Goal: Task Accomplishment & Management: Manage account settings

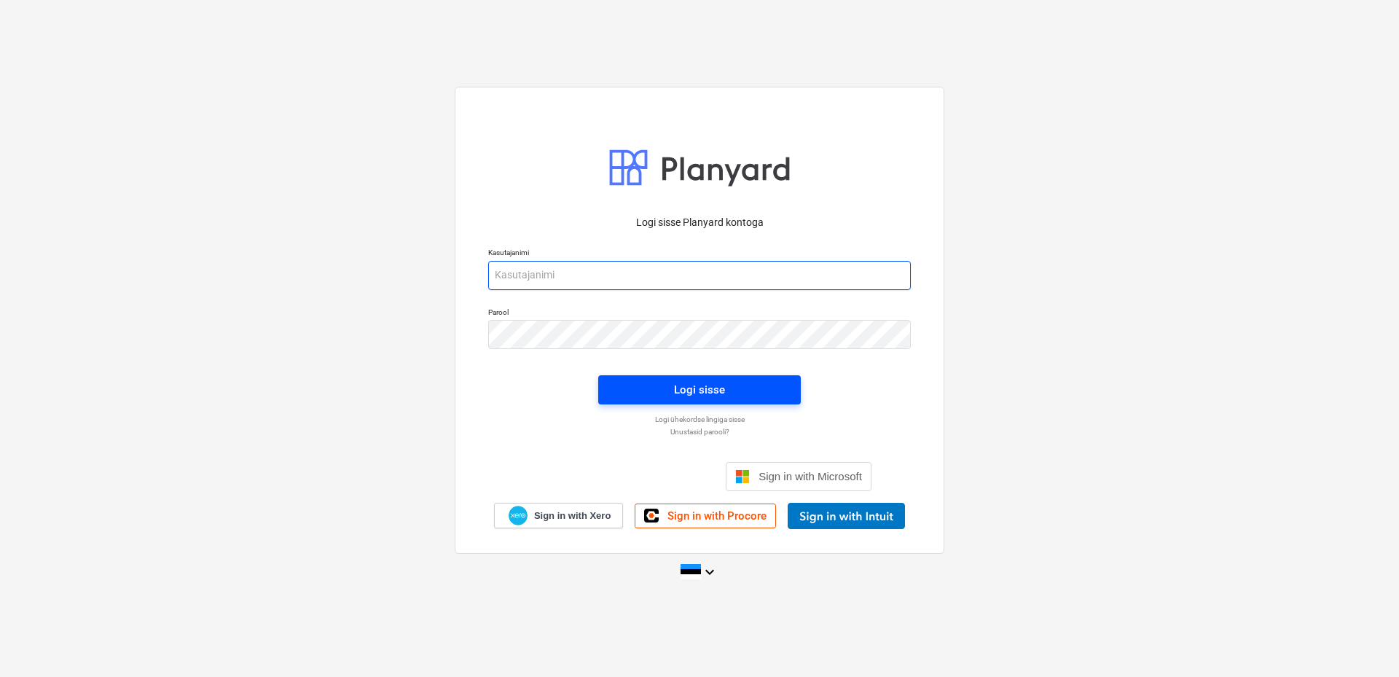
type input "[EMAIL_ADDRESS][DOMAIN_NAME]"
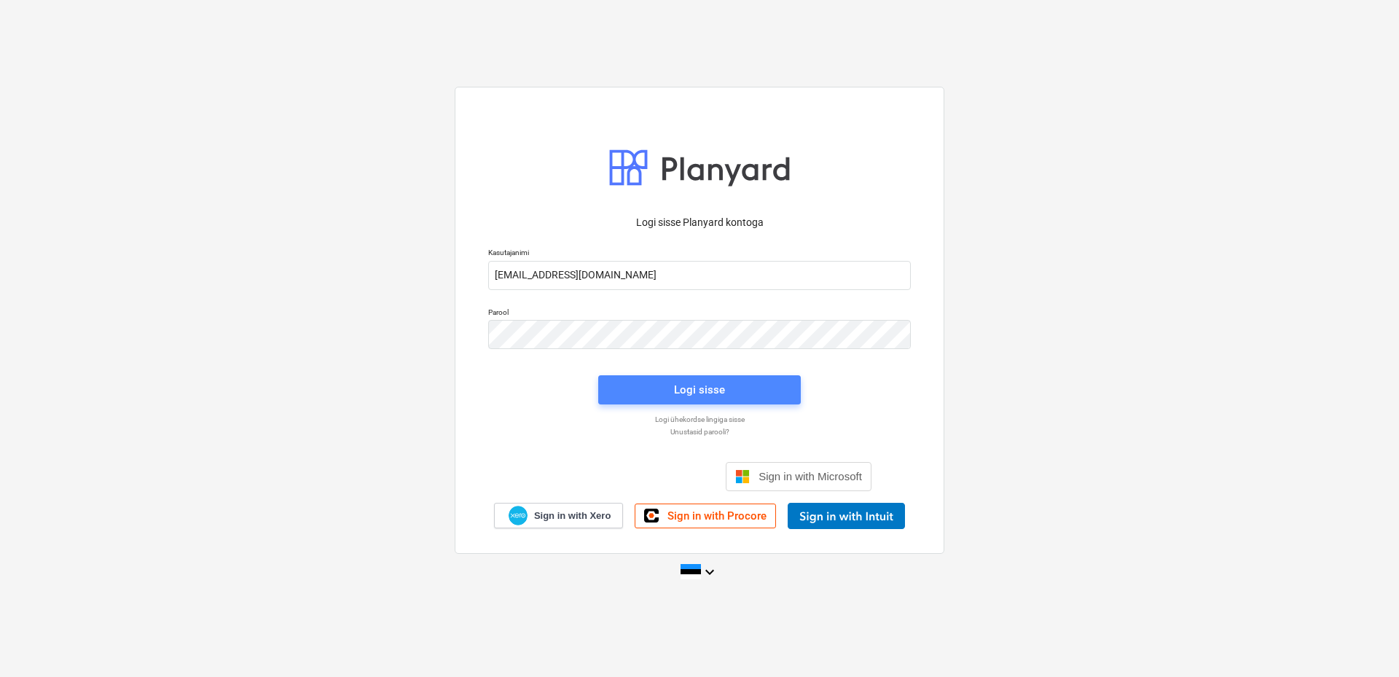
click at [664, 387] on span "Logi sisse" at bounding box center [700, 389] width 168 height 19
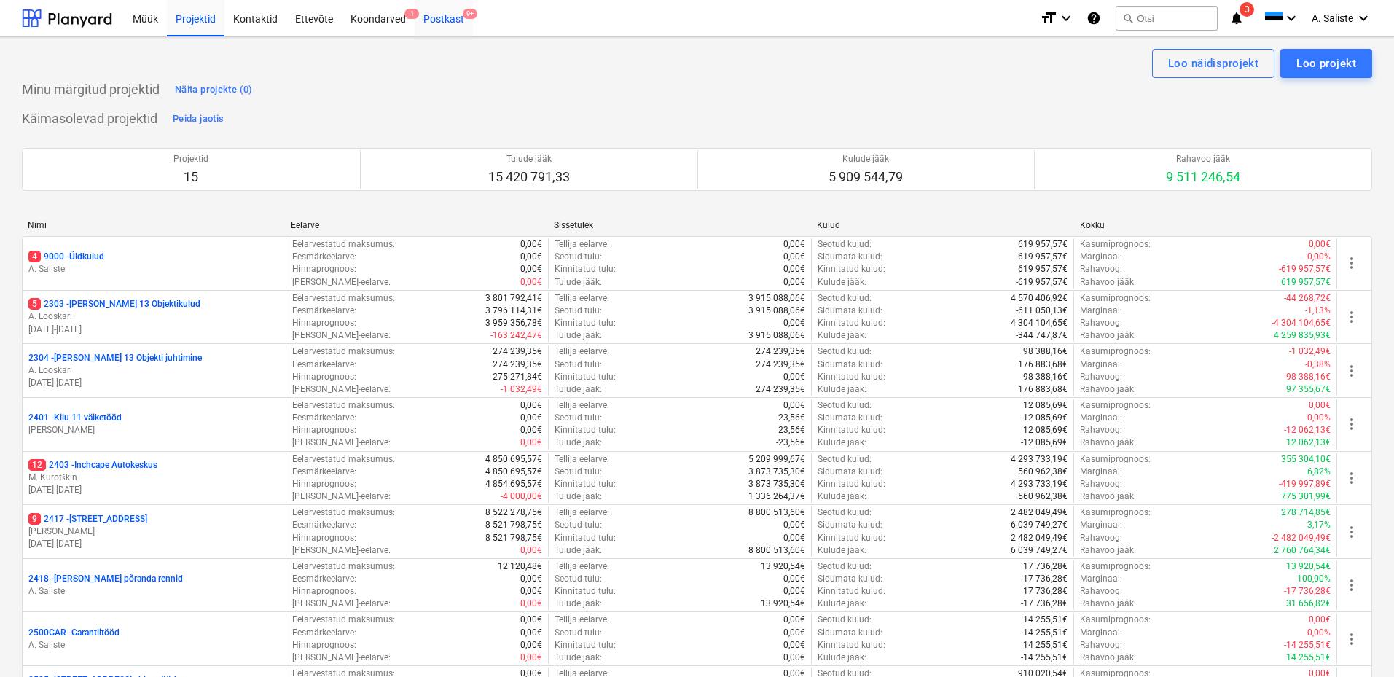
click at [444, 16] on div "Postkast 9+" at bounding box center [444, 17] width 58 height 37
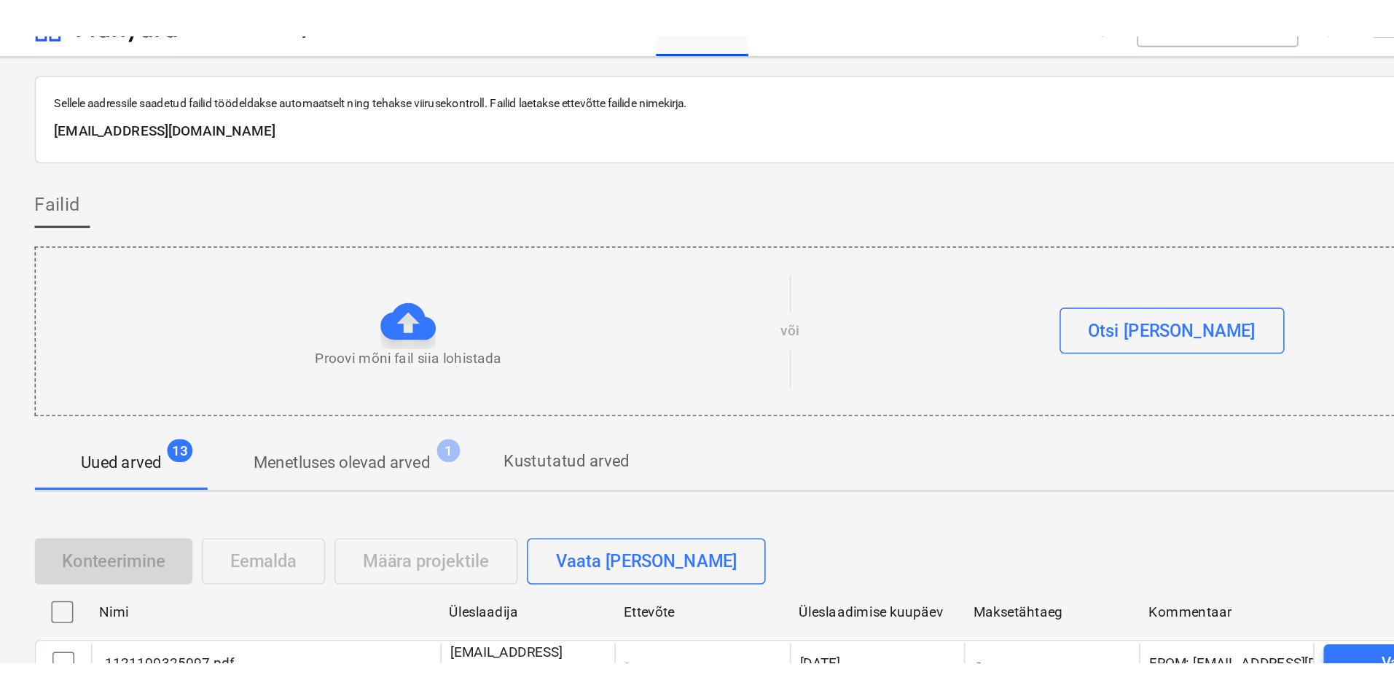
scroll to position [2, 0]
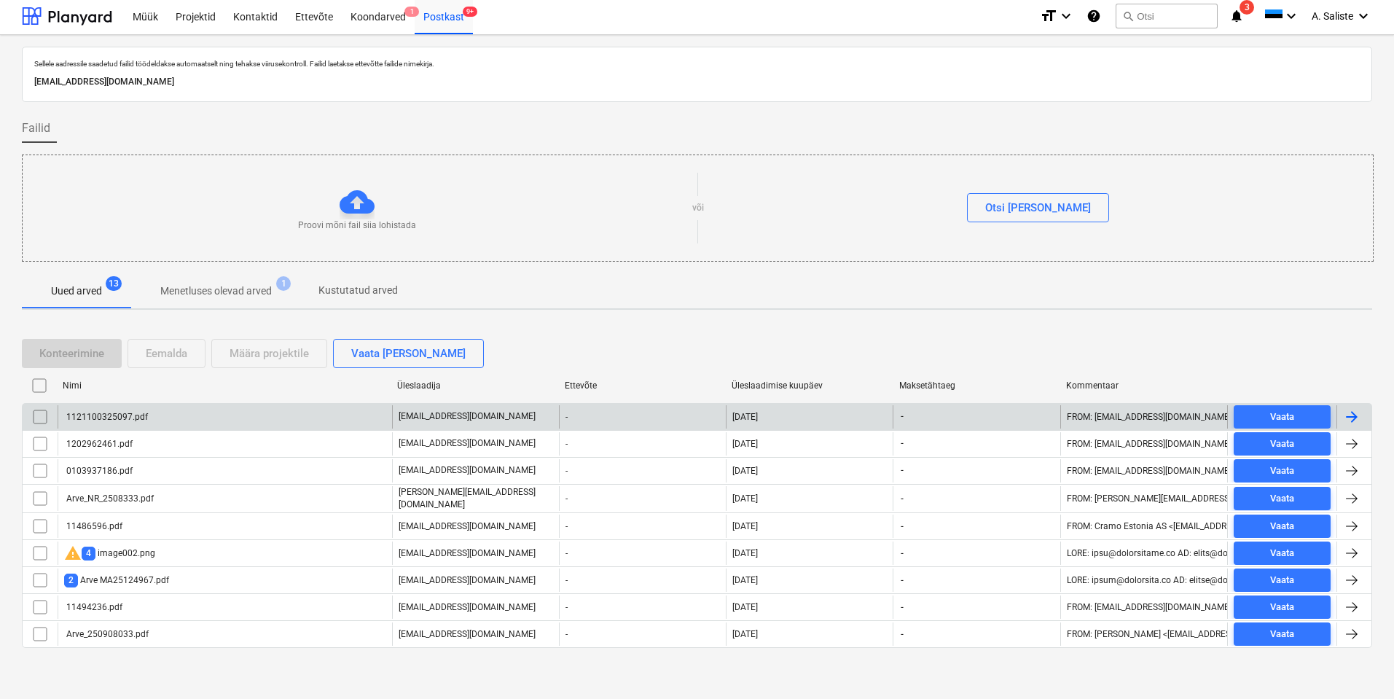
click at [226, 414] on div "1121100325097.pdf" at bounding box center [225, 416] width 334 height 23
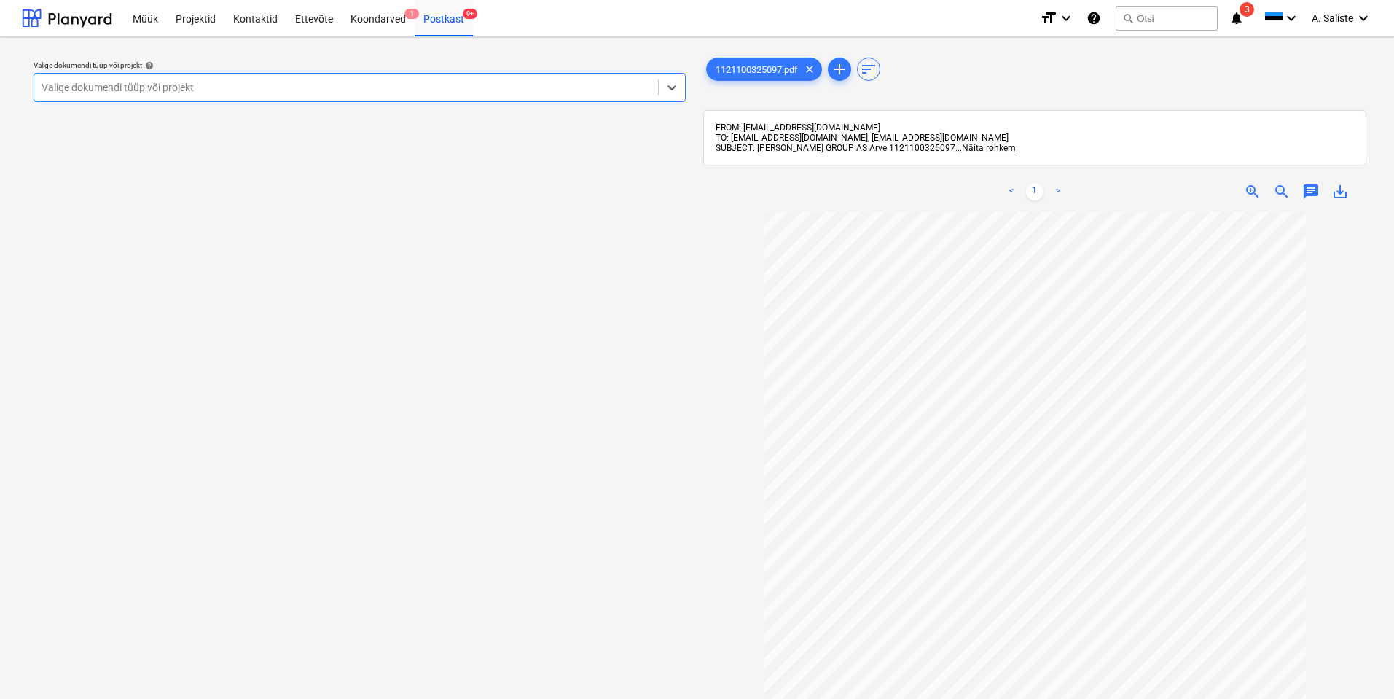
click at [471, 81] on div at bounding box center [346, 87] width 609 height 15
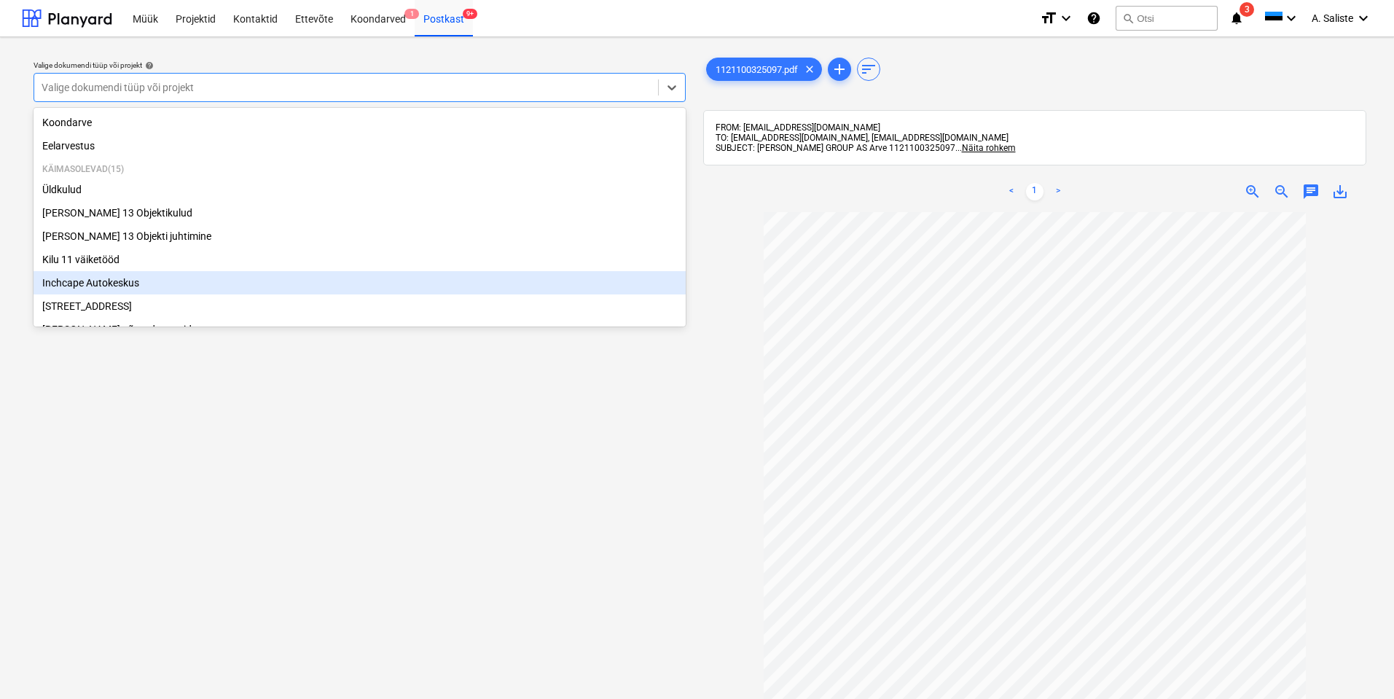
click at [88, 290] on div "Inchcape Autokeskus" at bounding box center [360, 282] width 652 height 23
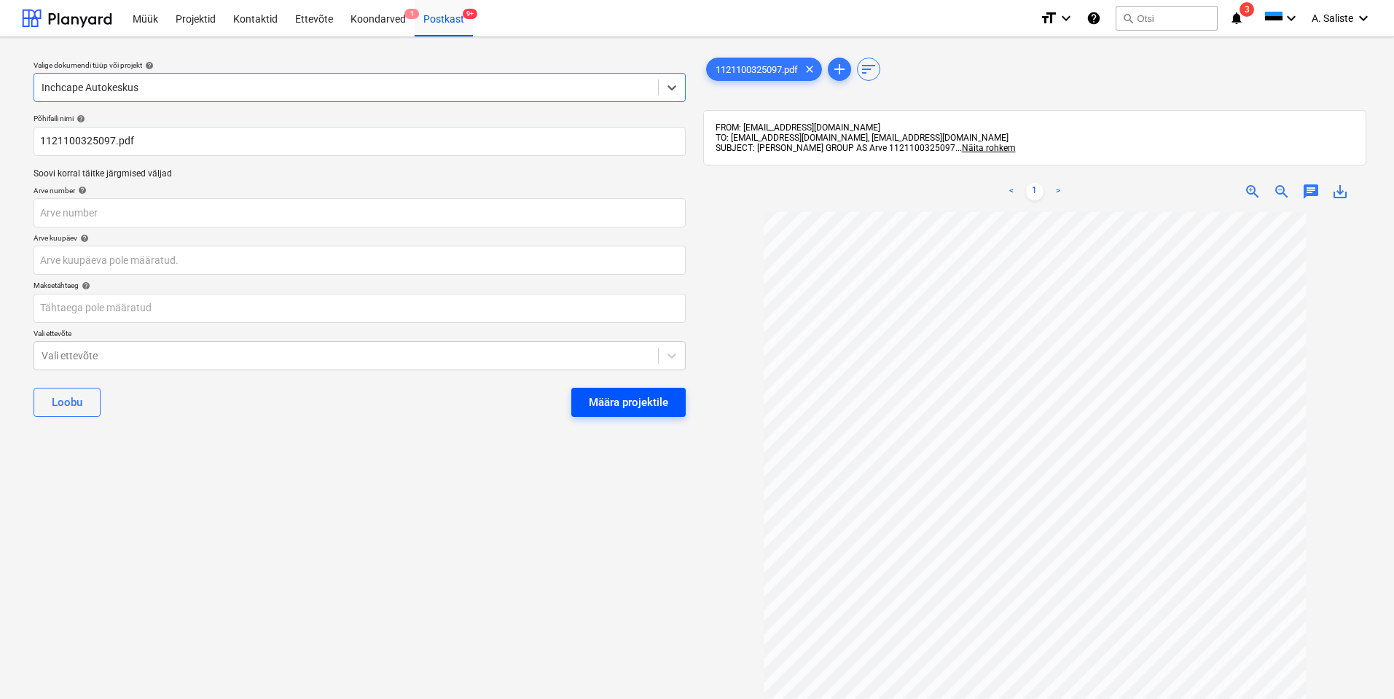
click at [648, 403] on div "Määra projektile" at bounding box center [628, 402] width 79 height 19
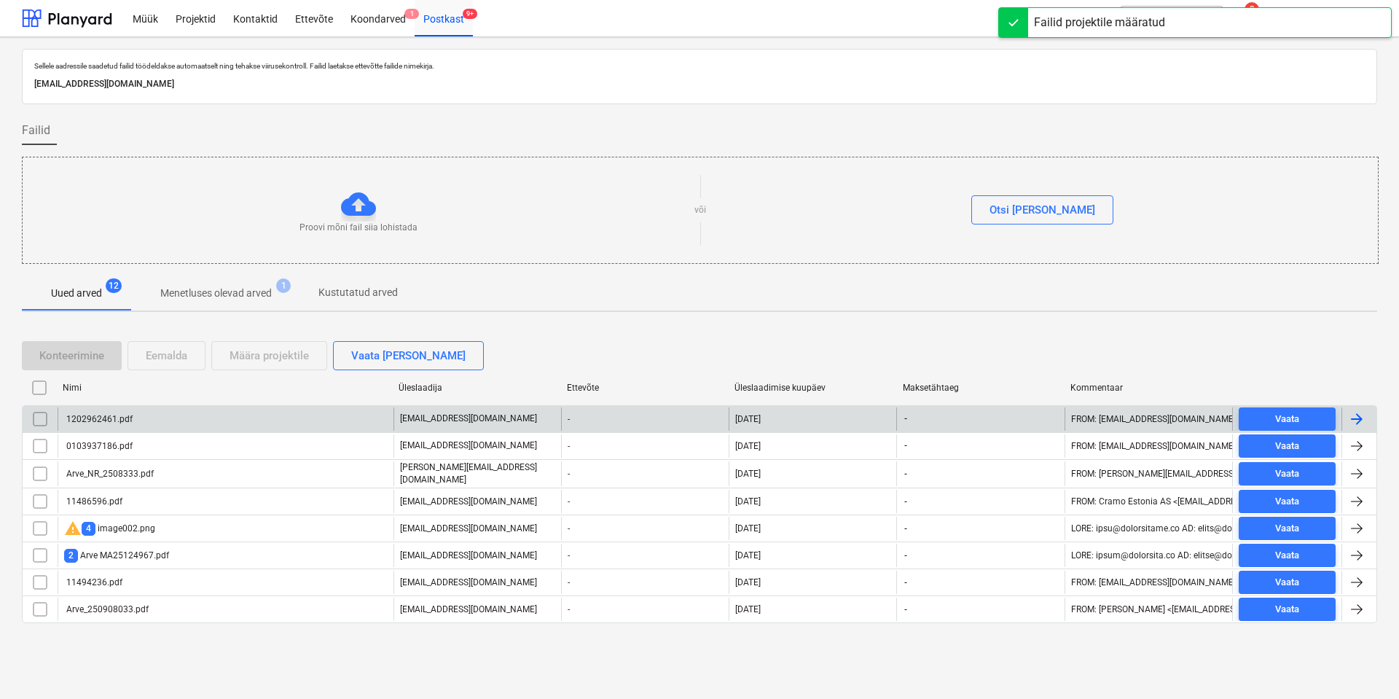
click at [201, 422] on div "1202962461.pdf" at bounding box center [226, 418] width 336 height 23
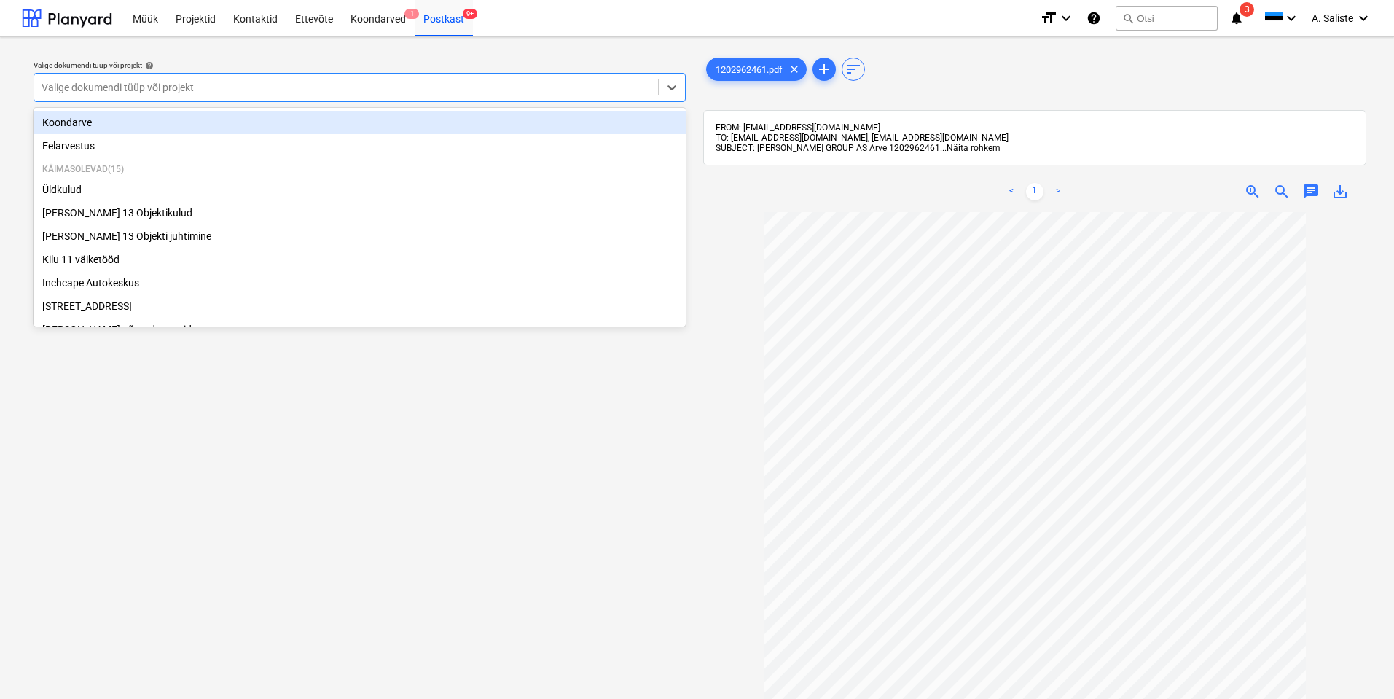
click at [443, 87] on div at bounding box center [346, 87] width 609 height 15
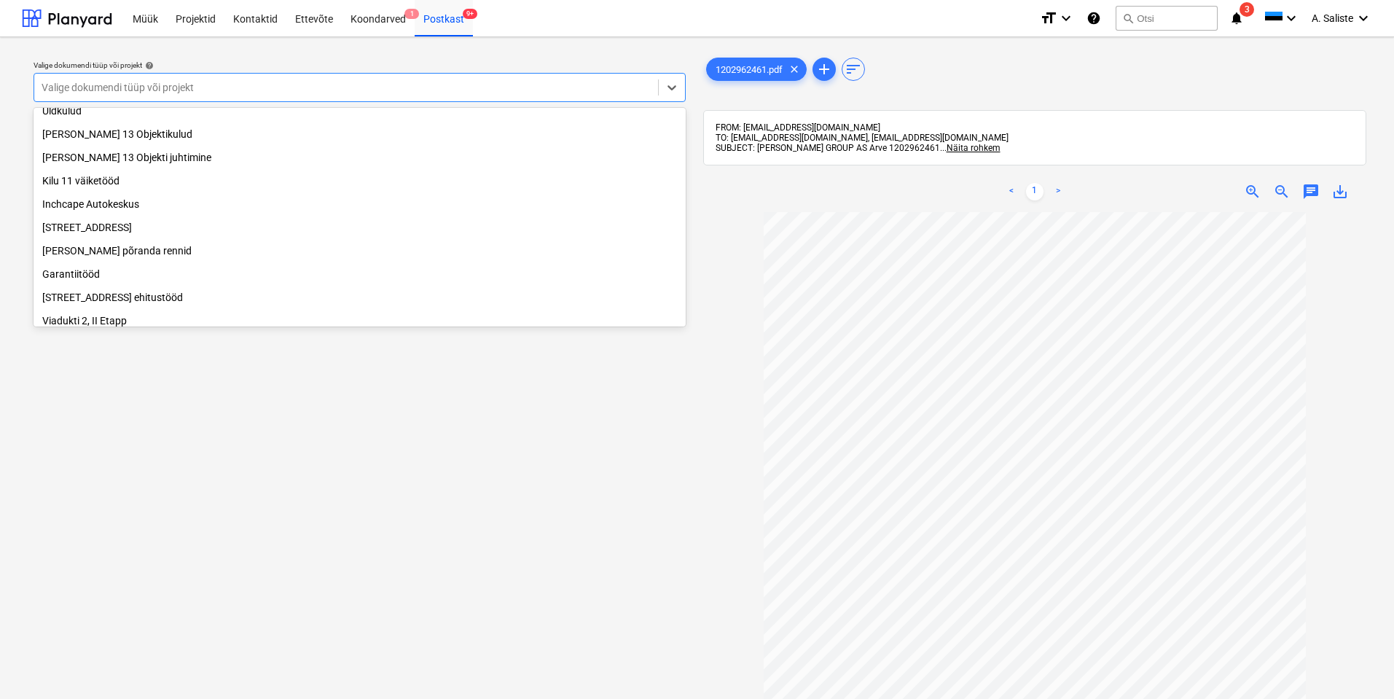
scroll to position [73, 0]
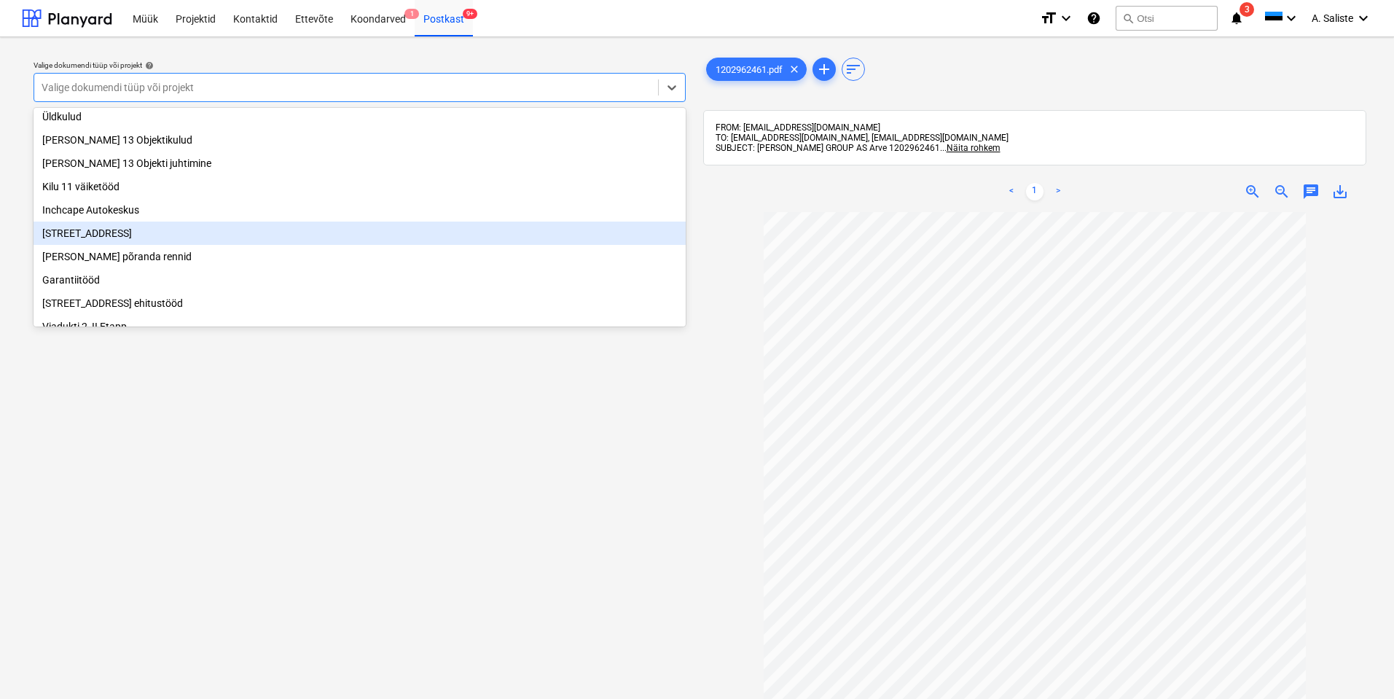
click at [170, 236] on div "[STREET_ADDRESS]" at bounding box center [360, 232] width 652 height 23
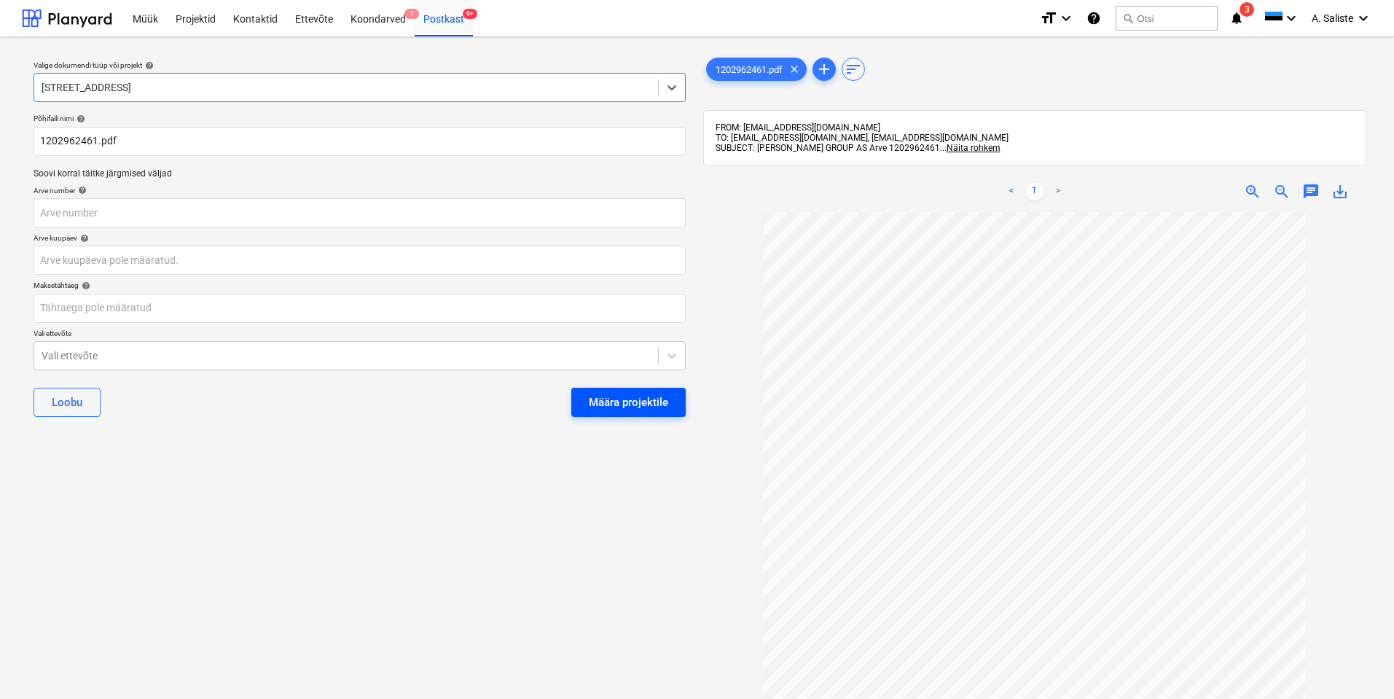
click at [632, 402] on div "Määra projektile" at bounding box center [628, 402] width 79 height 19
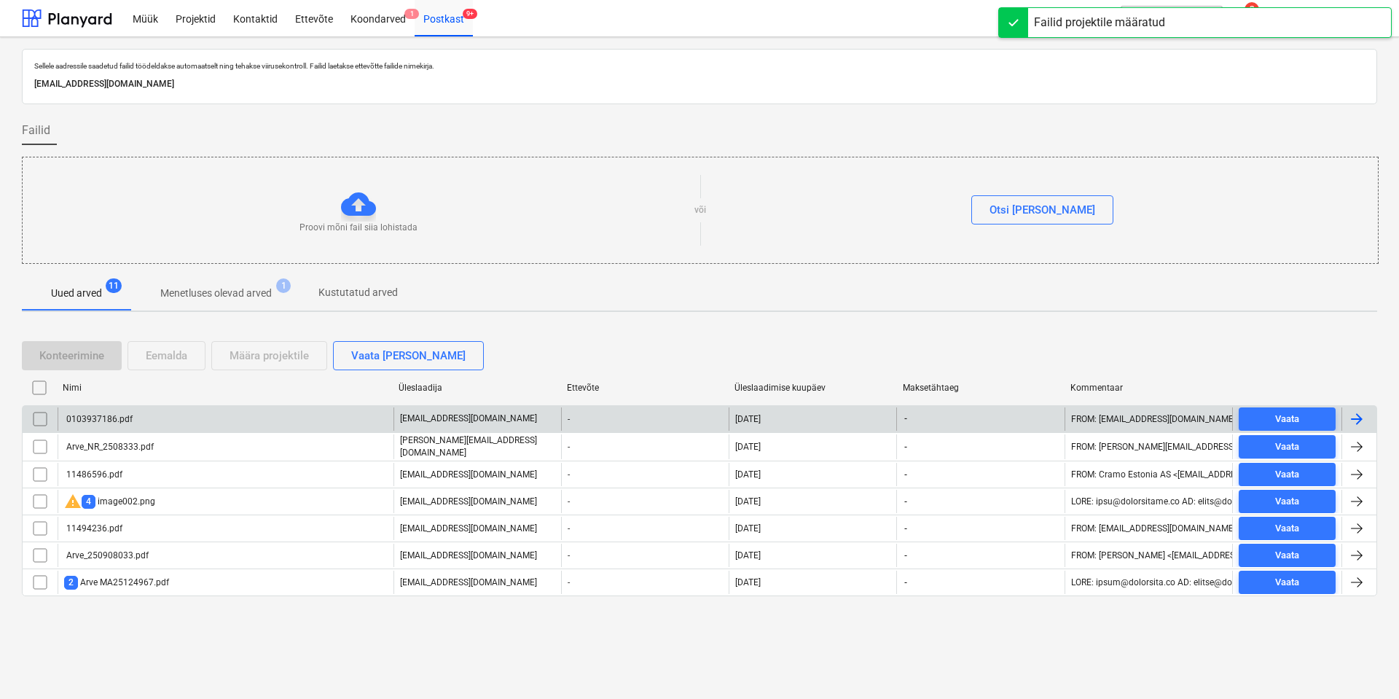
click at [165, 423] on div "0103937186.pdf" at bounding box center [226, 418] width 336 height 23
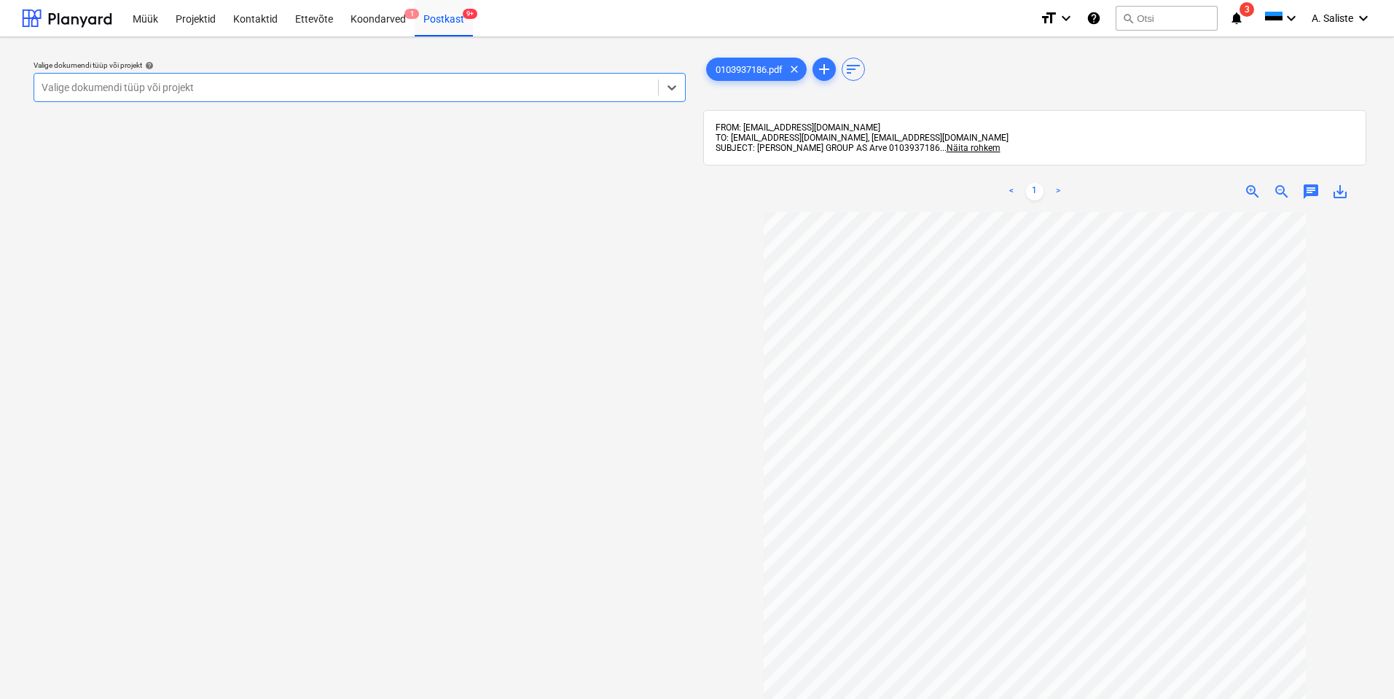
click at [566, 80] on div at bounding box center [346, 87] width 609 height 15
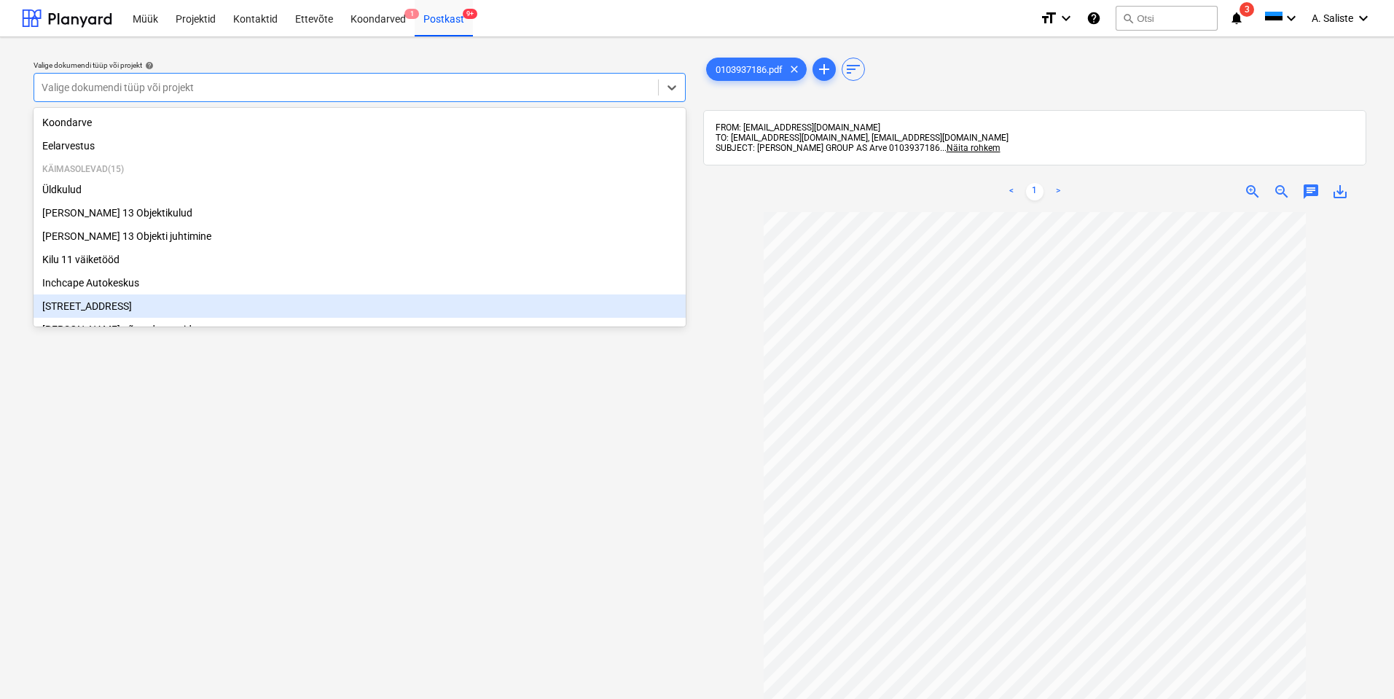
click at [100, 315] on div "[STREET_ADDRESS]" at bounding box center [360, 305] width 652 height 23
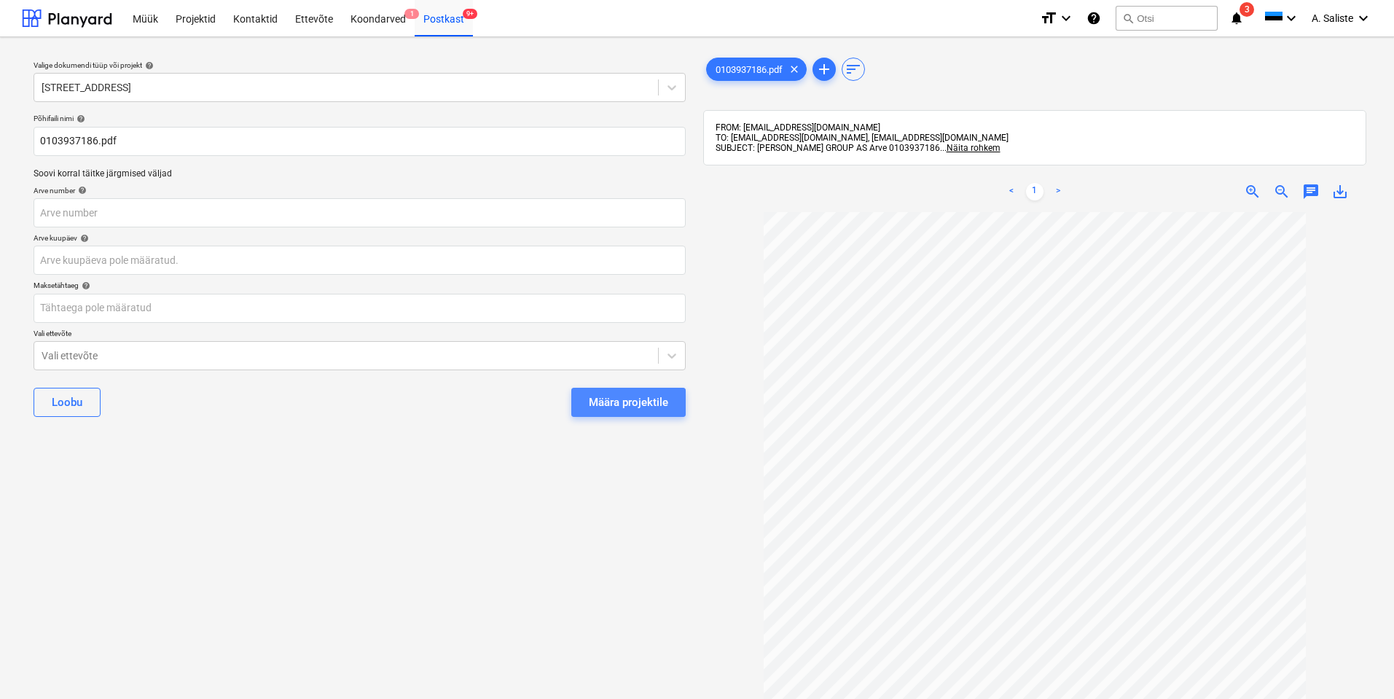
click at [638, 397] on div "Määra projektile" at bounding box center [628, 402] width 79 height 19
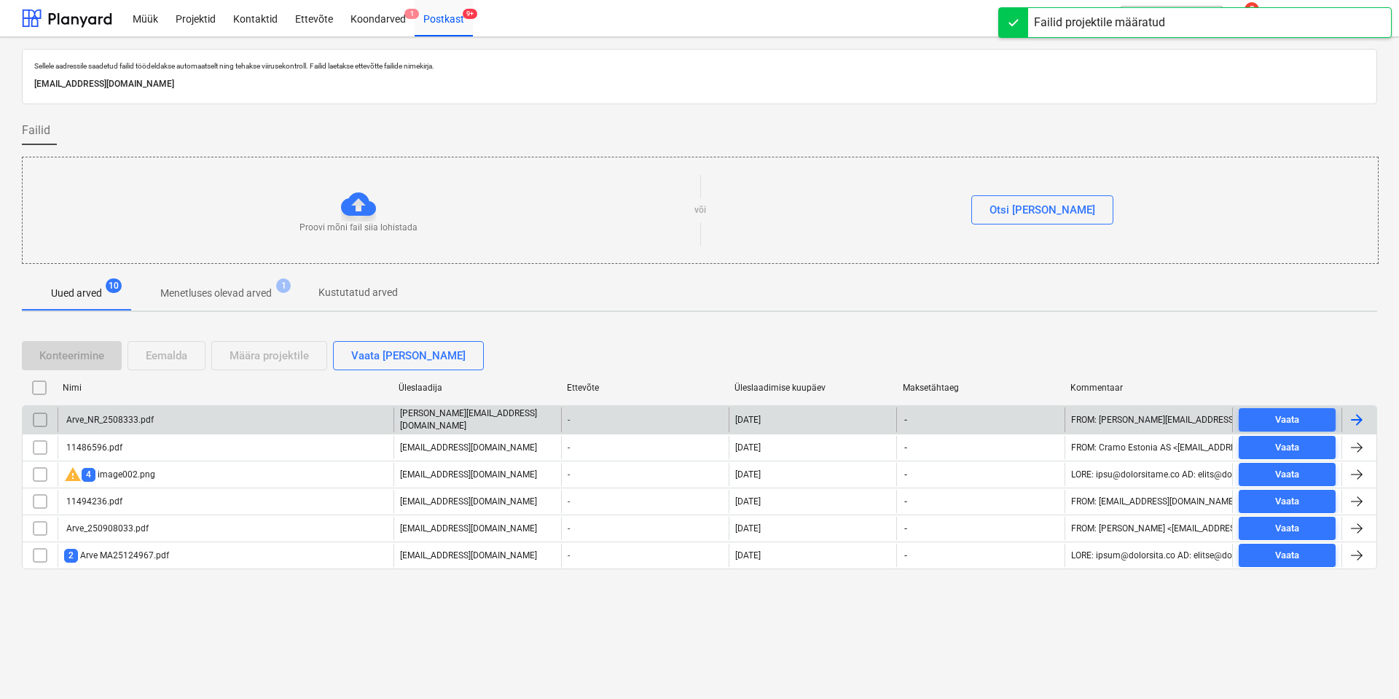
click at [176, 425] on div "Arve_NR_2508333.pdf" at bounding box center [226, 419] width 336 height 25
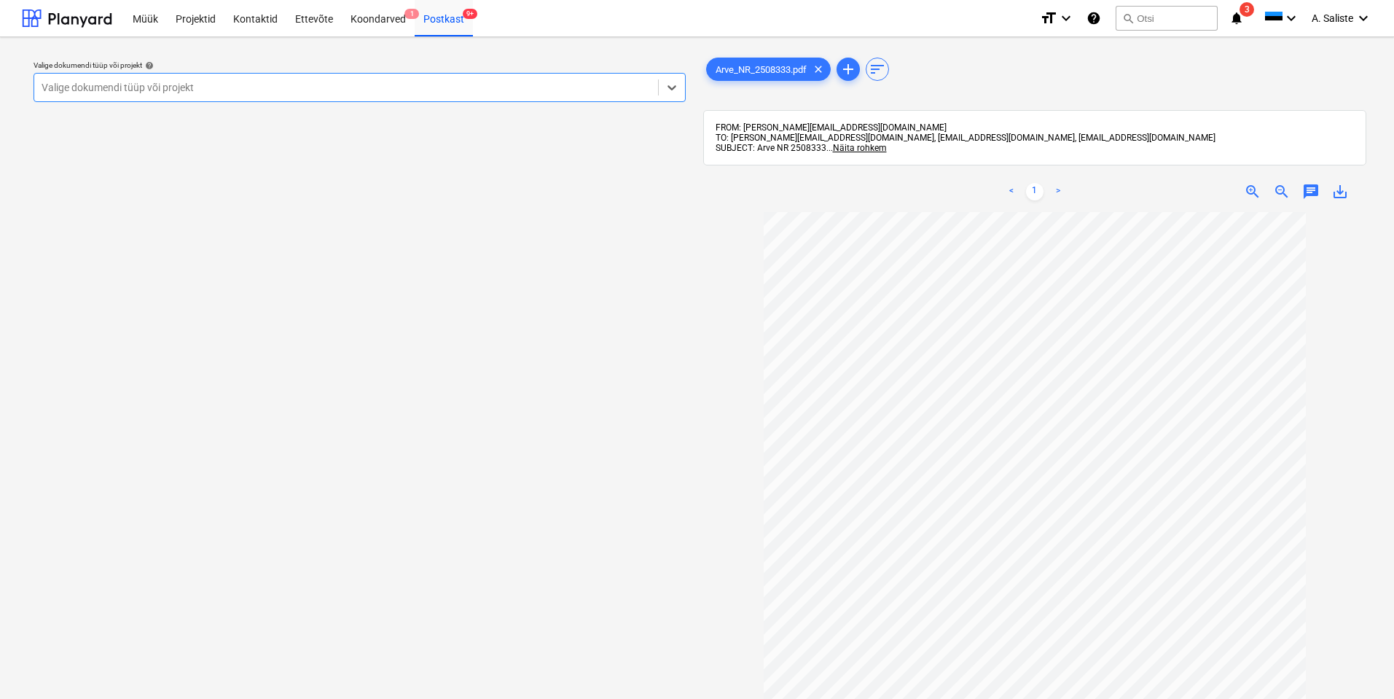
click at [443, 95] on div "Valige dokumendi tüüp või projekt" at bounding box center [346, 87] width 624 height 20
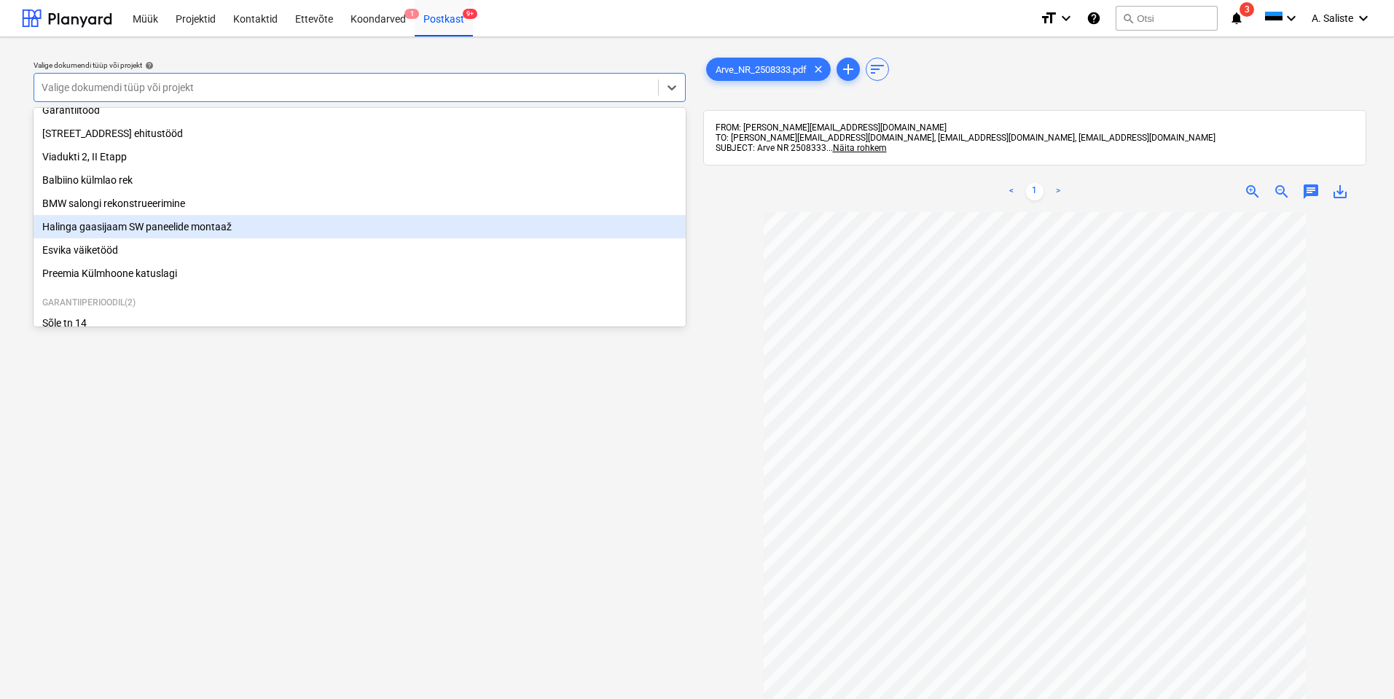
scroll to position [224, 0]
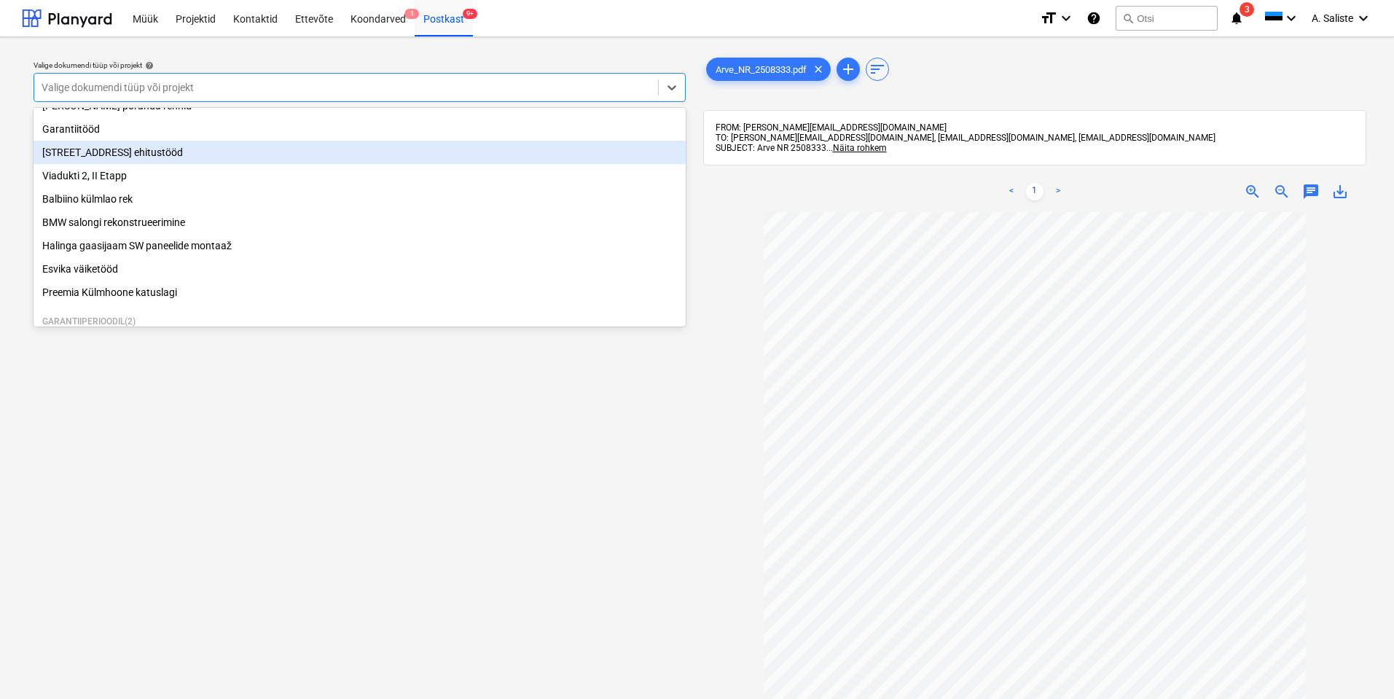
click at [130, 159] on div "[STREET_ADDRESS] ehitustööd" at bounding box center [360, 152] width 652 height 23
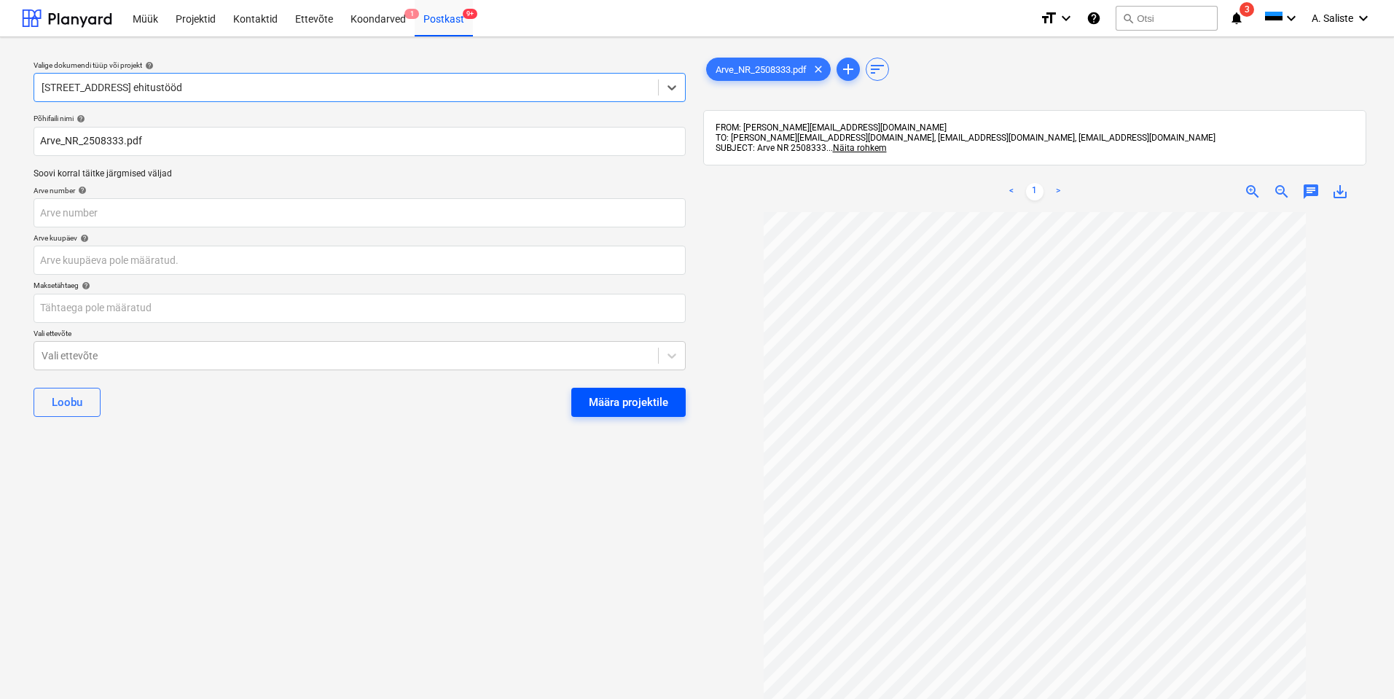
click at [648, 404] on div "Määra projektile" at bounding box center [628, 402] width 79 height 19
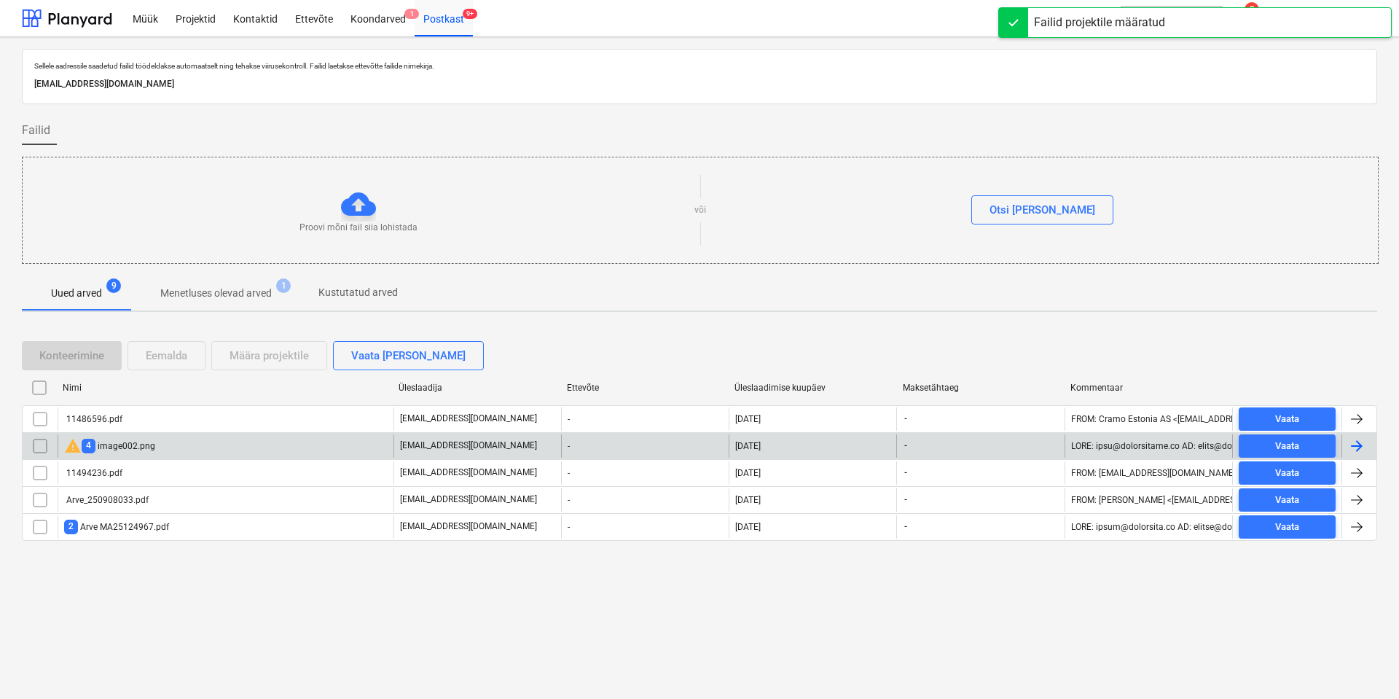
click at [182, 450] on div "warning 4 image002.png" at bounding box center [226, 445] width 336 height 23
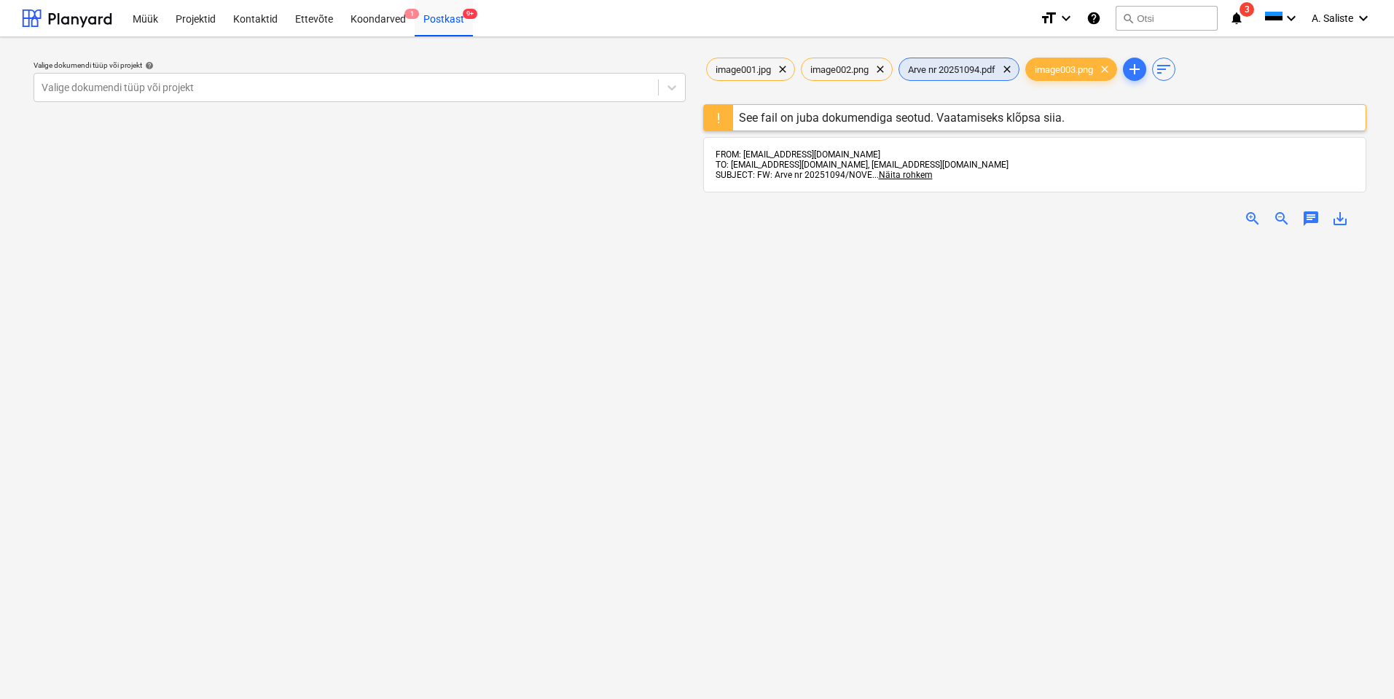
click at [983, 67] on span "Arve nr 20251094.pdf" at bounding box center [951, 69] width 105 height 11
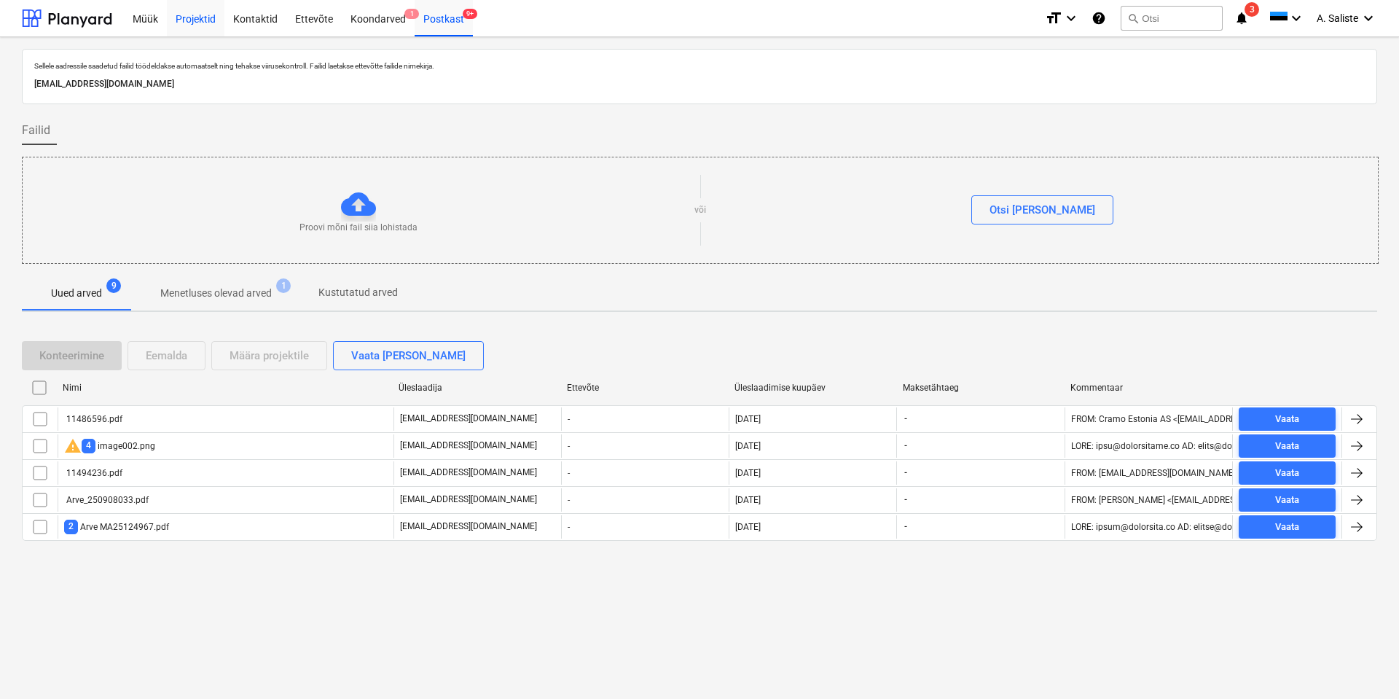
click at [183, 23] on div "Projektid" at bounding box center [196, 17] width 58 height 37
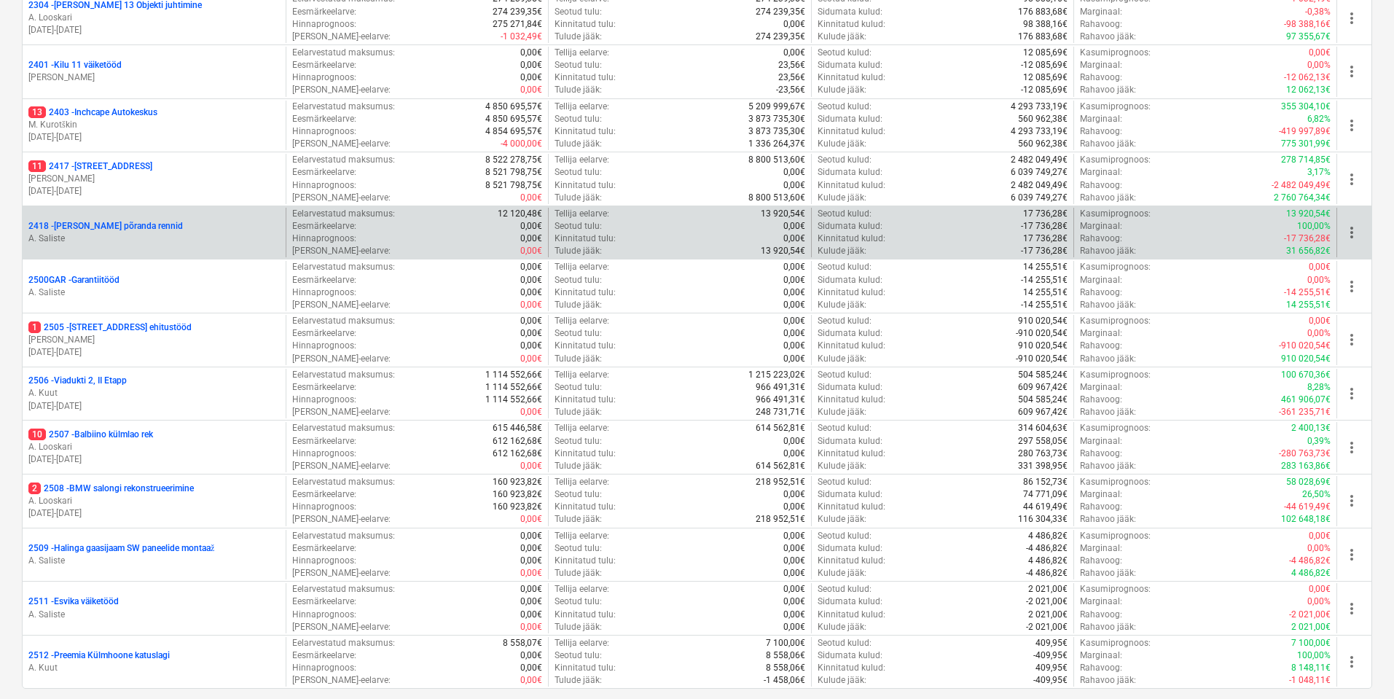
scroll to position [459, 0]
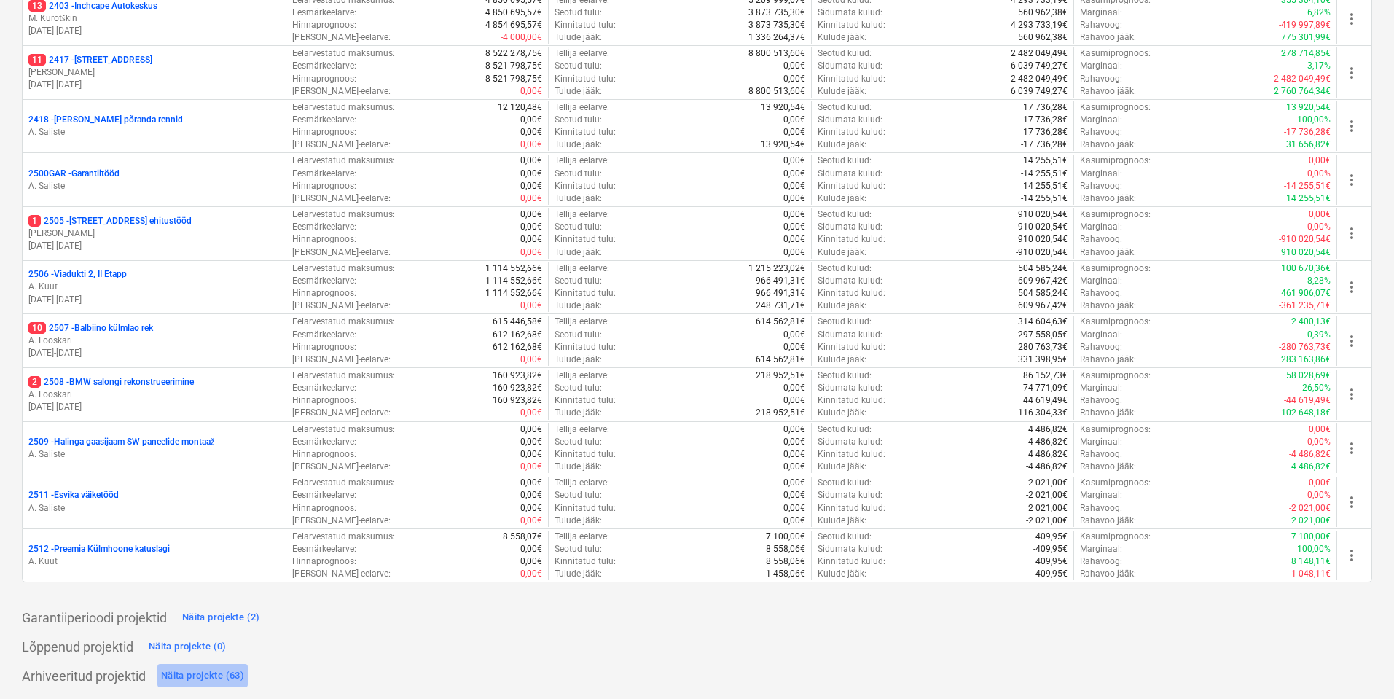
click at [199, 674] on div "Näita projekte (63)" at bounding box center [202, 675] width 83 height 17
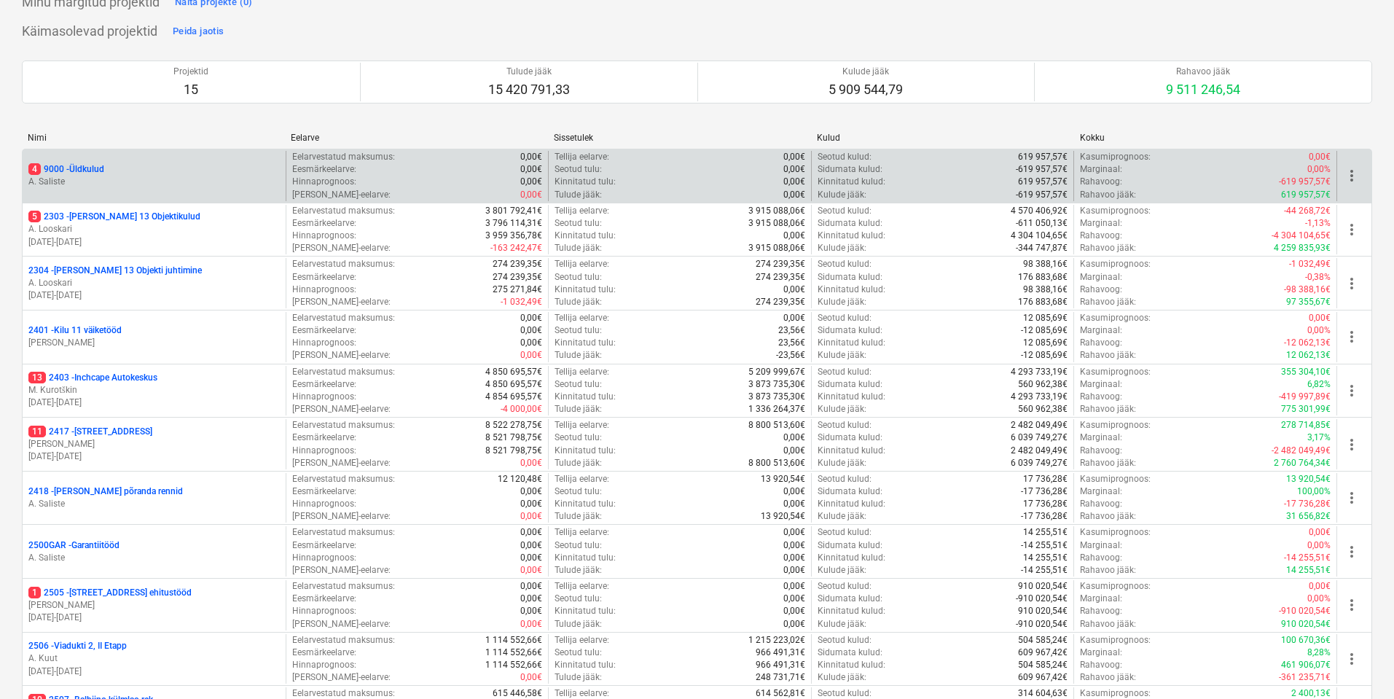
scroll to position [0, 0]
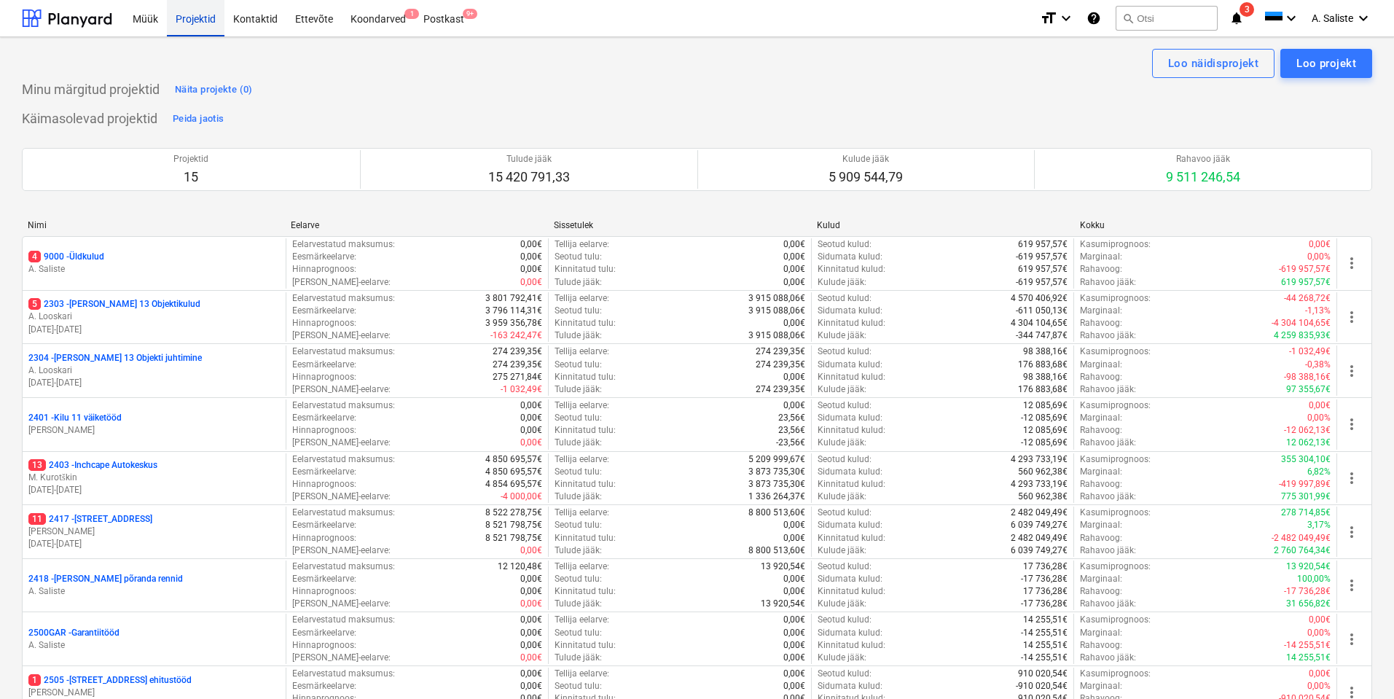
click at [194, 21] on div "Projektid" at bounding box center [196, 17] width 58 height 37
click at [438, 23] on div "Postkast 9+" at bounding box center [444, 17] width 58 height 37
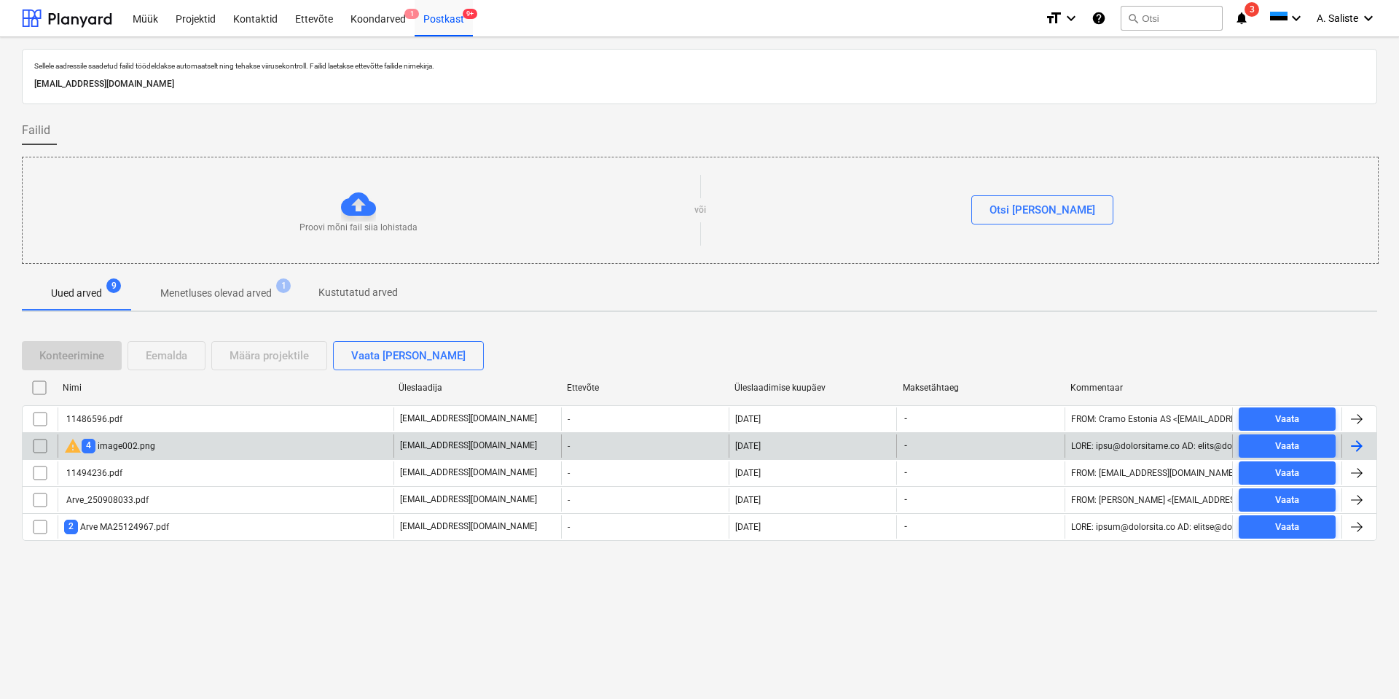
click at [44, 449] on input "checkbox" at bounding box center [39, 445] width 23 height 23
click at [111, 444] on div "warning 4 image002.png" at bounding box center [109, 445] width 91 height 17
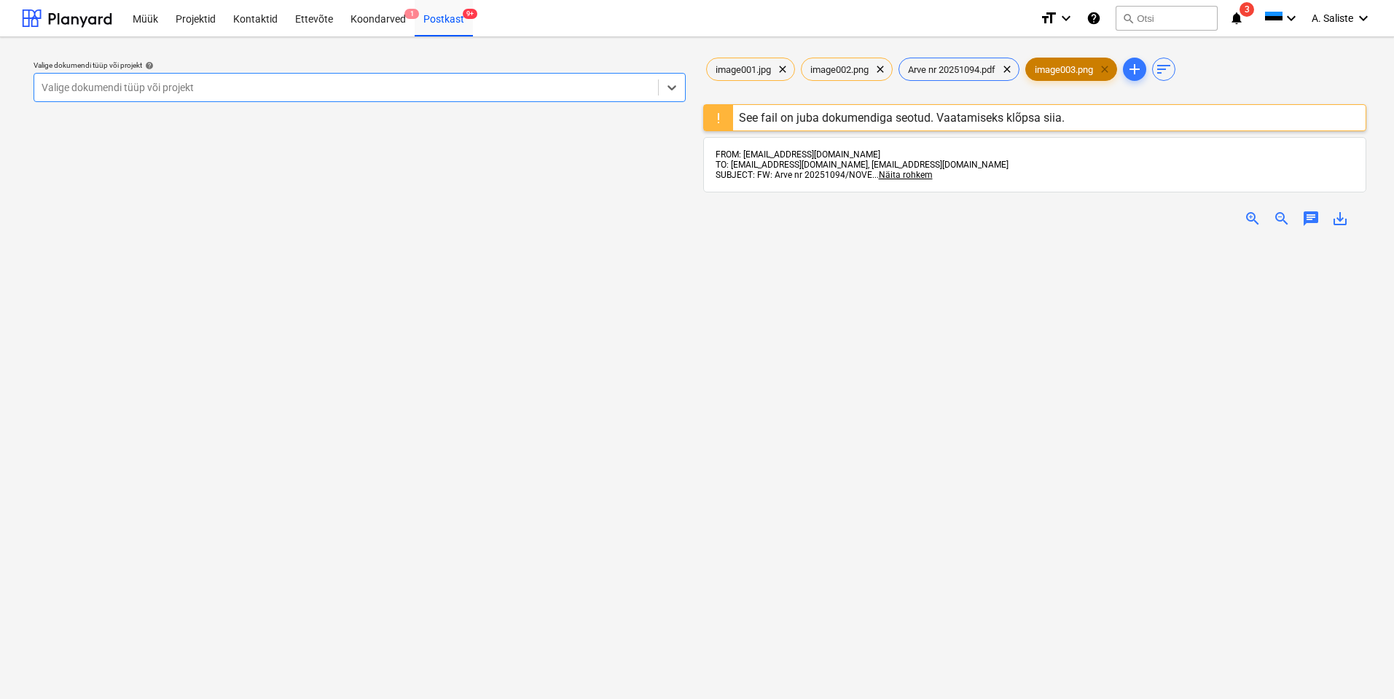
click at [1113, 68] on span "clear" at bounding box center [1104, 68] width 17 height 17
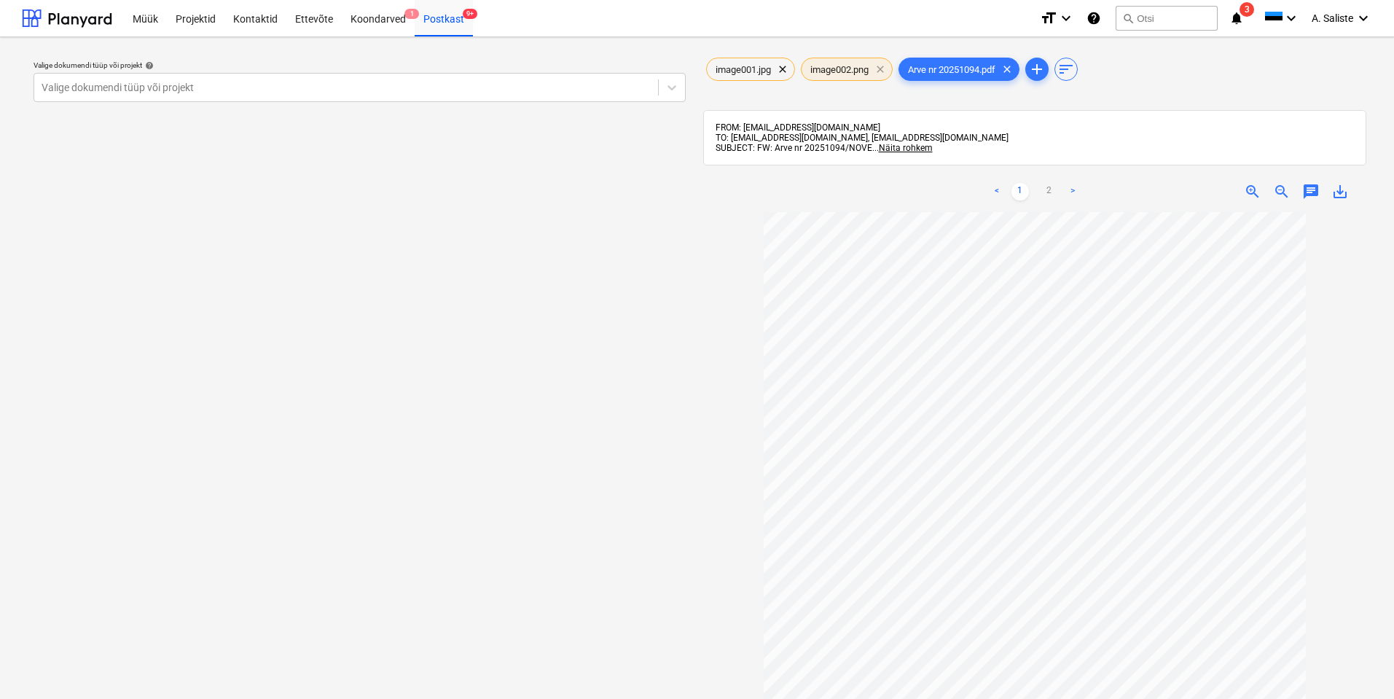
click at [884, 68] on span "clear" at bounding box center [879, 68] width 17 height 17
click at [787, 69] on span "clear" at bounding box center [782, 68] width 17 height 17
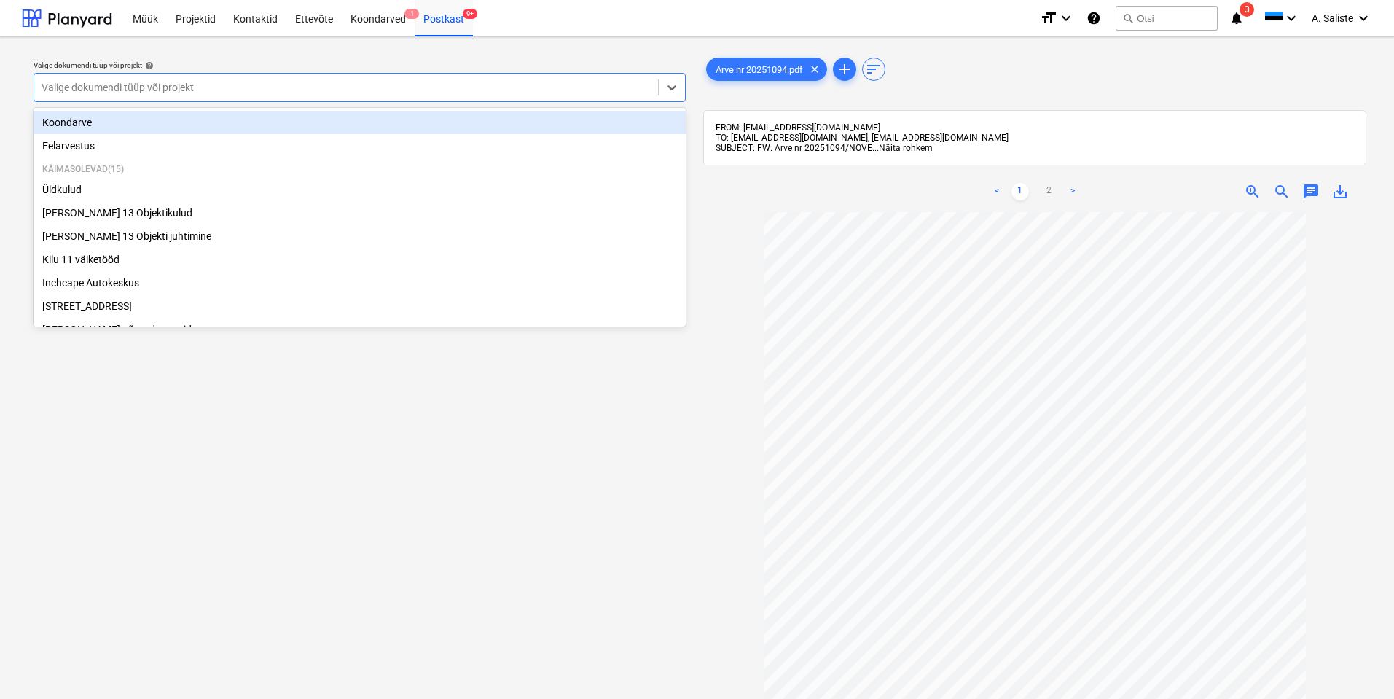
click at [554, 85] on div at bounding box center [346, 87] width 609 height 15
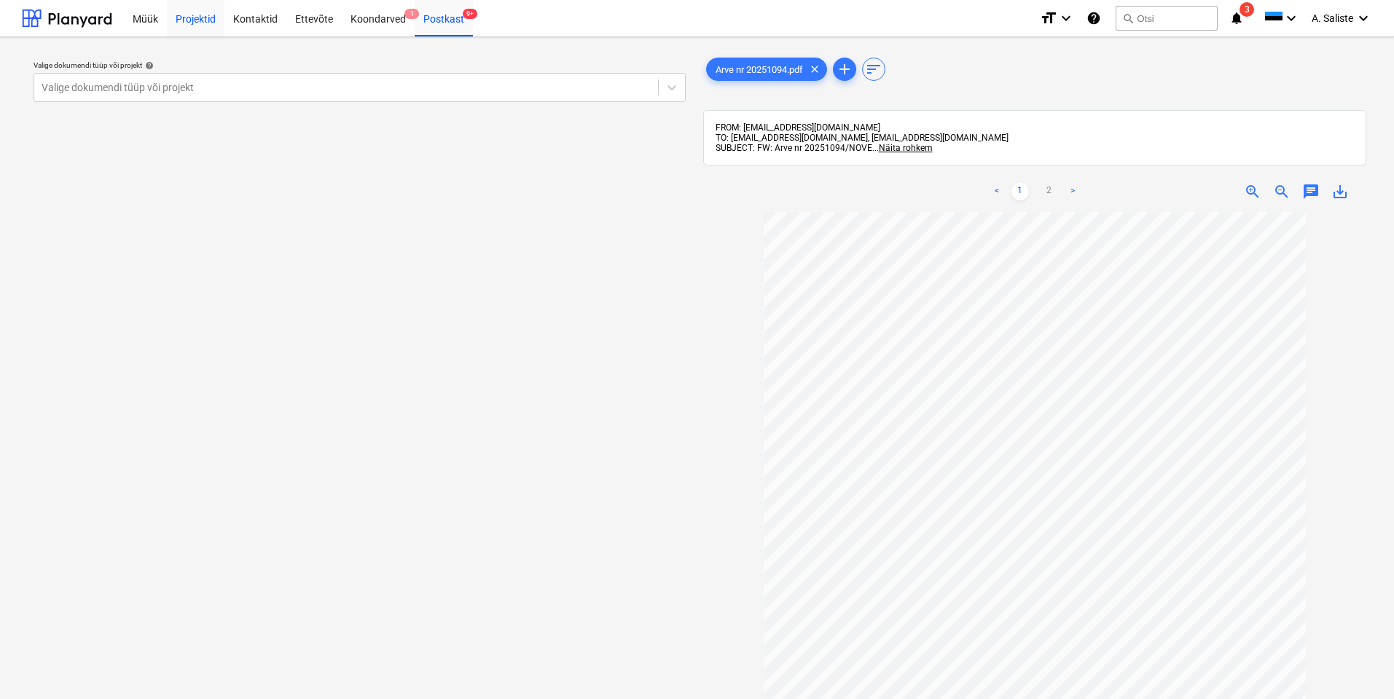
click at [181, 19] on div "Projektid" at bounding box center [196, 17] width 58 height 37
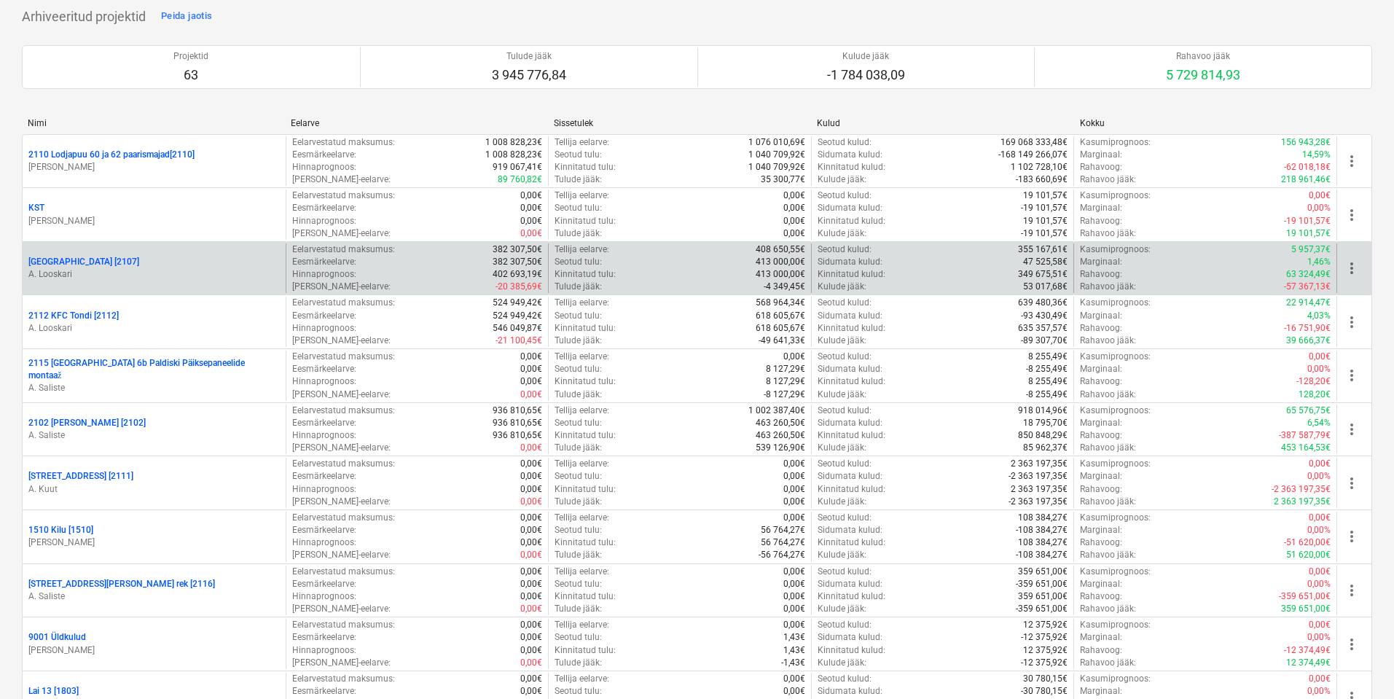
scroll to position [1093, 0]
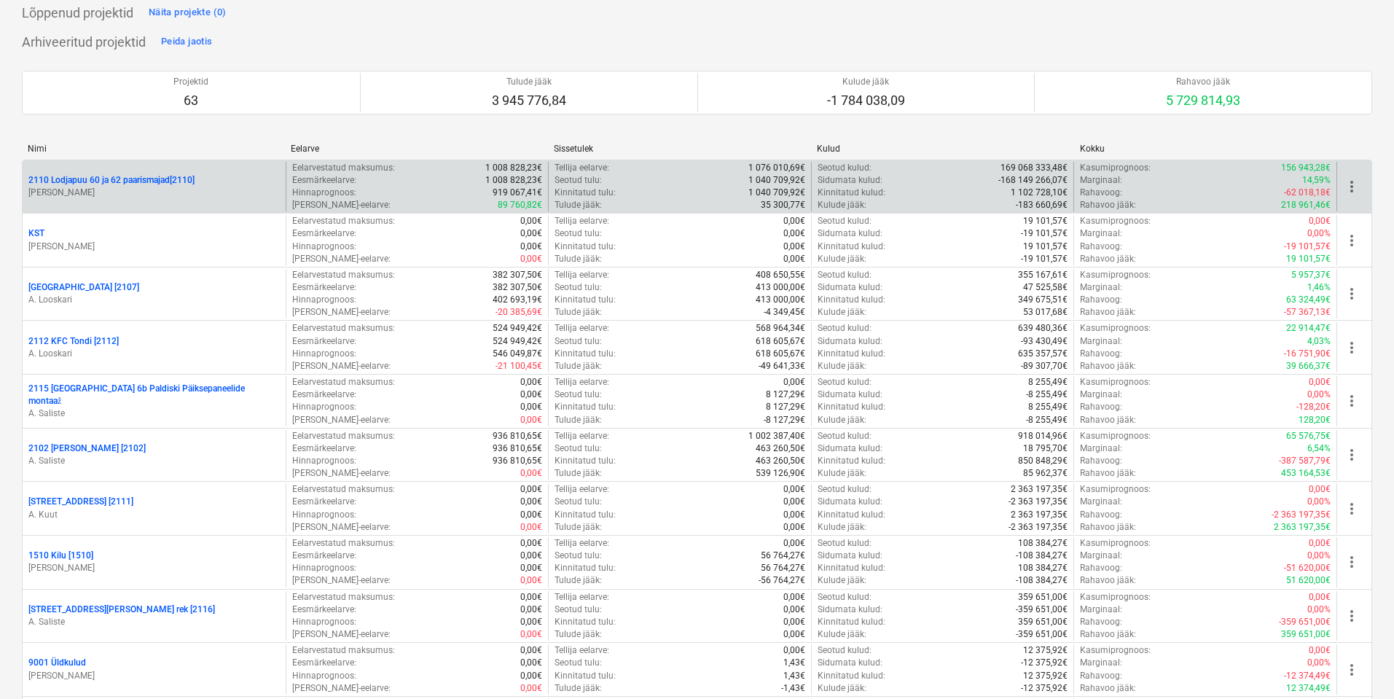
click at [235, 178] on div "2110 Lodjapuu 60 ja 62 paarismajad[2110]" at bounding box center [153, 180] width 251 height 12
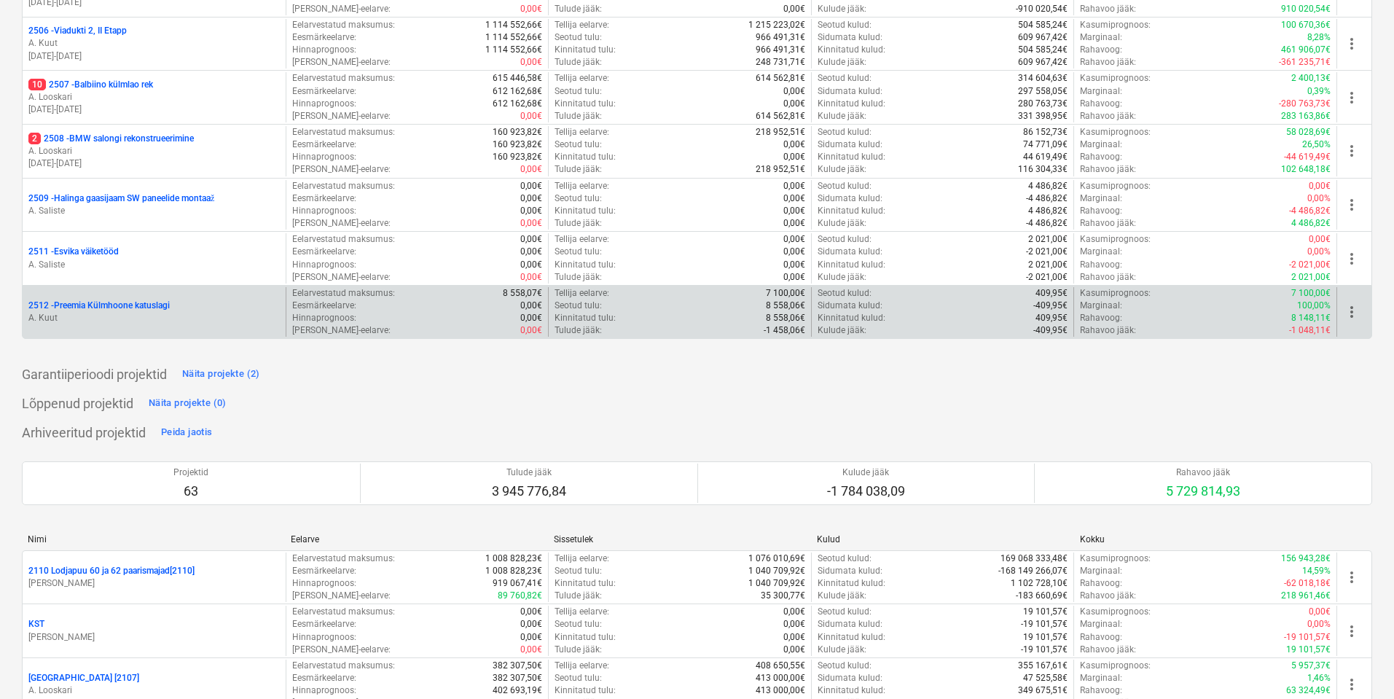
scroll to position [874, 0]
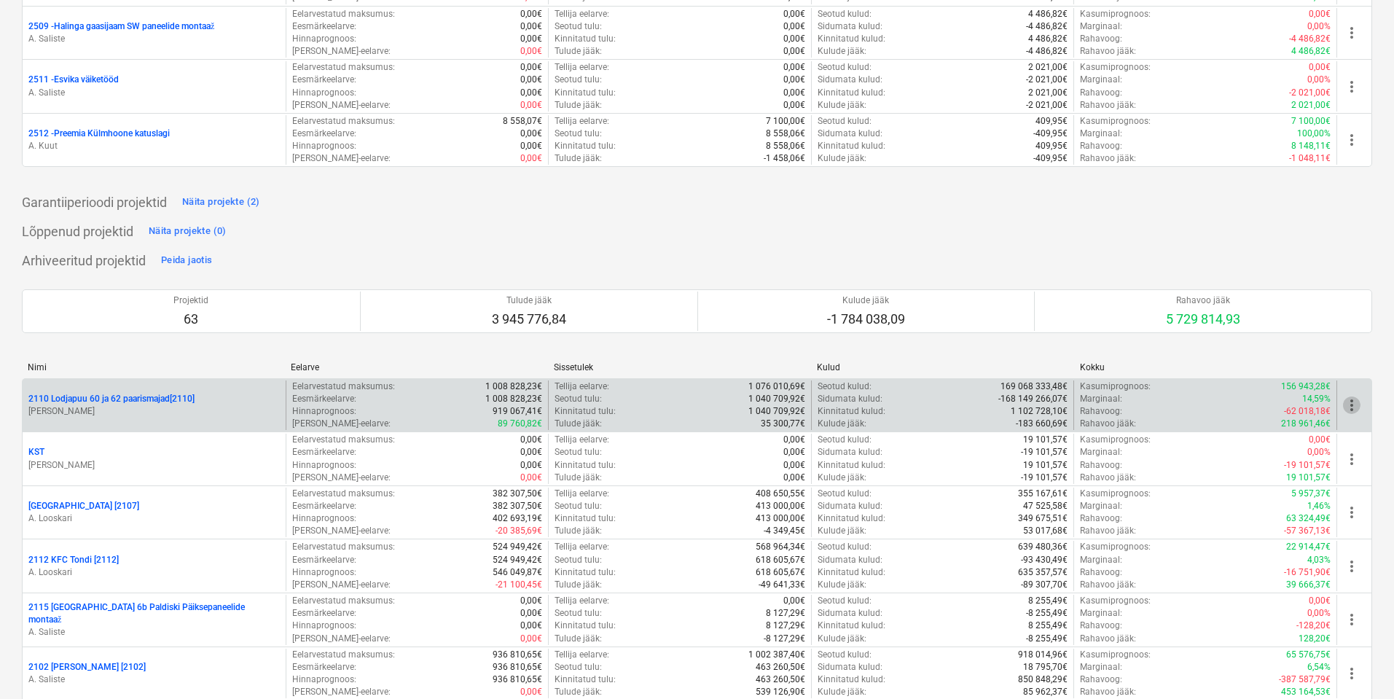
click at [1350, 407] on span "more_vert" at bounding box center [1351, 404] width 17 height 17
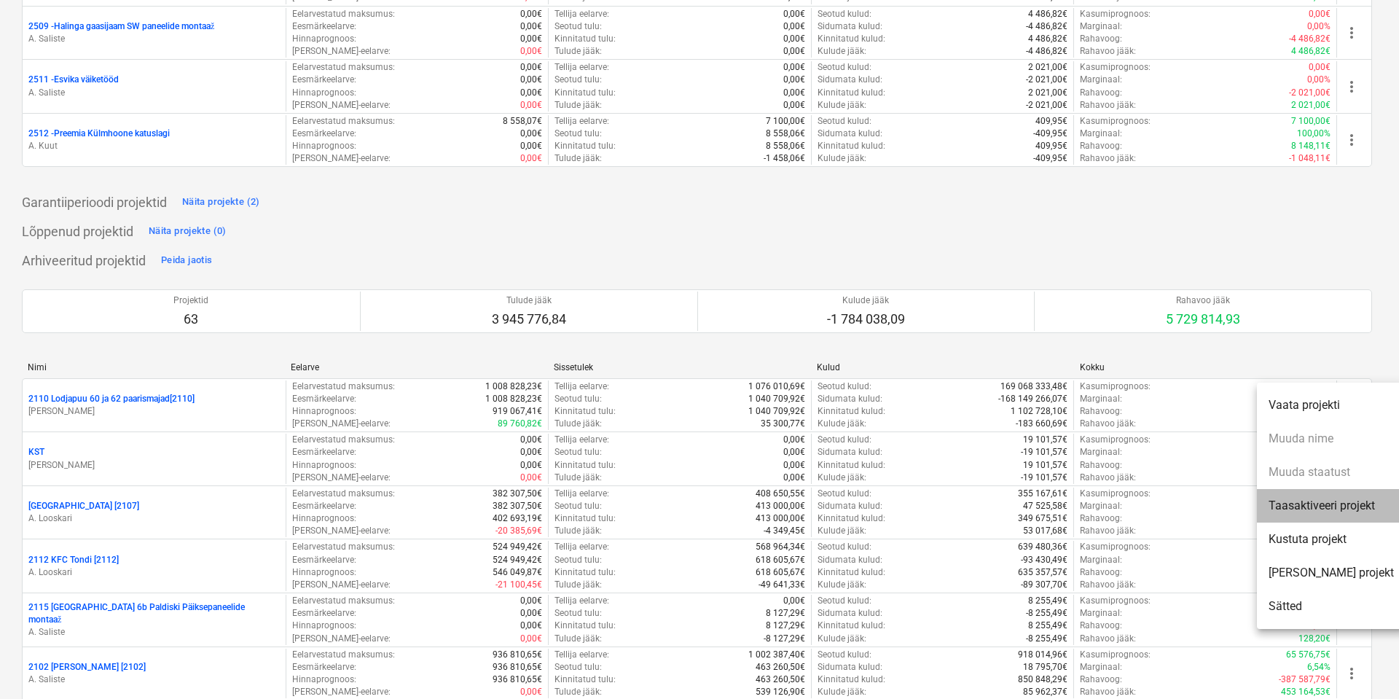
click at [1341, 510] on li "Taasaktiveeri projekt" at bounding box center [1331, 506] width 149 height 34
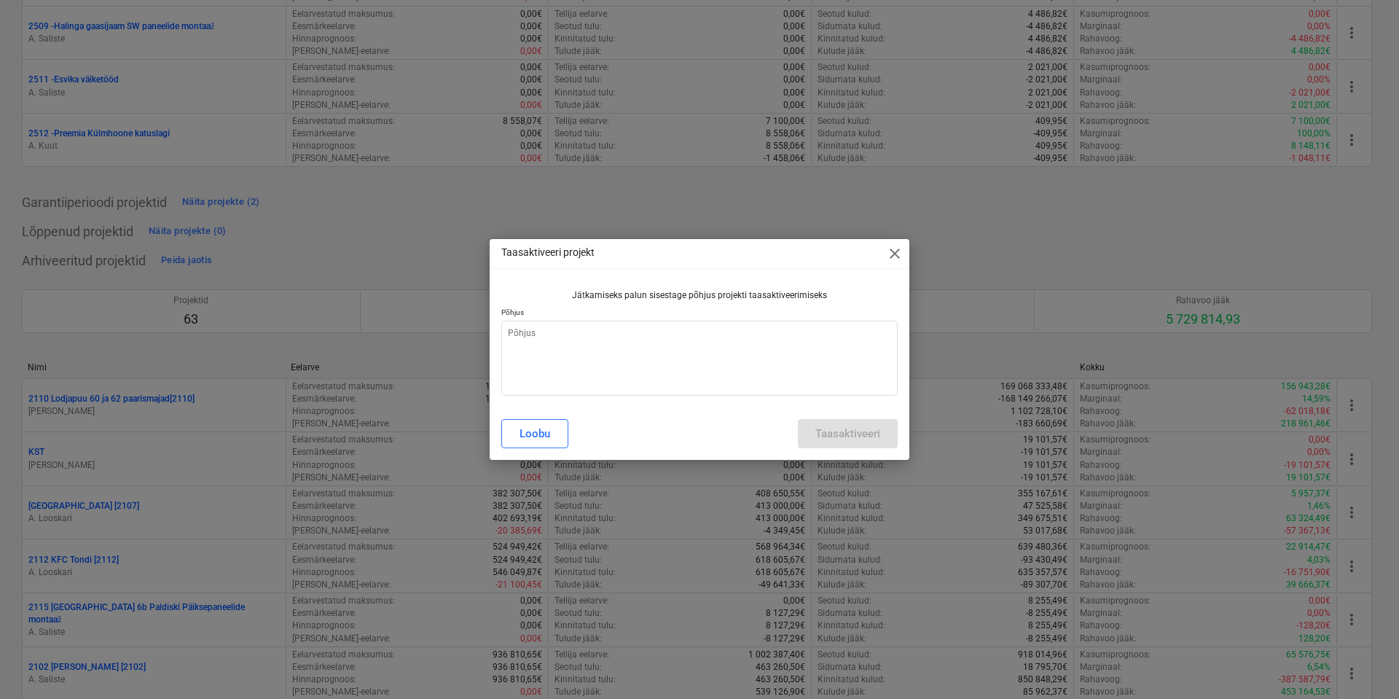
type textarea "x"
click at [608, 369] on textarea at bounding box center [699, 358] width 396 height 75
type textarea "A"
type textarea "x"
type textarea "AS"
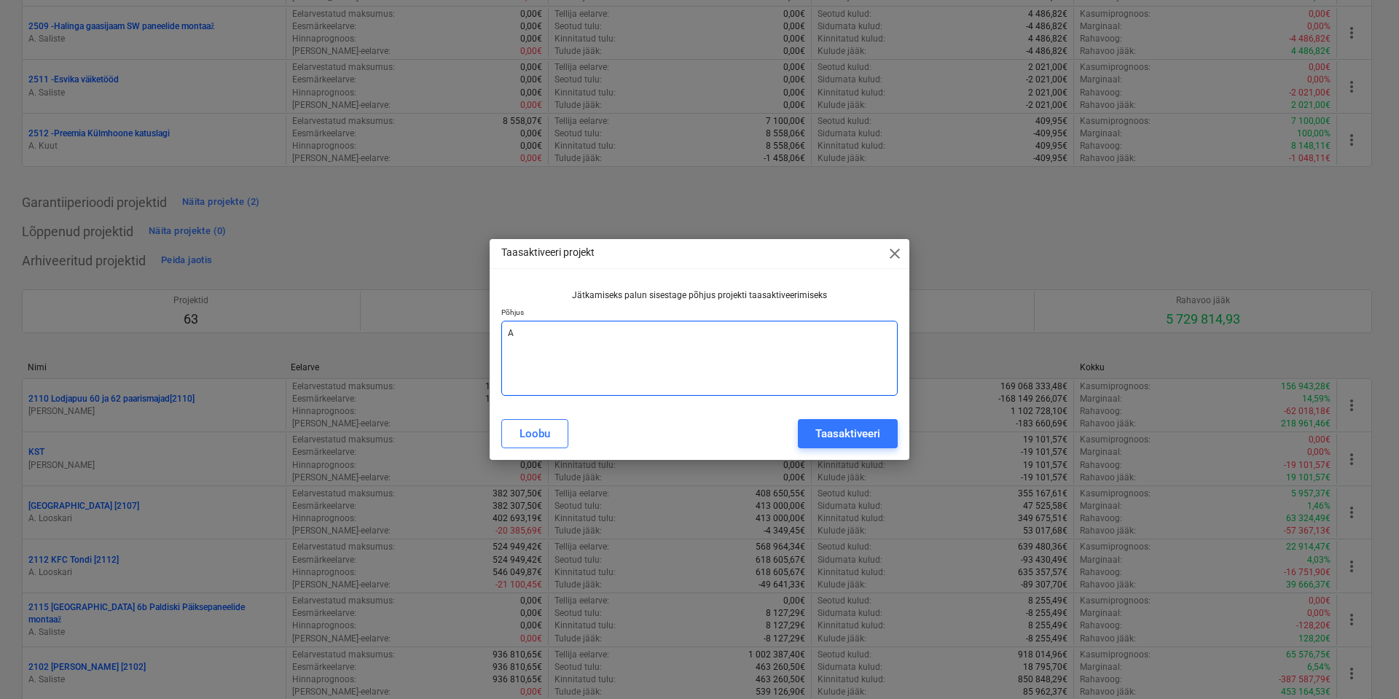
type textarea "x"
type textarea "AS"
type textarea "x"
type textarea "AS -"
type textarea "x"
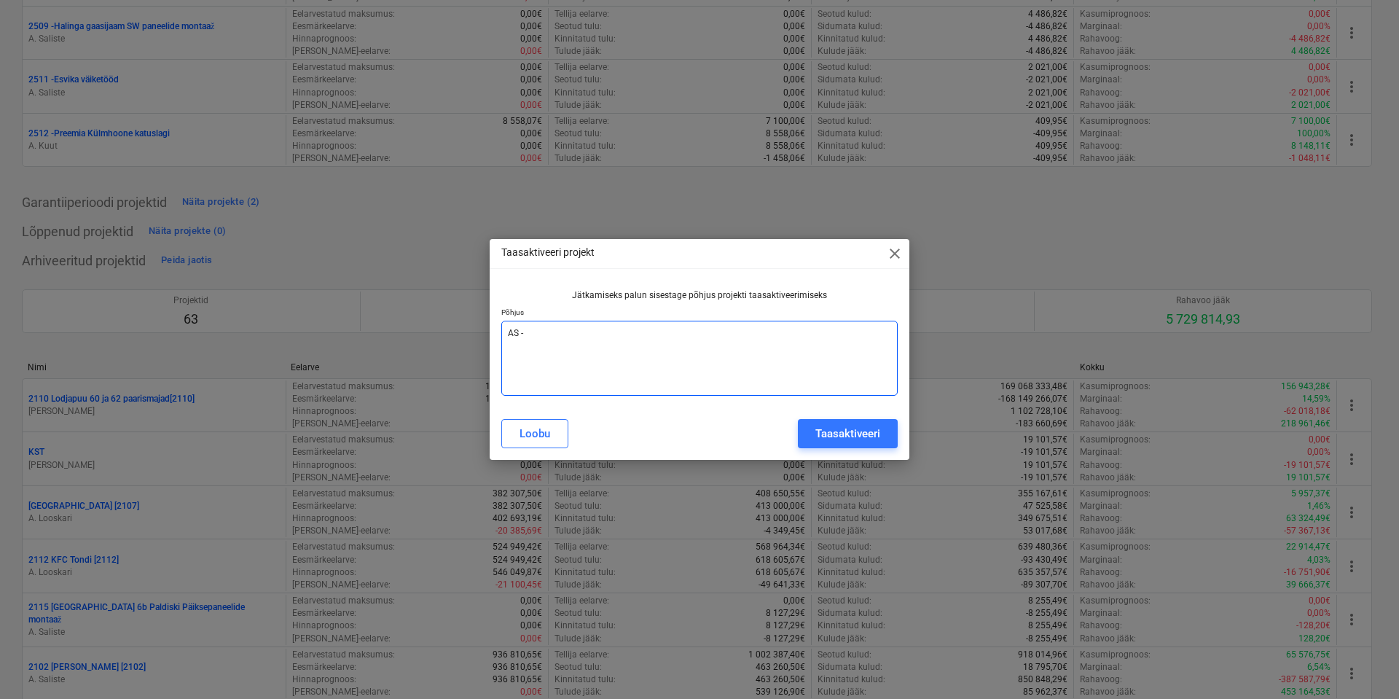
type textarea "AS -"
type textarea "x"
type textarea "AS - v"
type textarea "x"
type textarea "AS - va"
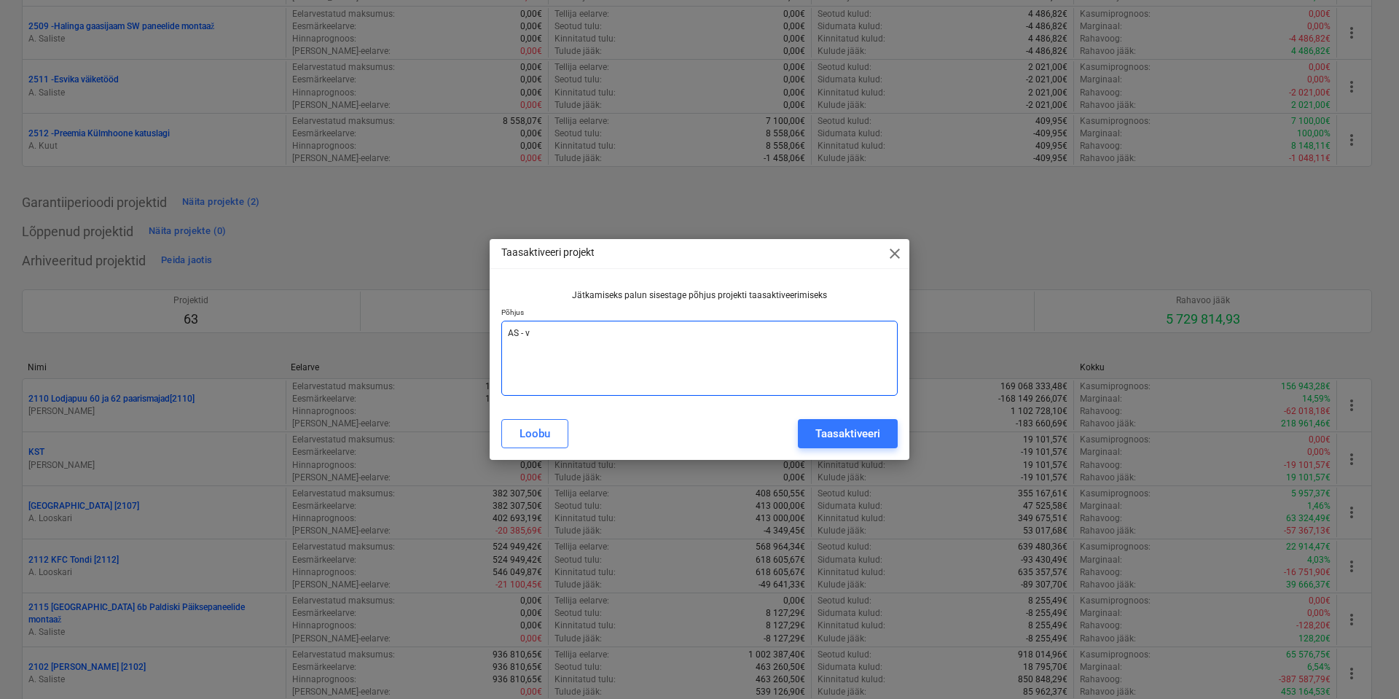
type textarea "x"
type textarea "AS - vaj"
type textarea "x"
type textarea "AS - vaja"
type textarea "x"
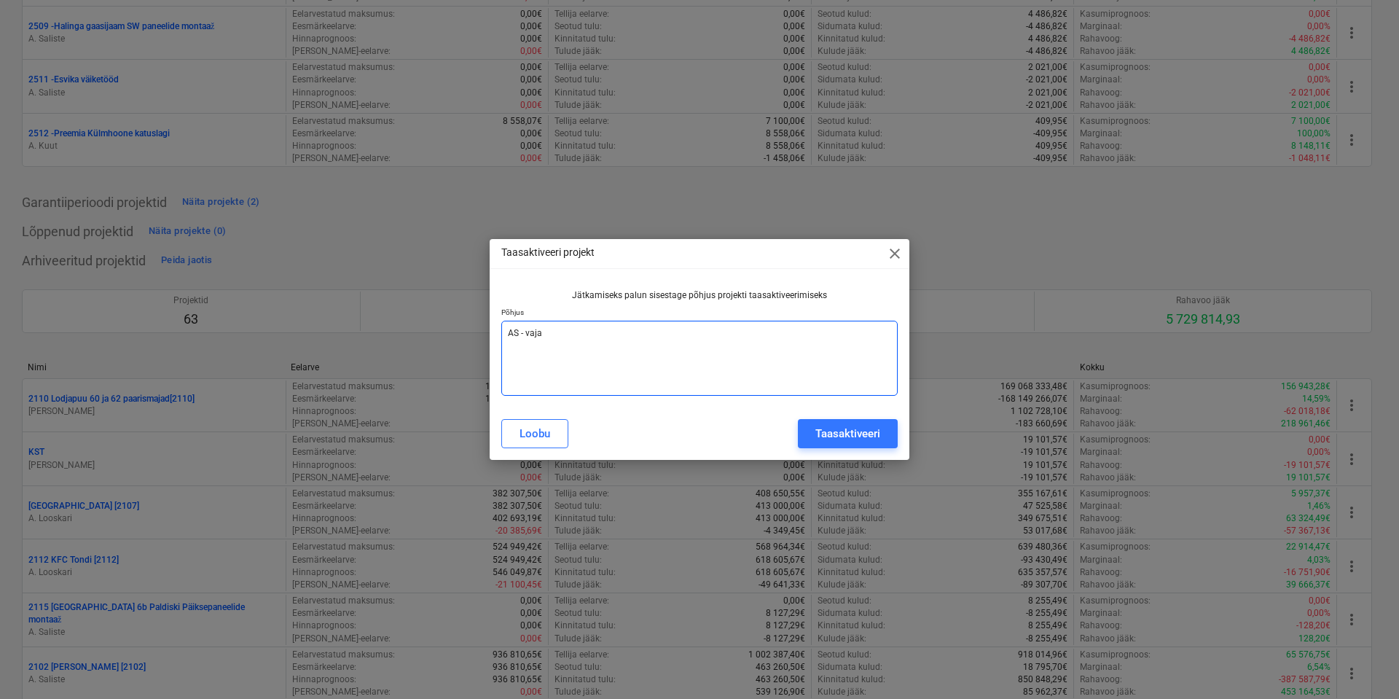
type textarea "AS - vaja"
type textarea "x"
type textarea "AS - [PERSON_NAME]"
type textarea "x"
type textarea "AS - [PERSON_NAME]"
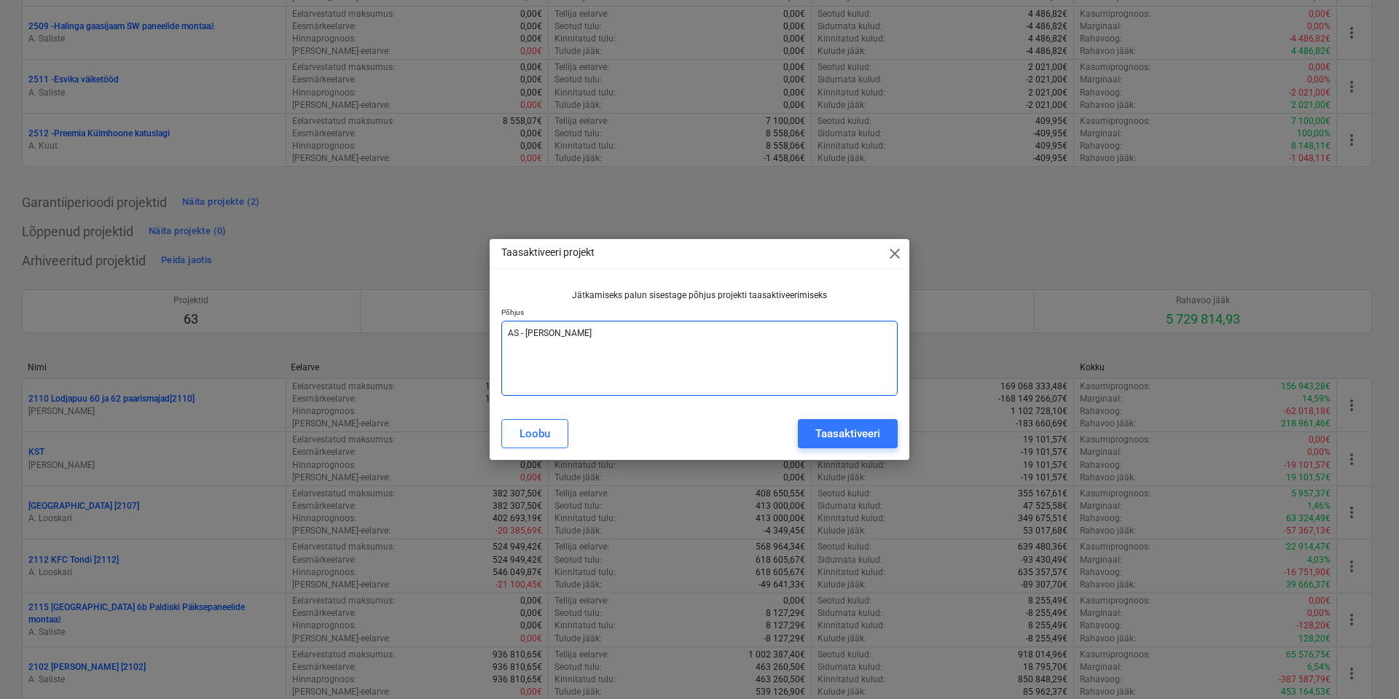
type textarea "x"
type textarea "AS - [PERSON_NAME]"
type textarea "x"
type textarea "AS - [PERSON_NAME]"
type textarea "x"
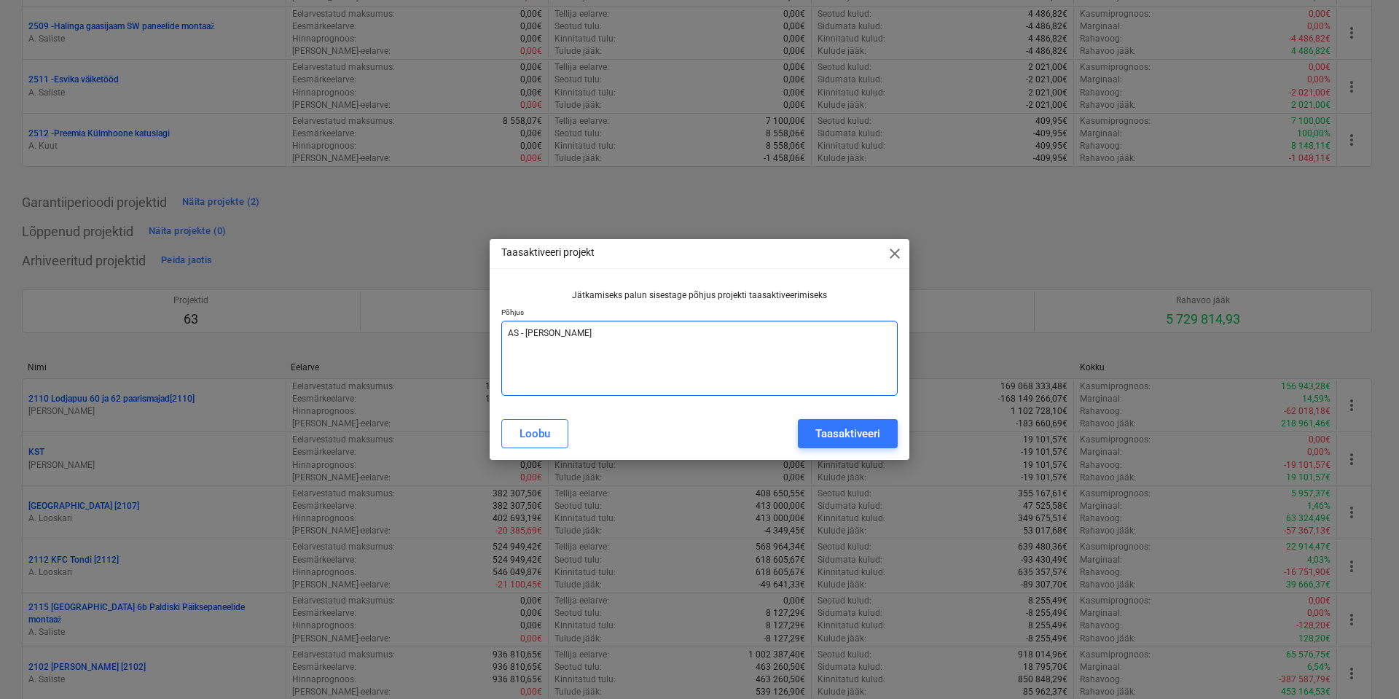
type textarea "AS - [PERSON_NAME]"
type textarea "x"
type textarea "AS - [PERSON_NAME] s"
type textarea "x"
type textarea "AS - [PERSON_NAME]"
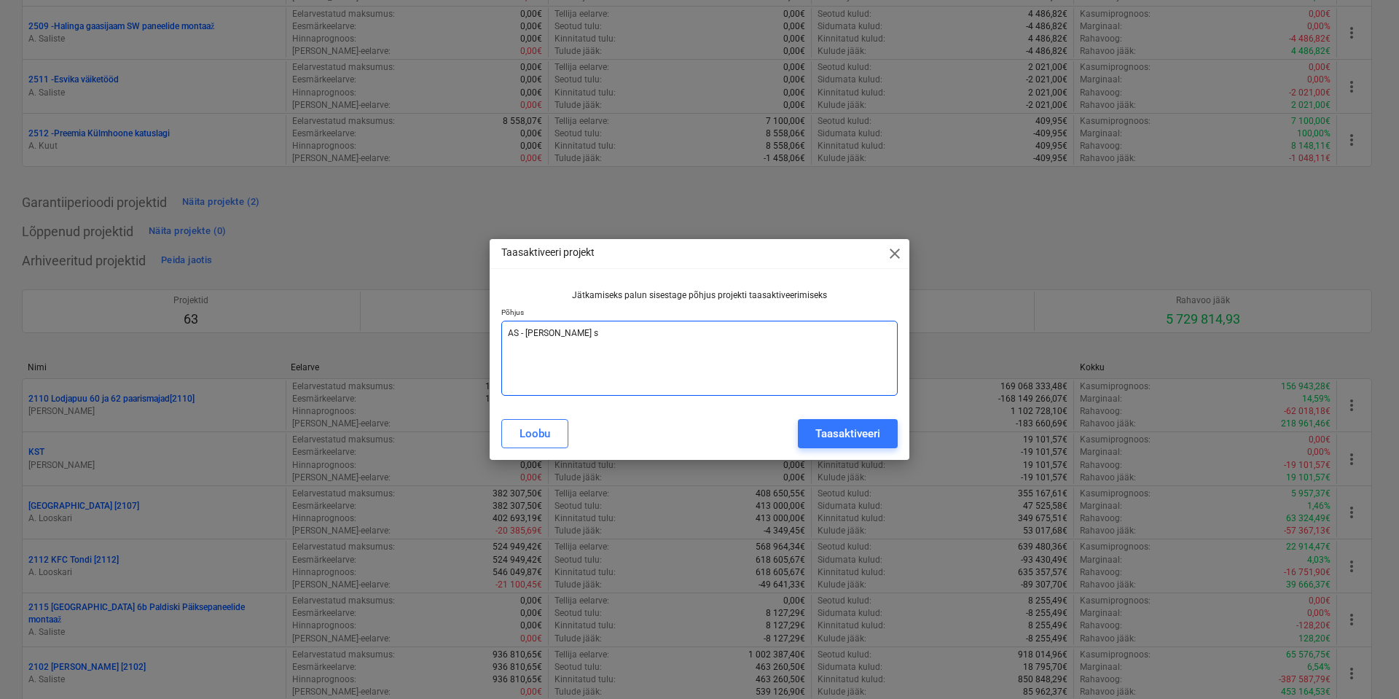
type textarea "x"
type textarea "AS - [PERSON_NAME]"
type textarea "x"
type textarea "AS - vaja kulu sise"
type textarea "x"
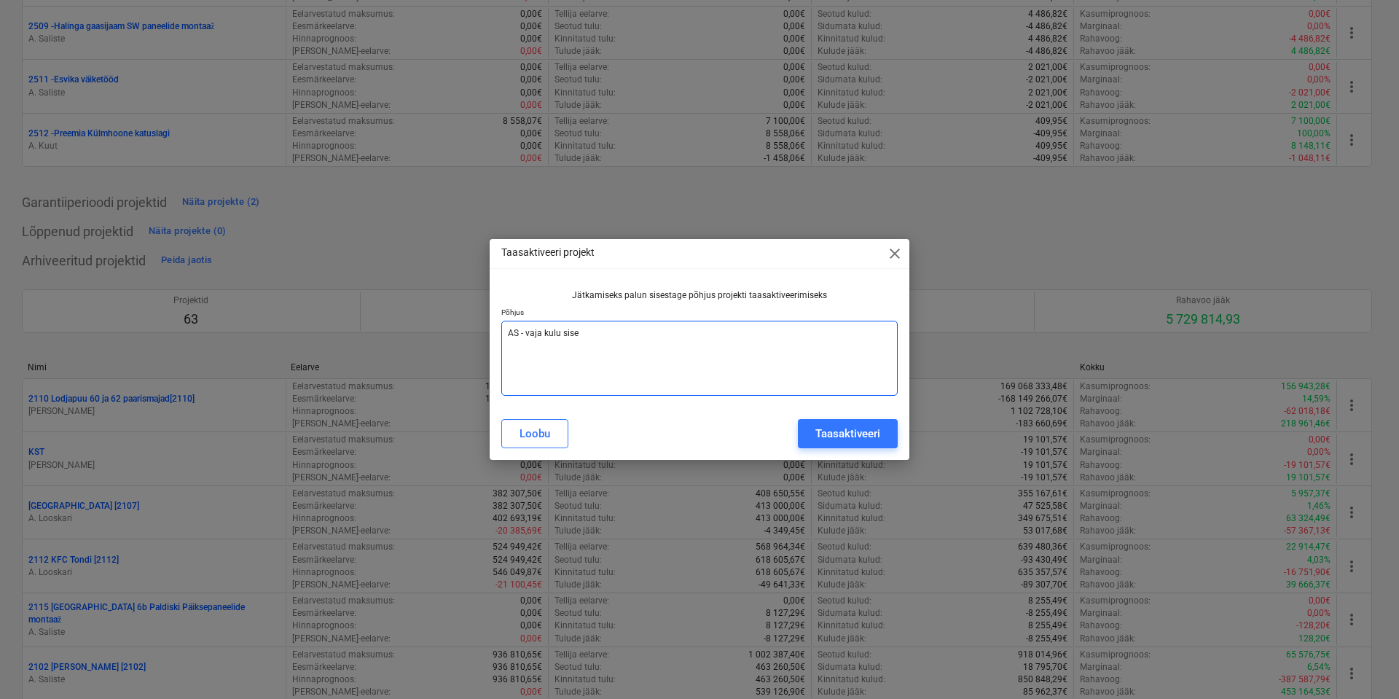
type textarea "AS - [PERSON_NAME]"
type textarea "x"
type textarea "AS - vaja kulu sisest"
type textarea "x"
type textarea "AS - [PERSON_NAME]"
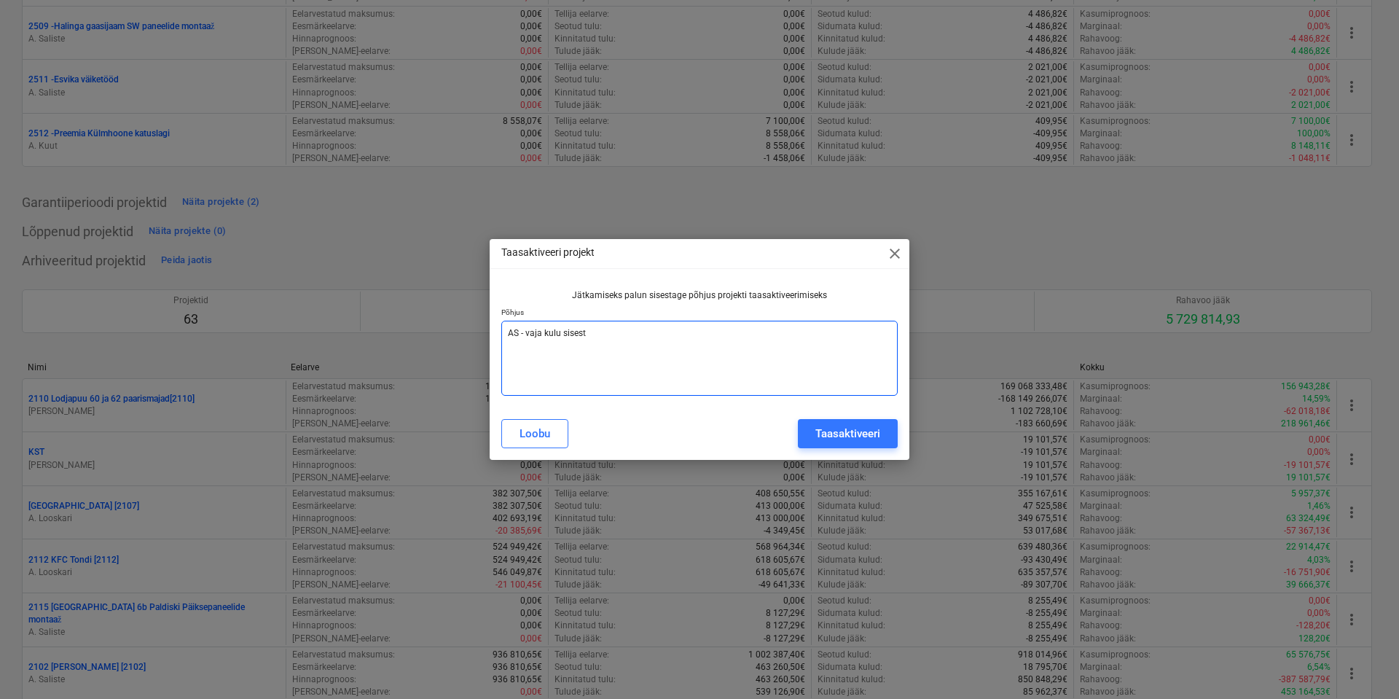
type textarea "x"
type textarea "AS - [PERSON_NAME]"
type textarea "x"
type textarea "AS - vaja kulu sisestada"
type textarea "x"
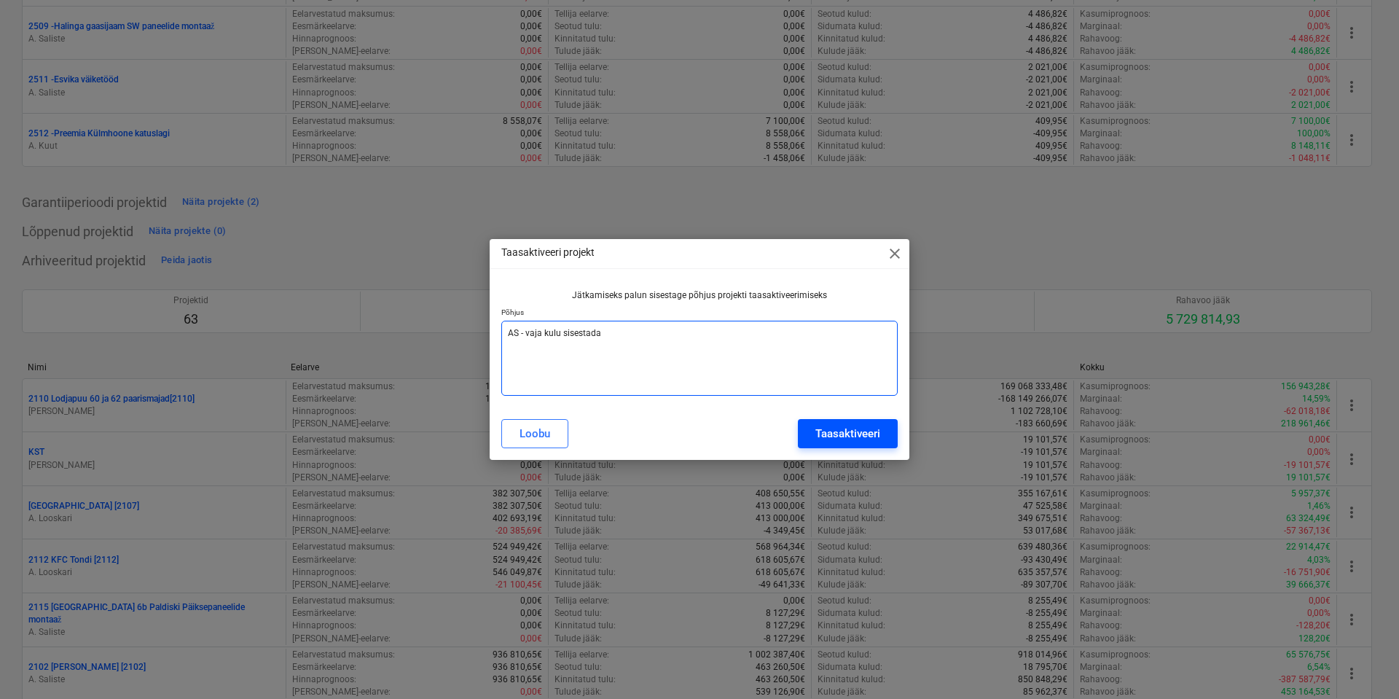
type textarea "AS - vaja kulu sisestada"
click at [875, 432] on div "Taasaktiveeri" at bounding box center [847, 433] width 65 height 19
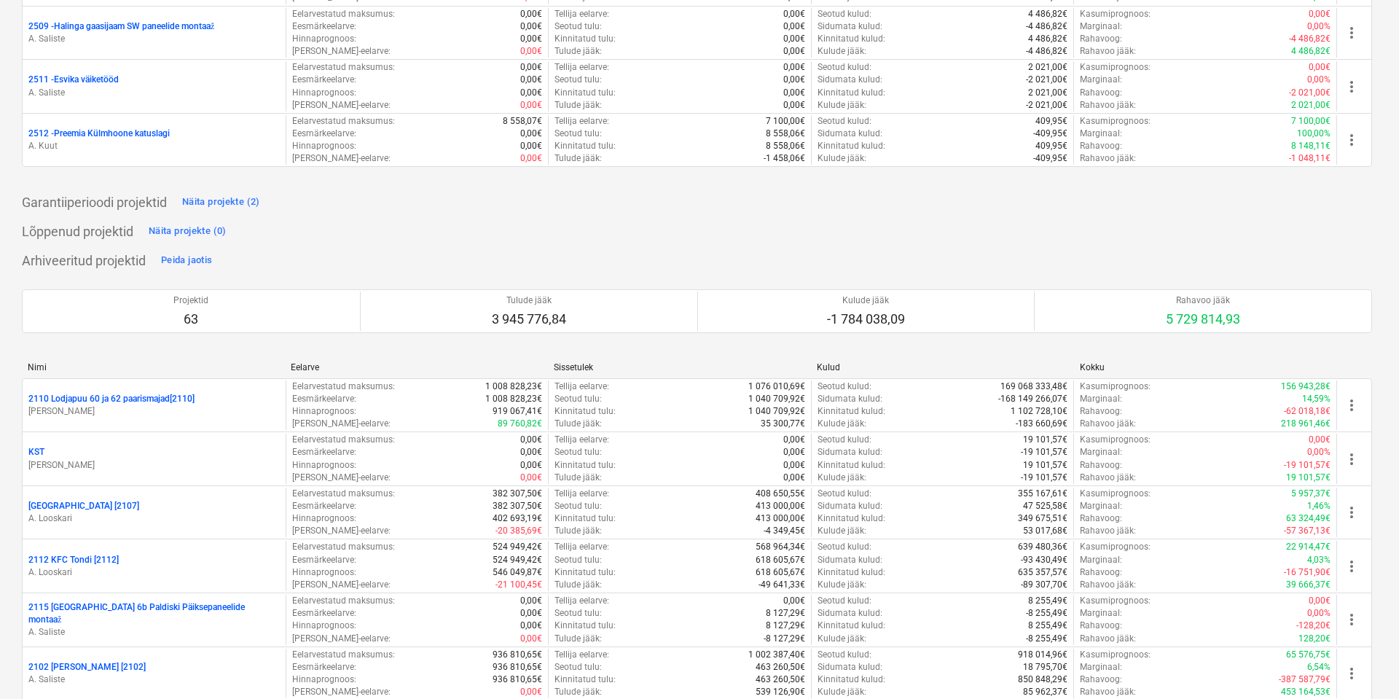
type textarea "x"
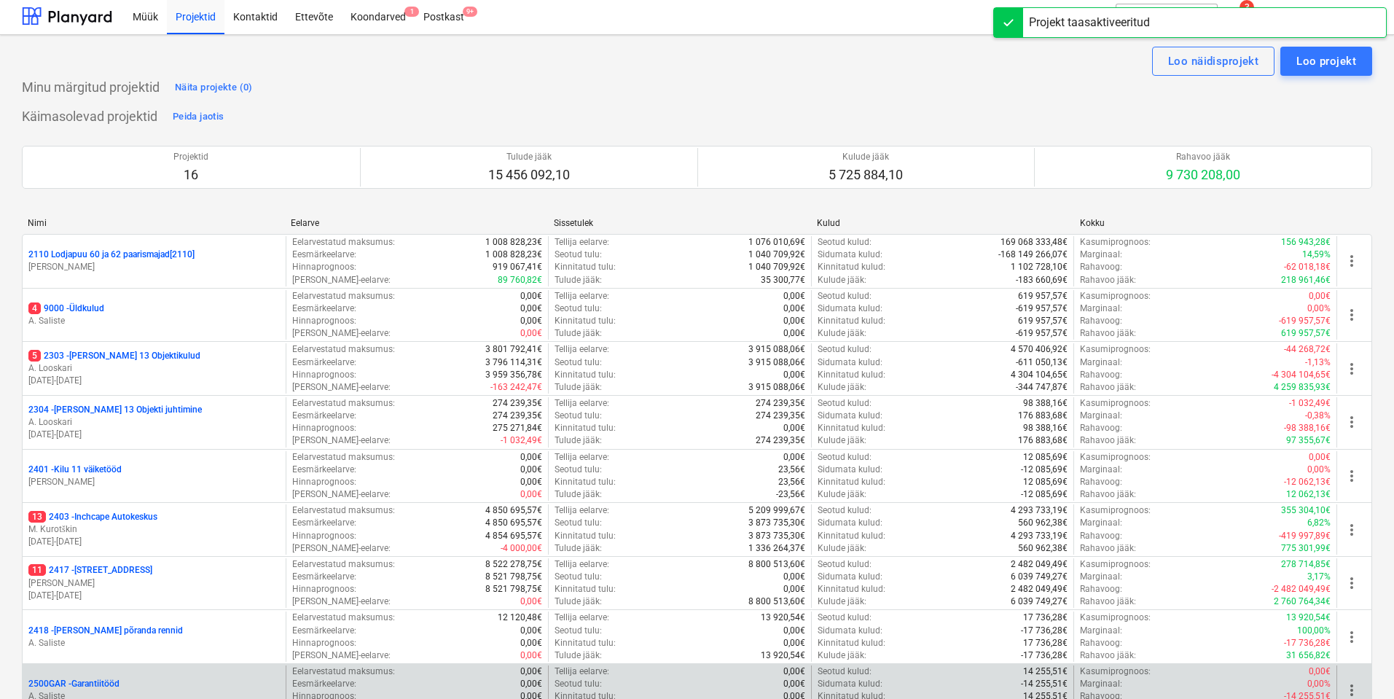
scroll to position [0, 0]
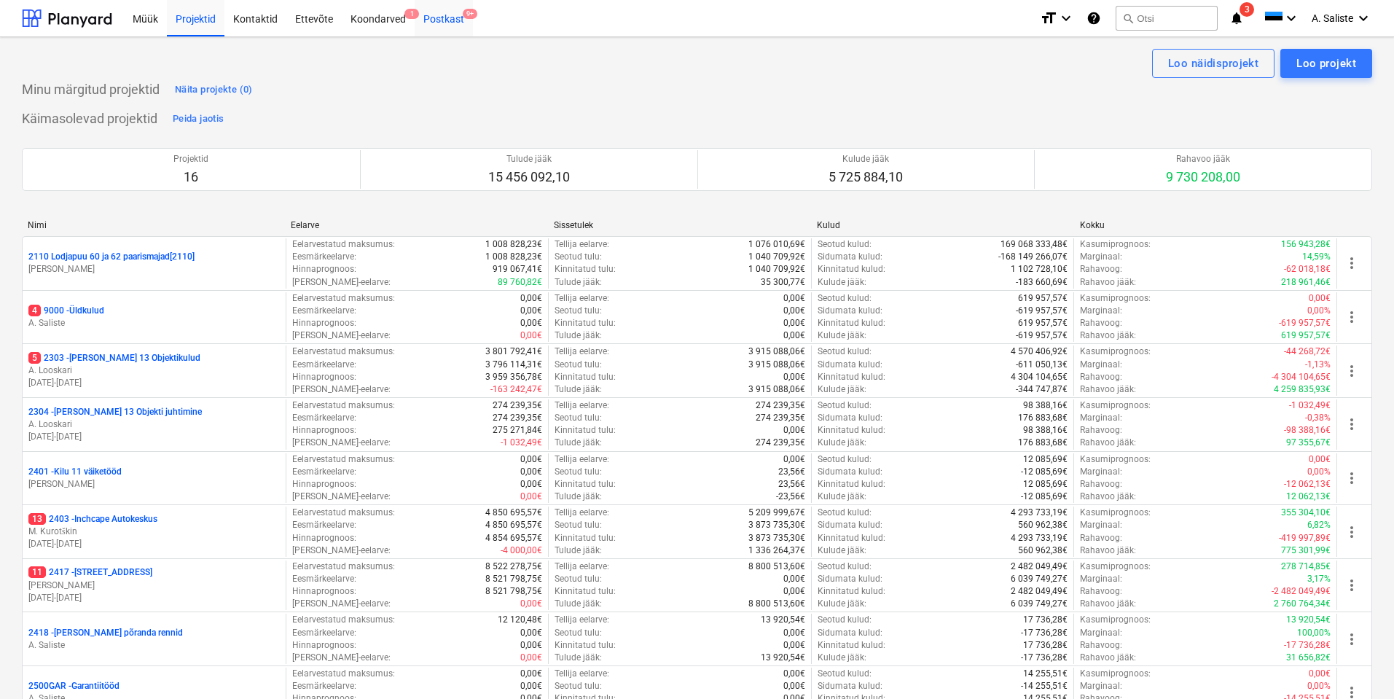
click at [457, 15] on div "Postkast 9+" at bounding box center [444, 17] width 58 height 37
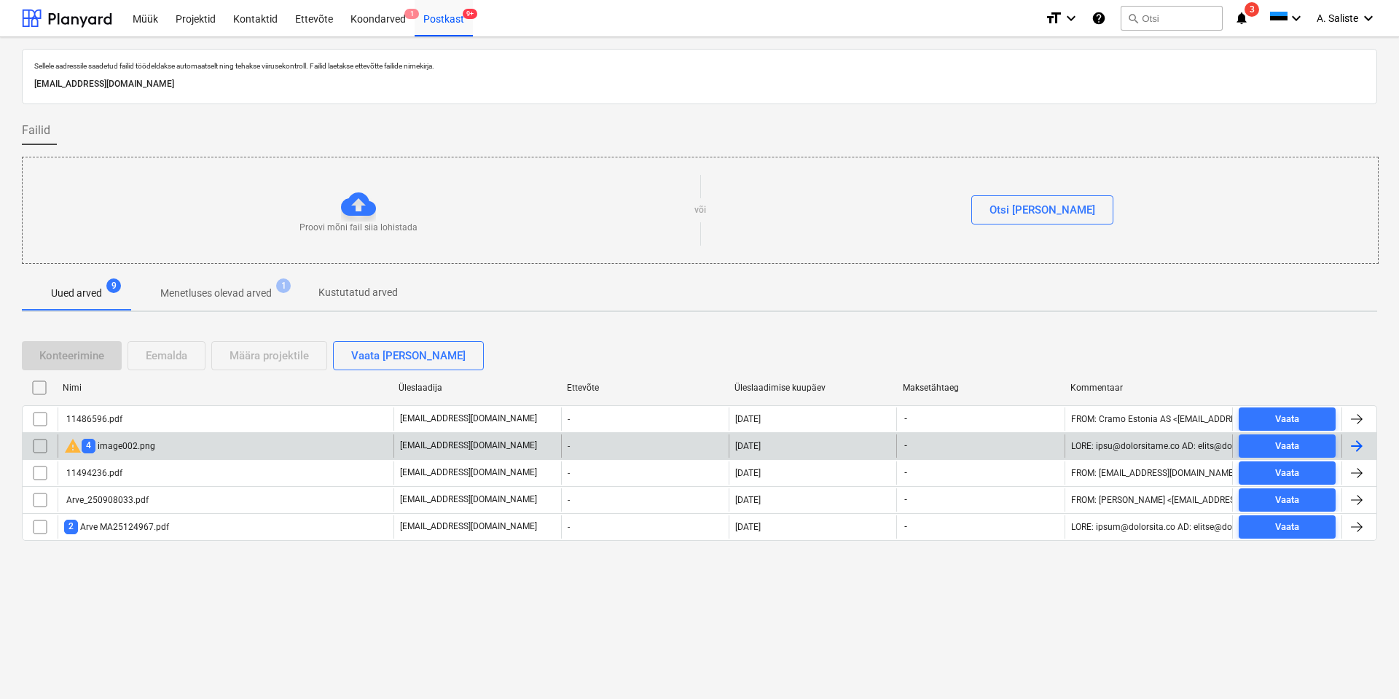
click at [101, 445] on div "warning 4 image002.png" at bounding box center [109, 445] width 91 height 17
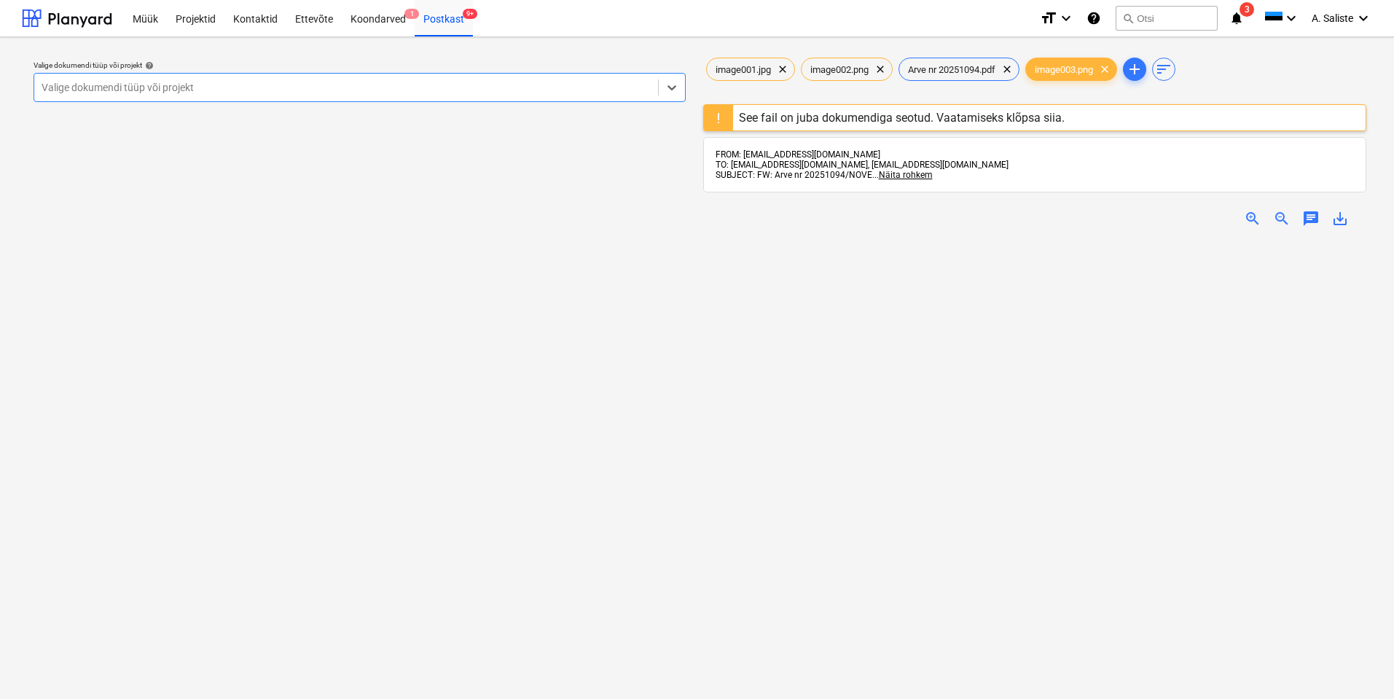
click at [576, 87] on div at bounding box center [346, 87] width 609 height 15
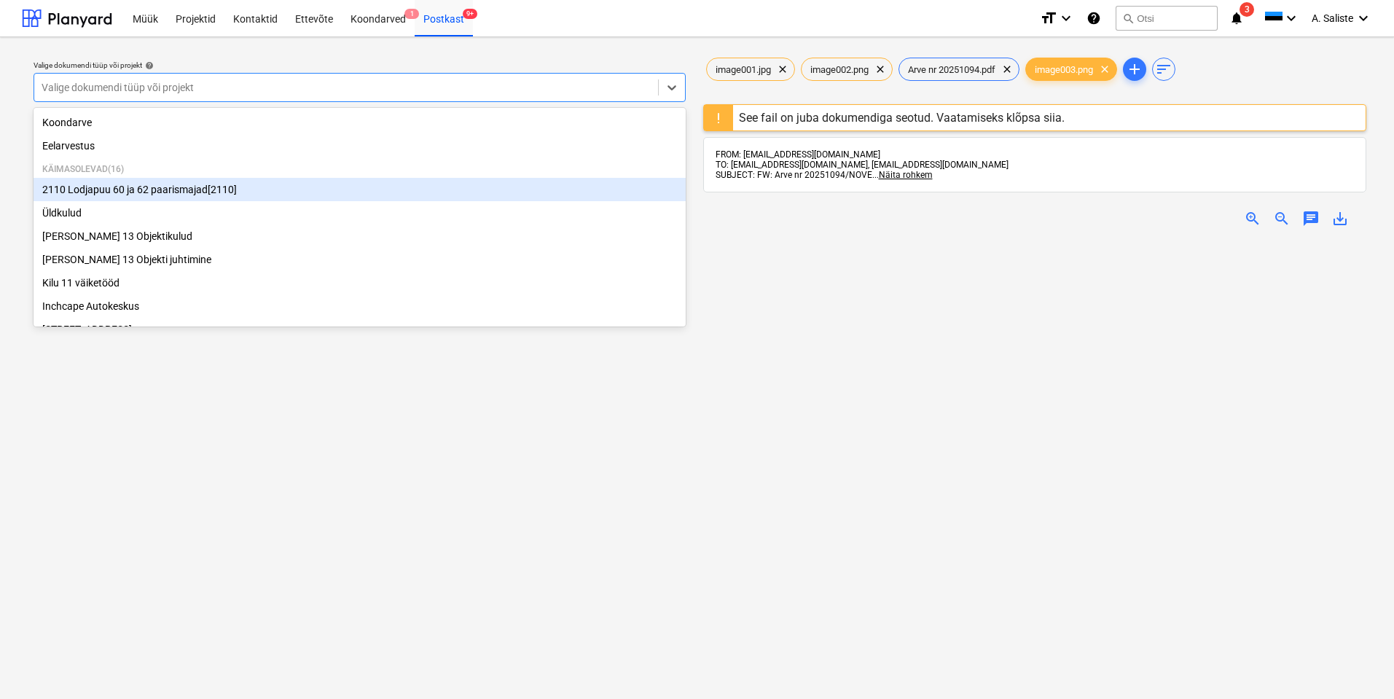
click at [100, 187] on div "2110 Lodjapuu 60 ja 62 paarismajad[2110]" at bounding box center [360, 189] width 652 height 23
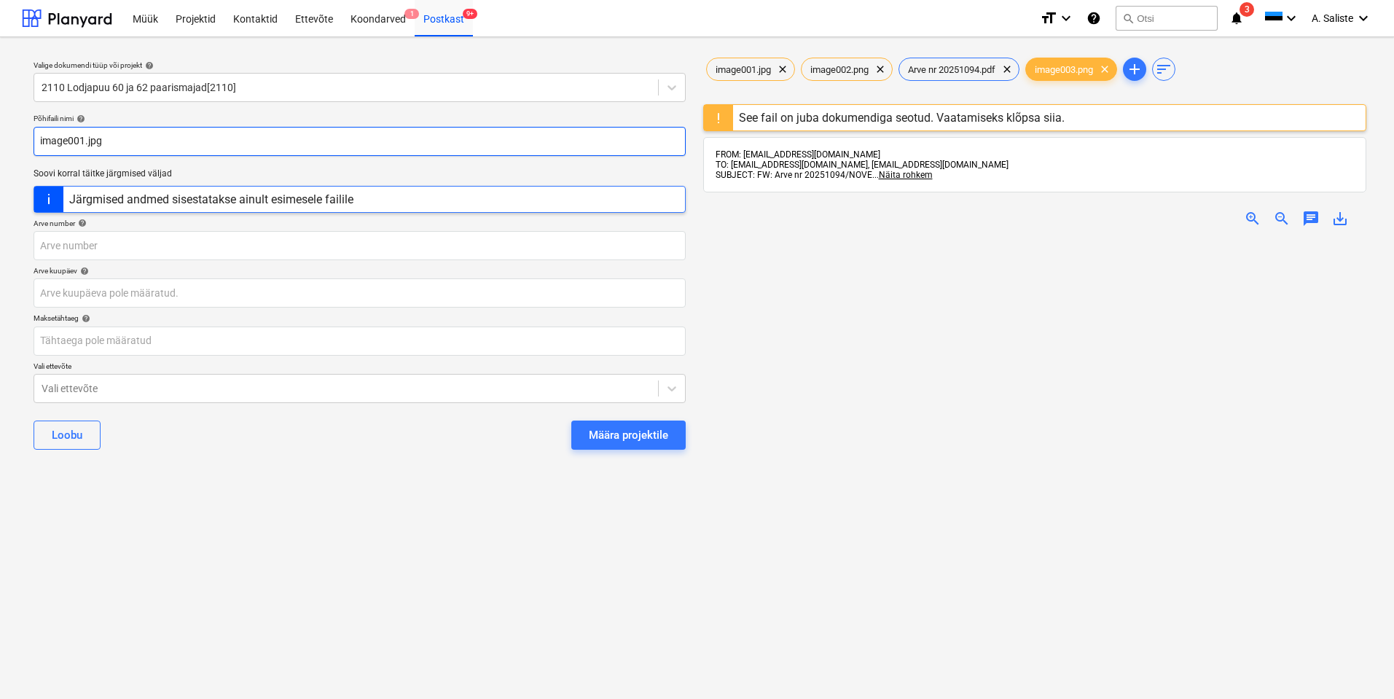
click at [112, 138] on input "image001.jpg" at bounding box center [360, 141] width 652 height 29
type input "i"
type input "Arve"
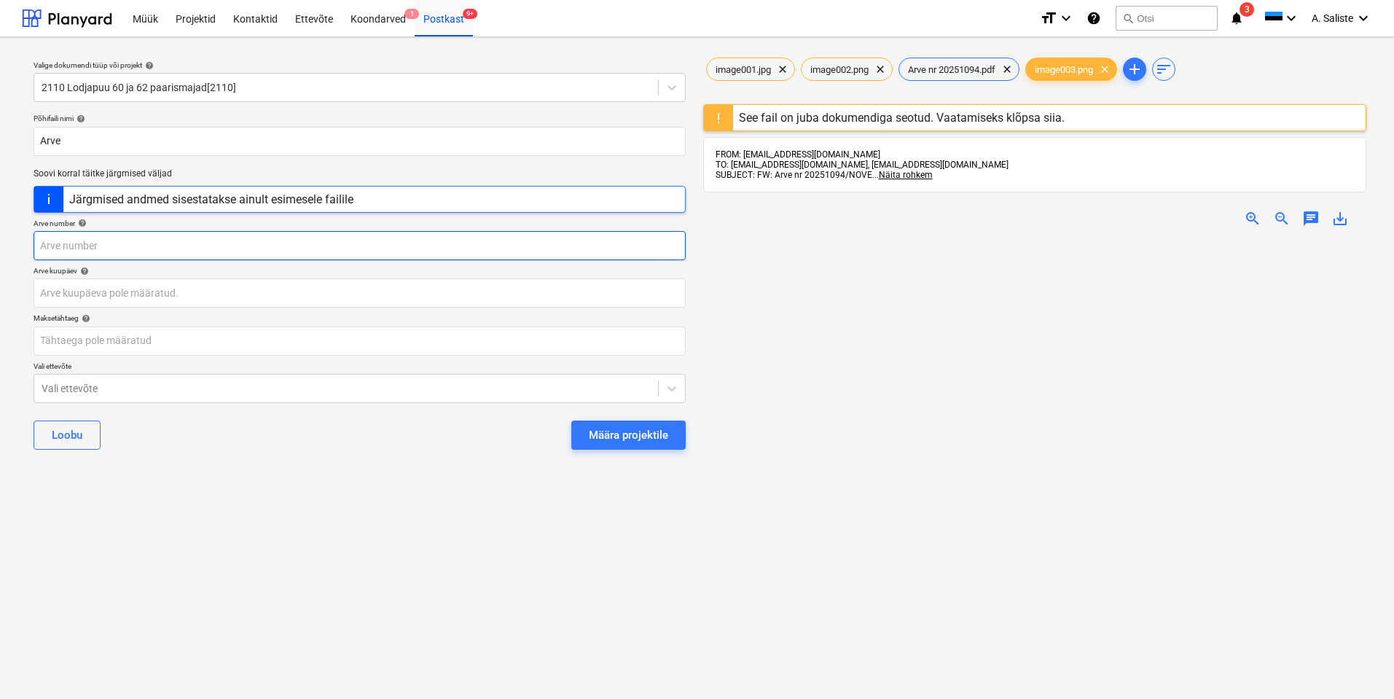
click at [93, 249] on input "text" at bounding box center [360, 245] width 652 height 29
type input "20251094"
click at [945, 67] on span "Arve nr 20251094.pdf" at bounding box center [951, 69] width 105 height 11
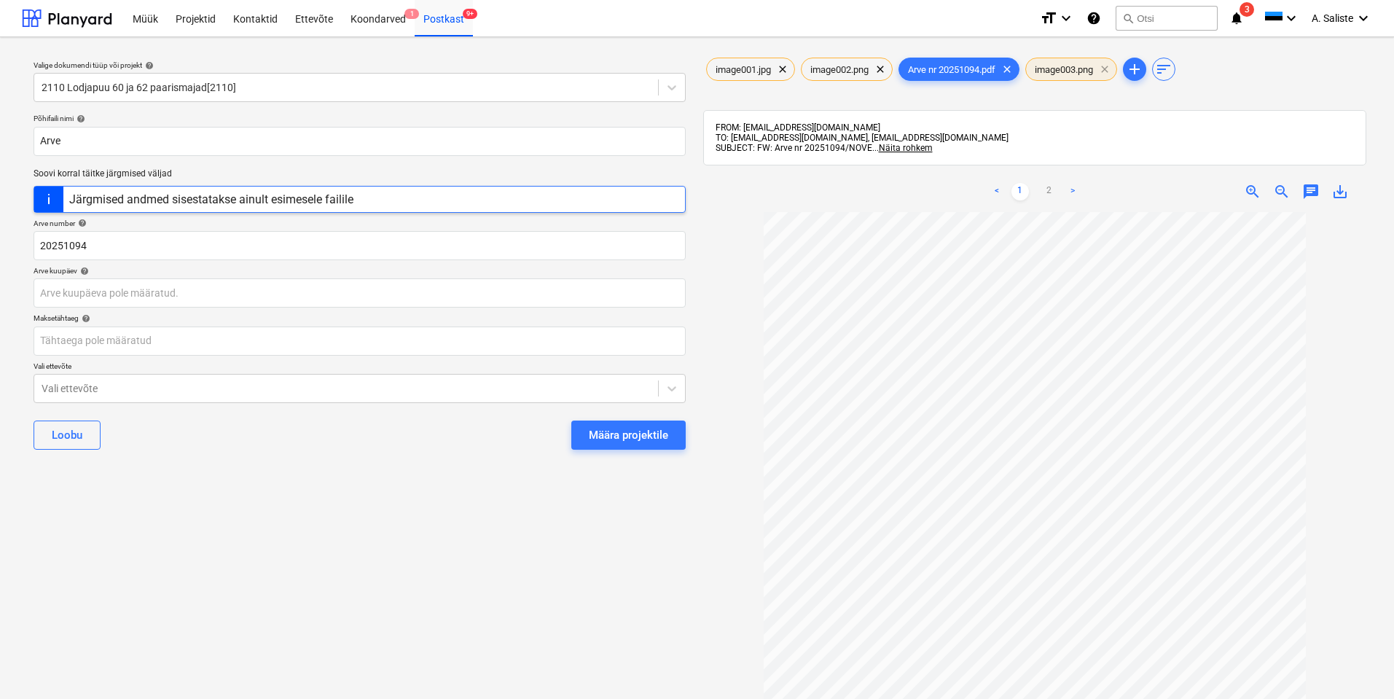
click at [1107, 70] on span "clear" at bounding box center [1104, 68] width 17 height 17
click at [884, 70] on span "clear" at bounding box center [879, 68] width 17 height 17
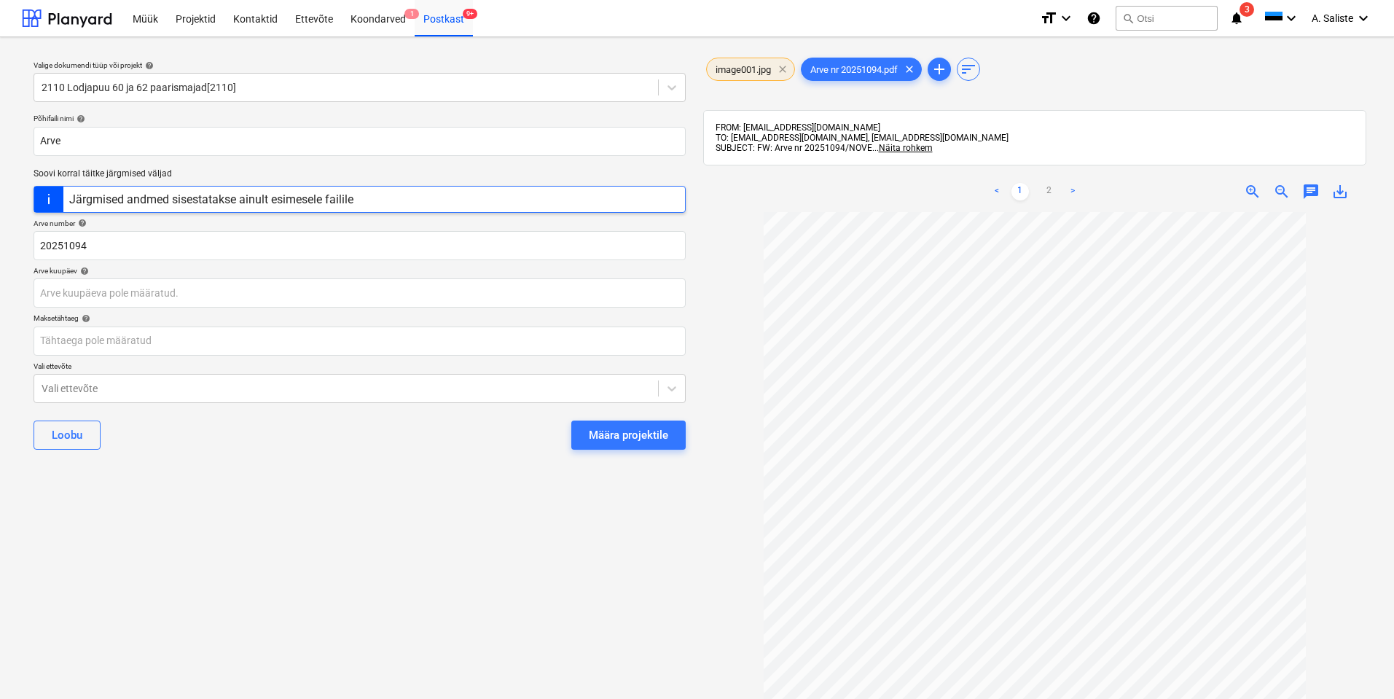
click at [784, 68] on span "clear" at bounding box center [782, 68] width 17 height 17
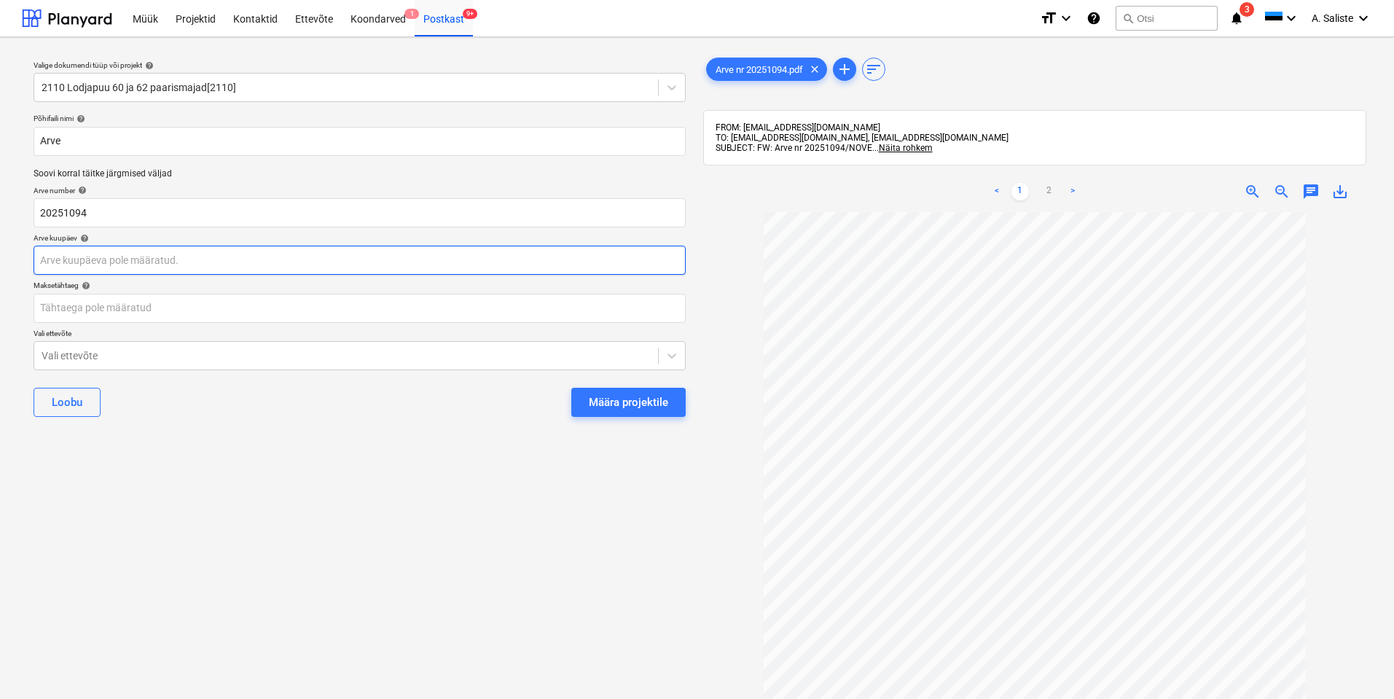
click at [141, 259] on body "Müük Projektid Kontaktid Ettevõte Koondarved 1 Postkast 9+ format_size keyboard…" at bounding box center [697, 349] width 1394 height 699
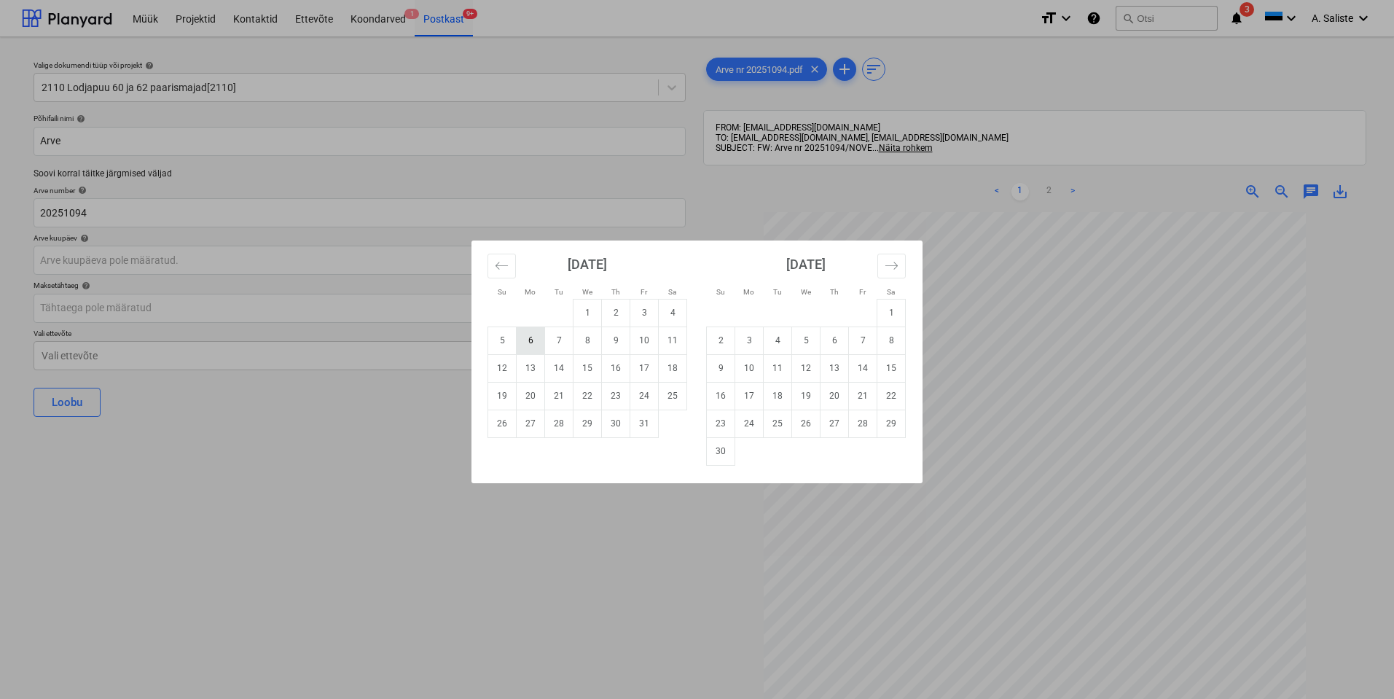
click at [528, 343] on td "6" at bounding box center [531, 340] width 28 height 28
type input "[DATE]"
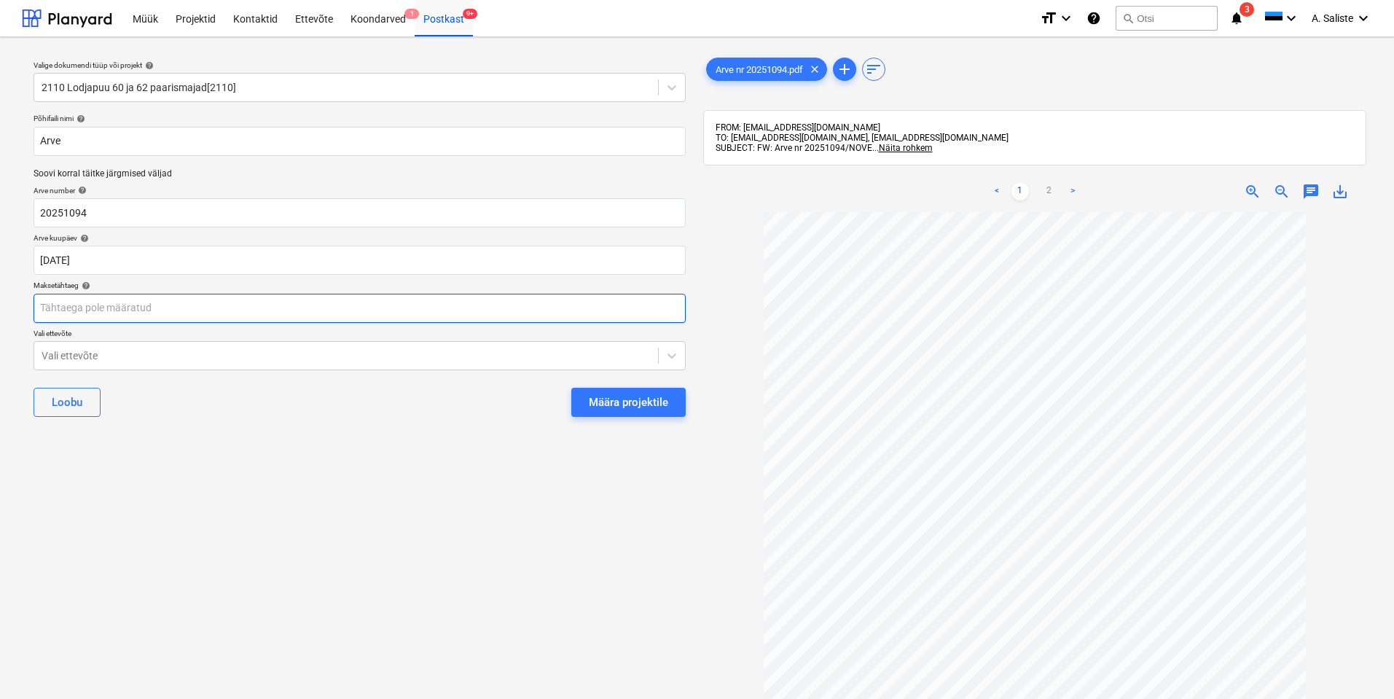
click at [139, 307] on body "Müük Projektid Kontaktid Ettevõte Koondarved 1 Postkast 9+ format_size keyboard…" at bounding box center [697, 349] width 1394 height 699
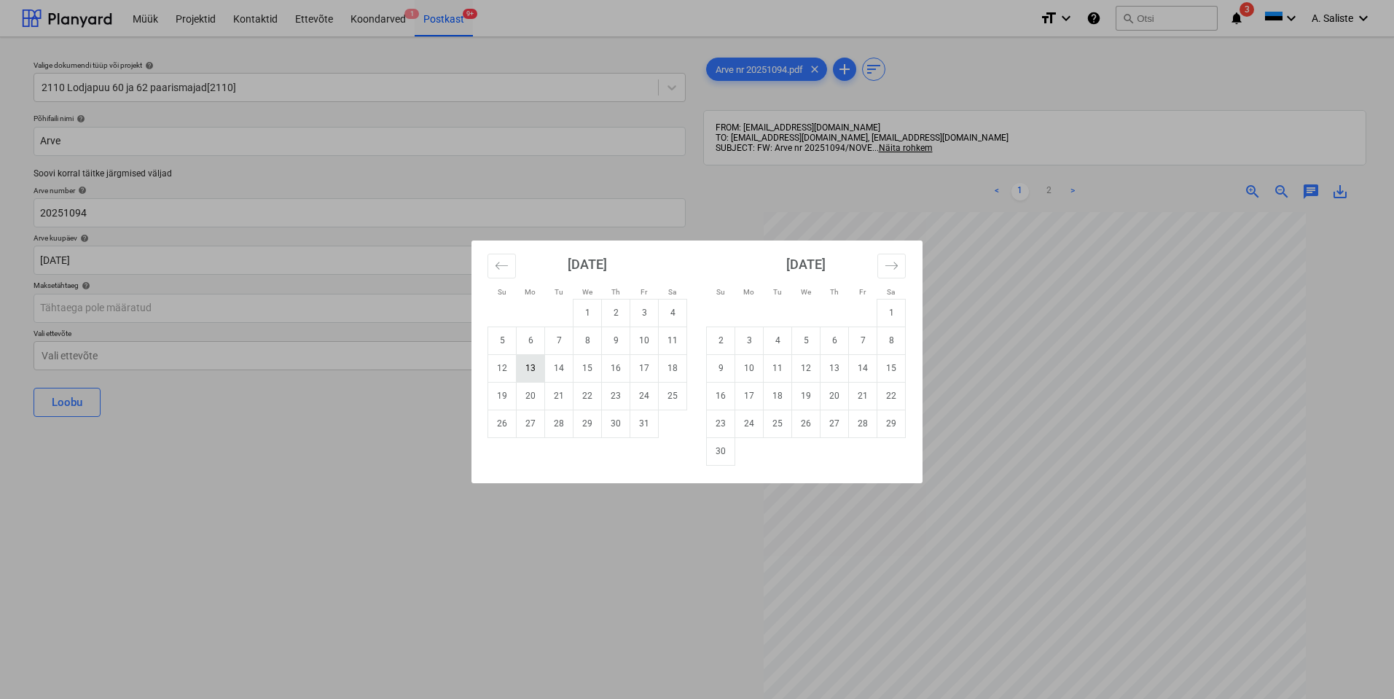
click at [527, 368] on td "13" at bounding box center [531, 368] width 28 height 28
type input "[DATE]"
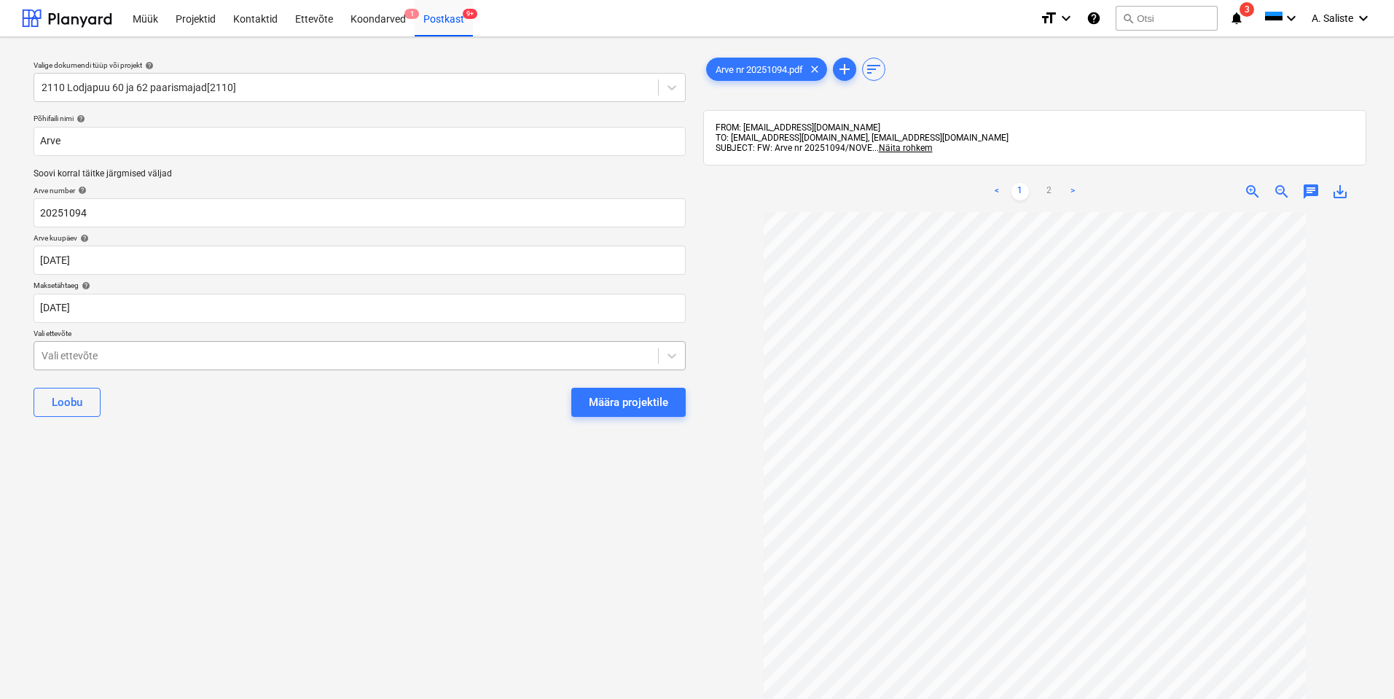
click at [162, 351] on div at bounding box center [346, 355] width 609 height 15
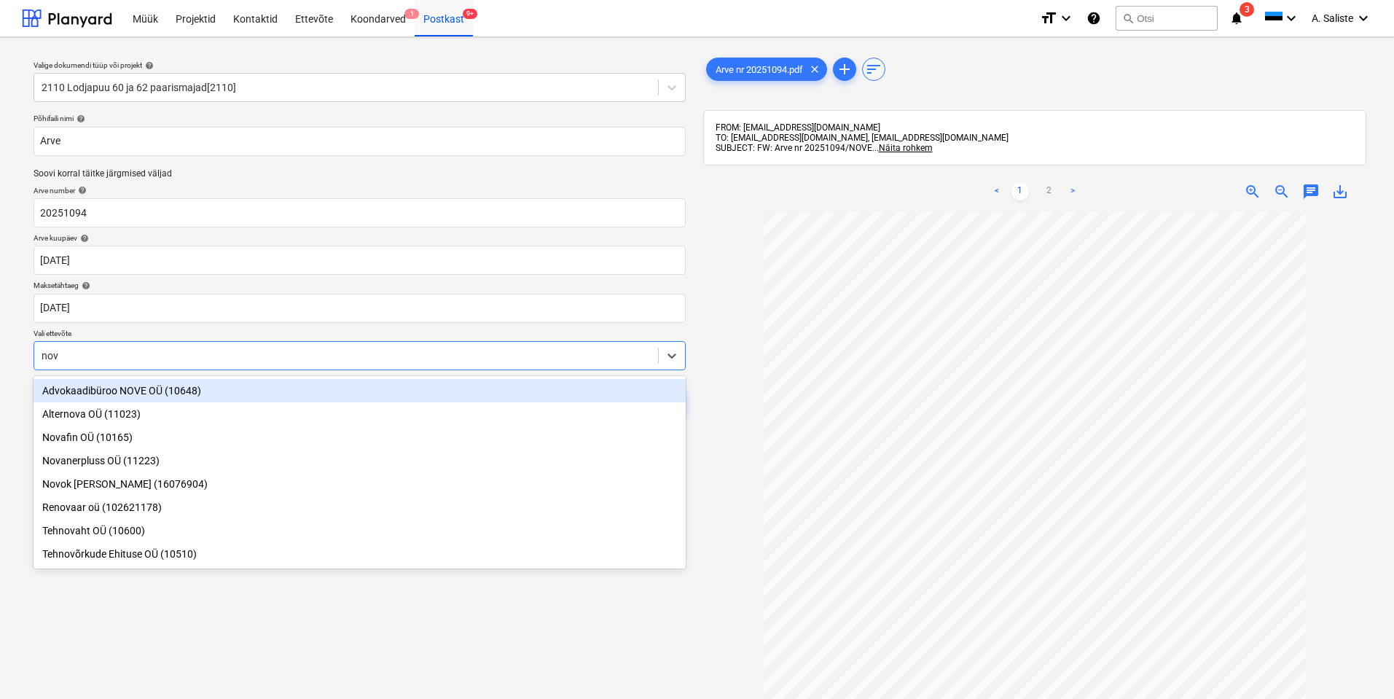
type input "nove"
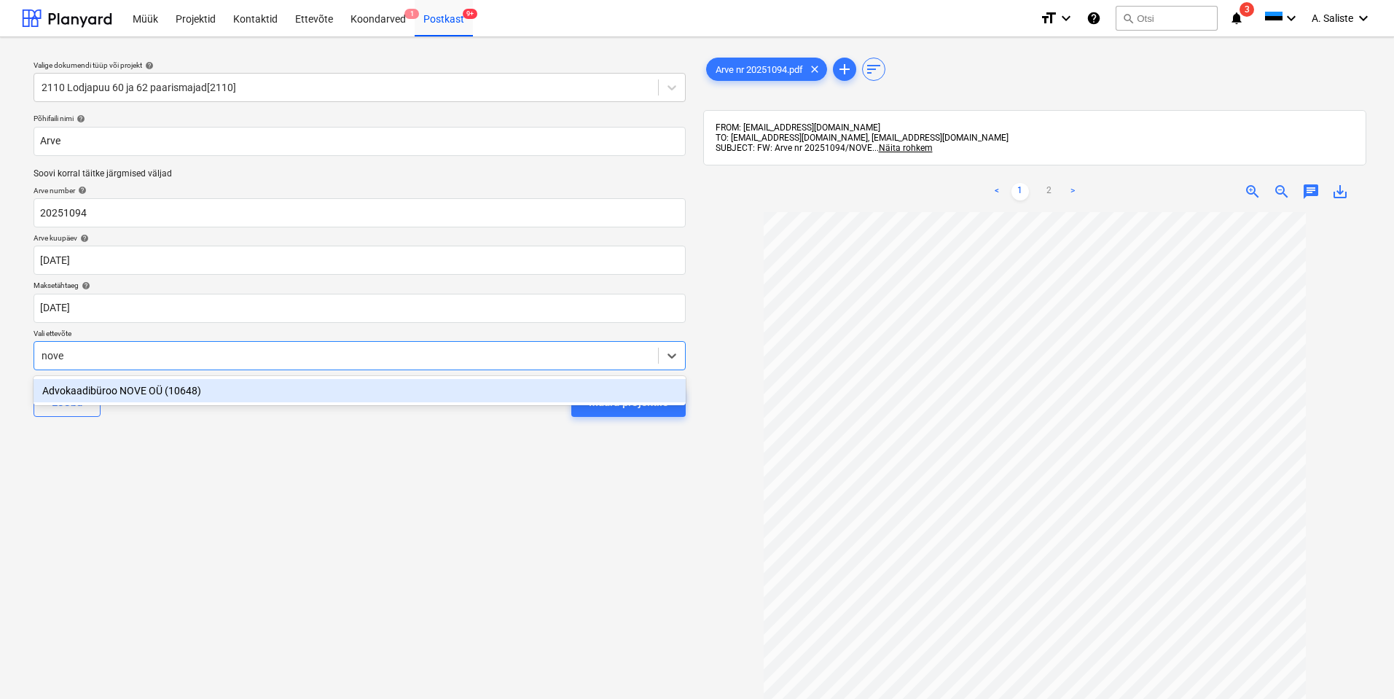
click at [146, 394] on div "Advokaadibüroo NOVE OÜ (10648)" at bounding box center [360, 390] width 652 height 23
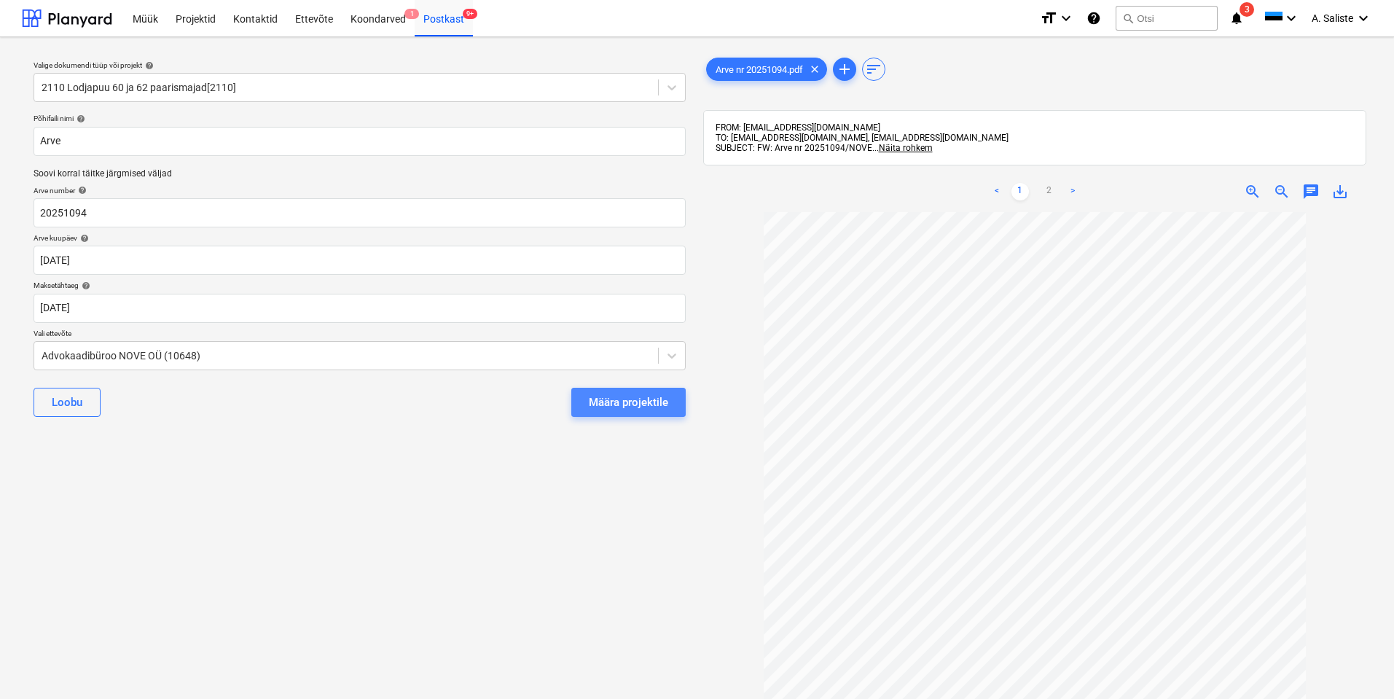
click at [647, 403] on div "Määra projektile" at bounding box center [628, 402] width 79 height 19
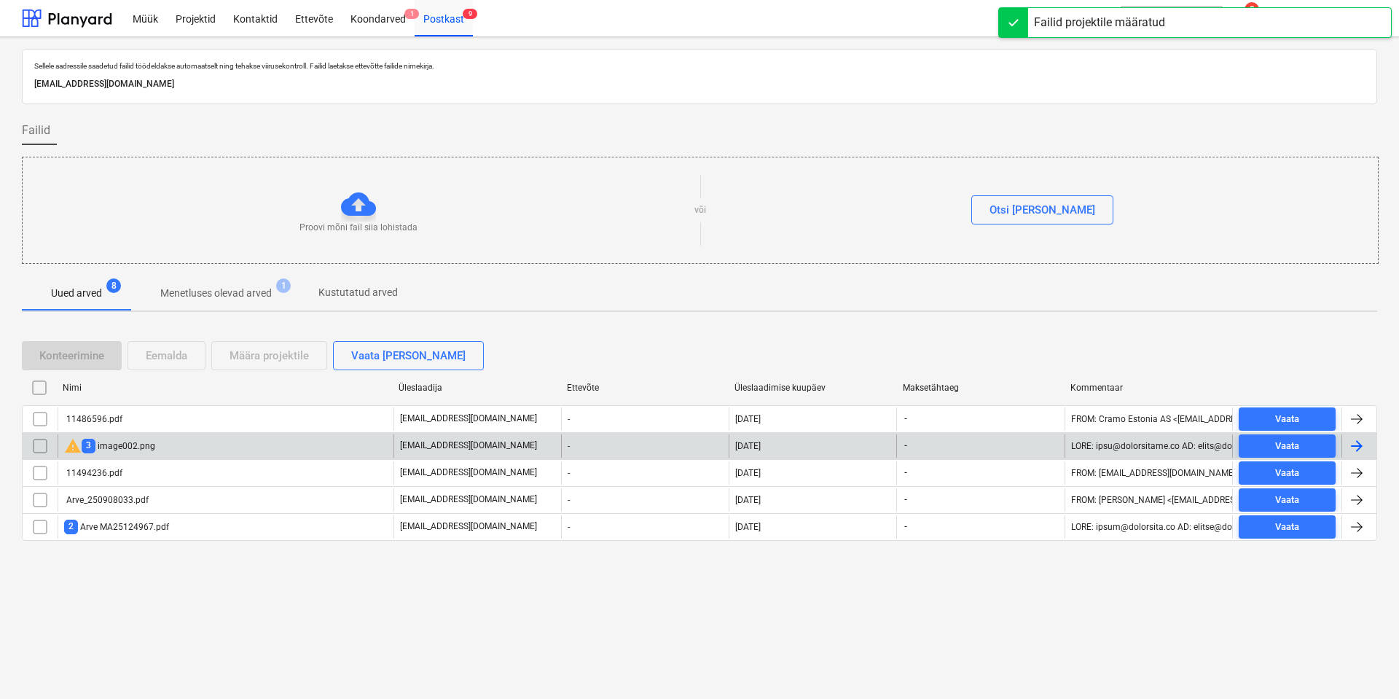
click at [39, 447] on input "checkbox" at bounding box center [39, 445] width 23 height 23
click at [176, 359] on div "Eemalda" at bounding box center [167, 355] width 42 height 19
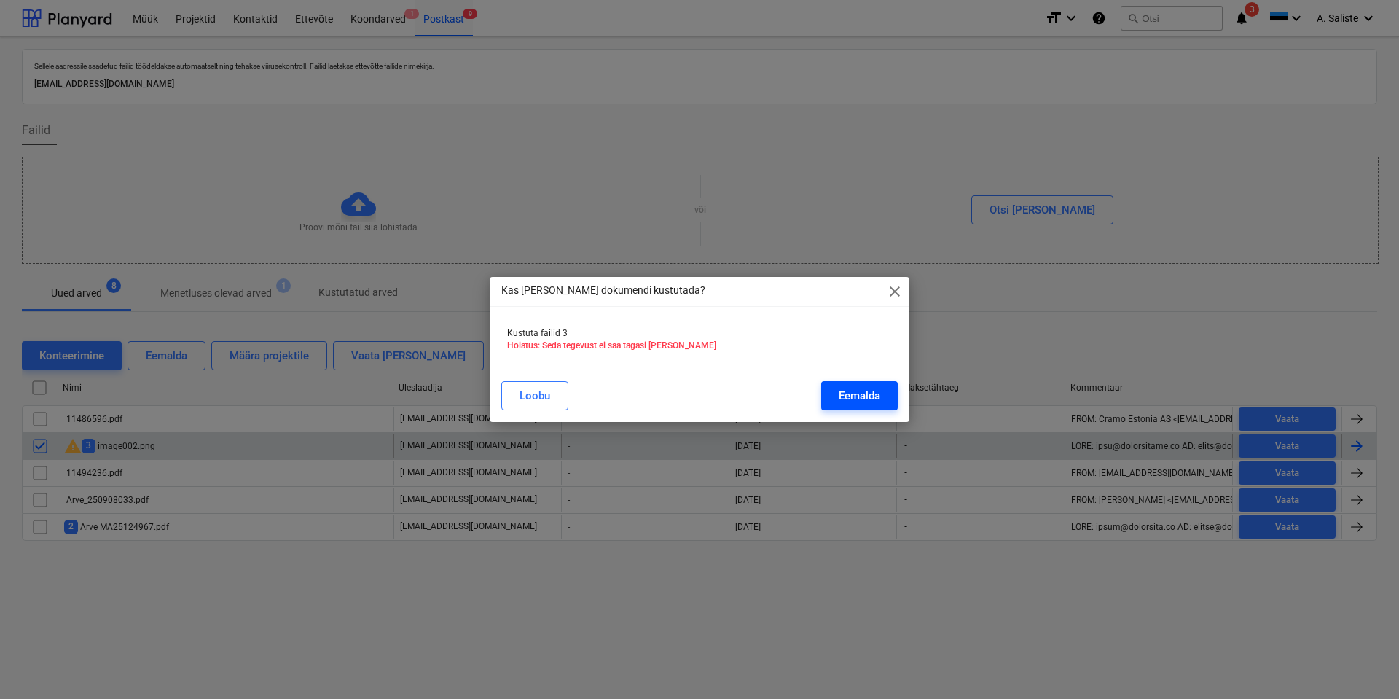
click at [836, 396] on button "Eemalda" at bounding box center [859, 395] width 76 height 29
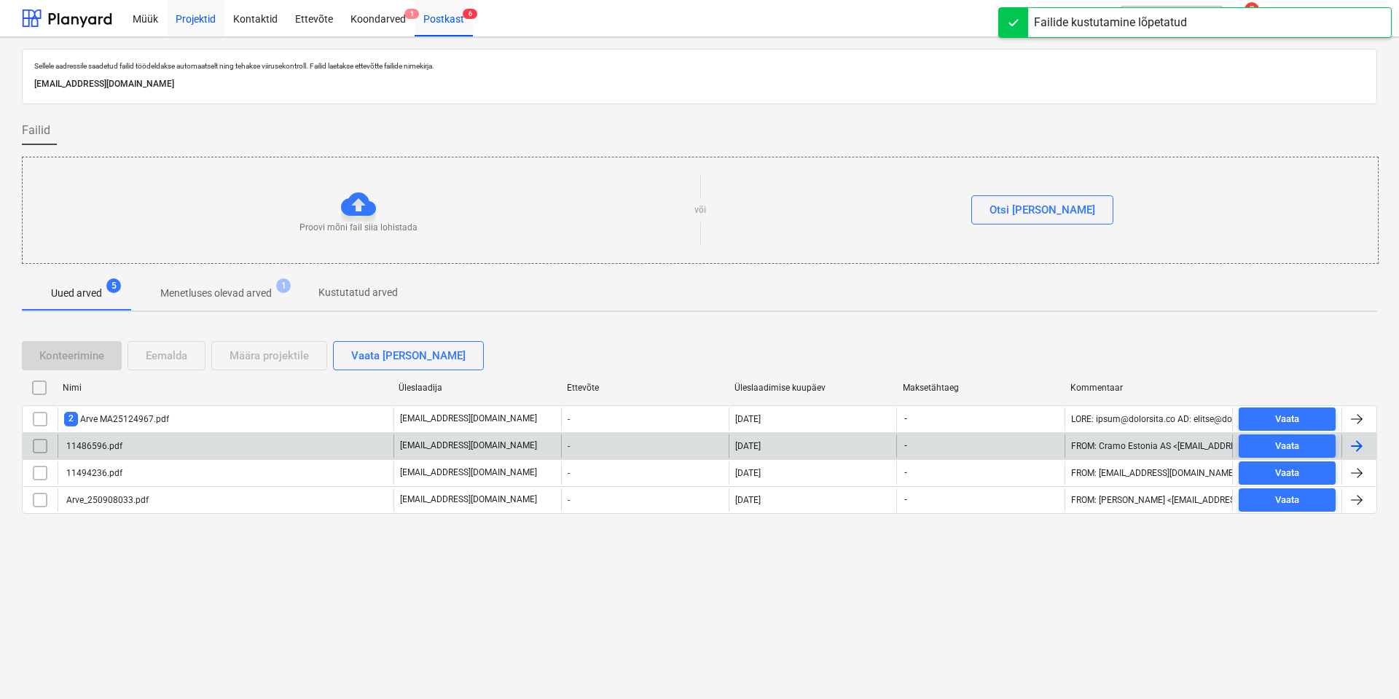
click at [185, 19] on div "Projektid" at bounding box center [196, 17] width 58 height 37
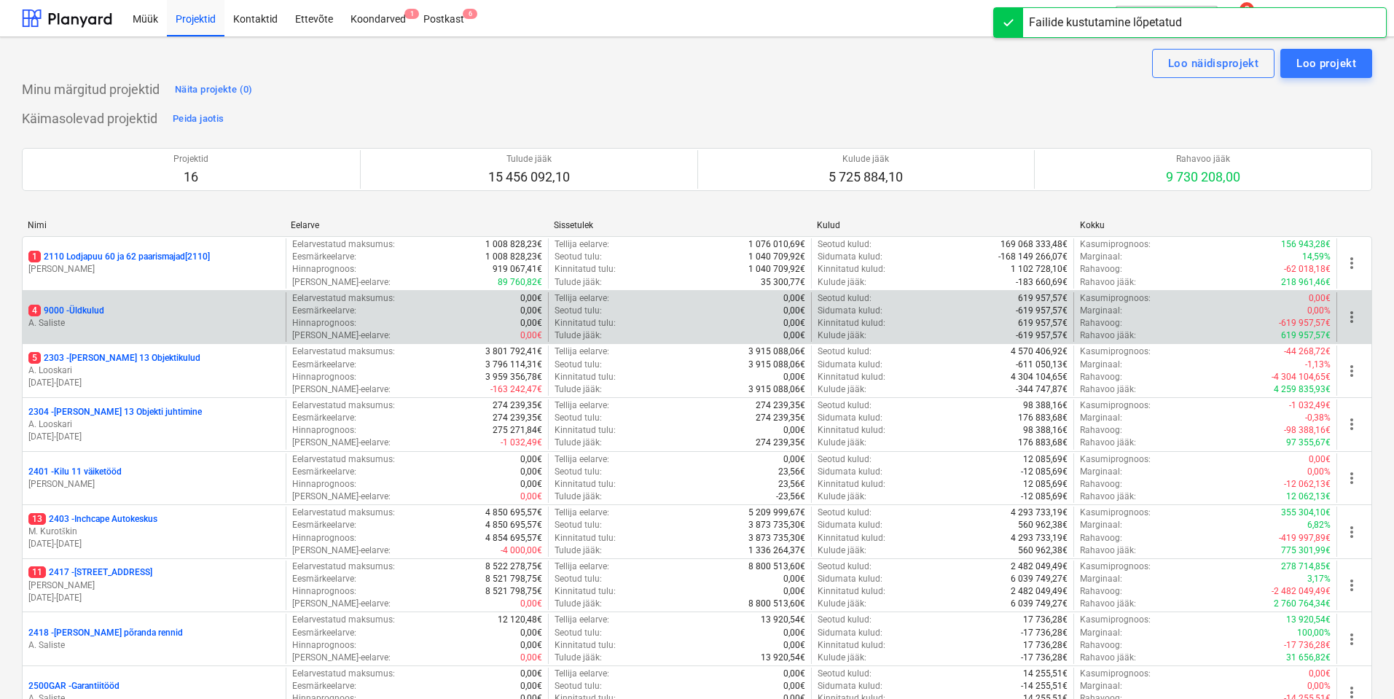
click at [129, 318] on p "A. Saliste" at bounding box center [153, 323] width 251 height 12
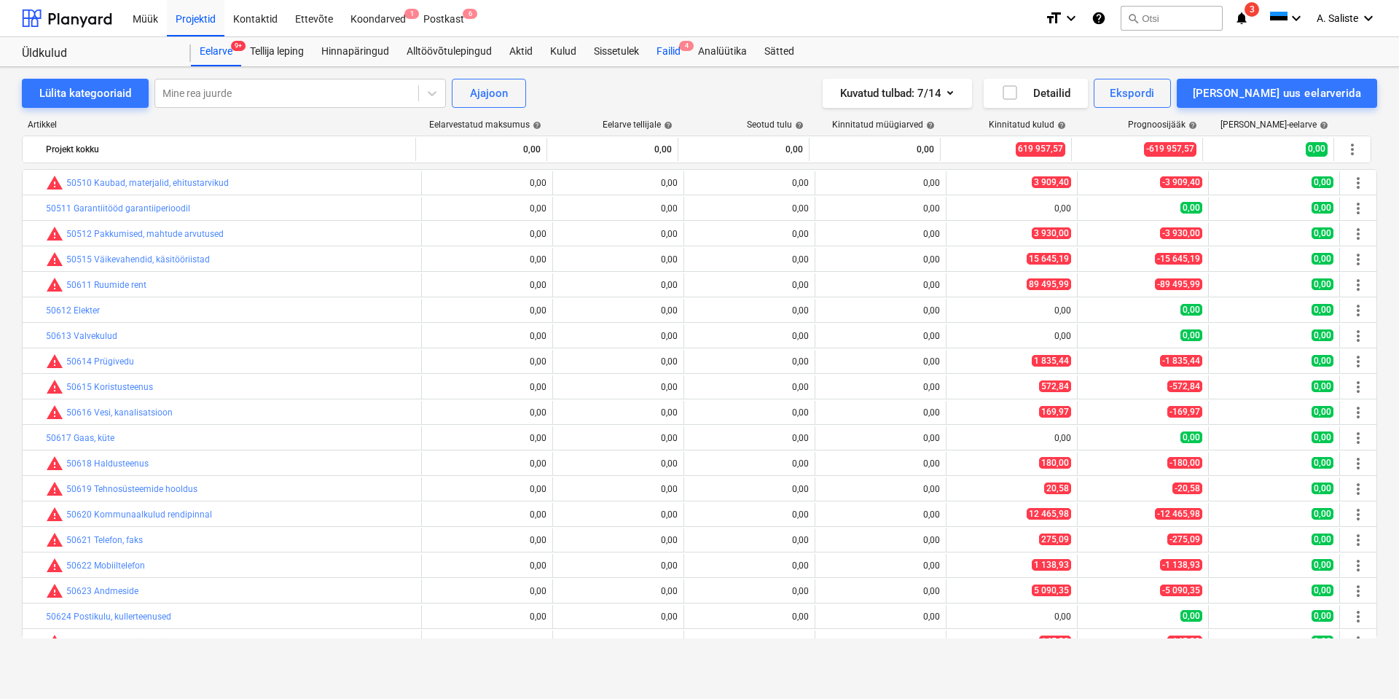
click at [666, 47] on div "Failid 4" at bounding box center [669, 51] width 42 height 29
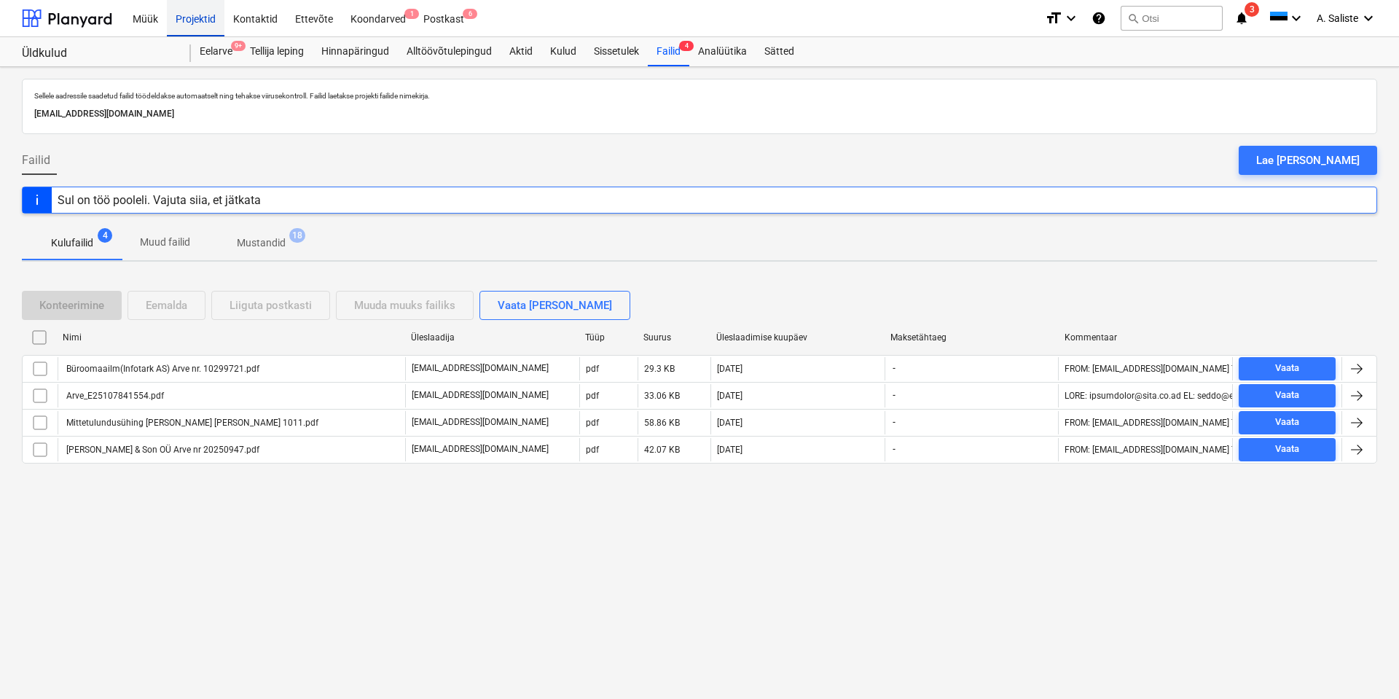
click at [211, 22] on div "Projektid" at bounding box center [196, 17] width 58 height 37
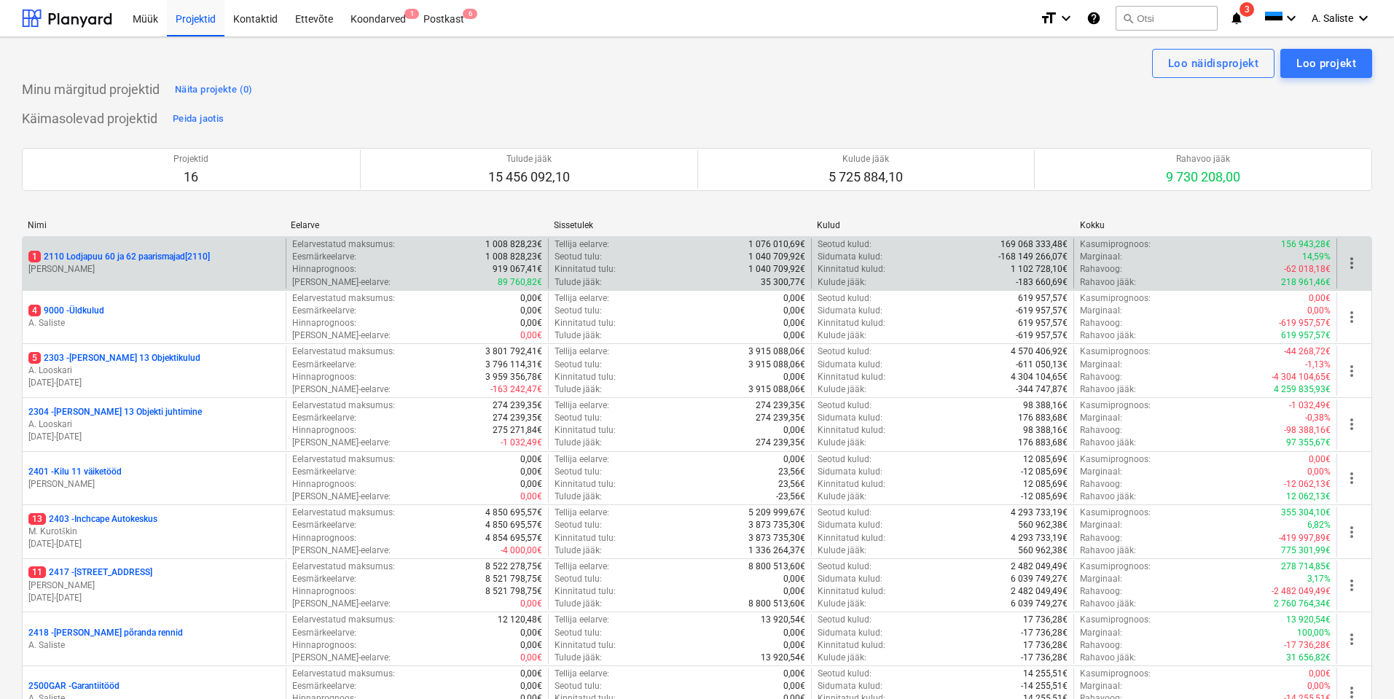
click at [138, 260] on p "1 2110 Lodjapuu 60 ja 62 paarismajad[2110]" at bounding box center [118, 257] width 181 height 12
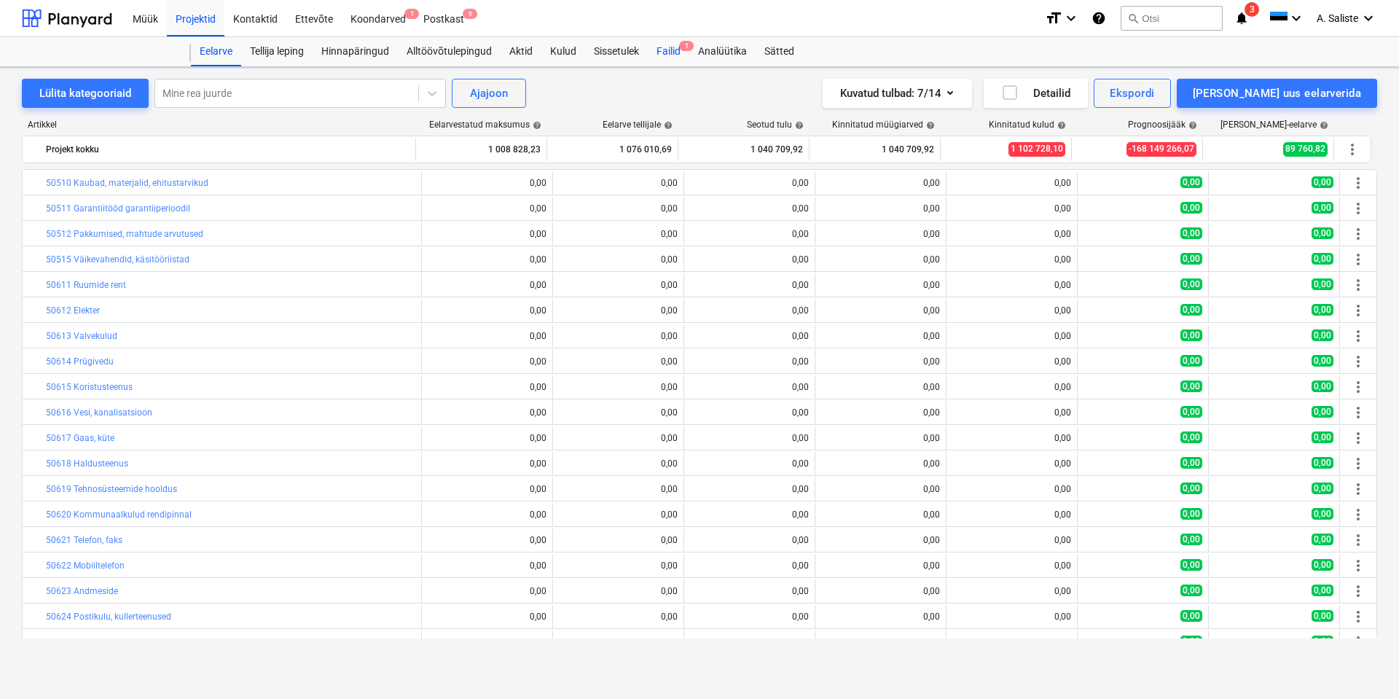
click at [671, 48] on div "Failid 1" at bounding box center [669, 51] width 42 height 29
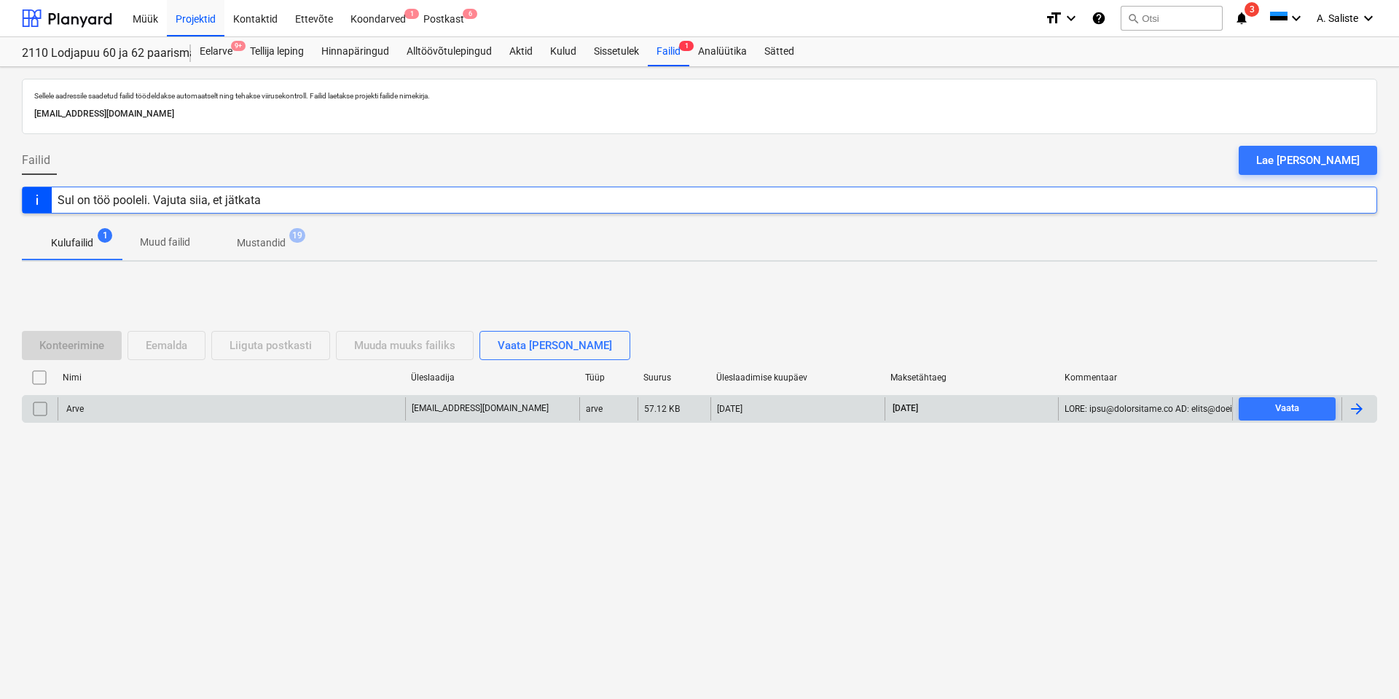
click at [177, 405] on div "Arve" at bounding box center [232, 408] width 348 height 23
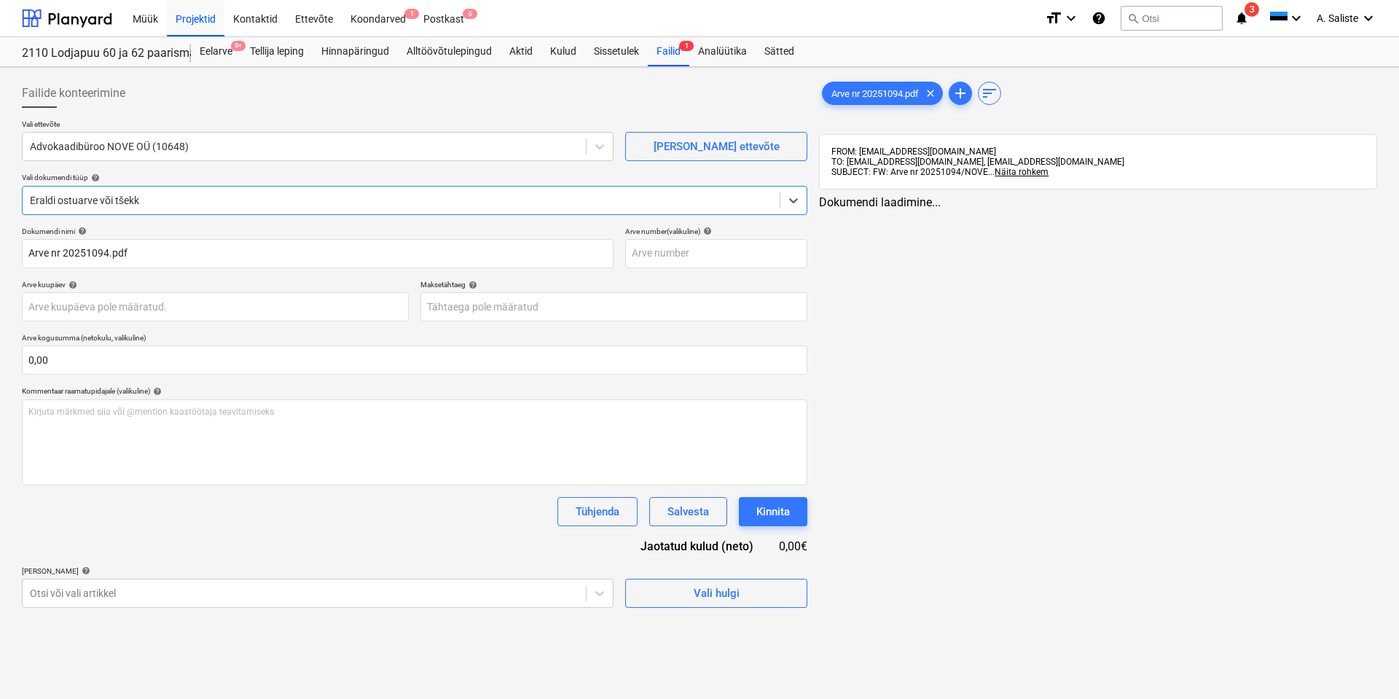
type input "[DATE]"
click at [836, 90] on span "Arve" at bounding box center [841, 93] width 36 height 11
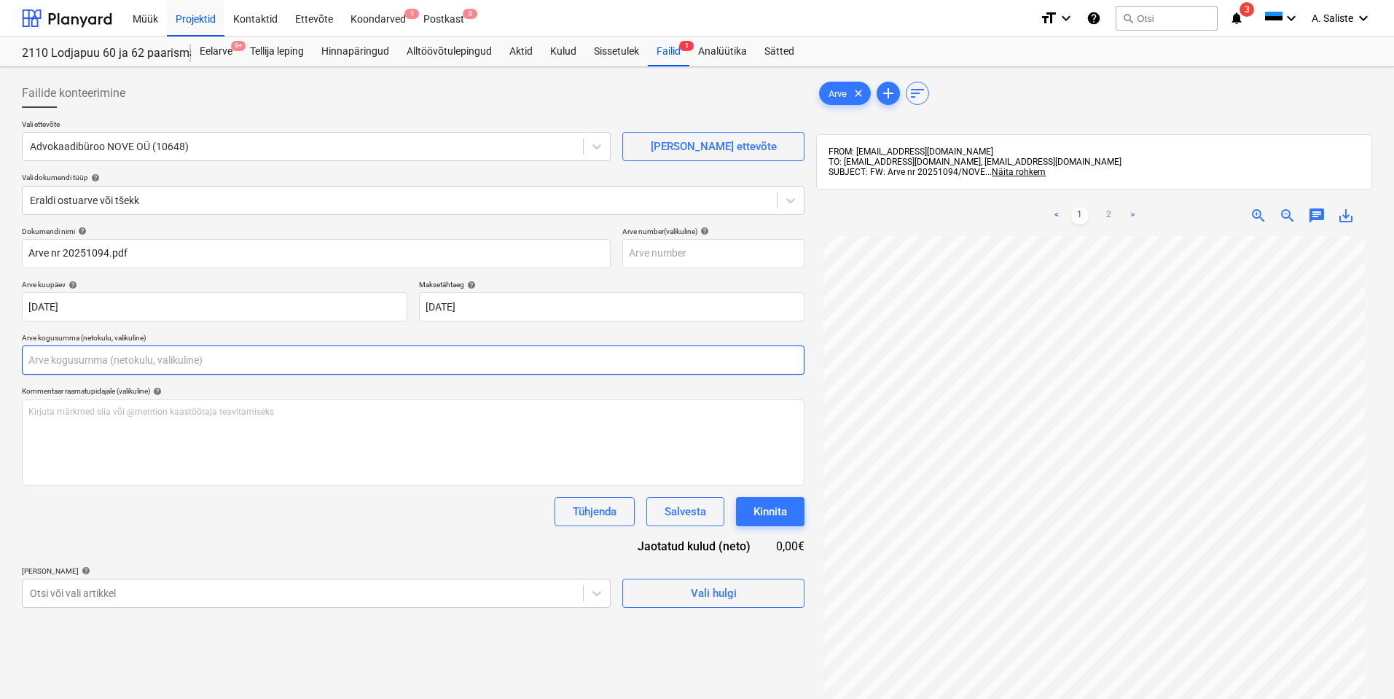
click at [93, 358] on input "text" at bounding box center [413, 359] width 782 height 29
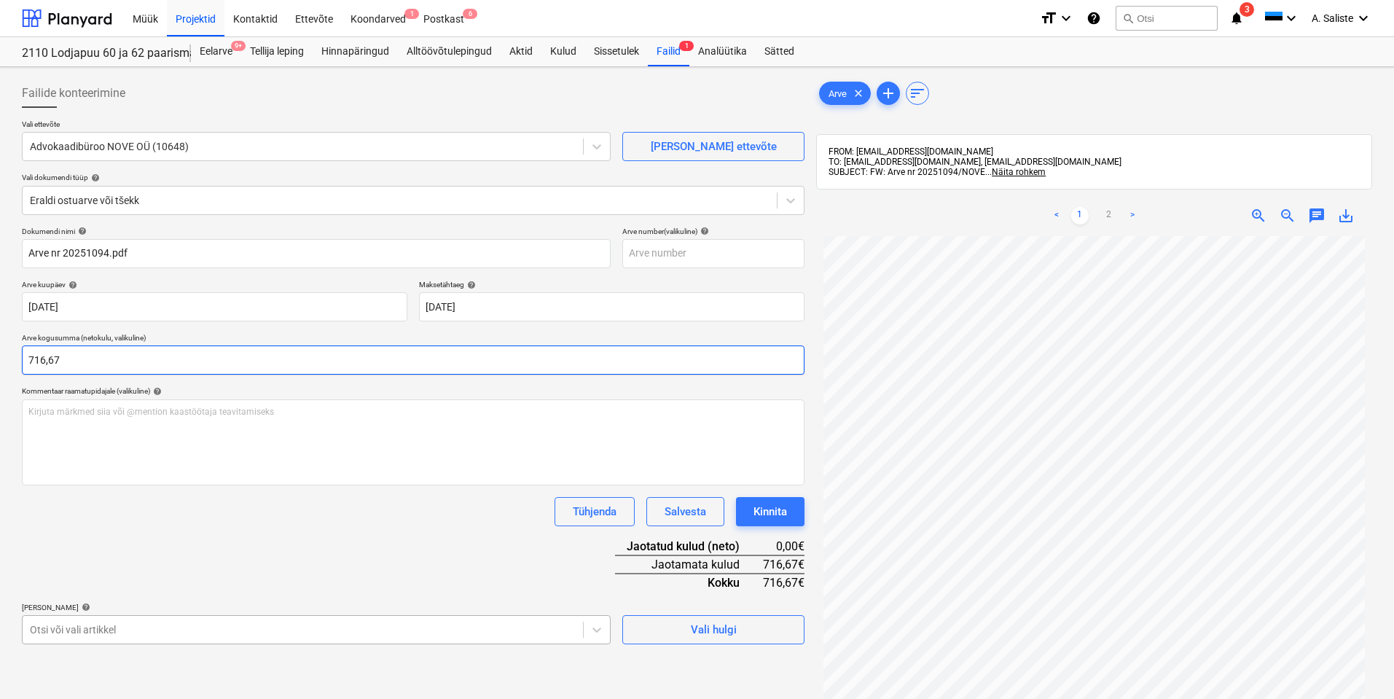
type input "716,67"
click at [117, 624] on body "Müük Projektid Kontaktid Ettevõte Koondarved 1 Postkast 6 format_size keyboard_…" at bounding box center [697, 349] width 1394 height 699
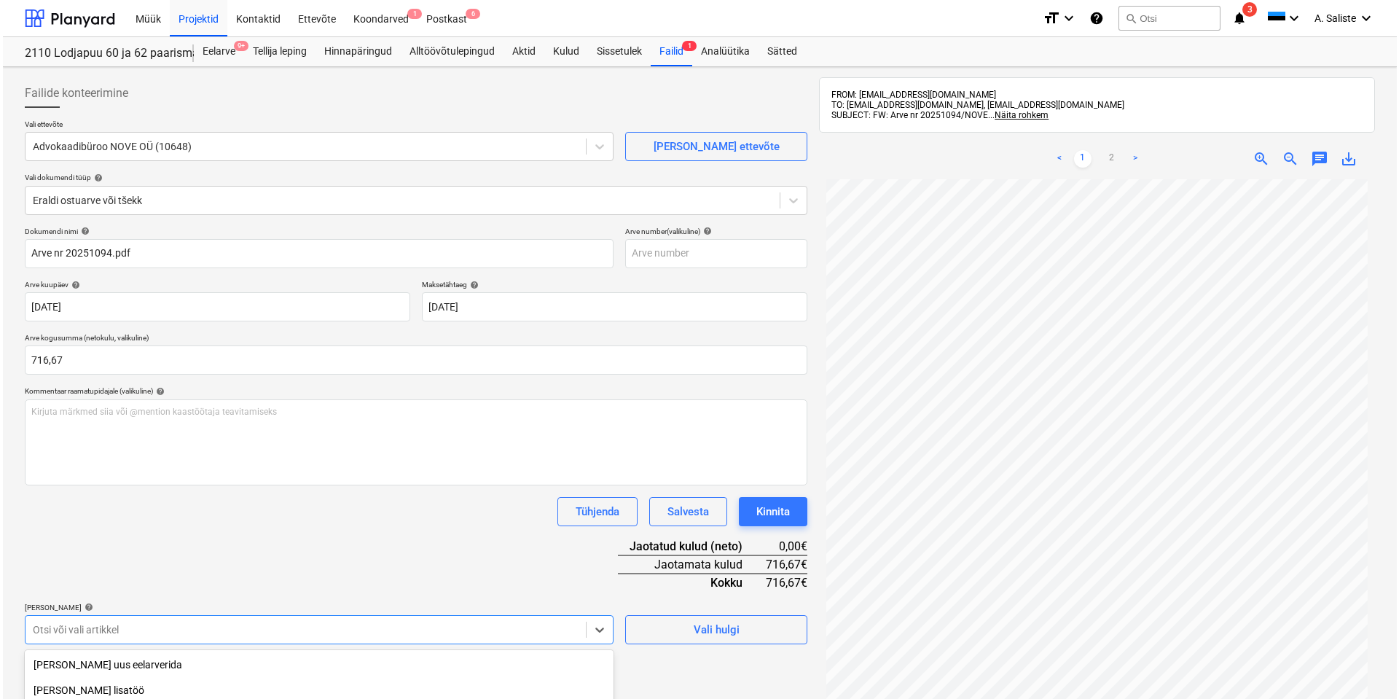
scroll to position [178, 0]
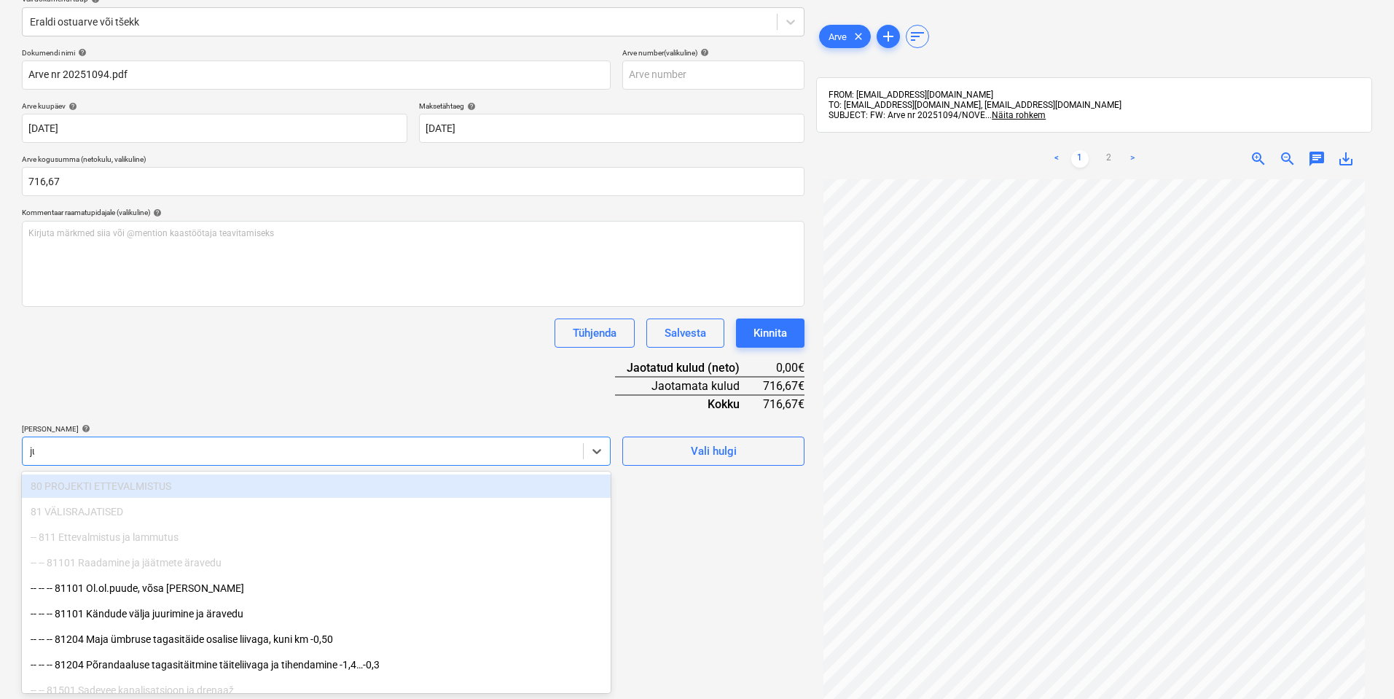
type input "jur"
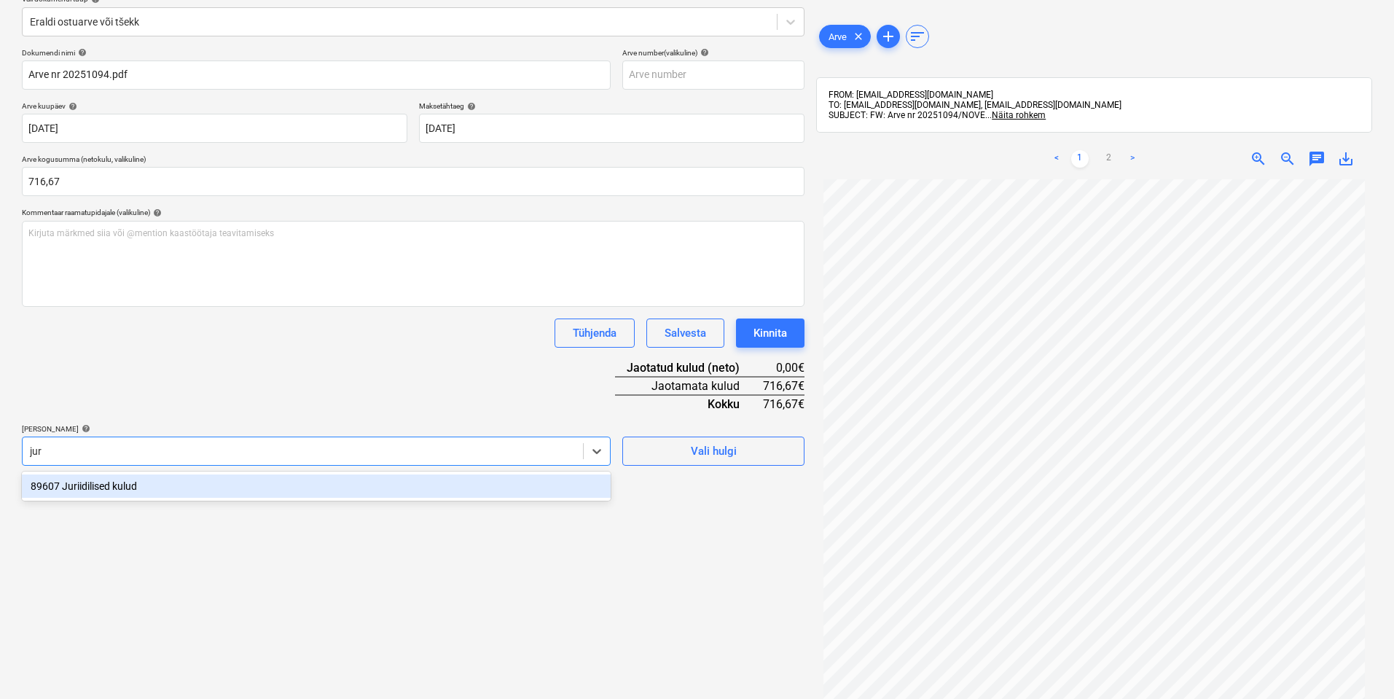
click at [140, 490] on div "89607 Juriidilised kulud" at bounding box center [316, 485] width 589 height 23
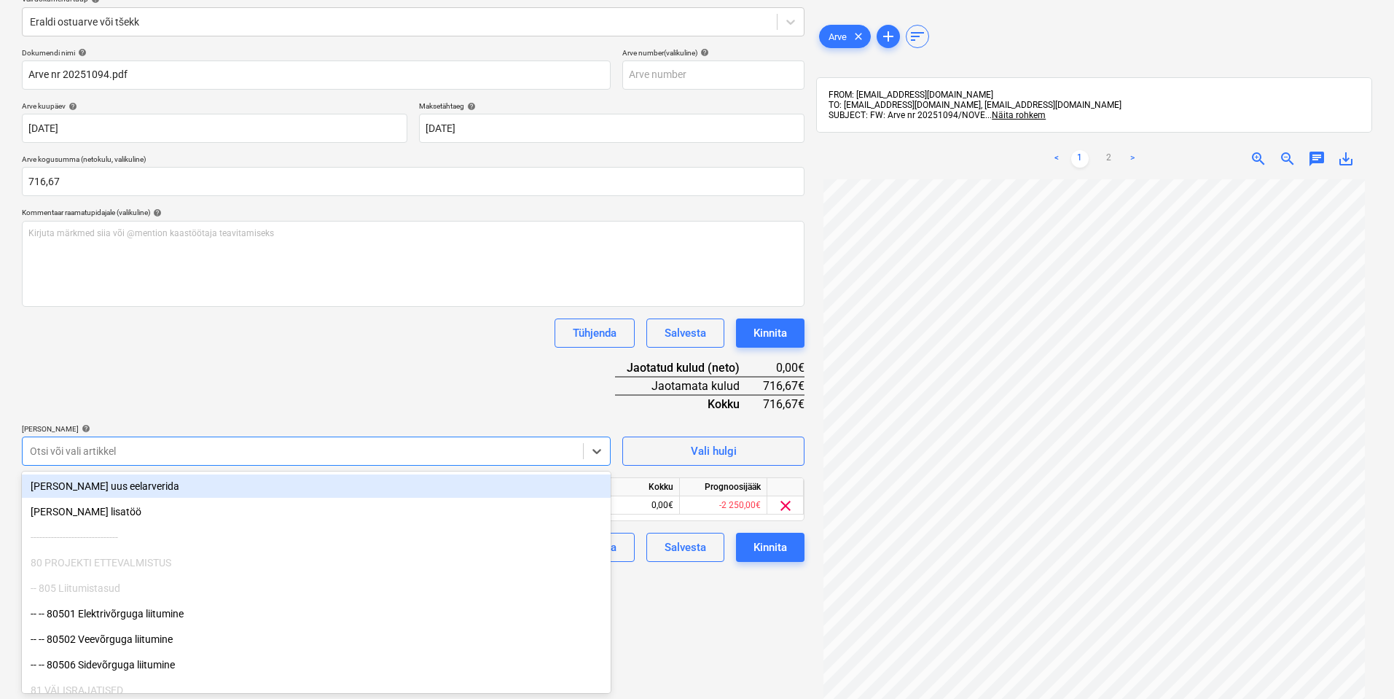
click at [158, 393] on div "Dokumendi nimi help Arve nr 20251094.pdf Arve number (valikuline) help Arve kuu…" at bounding box center [413, 305] width 782 height 514
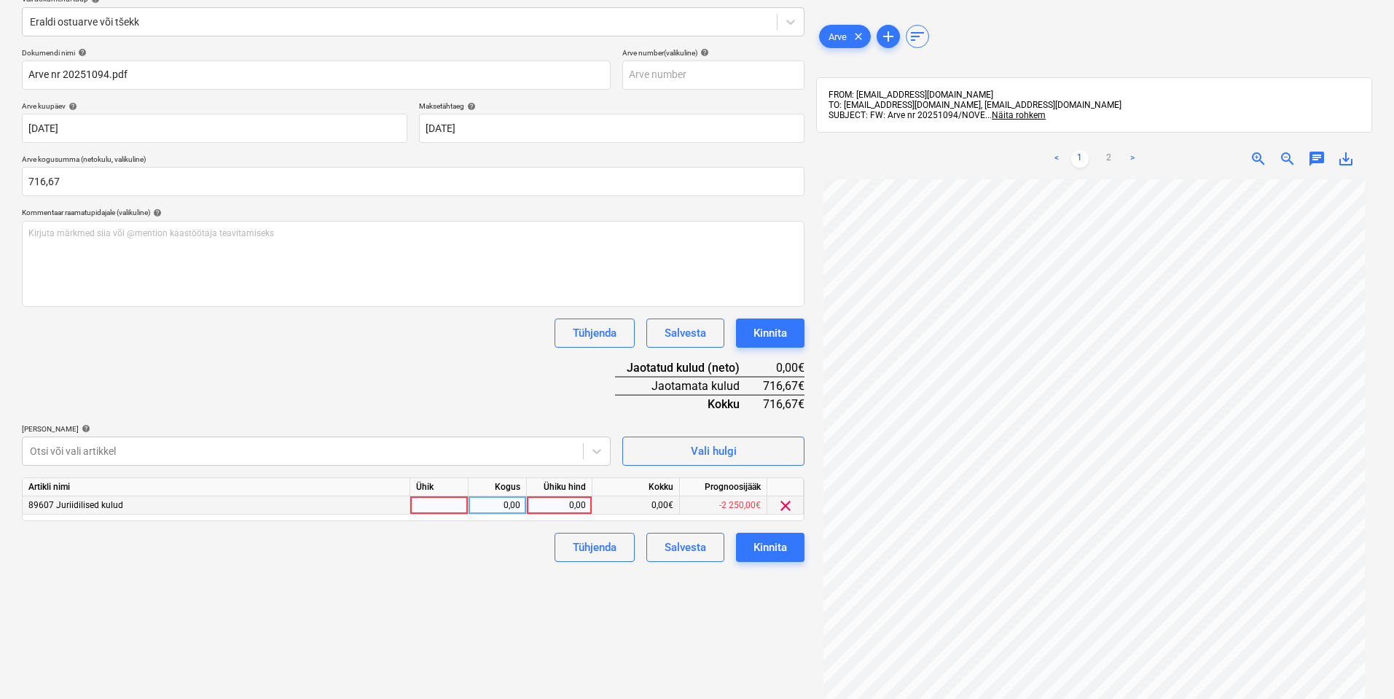
click at [430, 504] on div at bounding box center [439, 505] width 58 height 18
type input "kmpl"
click at [495, 507] on div "0,00" at bounding box center [497, 505] width 46 height 18
type input "1"
click at [556, 503] on div "0,00" at bounding box center [559, 505] width 53 height 18
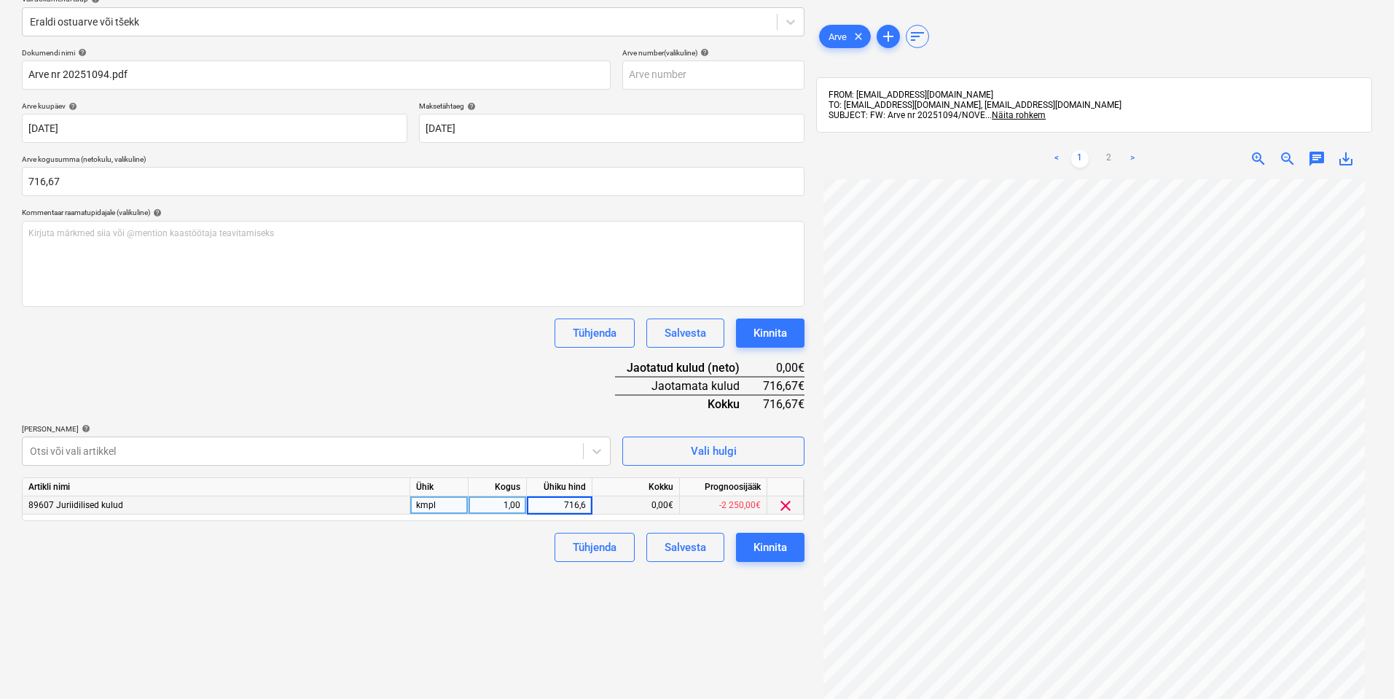
type input "716,67"
click at [447, 592] on div "Failide konteerimine Vali ettevõte Advokaadibüroo NOVE OÜ (10648) [PERSON_NAME]…" at bounding box center [413, 307] width 794 height 827
click at [772, 548] on div "Kinnita" at bounding box center [770, 547] width 34 height 19
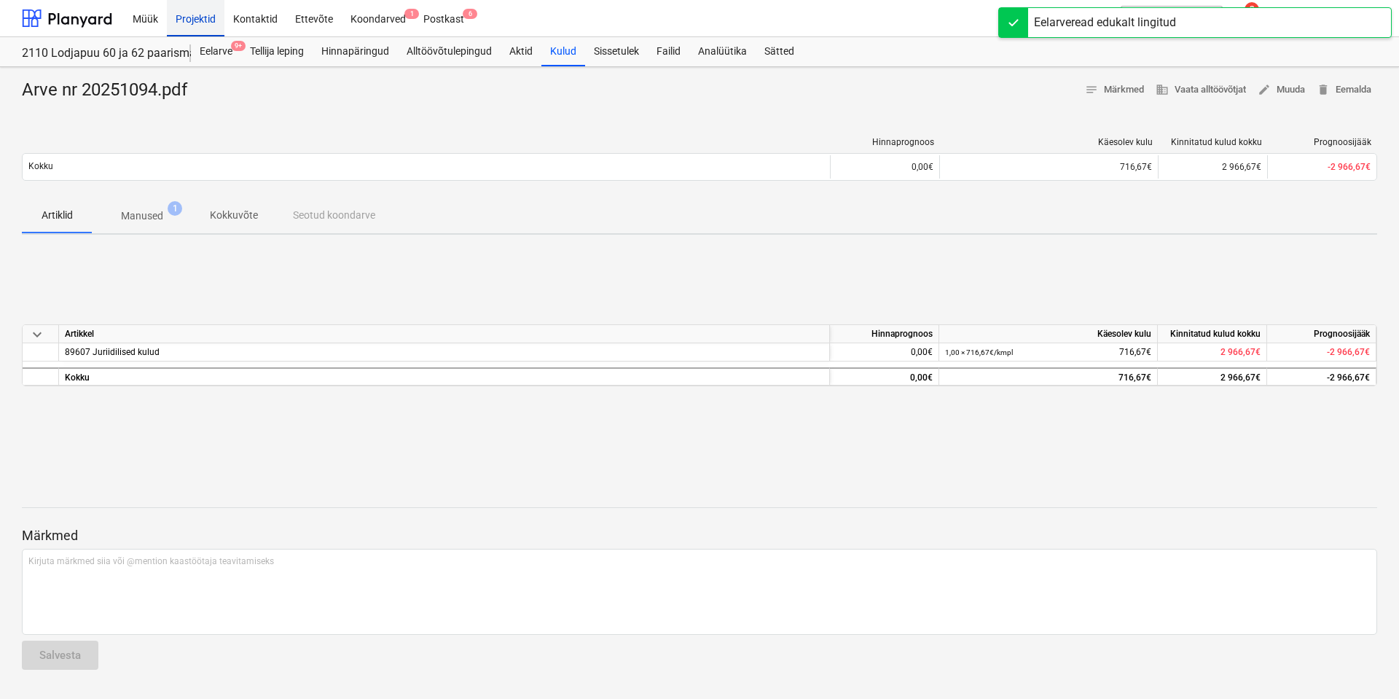
click at [207, 22] on div "Projektid" at bounding box center [196, 17] width 58 height 37
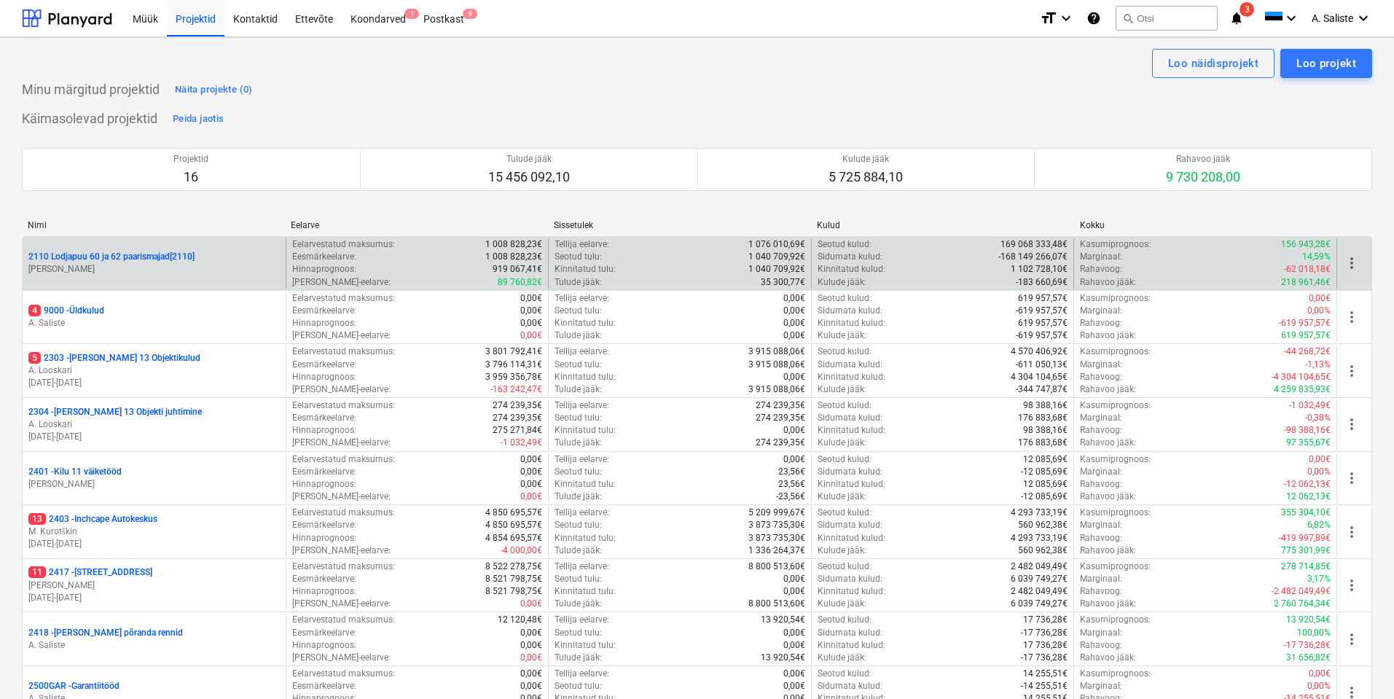
click at [1348, 262] on span "more_vert" at bounding box center [1351, 262] width 17 height 17
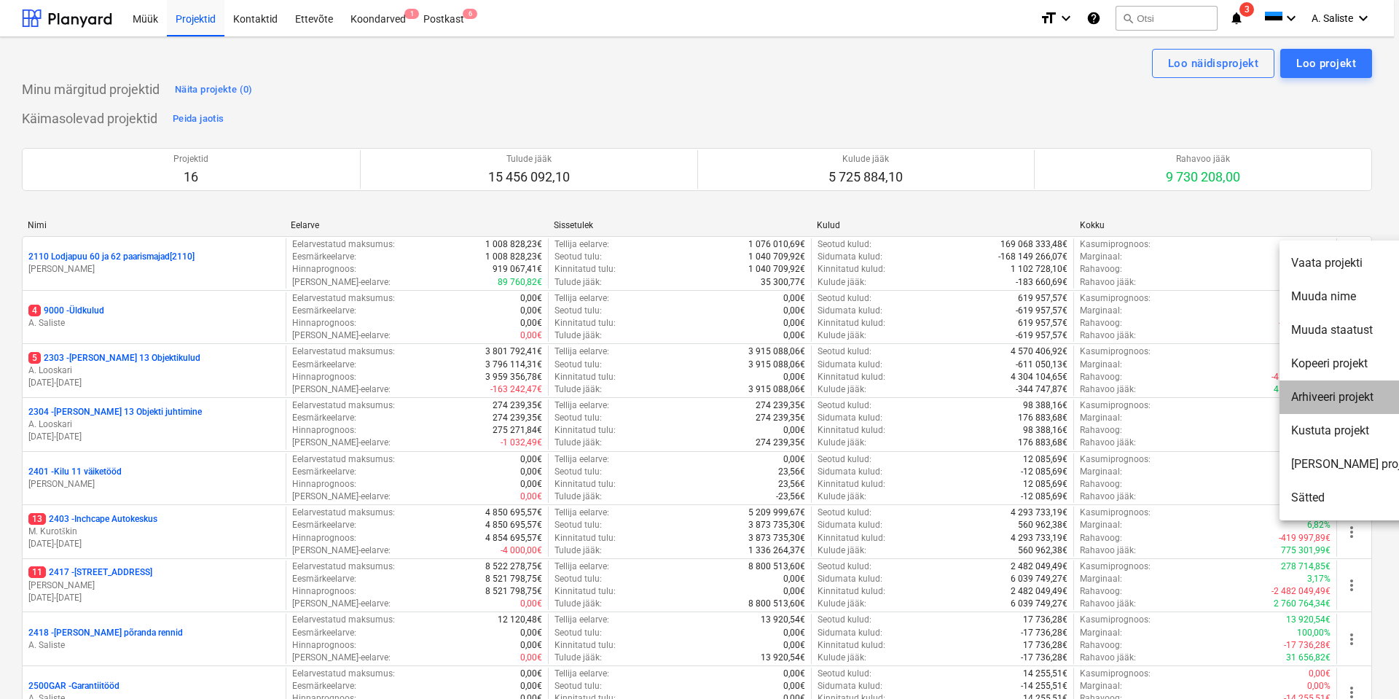
click at [1357, 399] on li "Arhiveeri projekt" at bounding box center [1353, 397] width 149 height 34
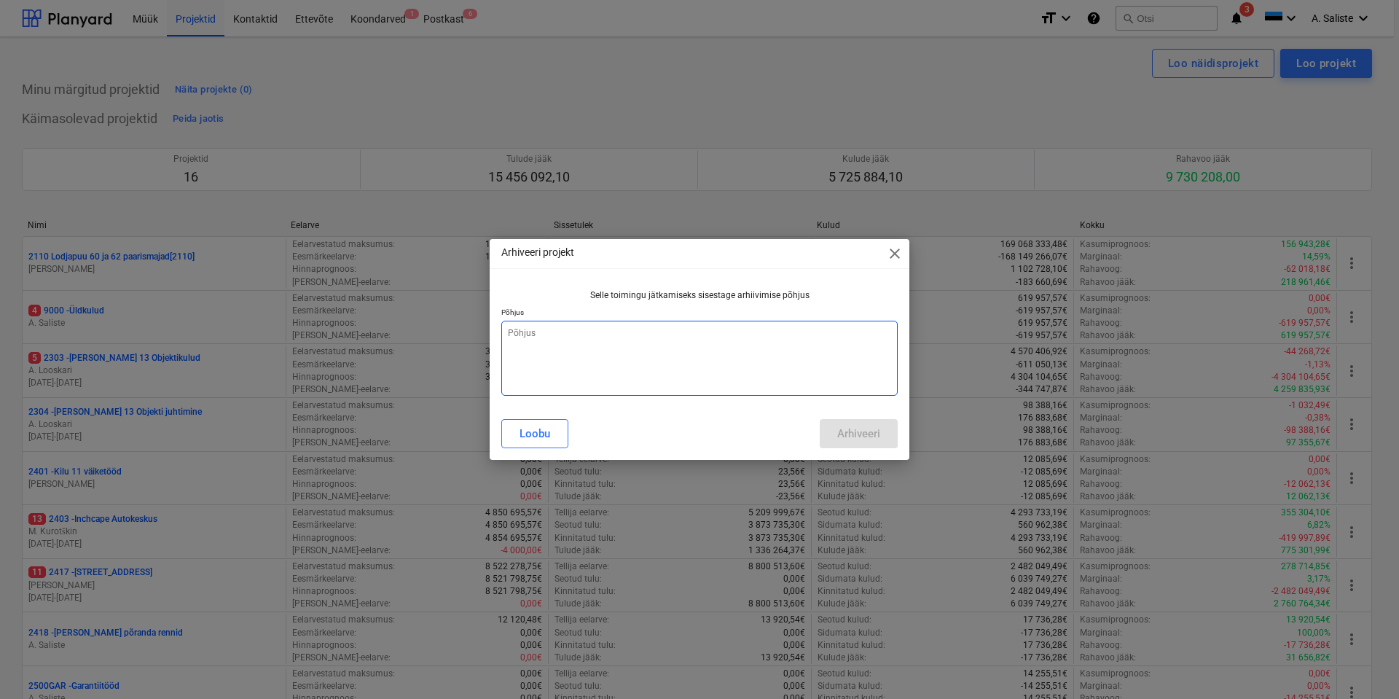
click at [665, 348] on textarea at bounding box center [699, 358] width 396 height 75
type textarea "x"
type textarea "A"
type textarea "x"
type textarea "AS"
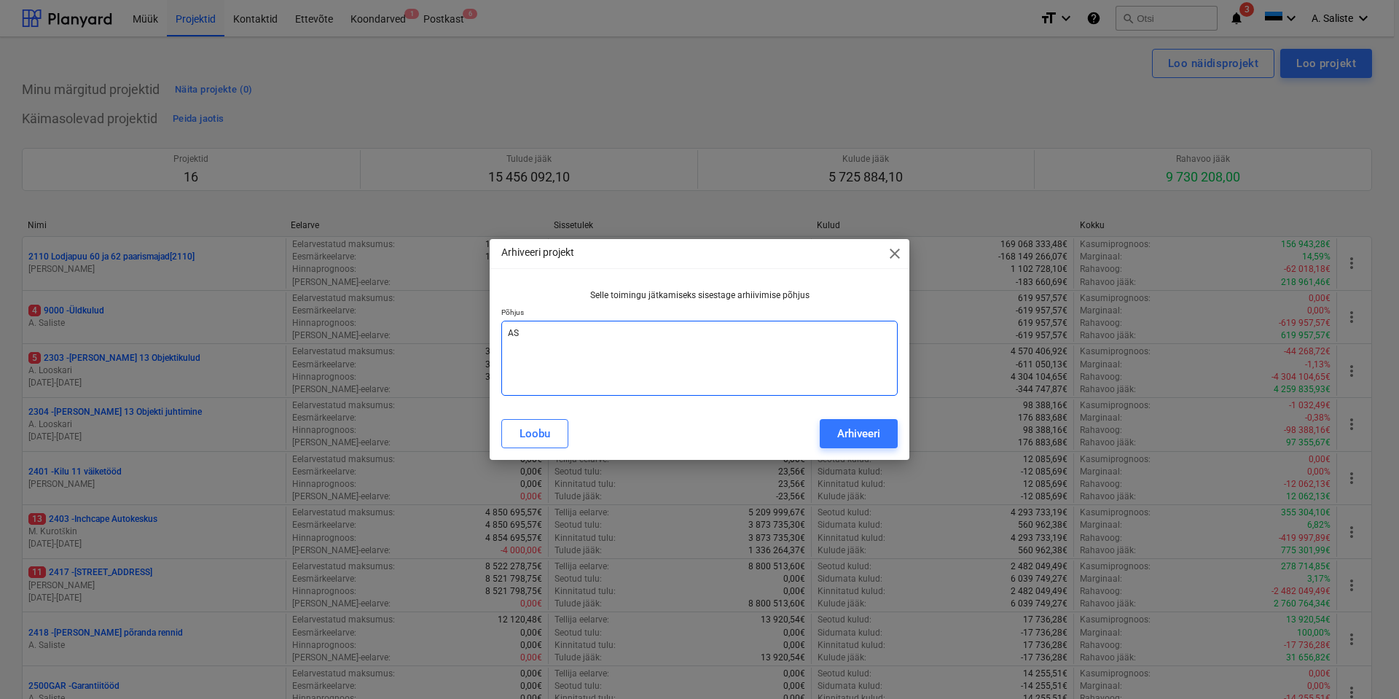
type textarea "x"
type textarea "AS"
type textarea "x"
type textarea "AS -"
type textarea "x"
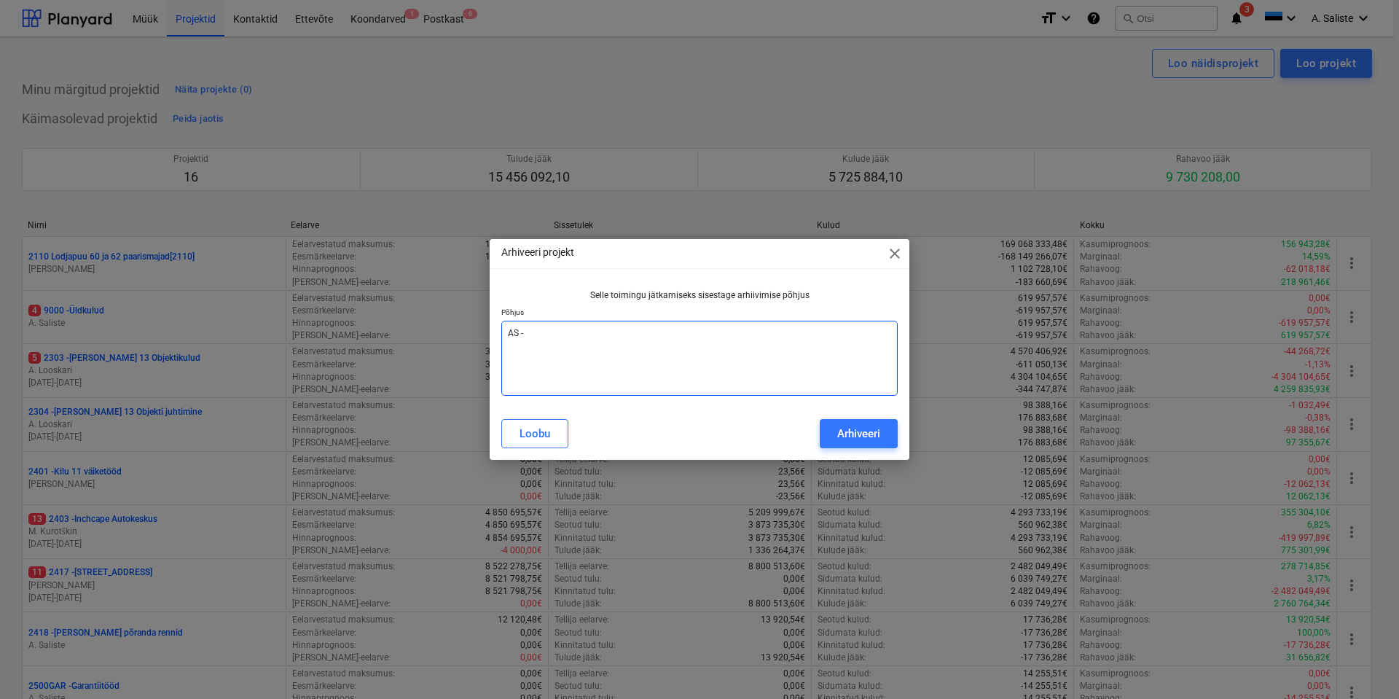
type textarea "AS -"
type textarea "x"
type textarea "AS - l"
type textarea "x"
type textarea "AS - lõ"
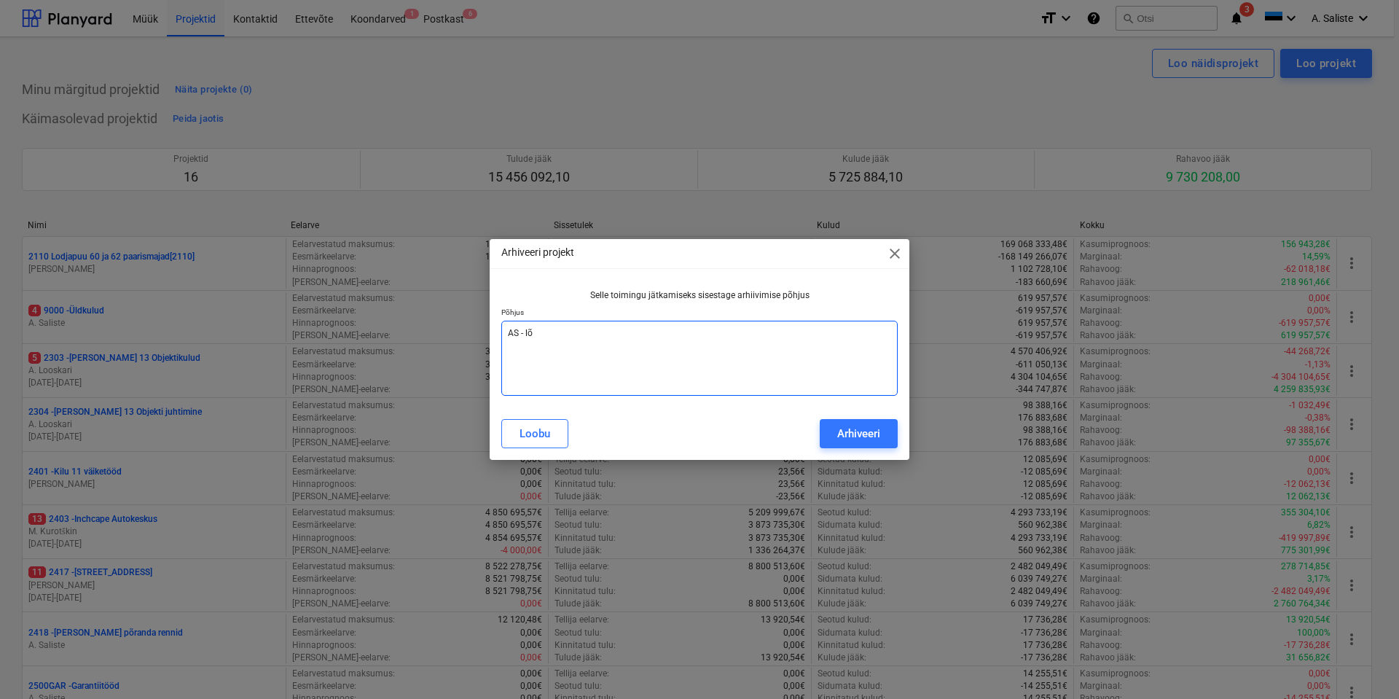
type textarea "x"
type textarea "AS - lõp"
type textarea "x"
type textarea "AS - lõpe"
type textarea "x"
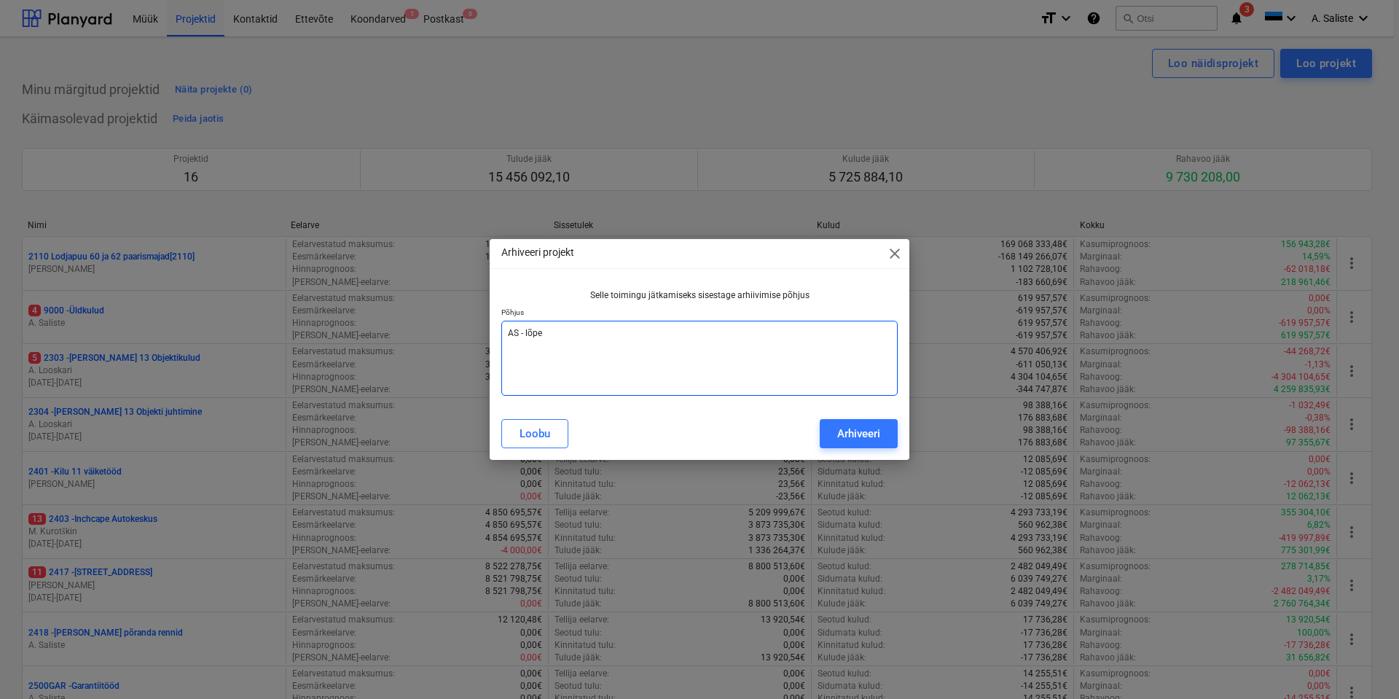
type textarea "AS - lõpet"
type textarea "x"
type textarea "AS - lõpeta"
type textarea "x"
type textarea "AS - lõpetat"
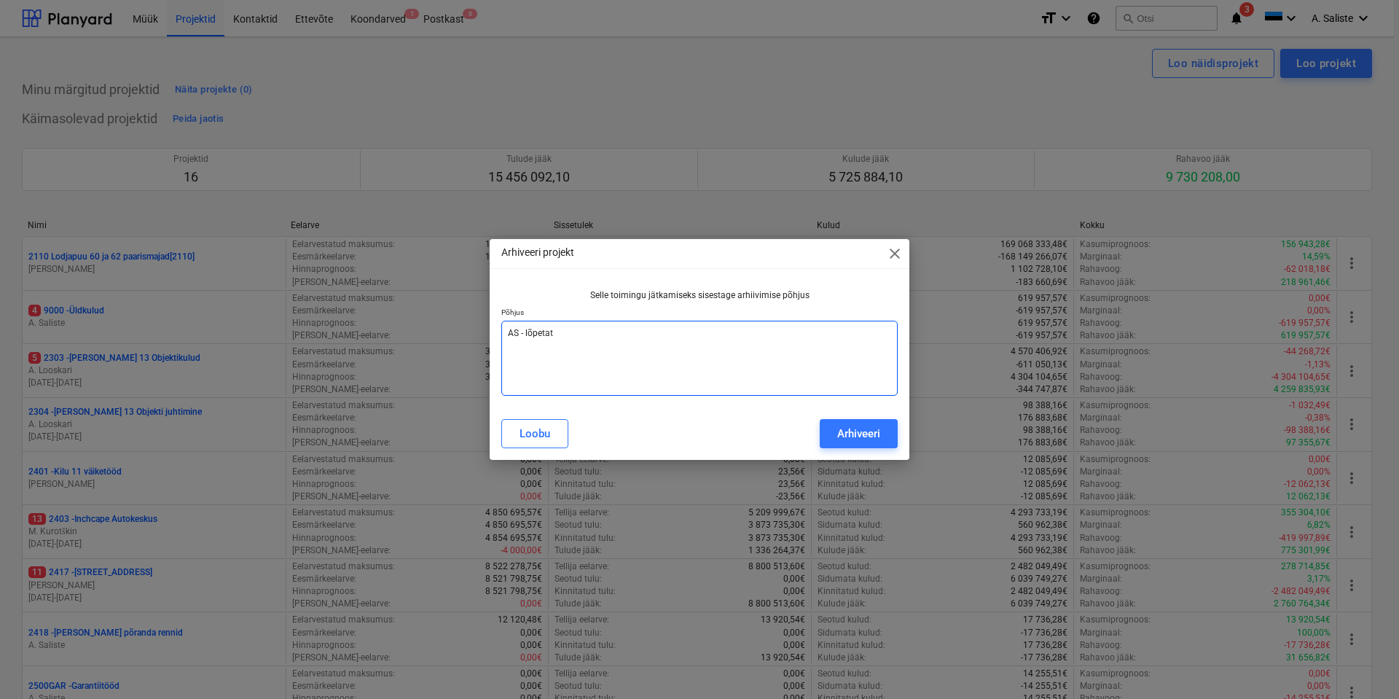
type textarea "x"
type textarea "AS - lõpetatu"
type textarea "x"
type textarea "AS - lõpetatud"
click at [863, 435] on div "Arhiveeri" at bounding box center [858, 433] width 43 height 19
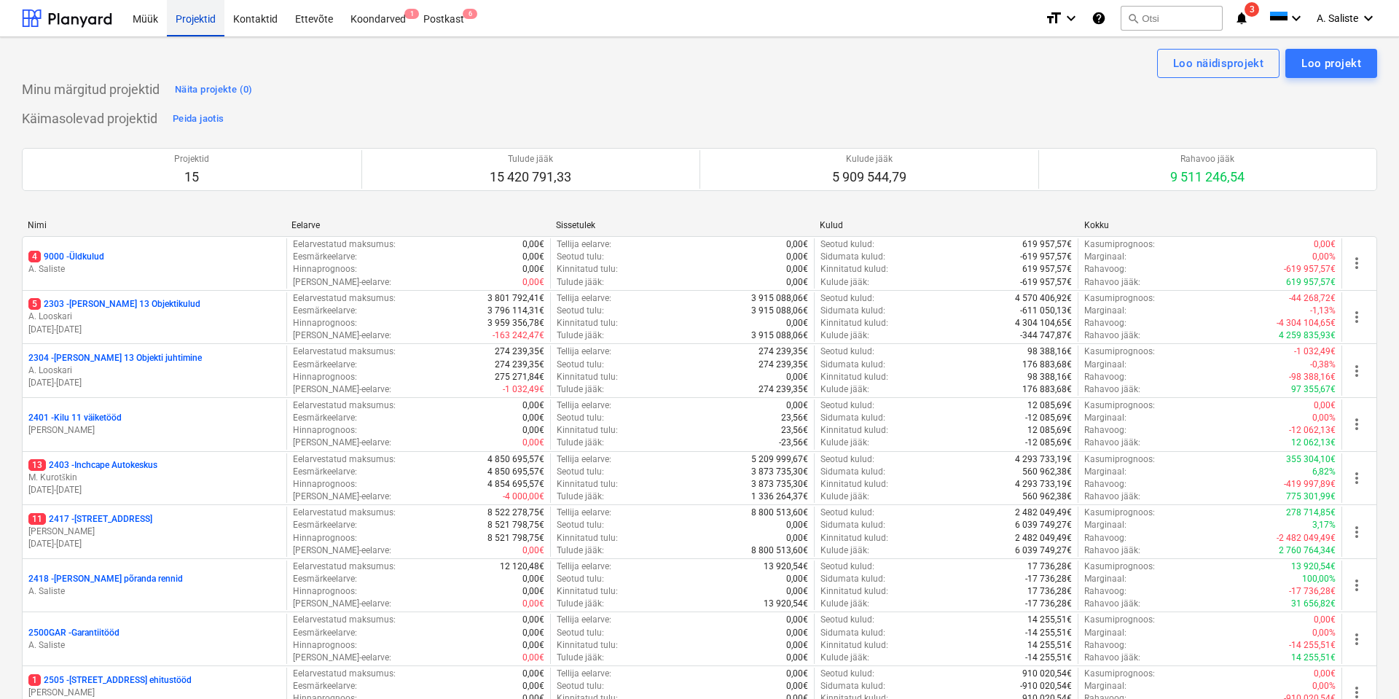
type textarea "x"
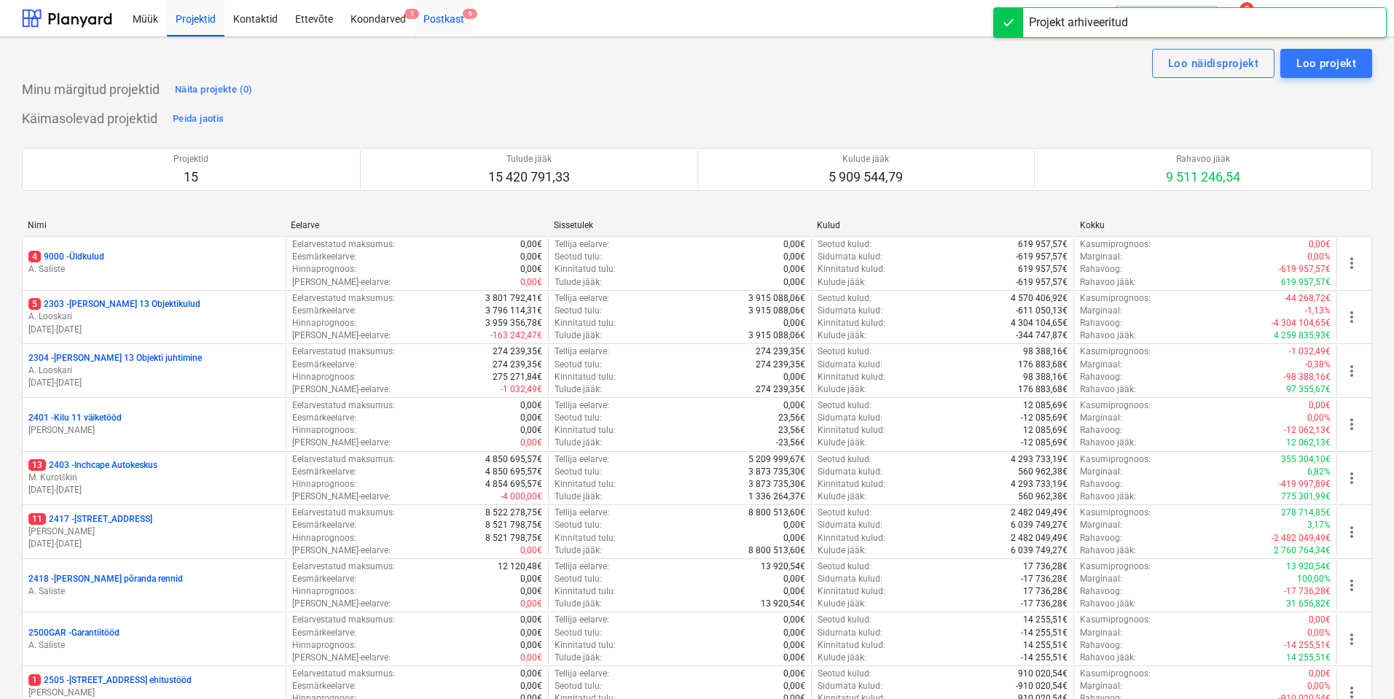
drag, startPoint x: 198, startPoint y: 18, endPoint x: 450, endPoint y: 19, distance: 252.1
click at [198, 19] on div "Projektid" at bounding box center [196, 17] width 58 height 37
click at [450, 19] on div "Postkast 6" at bounding box center [444, 17] width 58 height 37
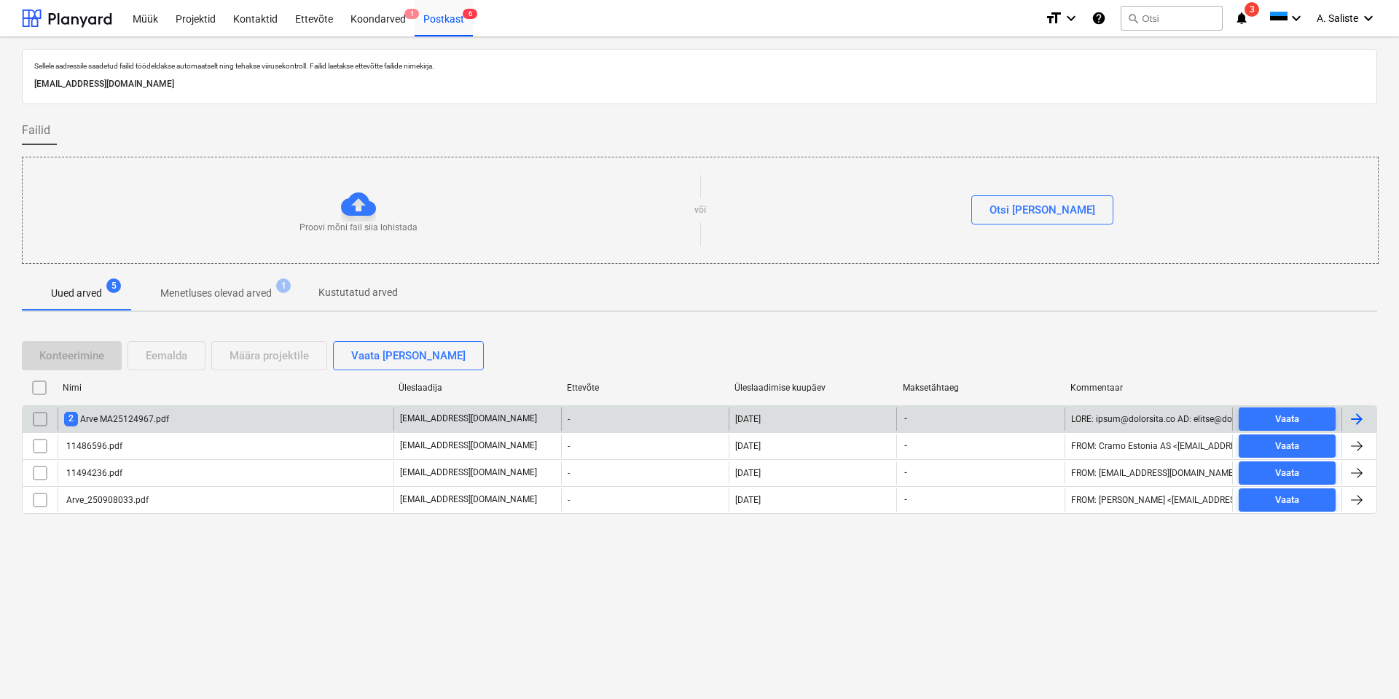
click at [144, 420] on div "2 Arve MA25124967.pdf" at bounding box center [116, 419] width 105 height 14
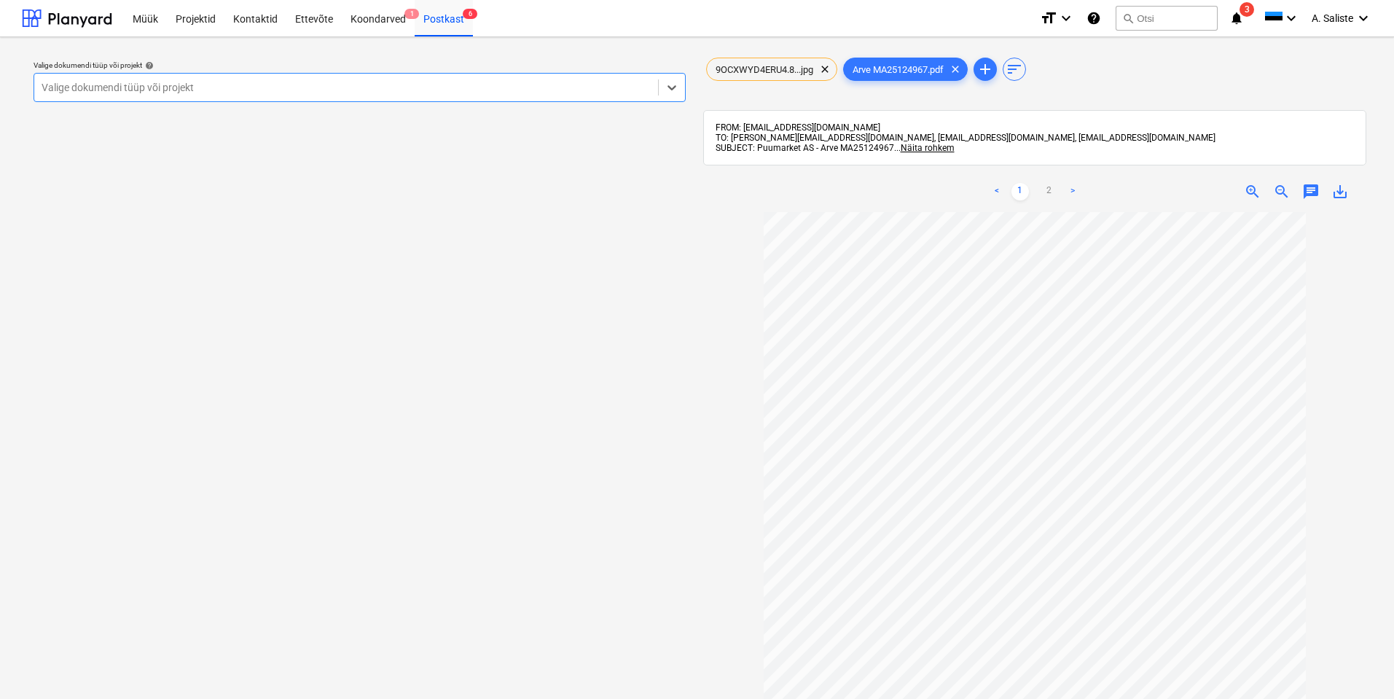
click at [506, 82] on div at bounding box center [346, 87] width 609 height 15
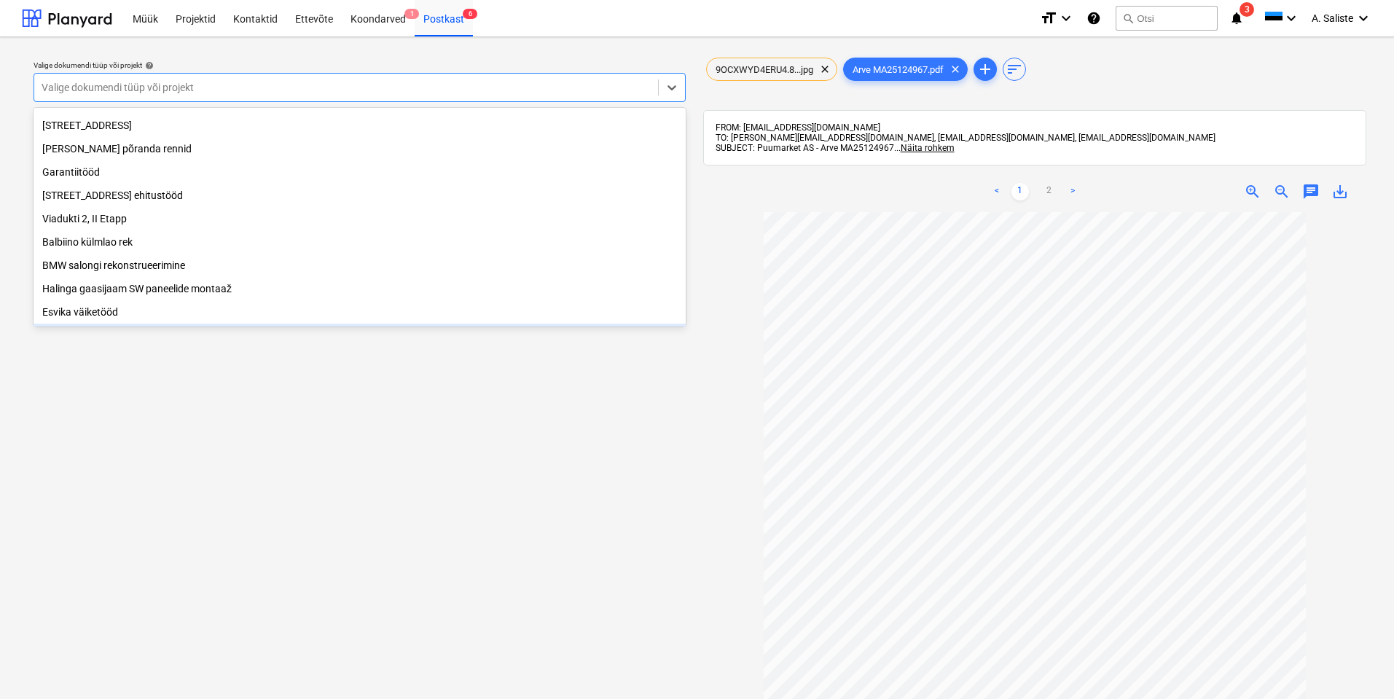
scroll to position [151, 0]
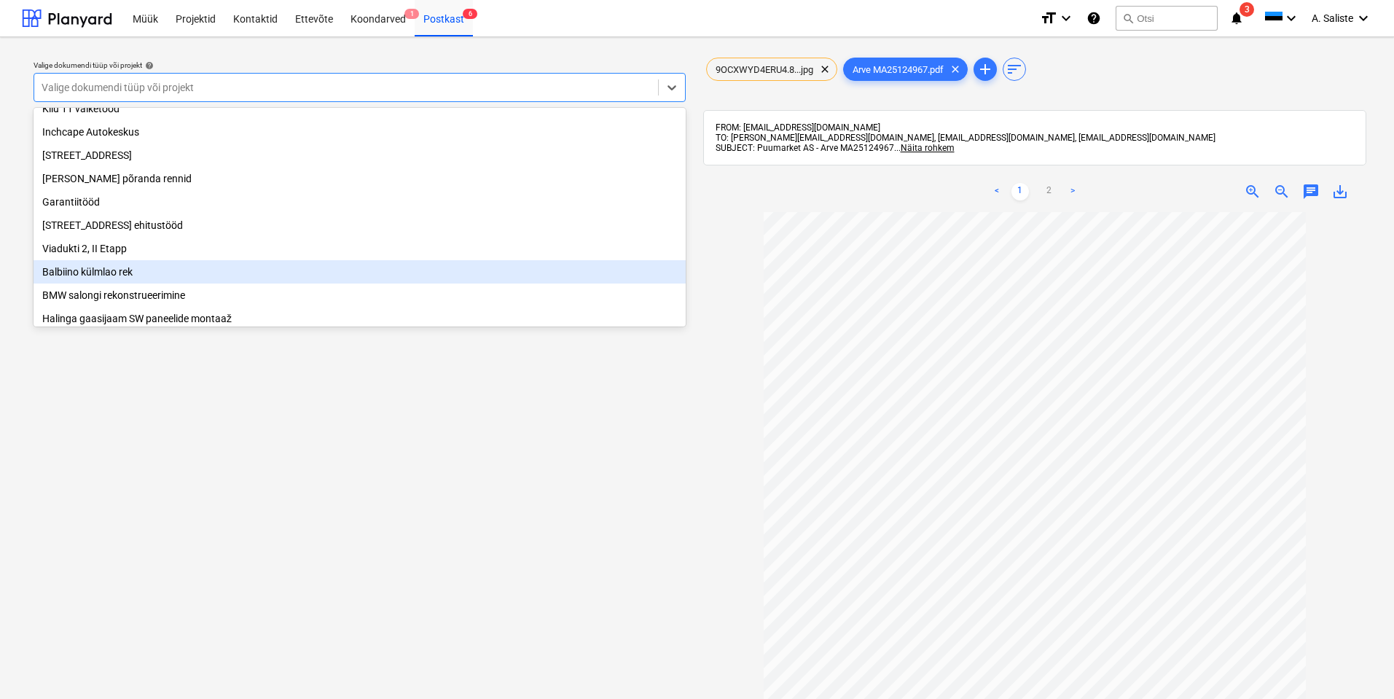
click at [113, 280] on div "Balbiino külmlao rek" at bounding box center [360, 271] width 652 height 23
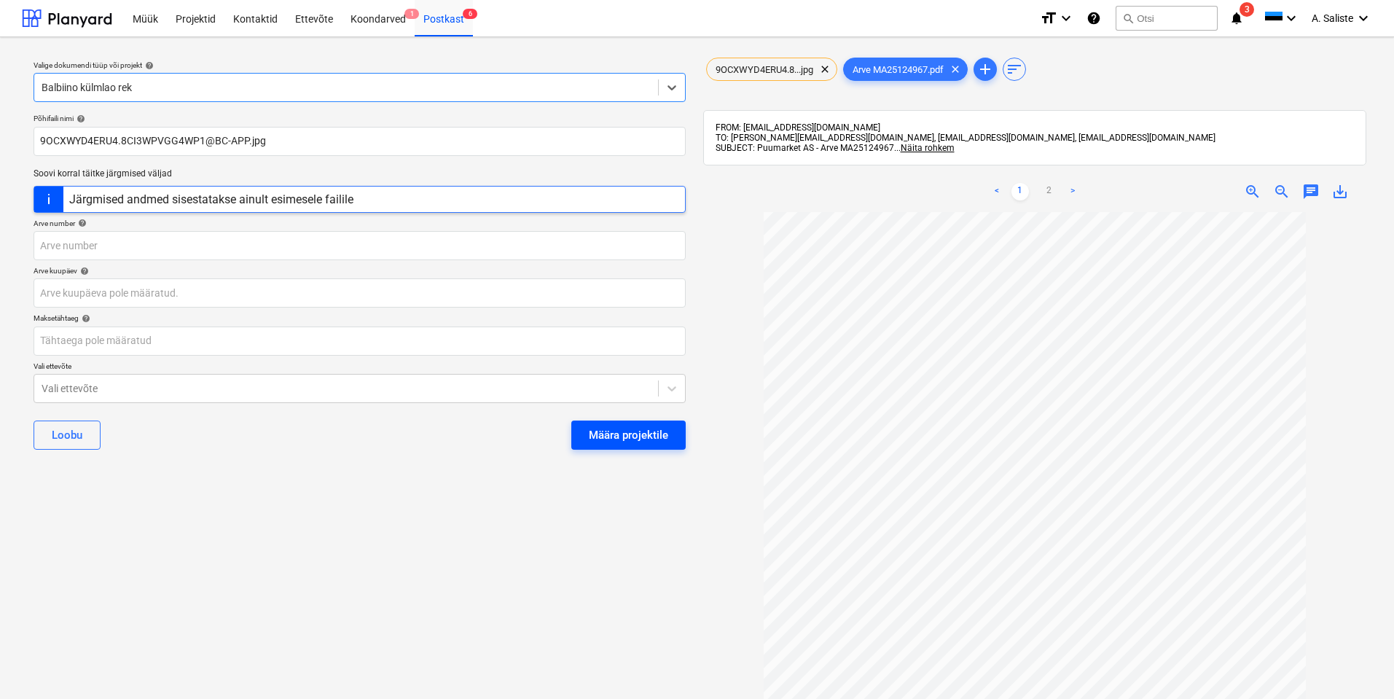
click at [616, 436] on div "Määra projektile" at bounding box center [628, 434] width 79 height 19
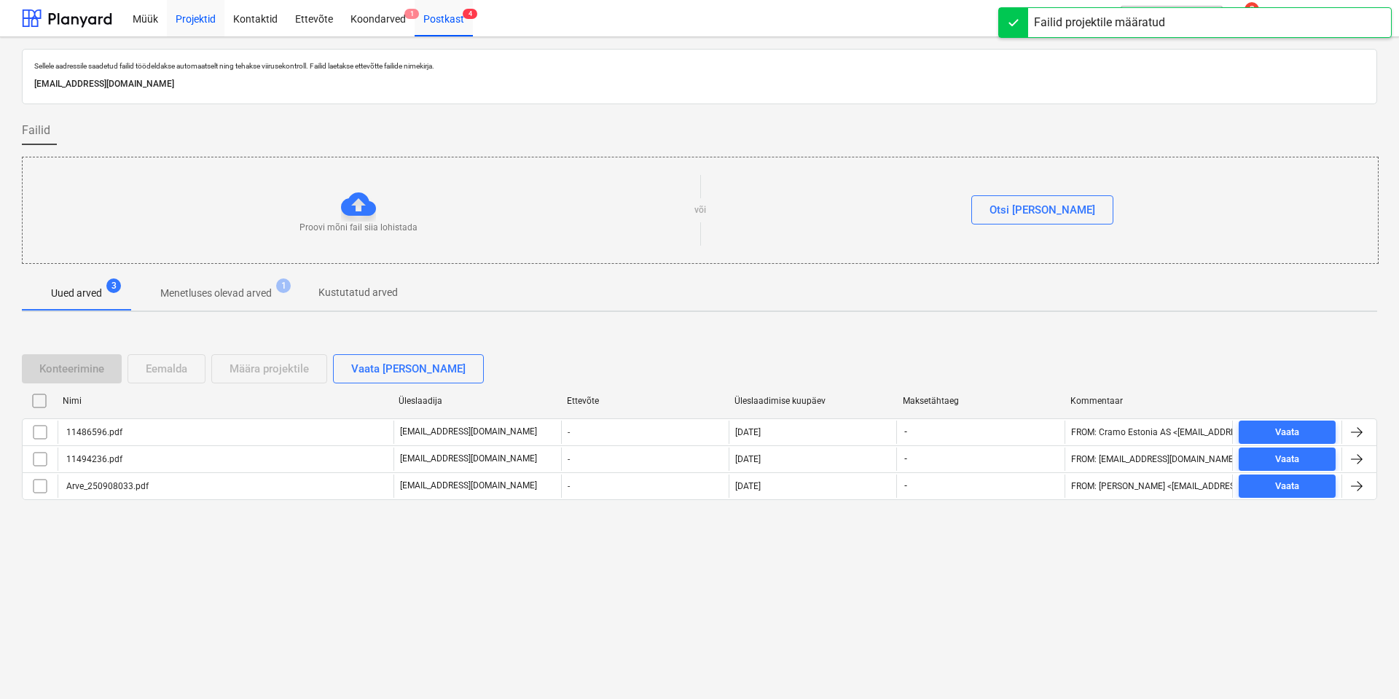
click at [184, 26] on div "Projektid" at bounding box center [196, 17] width 58 height 37
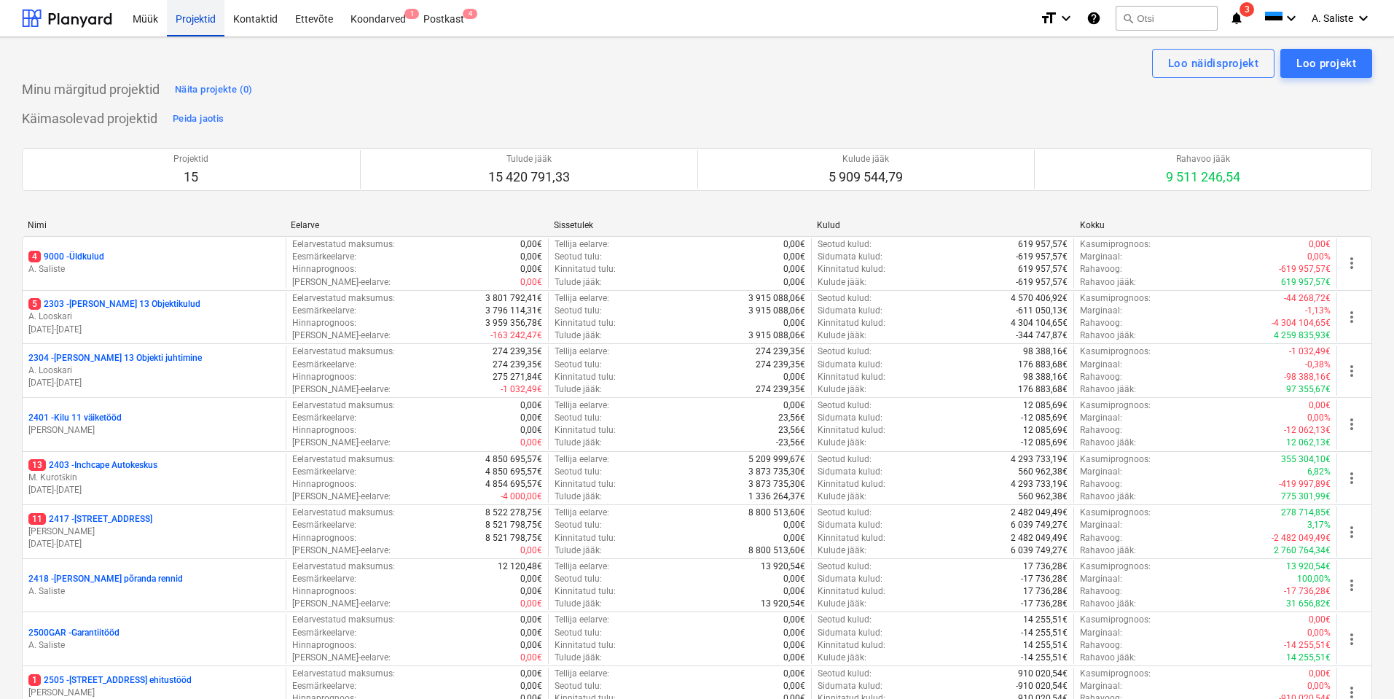
click at [208, 18] on div "Projektid" at bounding box center [196, 17] width 58 height 37
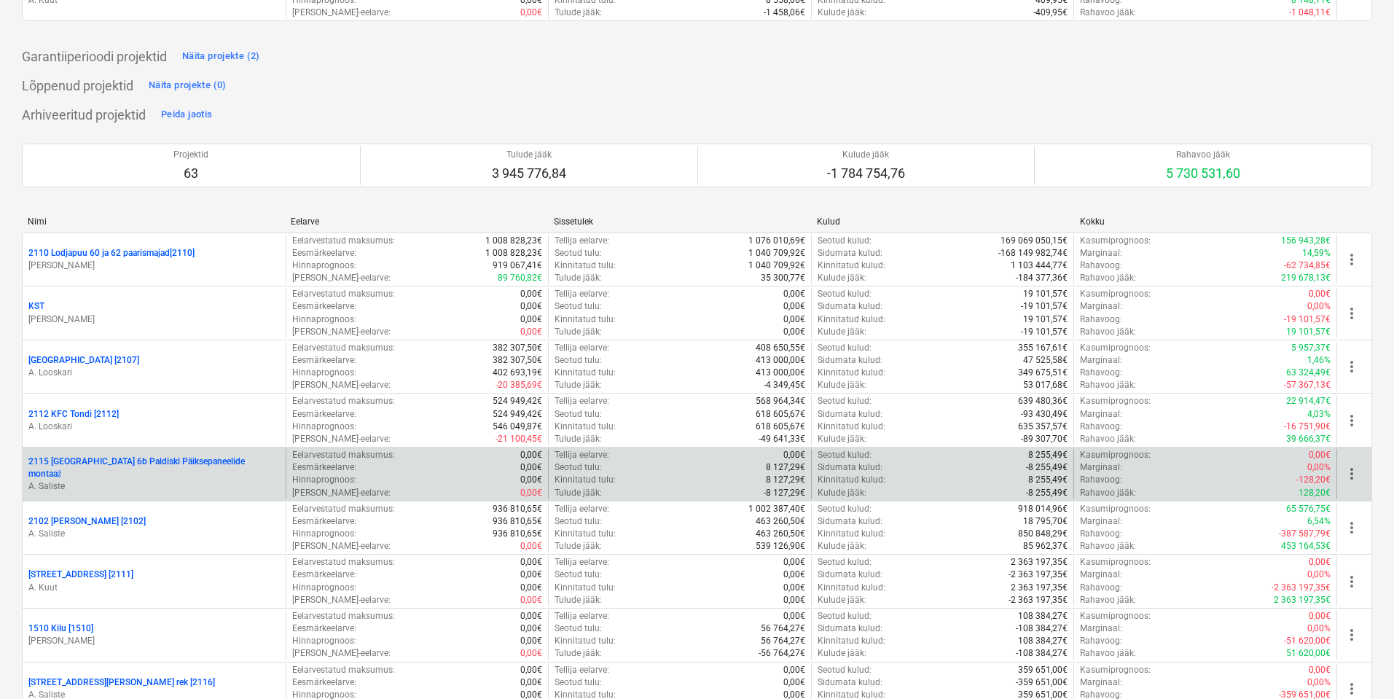
scroll to position [801, 0]
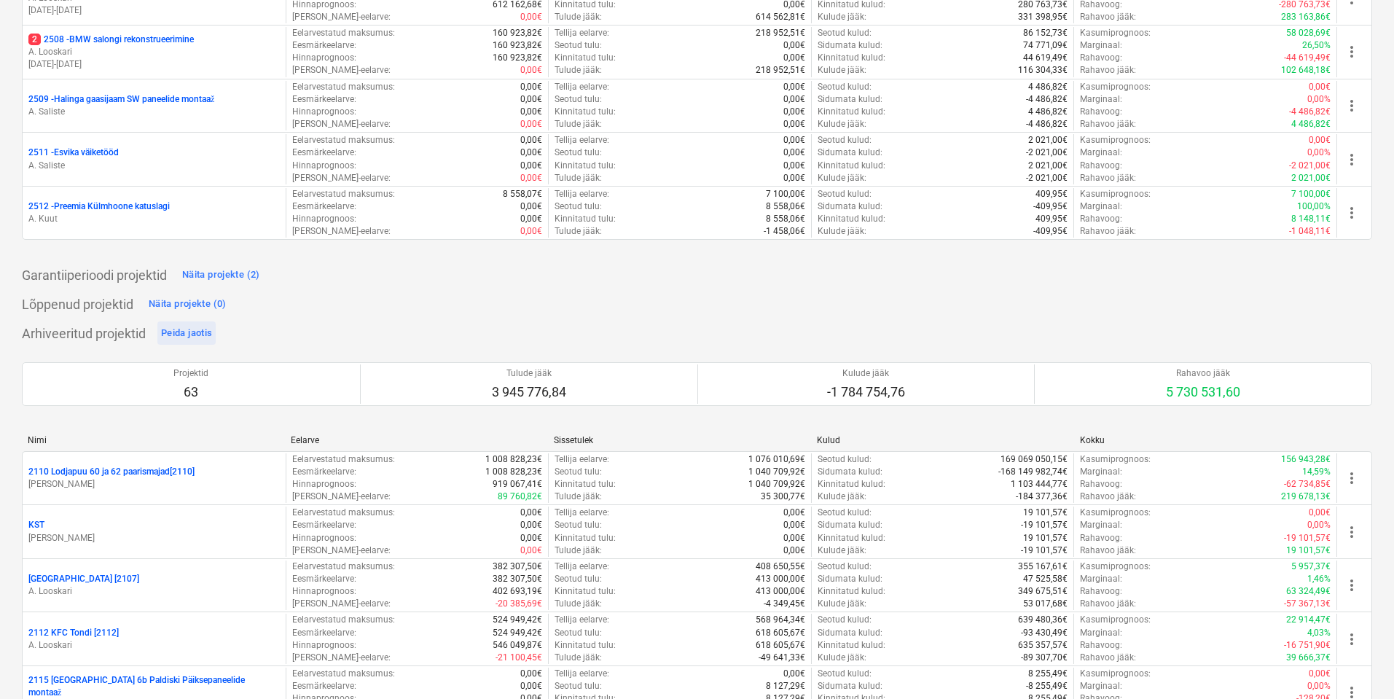
click at [198, 333] on div "Peida jaotis" at bounding box center [186, 333] width 51 height 17
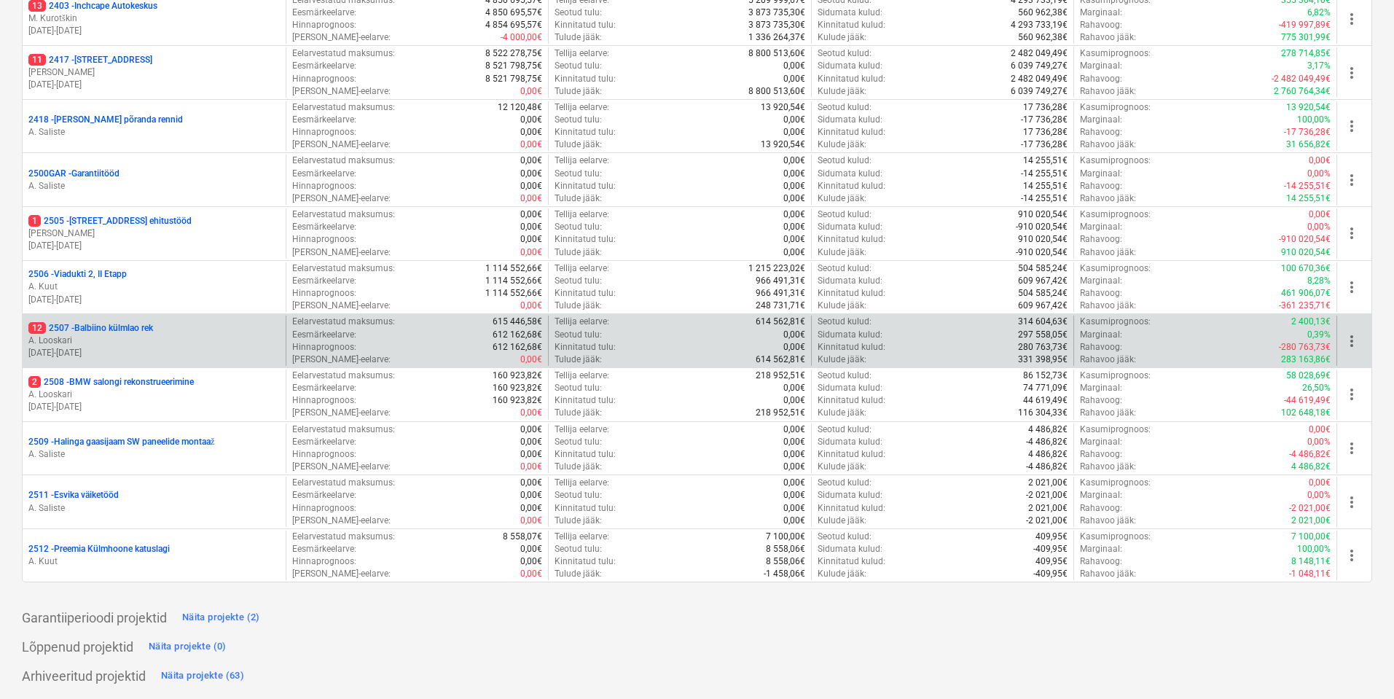
scroll to position [459, 0]
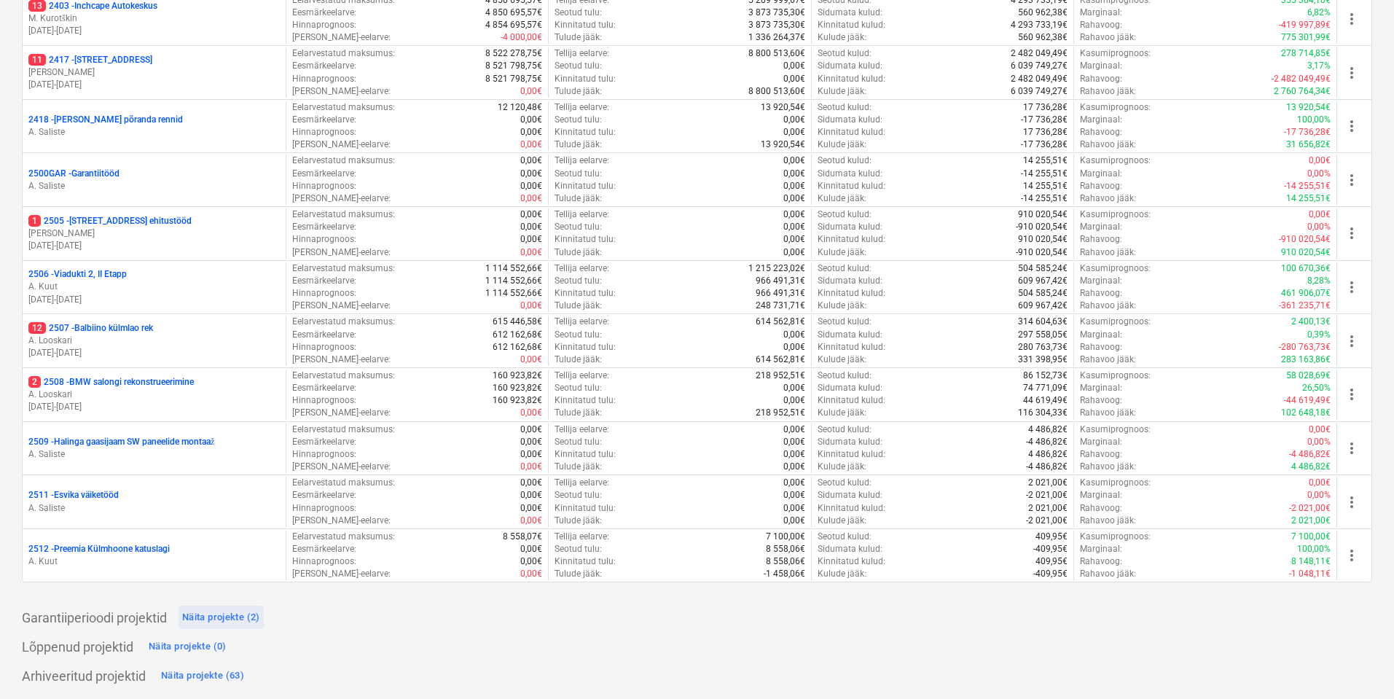
click at [232, 620] on div "Näita projekte (2)" at bounding box center [221, 617] width 78 height 17
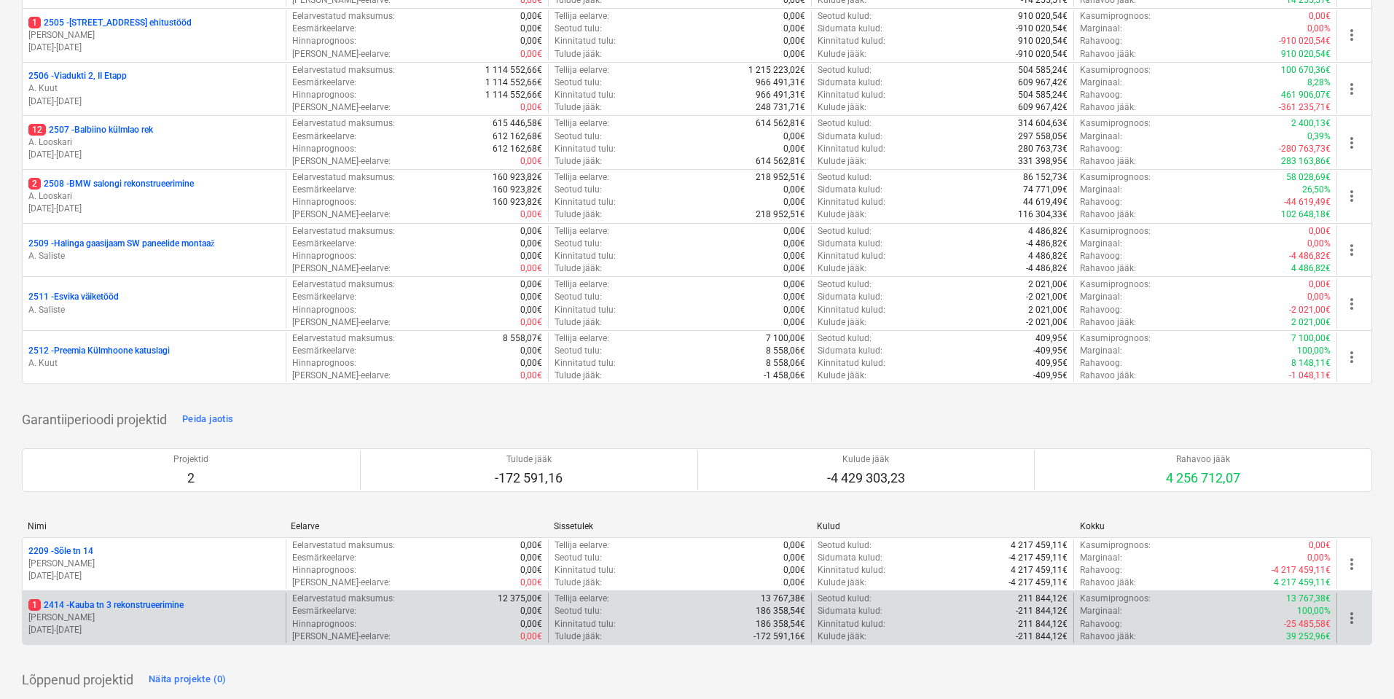
scroll to position [691, 0]
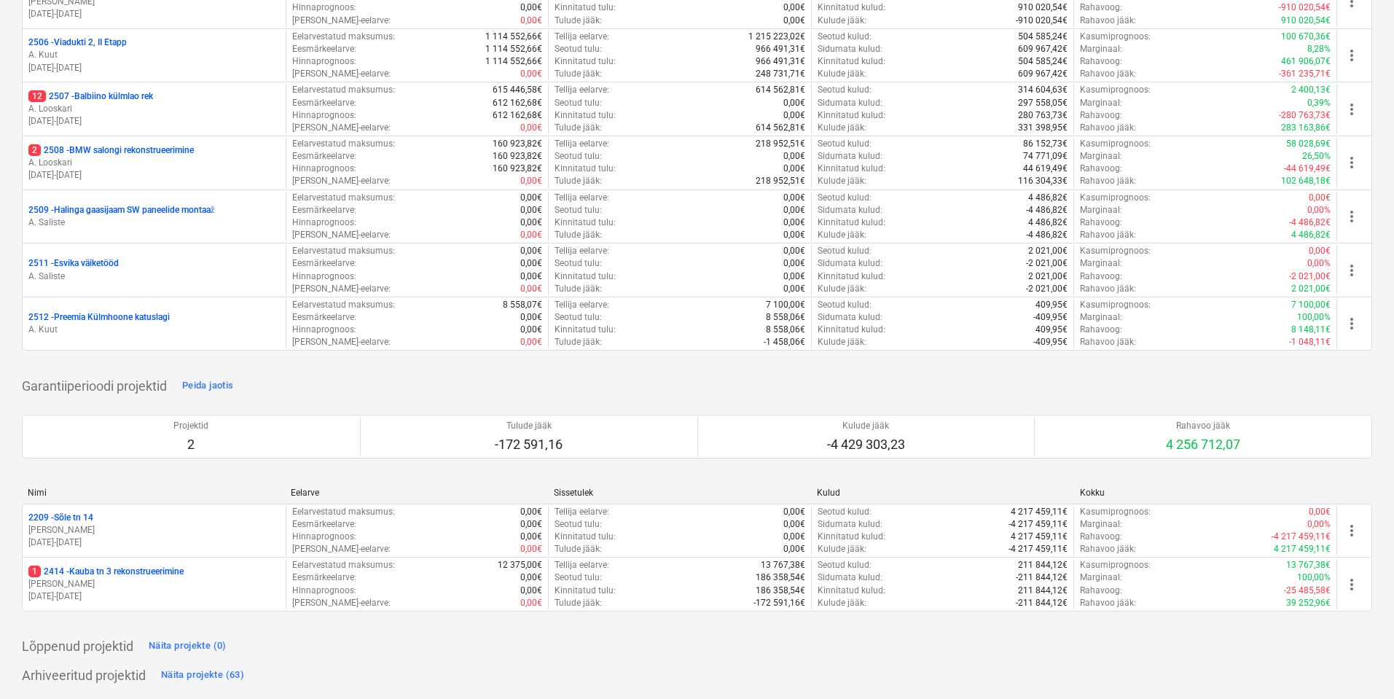
click at [133, 573] on p "1 2414 - Kauba tn 3 rekonstrueerimine" at bounding box center [105, 571] width 155 height 12
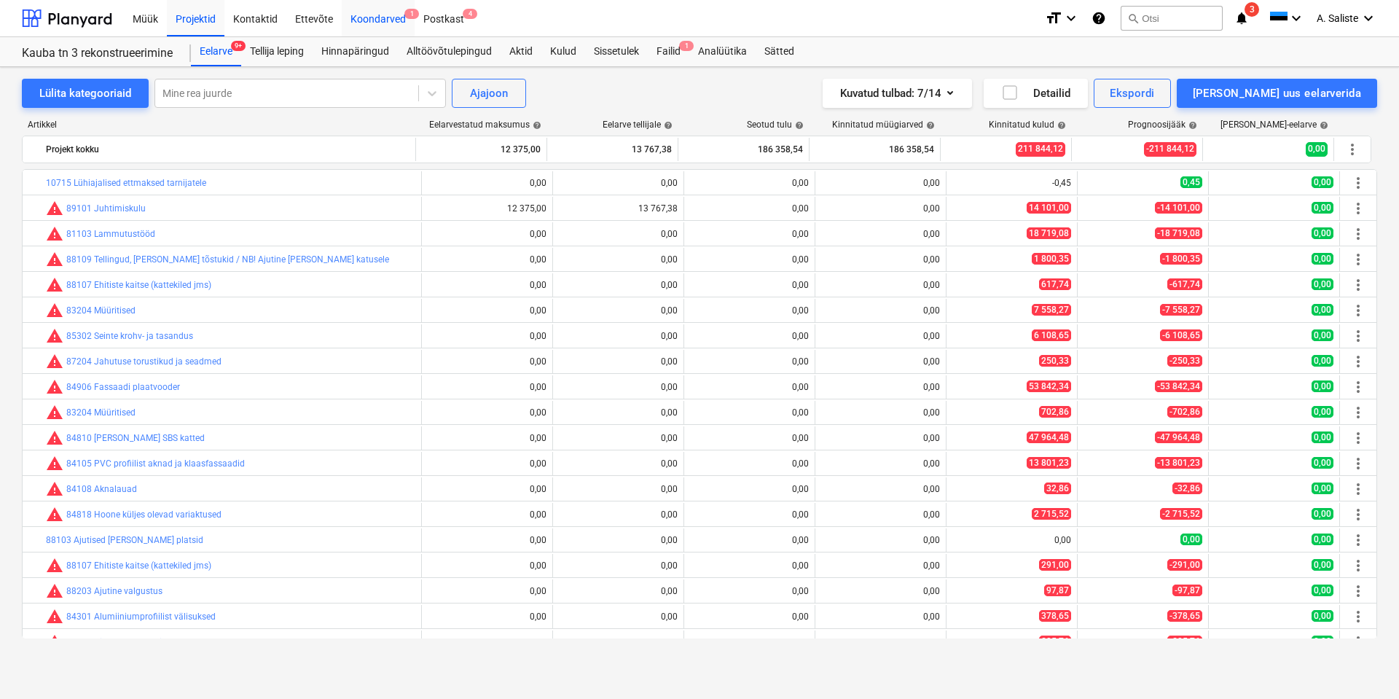
click at [364, 20] on div "Koondarved 1" at bounding box center [378, 17] width 73 height 37
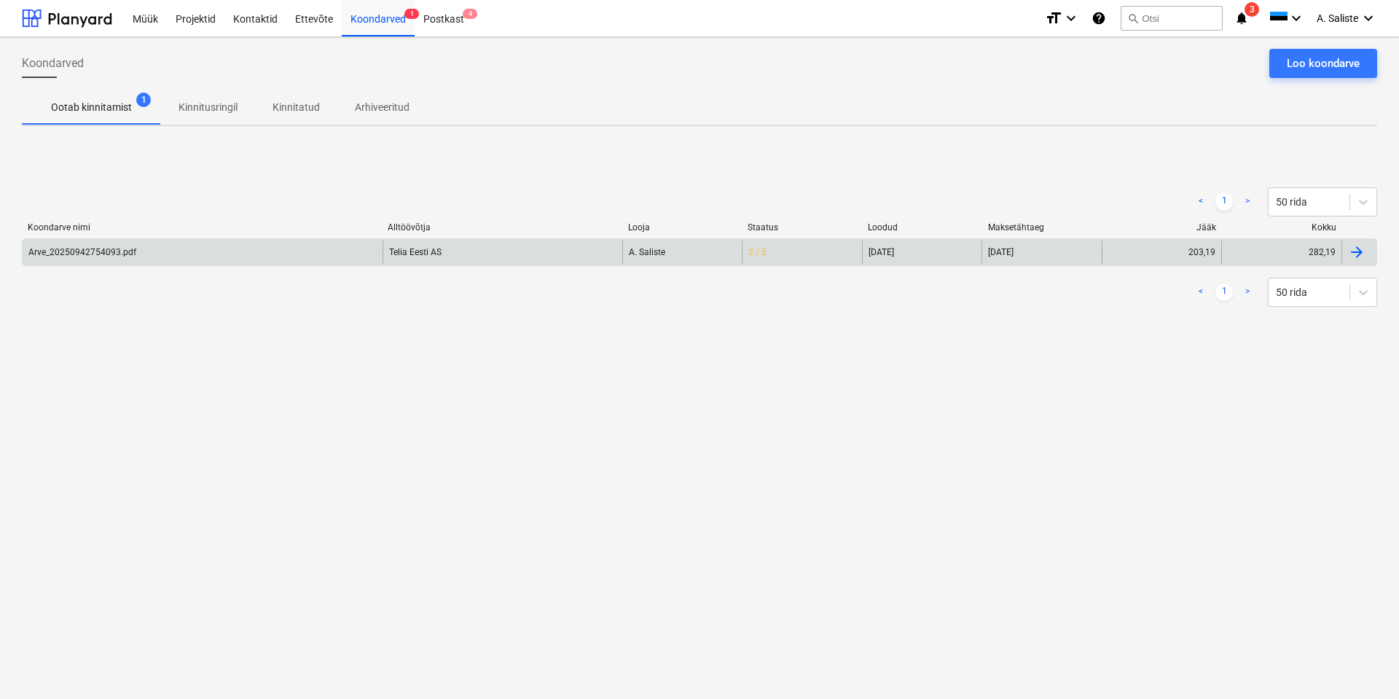
click at [133, 248] on div "Arve_20250942754093.pdf" at bounding box center [82, 252] width 108 height 10
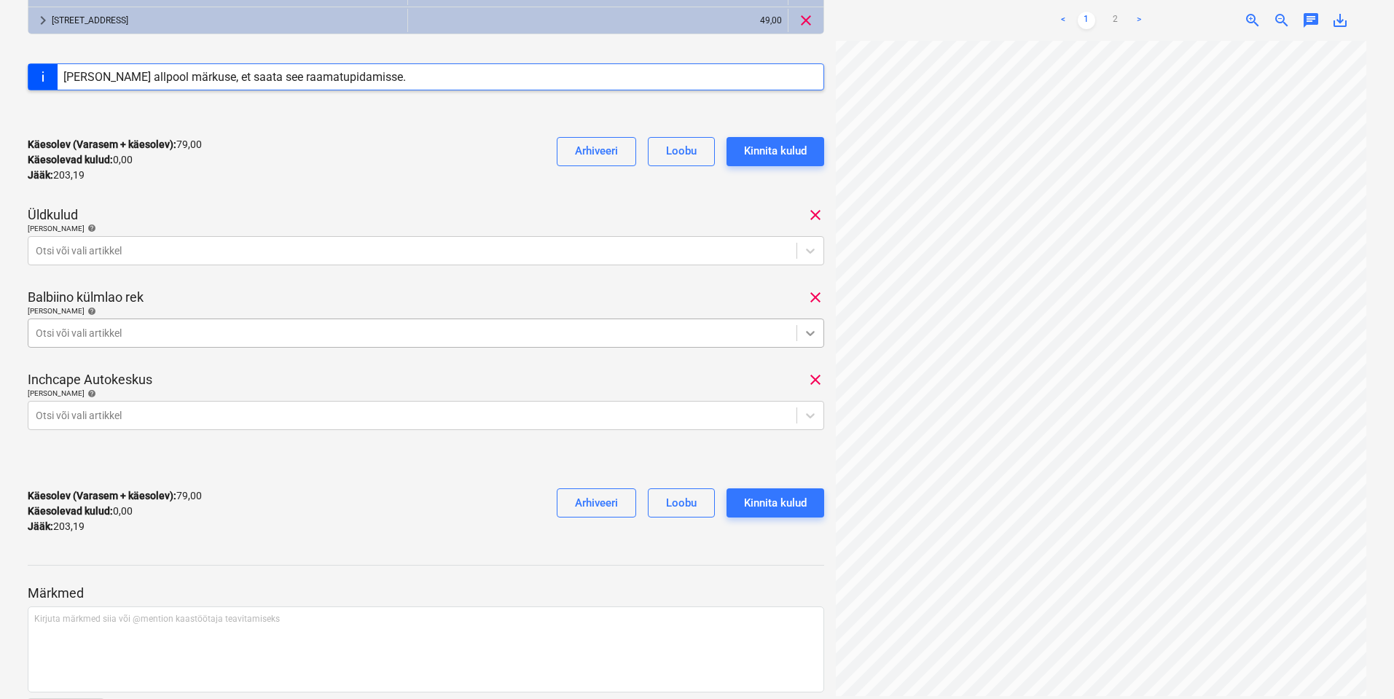
scroll to position [349, 0]
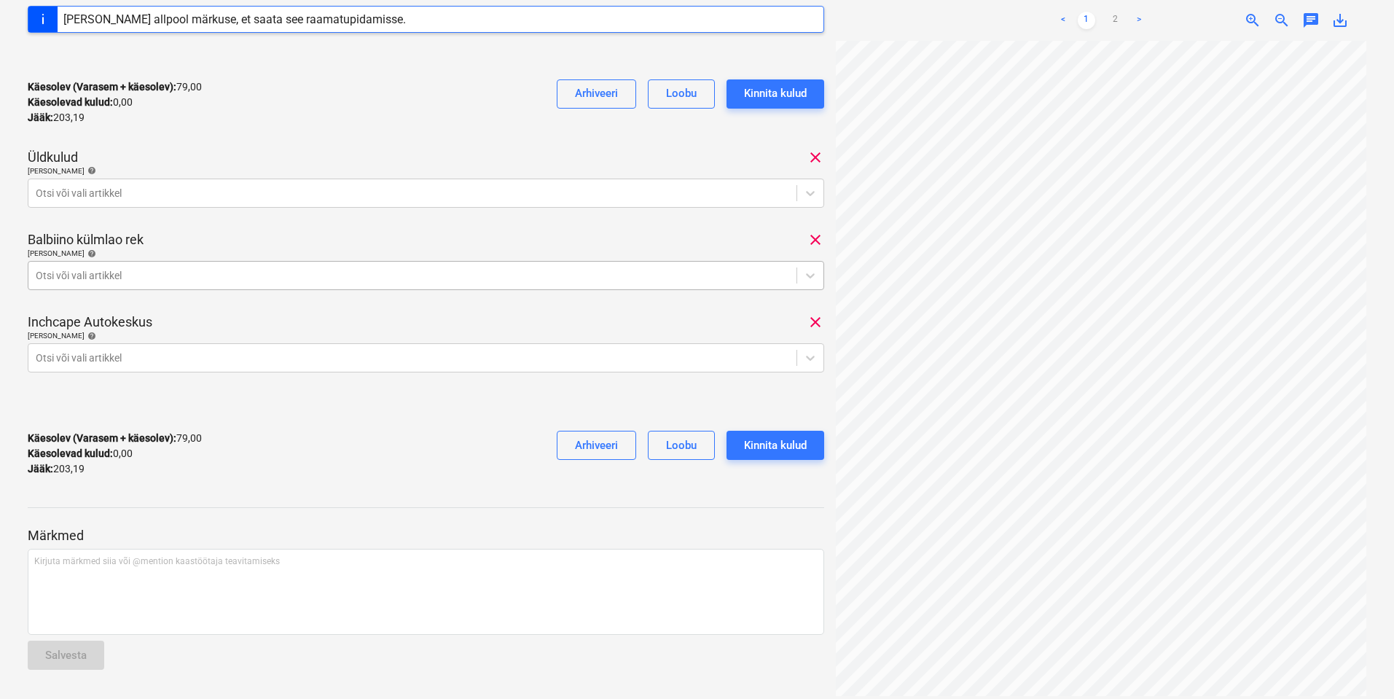
click at [776, 272] on div at bounding box center [412, 275] width 753 height 15
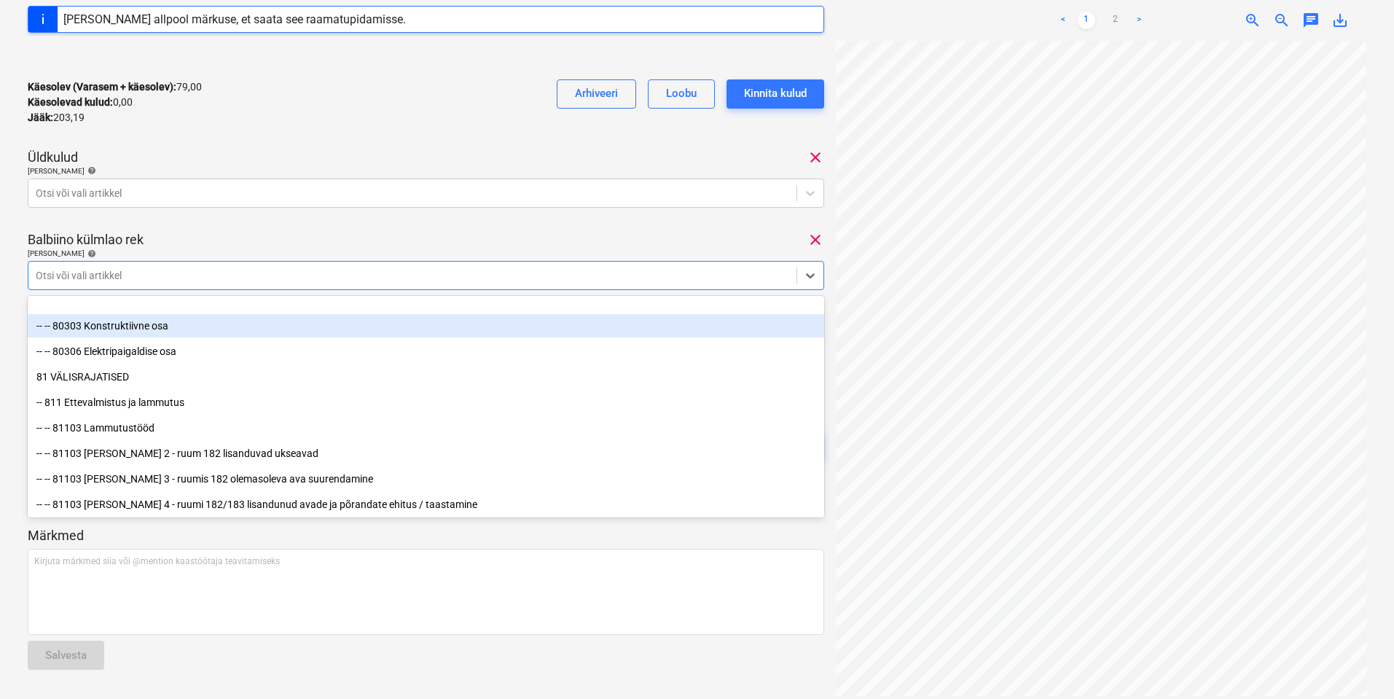
scroll to position [146, 0]
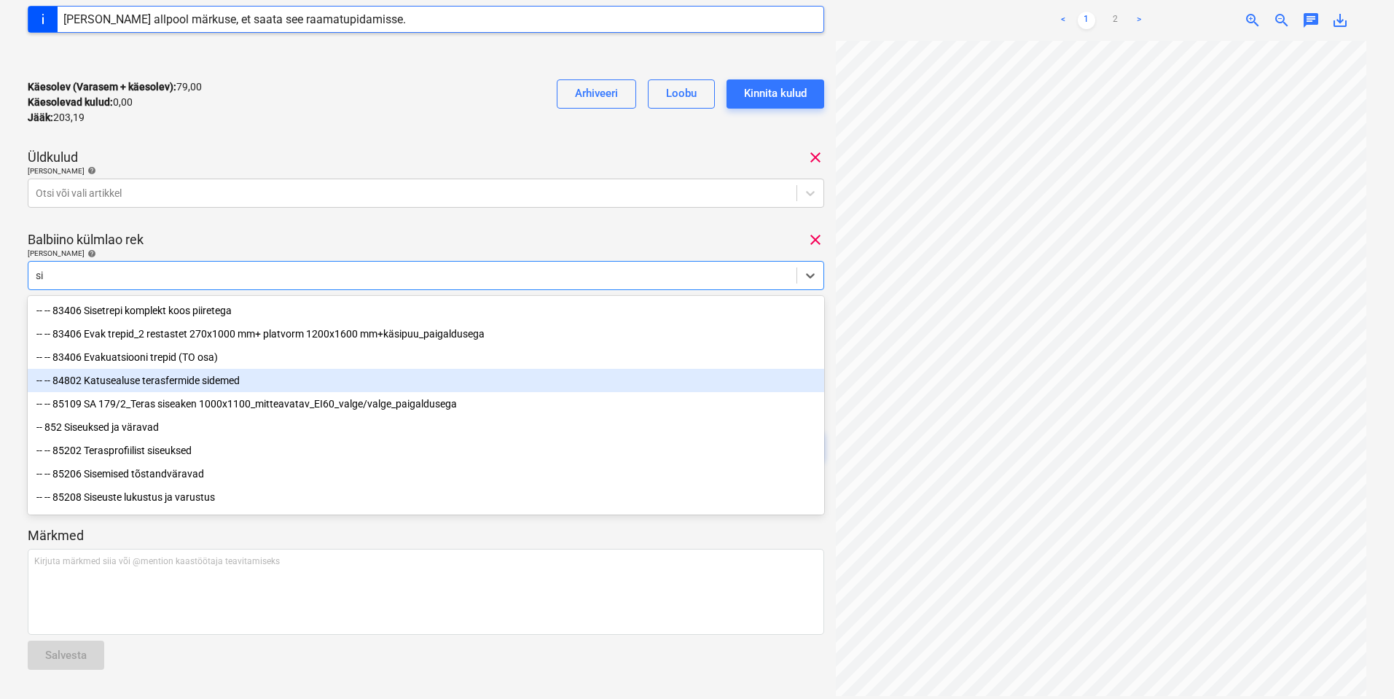
type input "s"
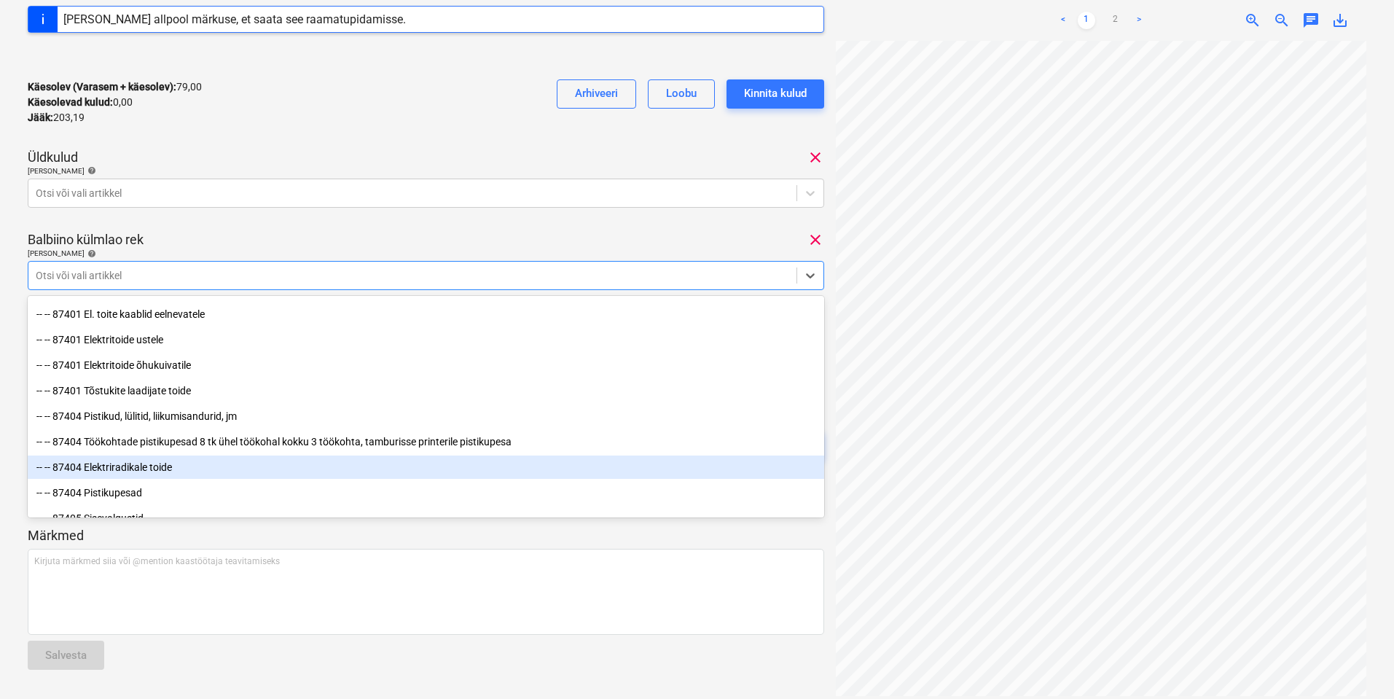
scroll to position [1883, 0]
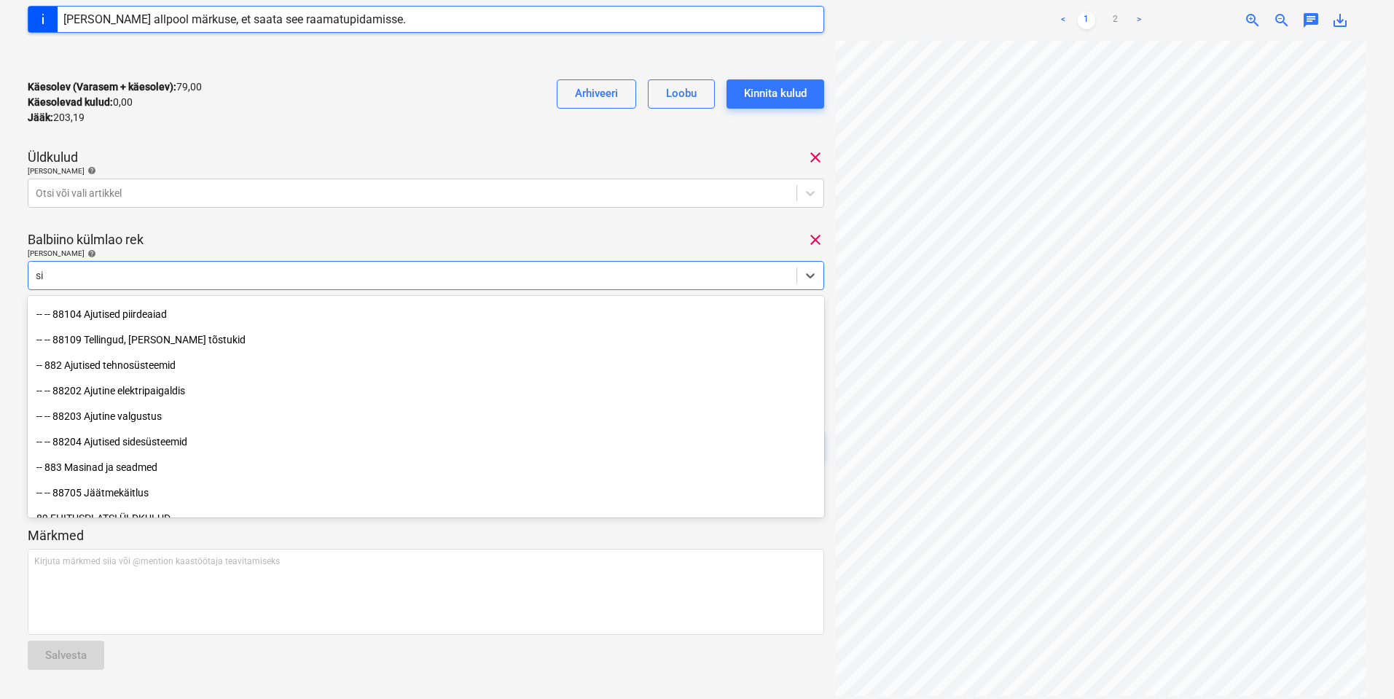
type input "sid"
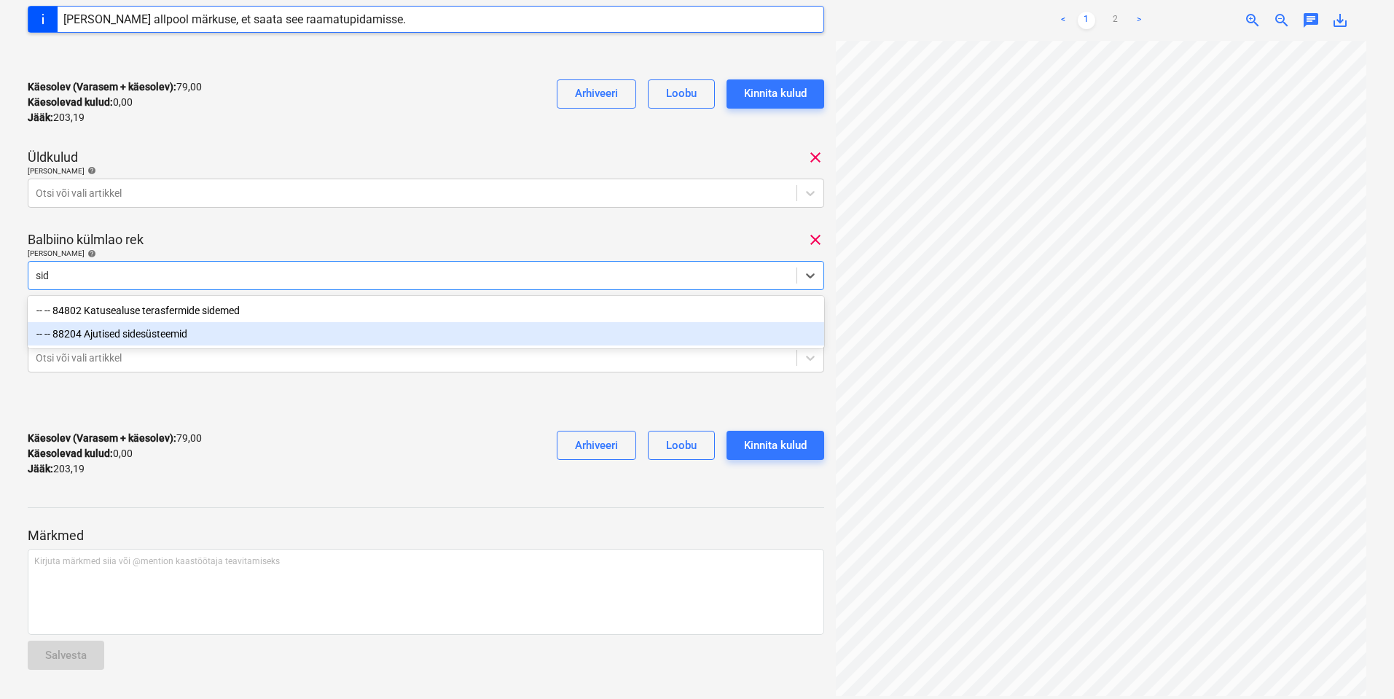
click at [189, 333] on div "-- -- 88204 Ajutised sidesüsteemid" at bounding box center [426, 333] width 796 height 23
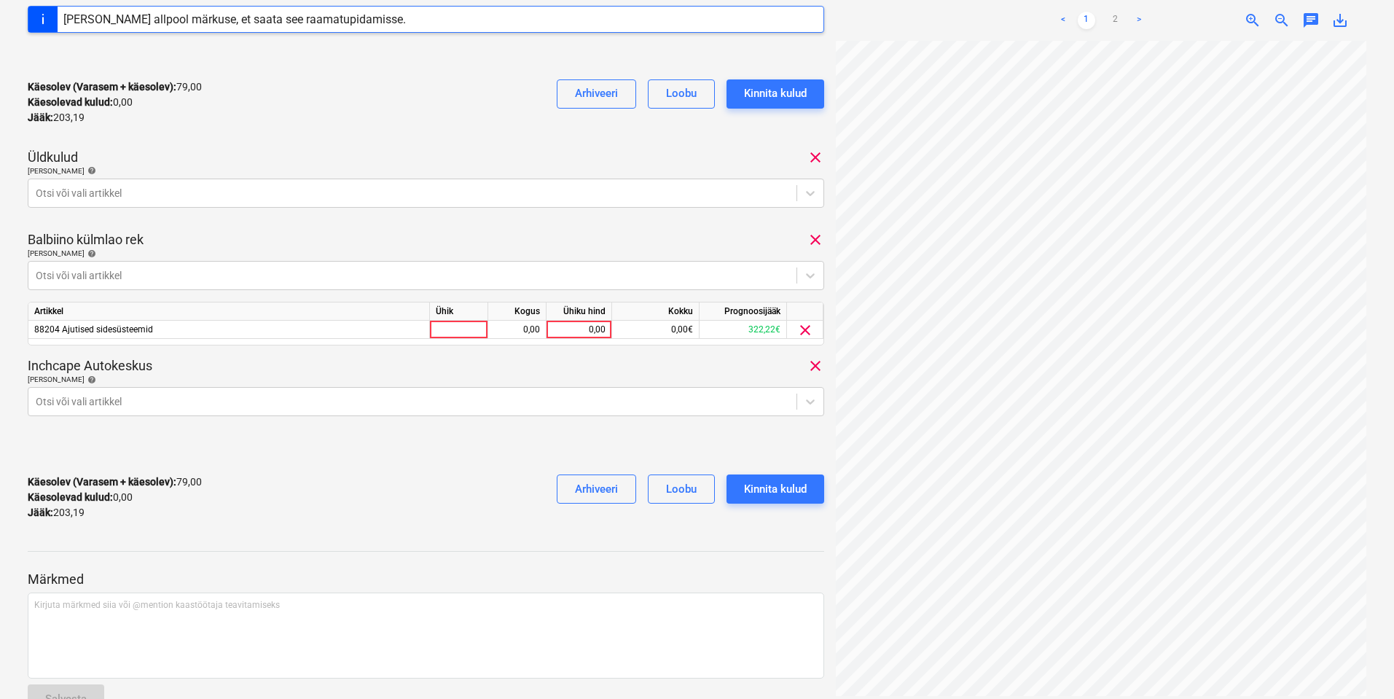
click at [394, 231] on div "Balbiino külmlao rek clear" at bounding box center [426, 239] width 796 height 17
click at [467, 335] on div at bounding box center [459, 330] width 58 height 18
type input "kuu"
click at [510, 323] on div "0,00" at bounding box center [517, 330] width 46 height 18
type input "1"
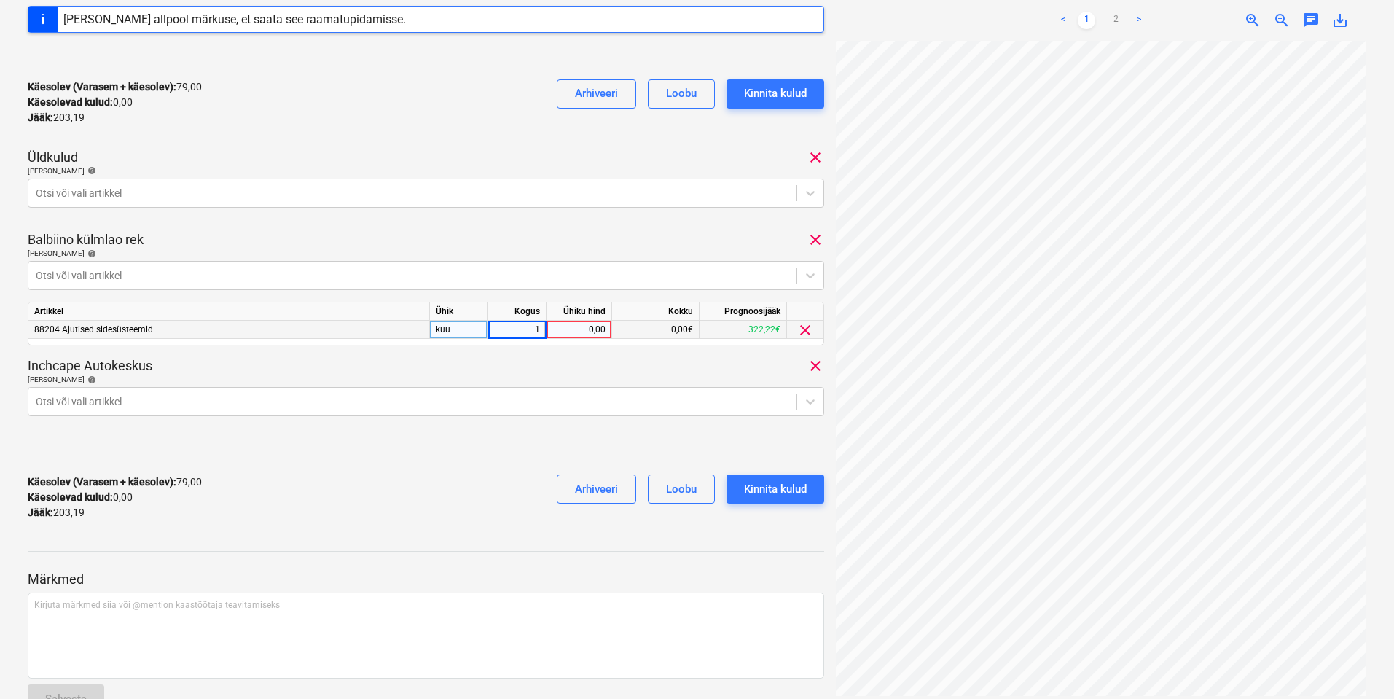
click at [589, 331] on div "0,00" at bounding box center [578, 330] width 53 height 18
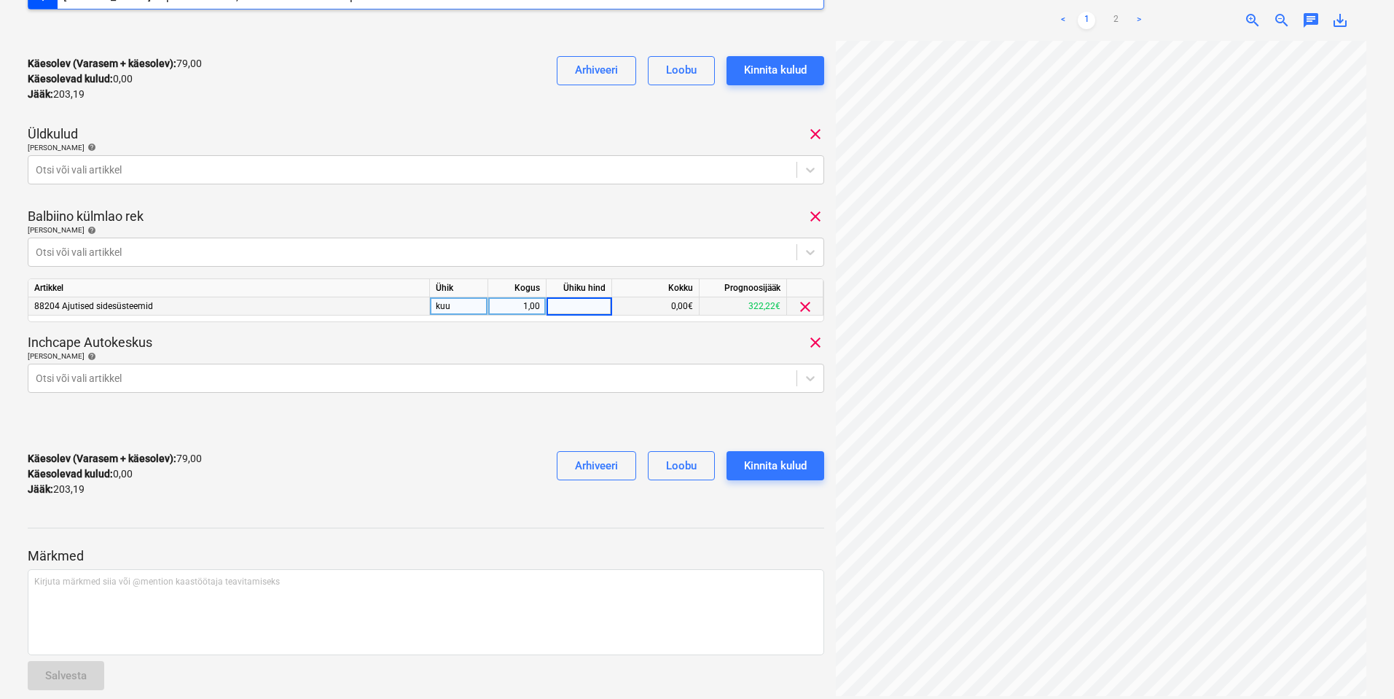
scroll to position [393, 0]
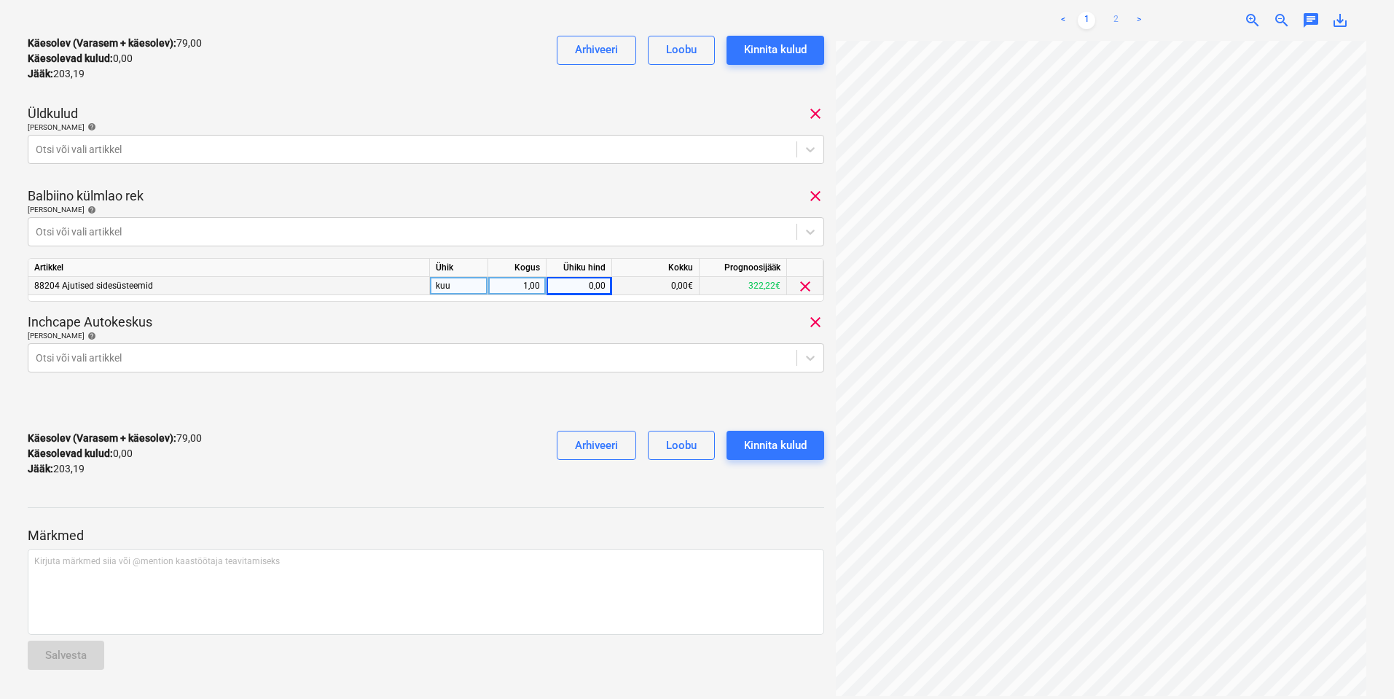
click at [1112, 21] on link "2" at bounding box center [1115, 20] width 17 height 17
click at [595, 286] on div "0,00" at bounding box center [578, 286] width 53 height 18
type input "30"
click at [614, 316] on div "Inchcape Autokeskus clear" at bounding box center [426, 321] width 796 height 17
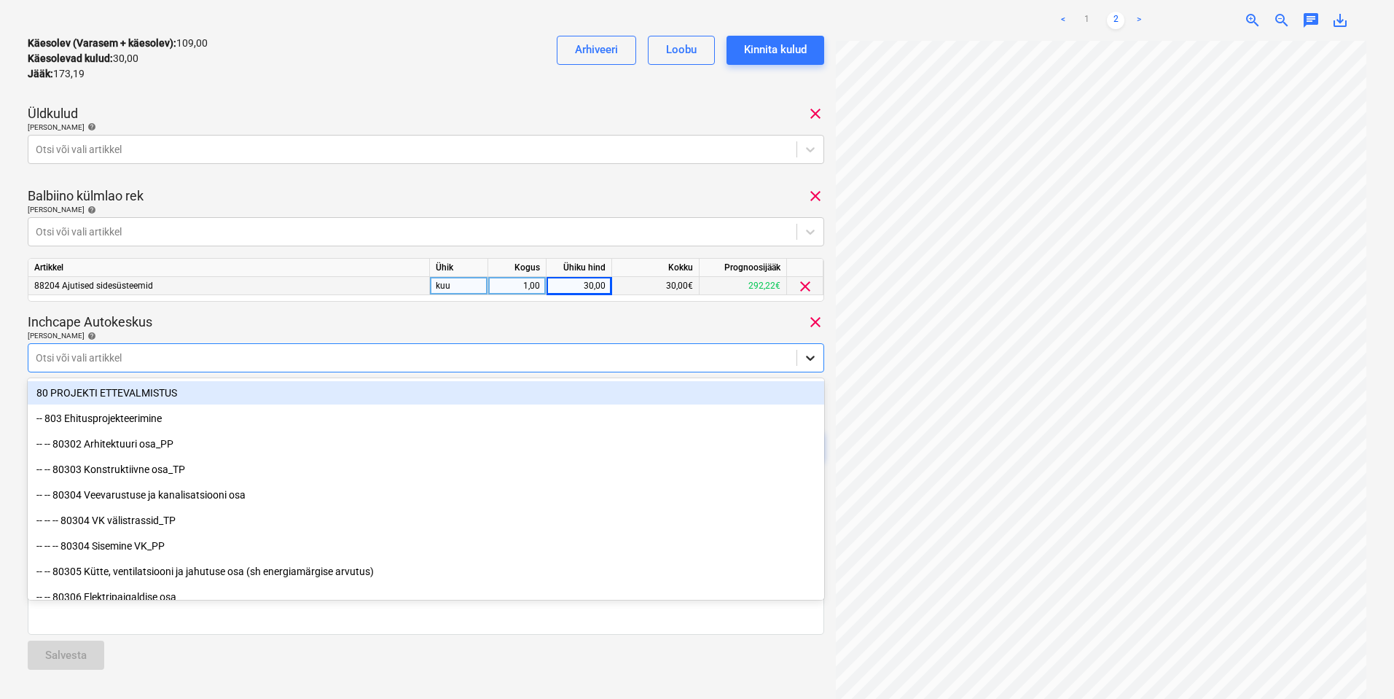
click at [809, 359] on icon at bounding box center [810, 358] width 9 height 5
click at [222, 361] on div at bounding box center [412, 357] width 753 height 15
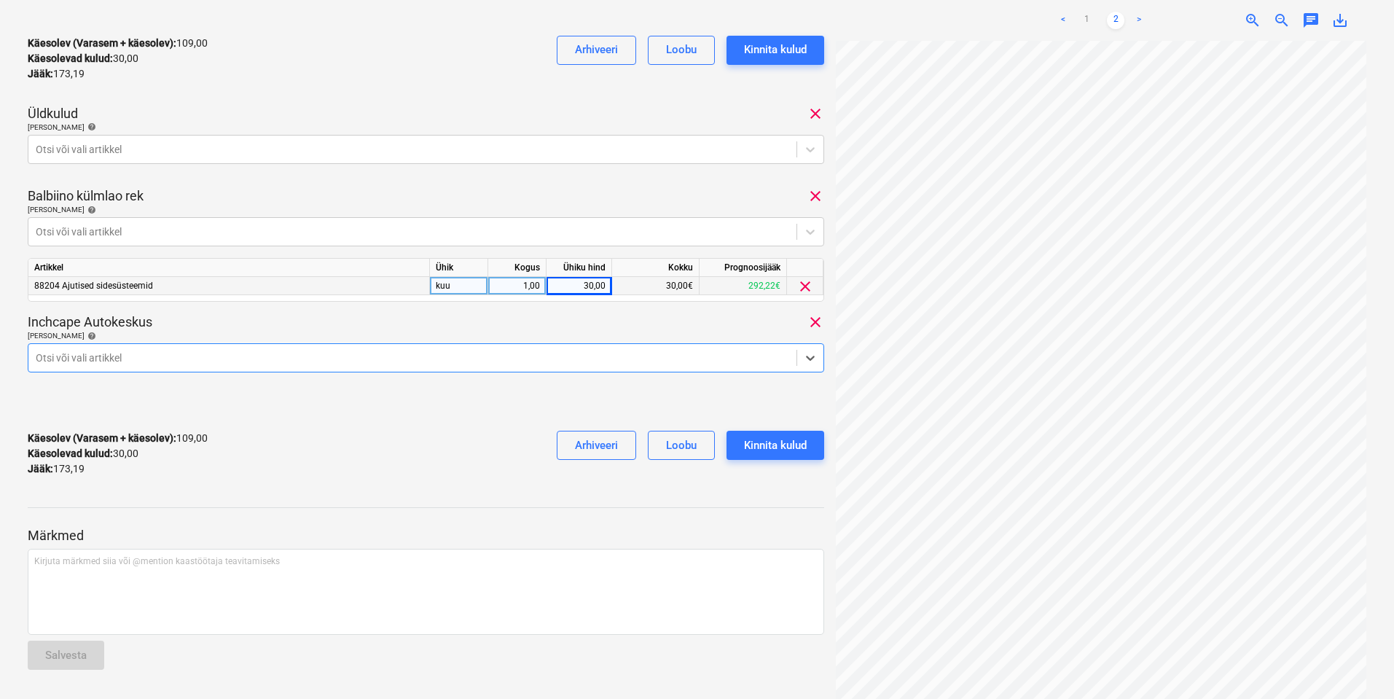
click at [222, 361] on div at bounding box center [412, 357] width 753 height 15
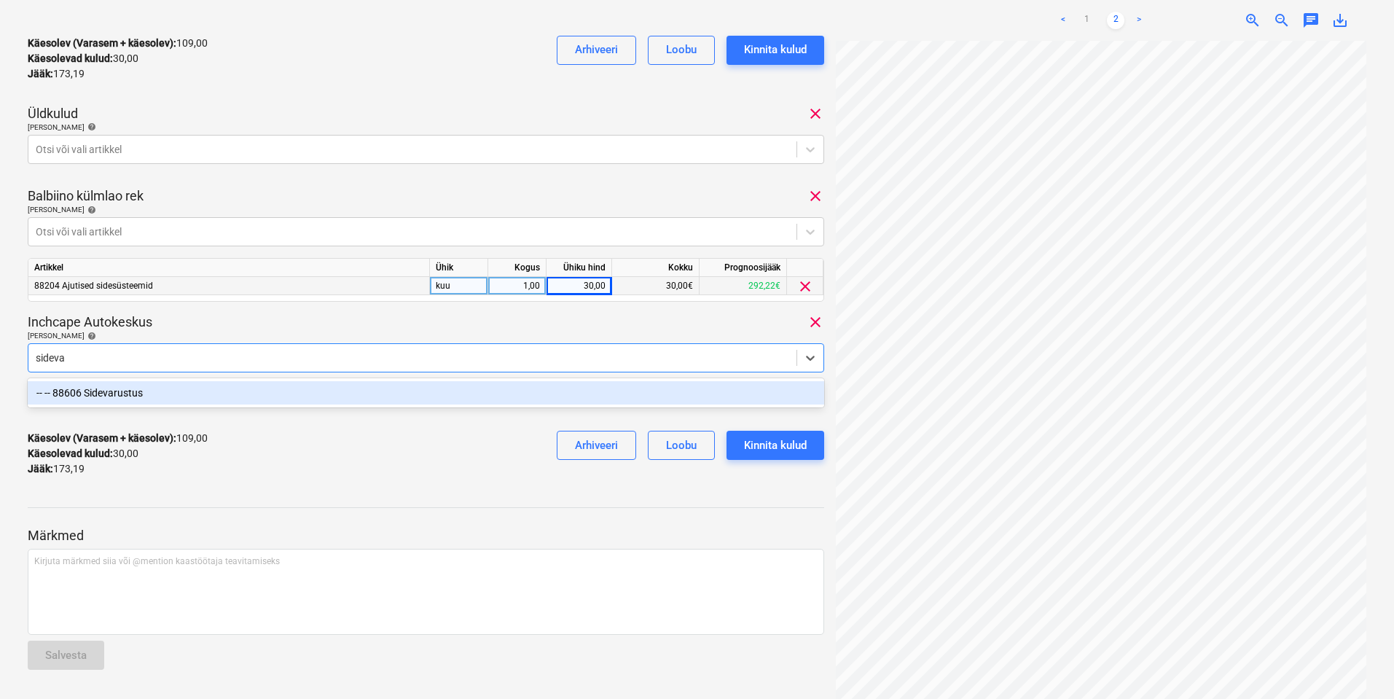
type input "sidevar"
click at [137, 396] on div "-- -- 88606 Sidevarustus" at bounding box center [426, 392] width 796 height 23
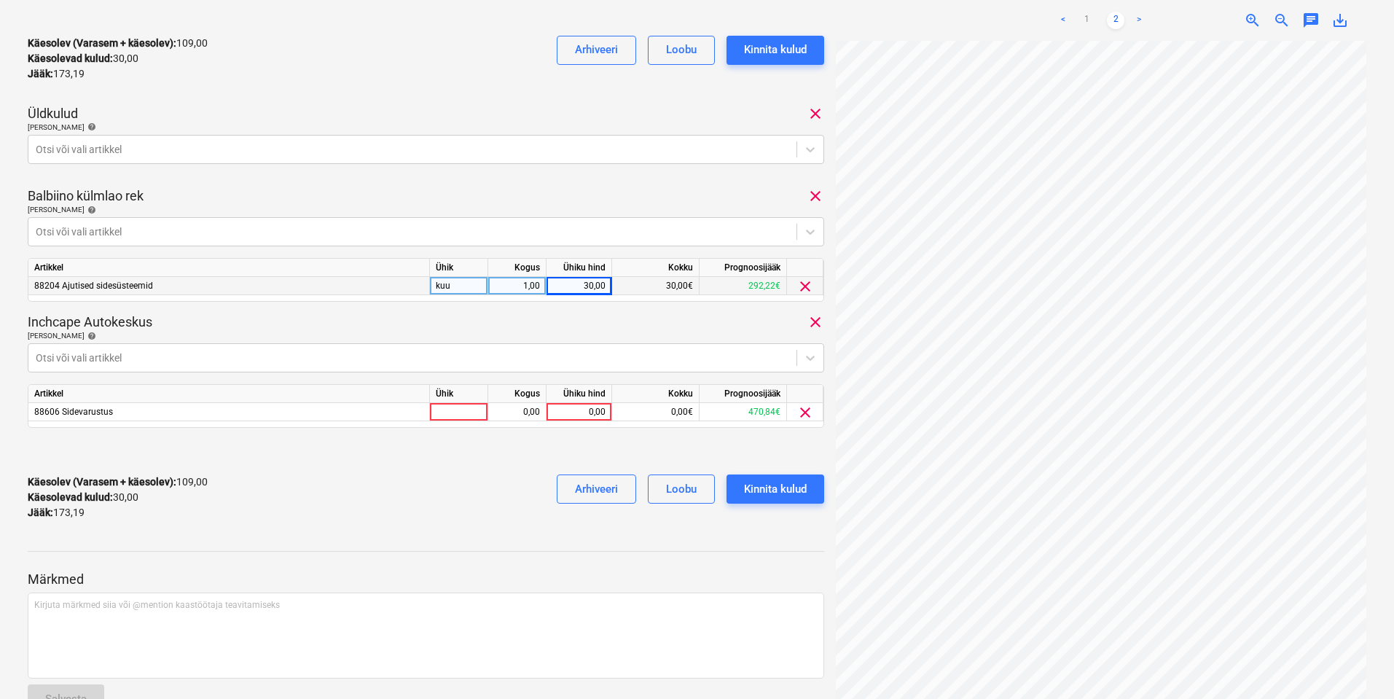
click at [317, 318] on div "Inchcape Autokeskus clear" at bounding box center [426, 321] width 796 height 17
click at [439, 410] on div at bounding box center [459, 412] width 58 height 18
type input "kuu"
click at [532, 413] on div "0,00" at bounding box center [517, 412] width 46 height 18
click at [578, 411] on div "0,00" at bounding box center [578, 412] width 53 height 18
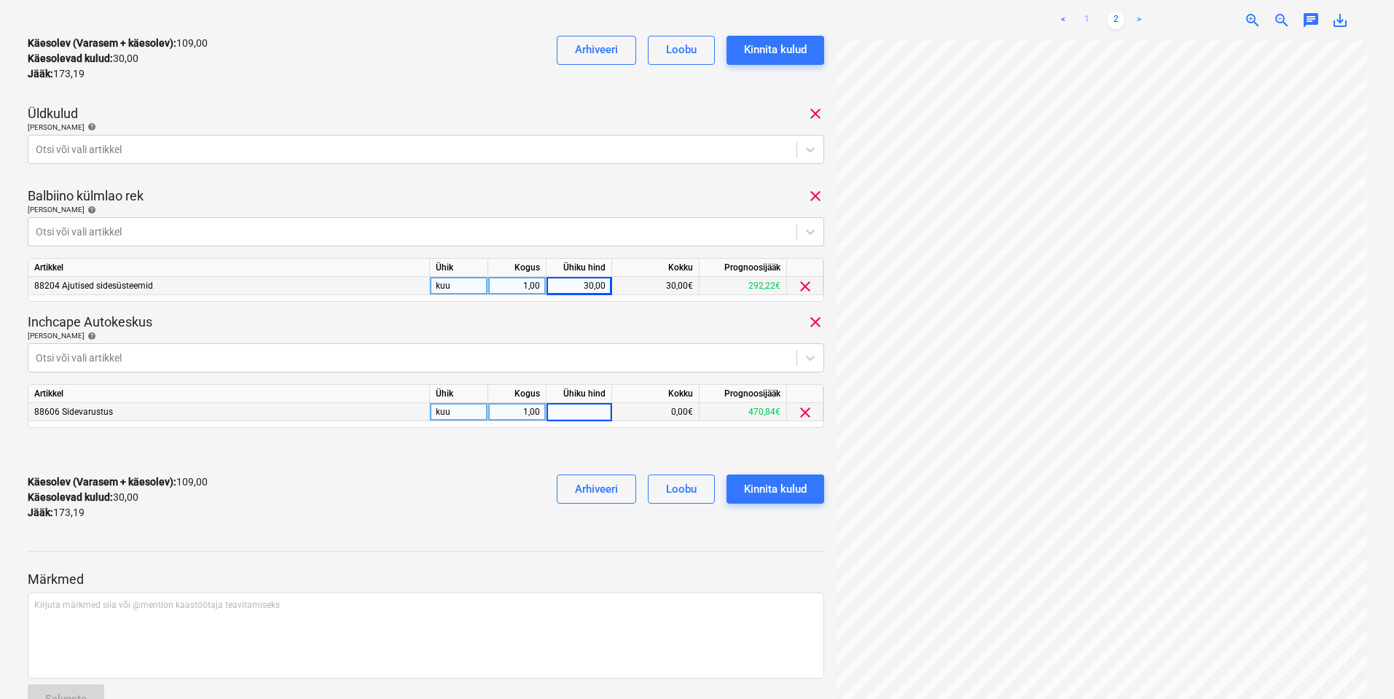
click at [1088, 18] on link "1" at bounding box center [1086, 20] width 17 height 17
click at [594, 414] on div "0,00" at bounding box center [578, 412] width 53 height 18
type input "30"
click at [430, 506] on div "Käesolev (Varasem + käesolev) : 139,00 Käesolevad kulud : 60,00 Jääk : 143,19 A…" at bounding box center [426, 497] width 796 height 69
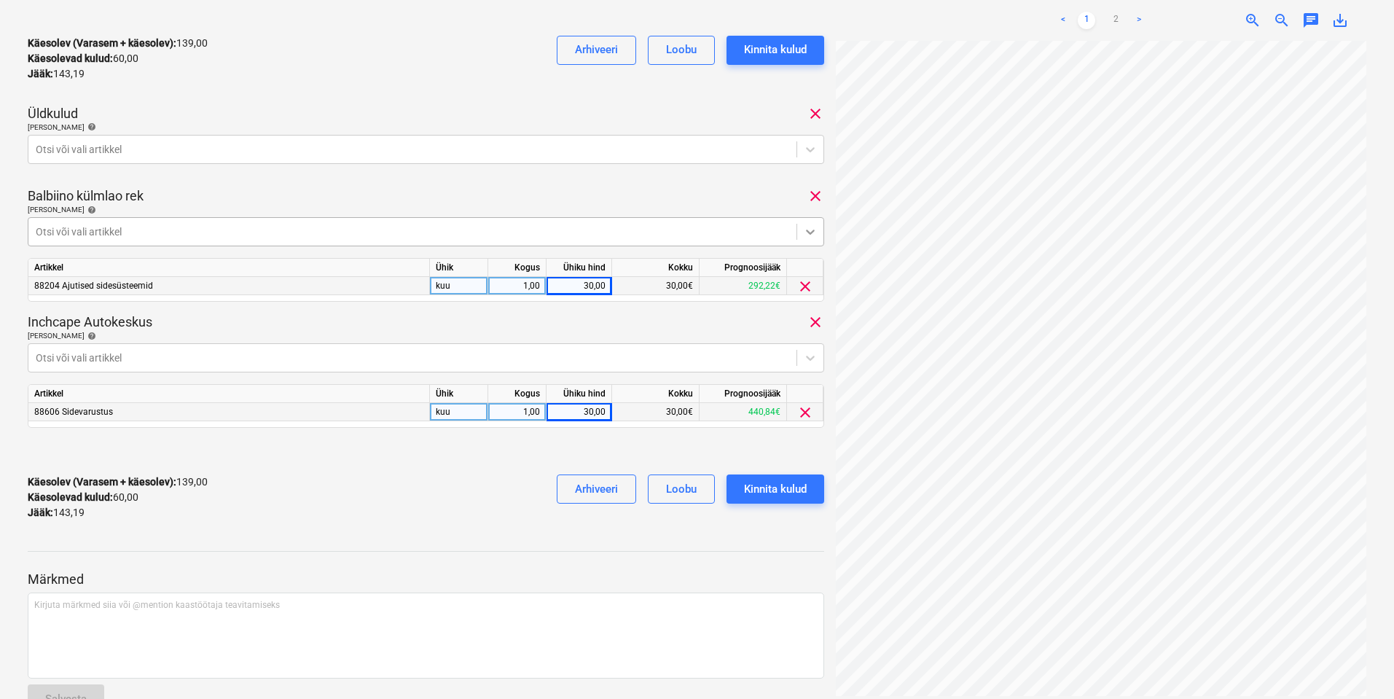
click at [811, 235] on icon at bounding box center [810, 231] width 15 height 15
click at [774, 487] on div "Kinnita kulud" at bounding box center [775, 488] width 63 height 19
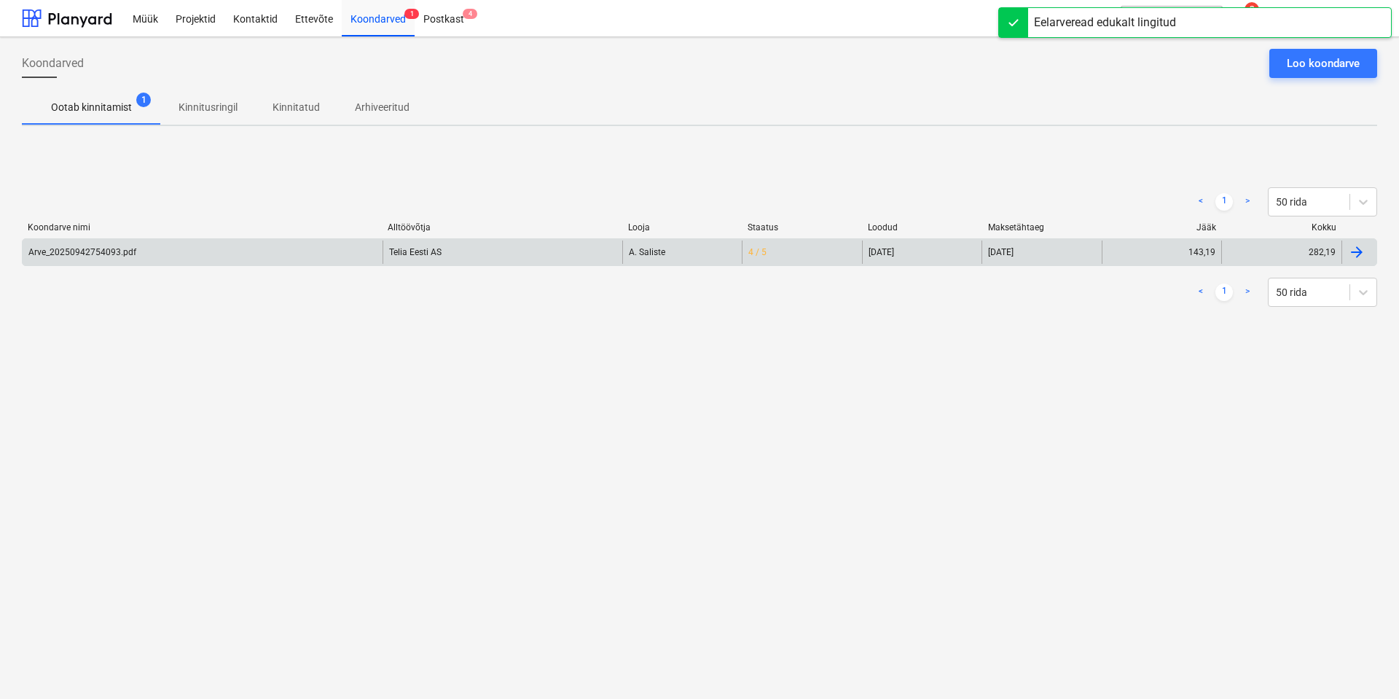
click at [103, 252] on div "Arve_20250942754093.pdf" at bounding box center [82, 252] width 108 height 10
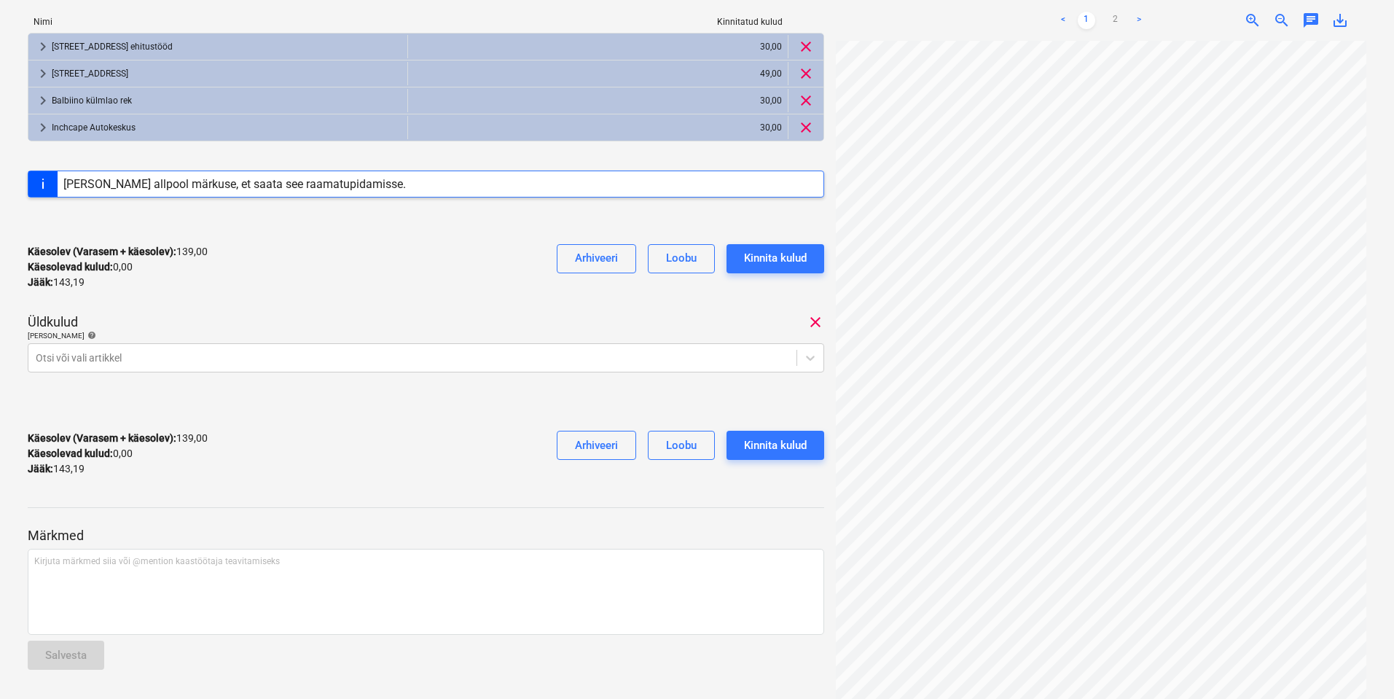
scroll to position [117, 0]
click at [1121, 19] on link "2" at bounding box center [1115, 20] width 17 height 17
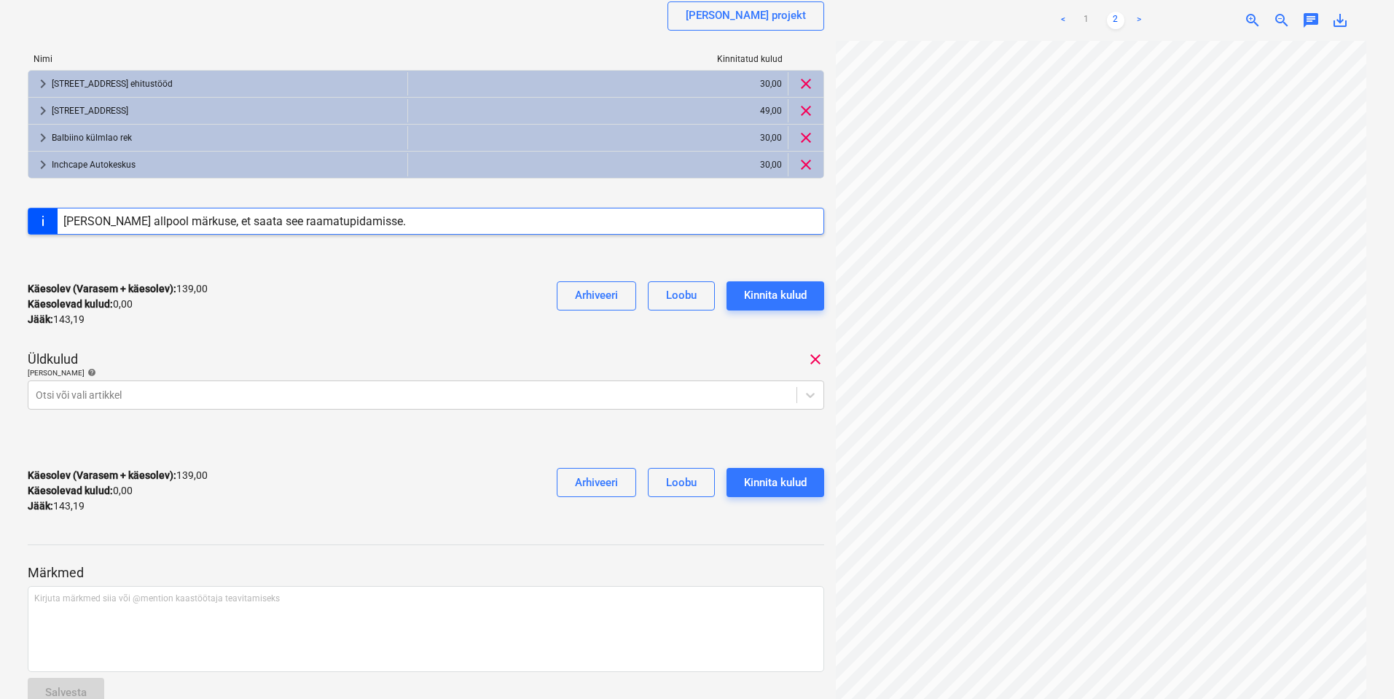
scroll to position [165, 0]
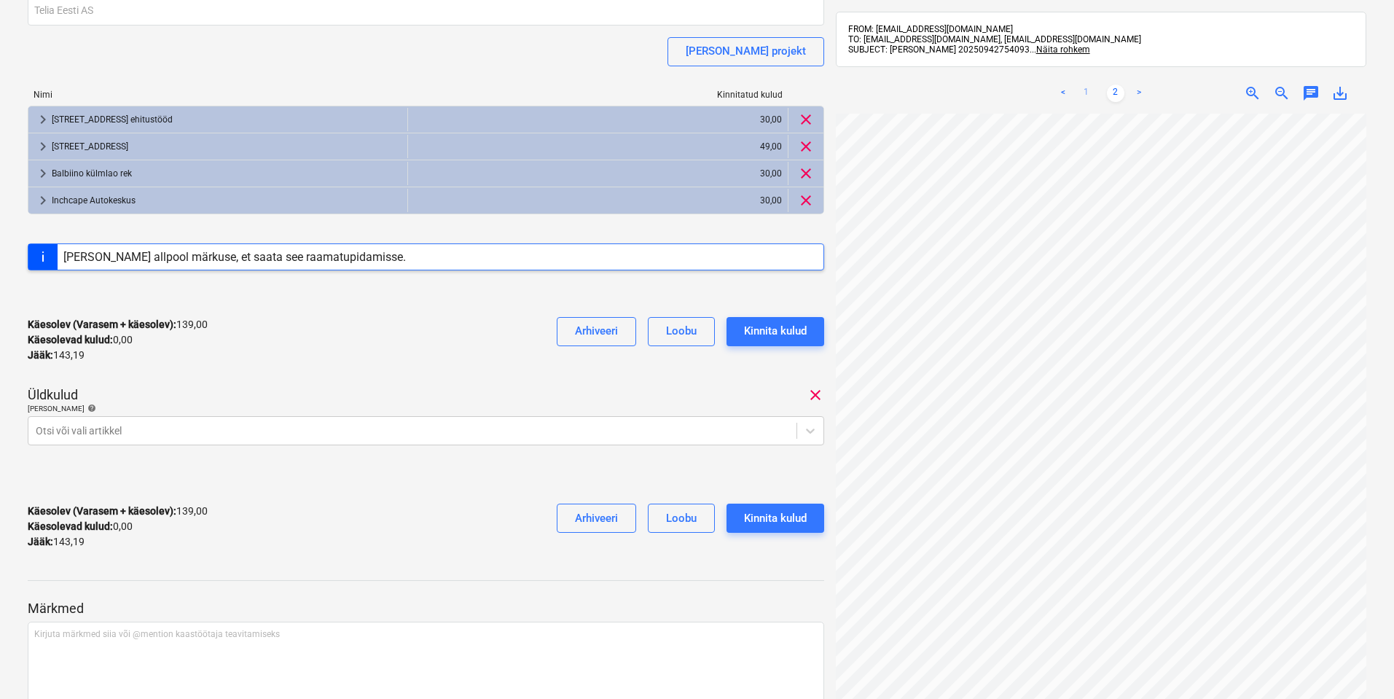
click at [1088, 90] on link "1" at bounding box center [1086, 93] width 17 height 17
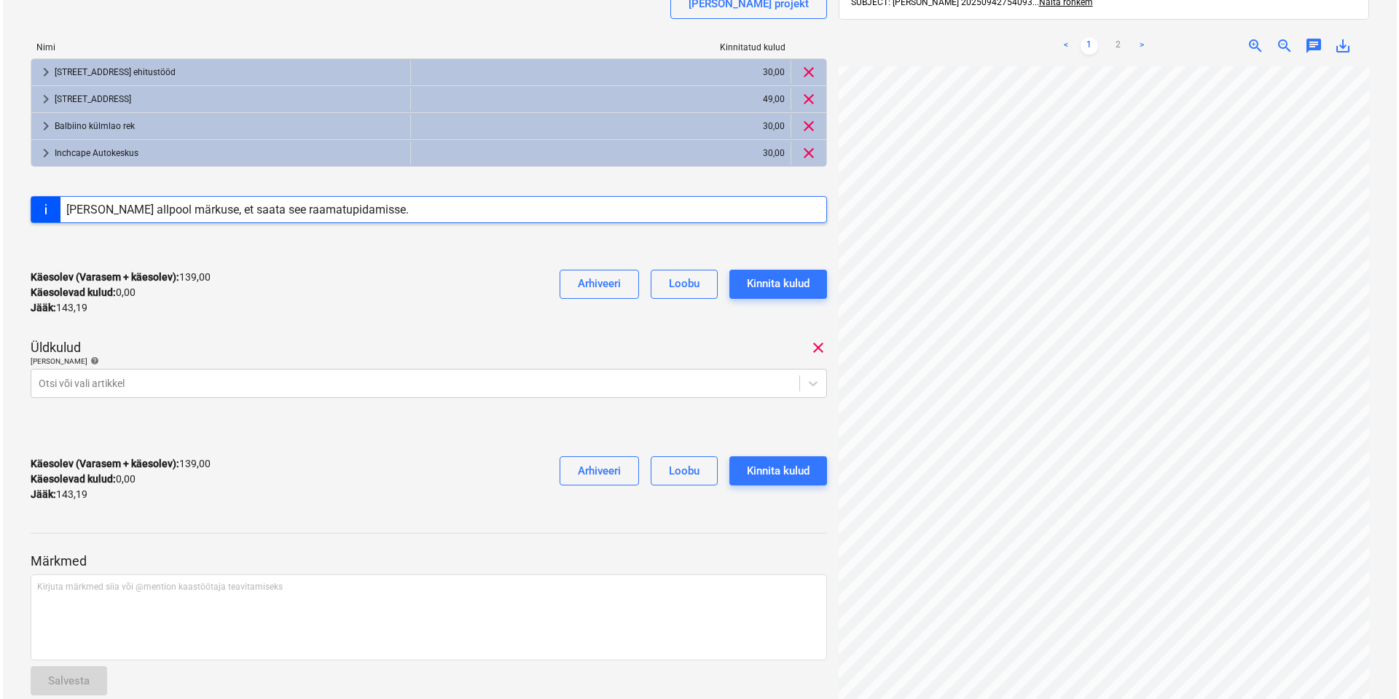
scroll to position [238, 0]
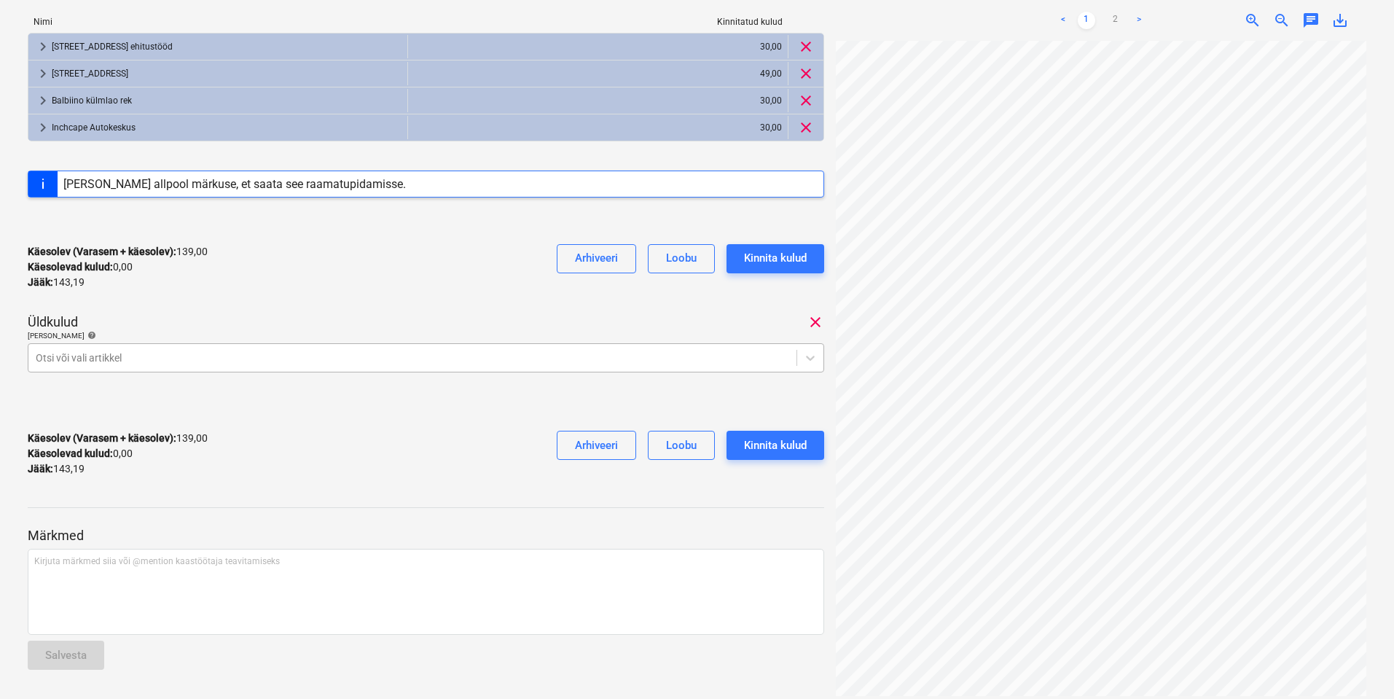
click at [390, 361] on div at bounding box center [412, 357] width 753 height 15
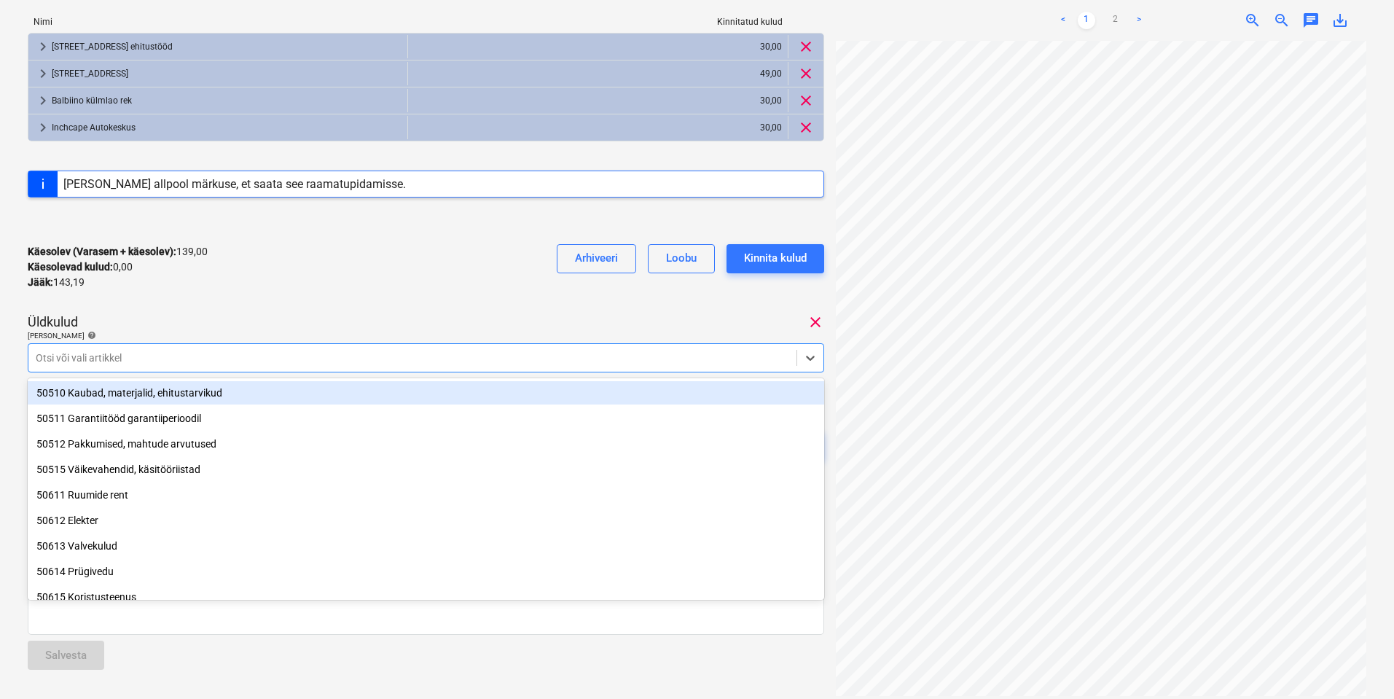
click at [367, 352] on div at bounding box center [412, 357] width 753 height 15
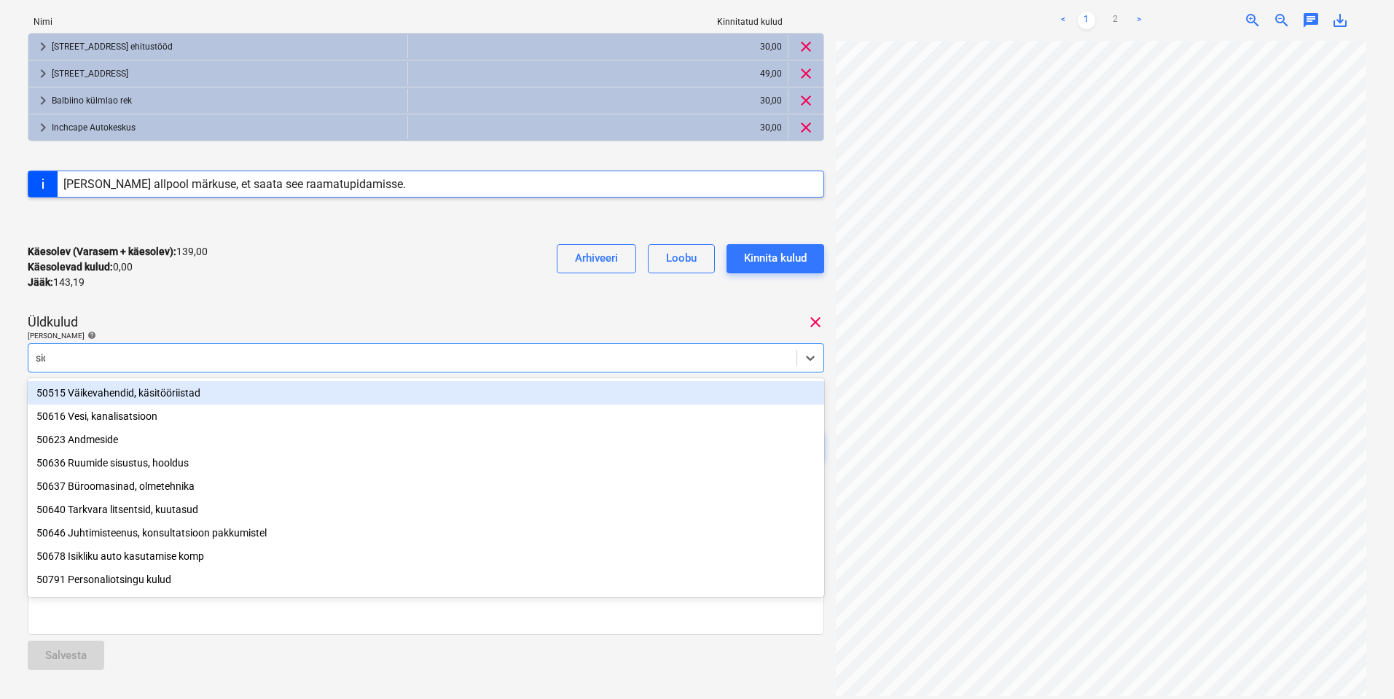
type input "side"
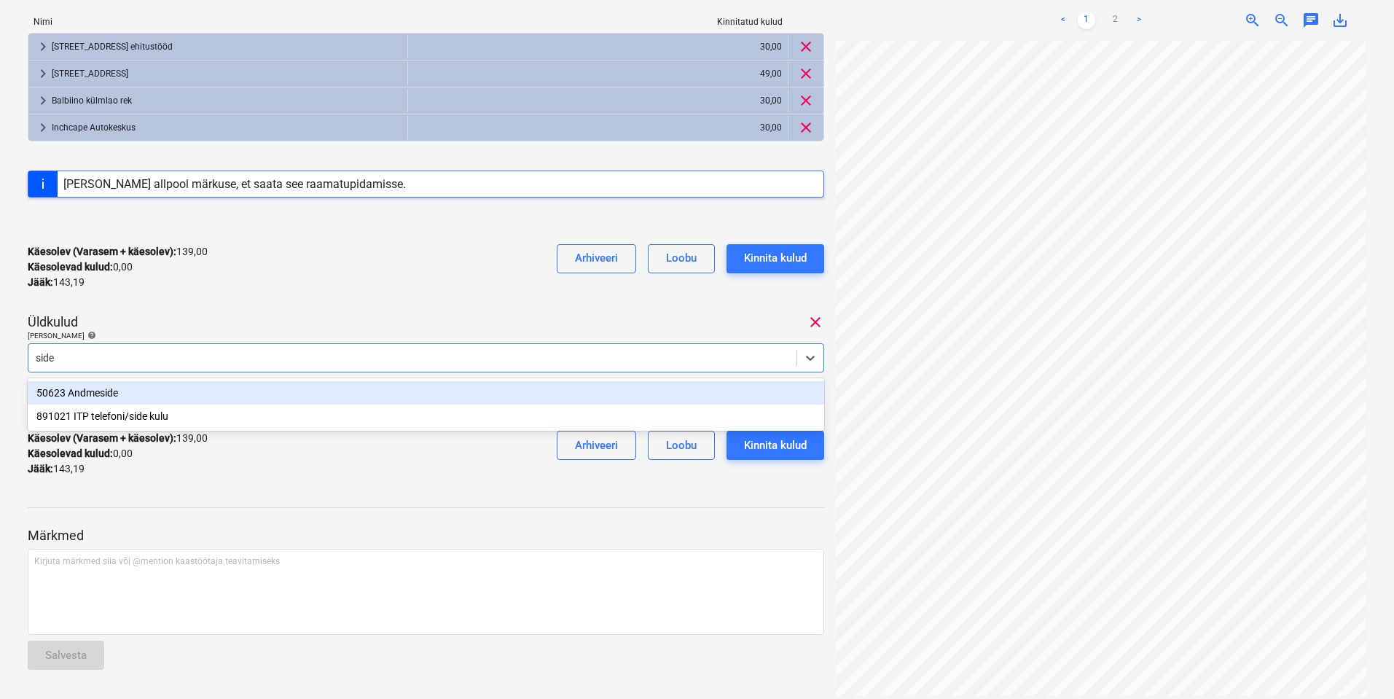
click at [213, 394] on div "50623 Andmeside" at bounding box center [426, 392] width 796 height 23
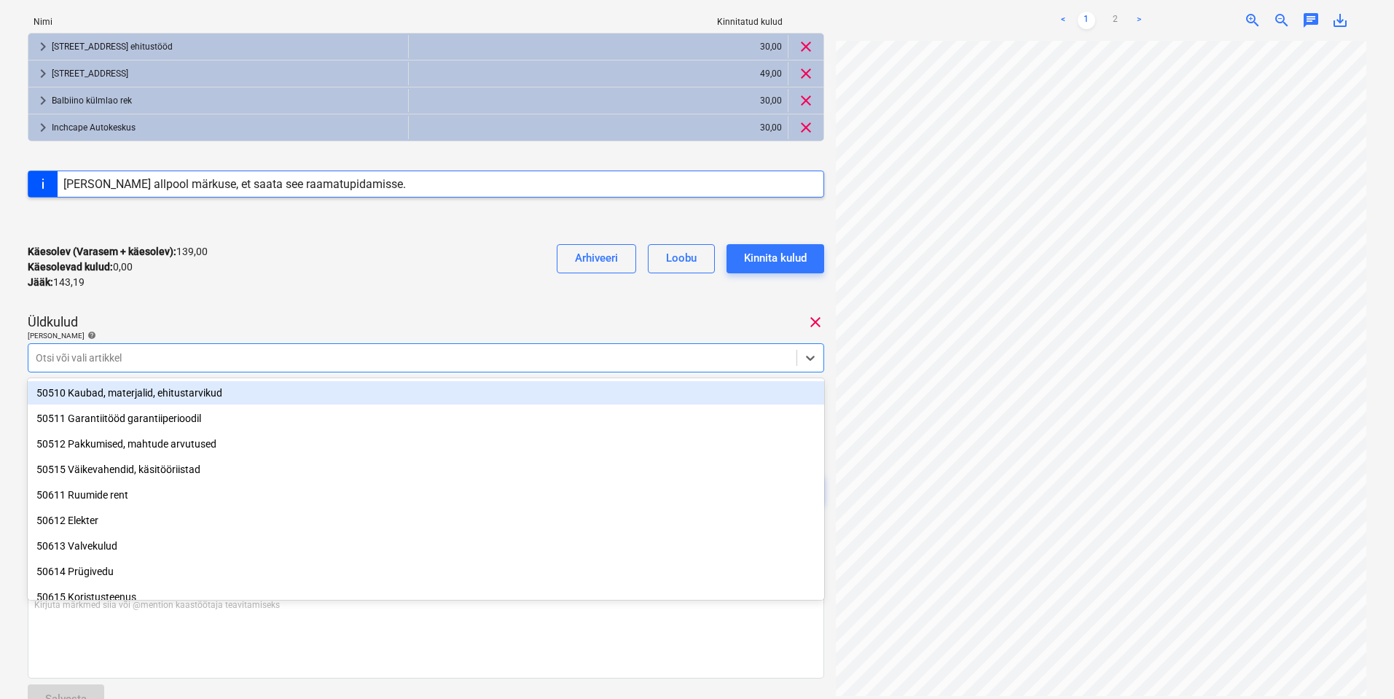
click at [307, 299] on div "Käesolev (Varasem + käesolev) : 139,00 Käesolevad kulud : 0,00 Jääk : 143,19 Ar…" at bounding box center [426, 266] width 796 height 69
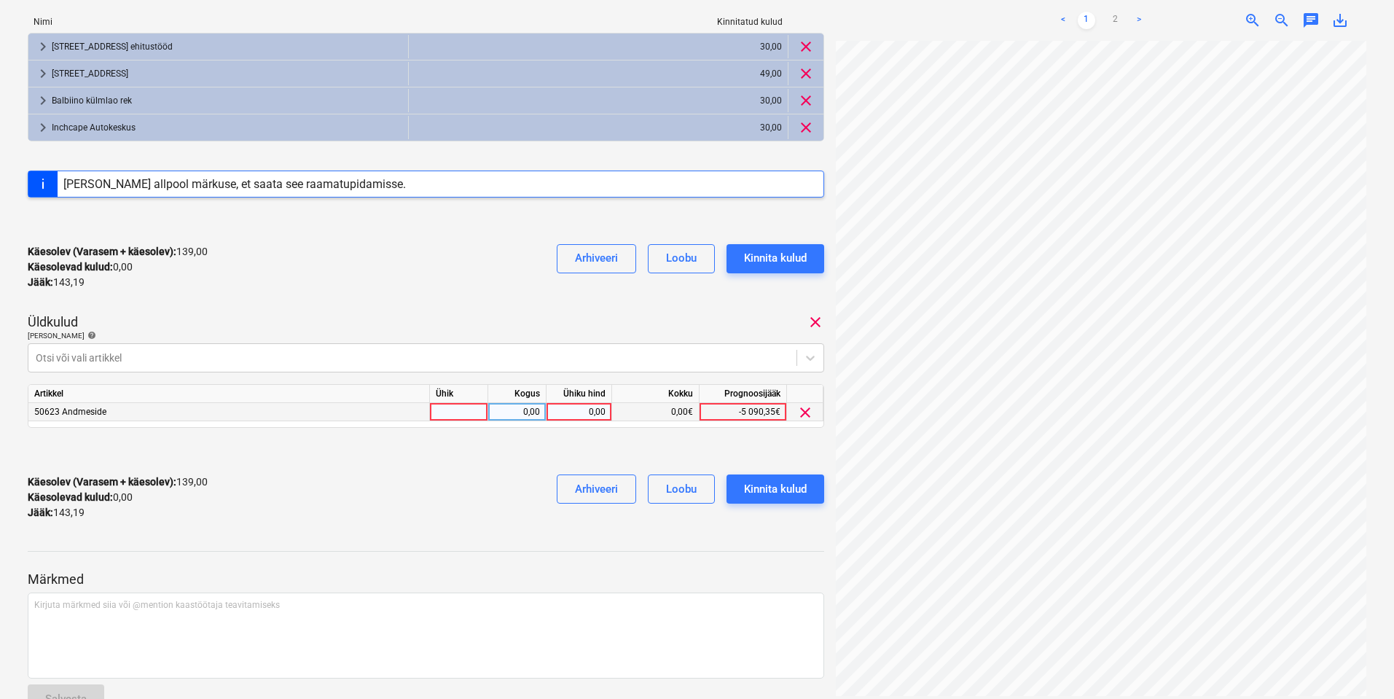
click at [448, 412] on div at bounding box center [459, 412] width 58 height 18
type input "kuu"
click at [524, 411] on div "0,00" at bounding box center [517, 412] width 46 height 18
type input "1"
click at [582, 410] on div "0,00" at bounding box center [578, 412] width 53 height 18
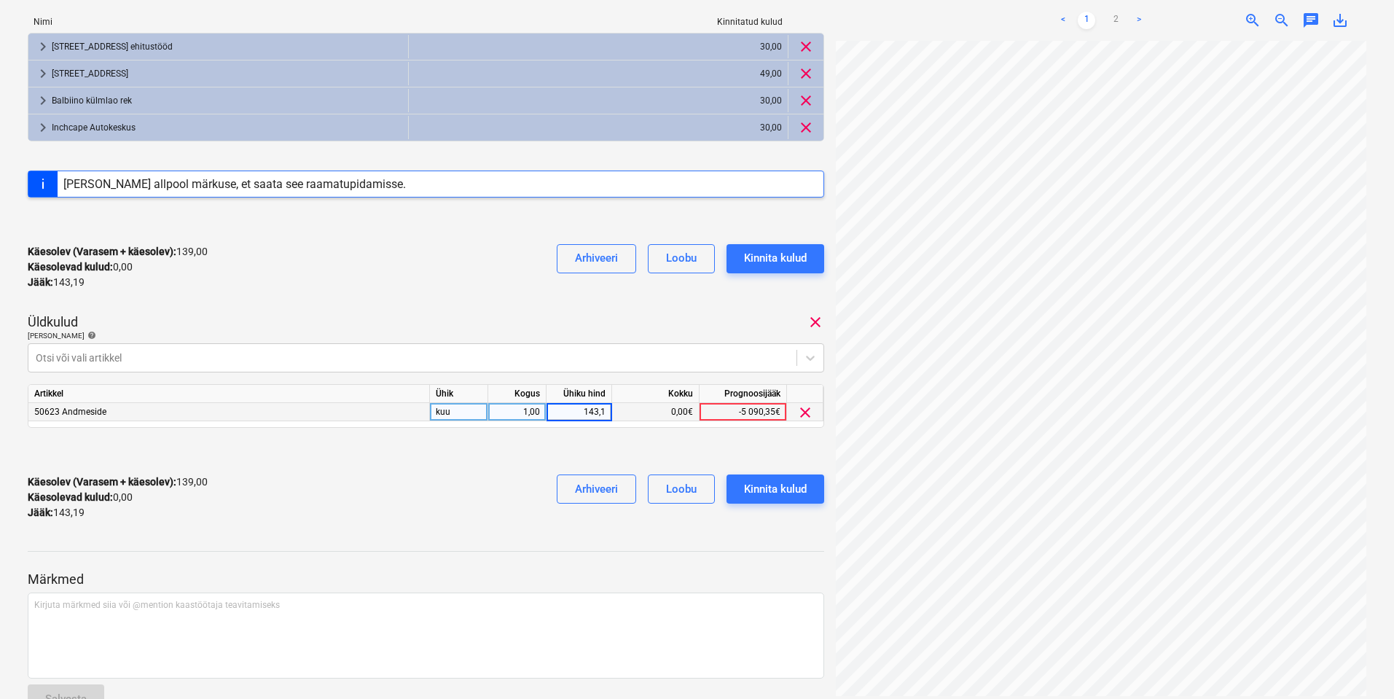
type input "143,19"
click at [434, 461] on div at bounding box center [426, 450] width 796 height 23
click at [788, 487] on div "Kinnita kulud" at bounding box center [775, 488] width 63 height 19
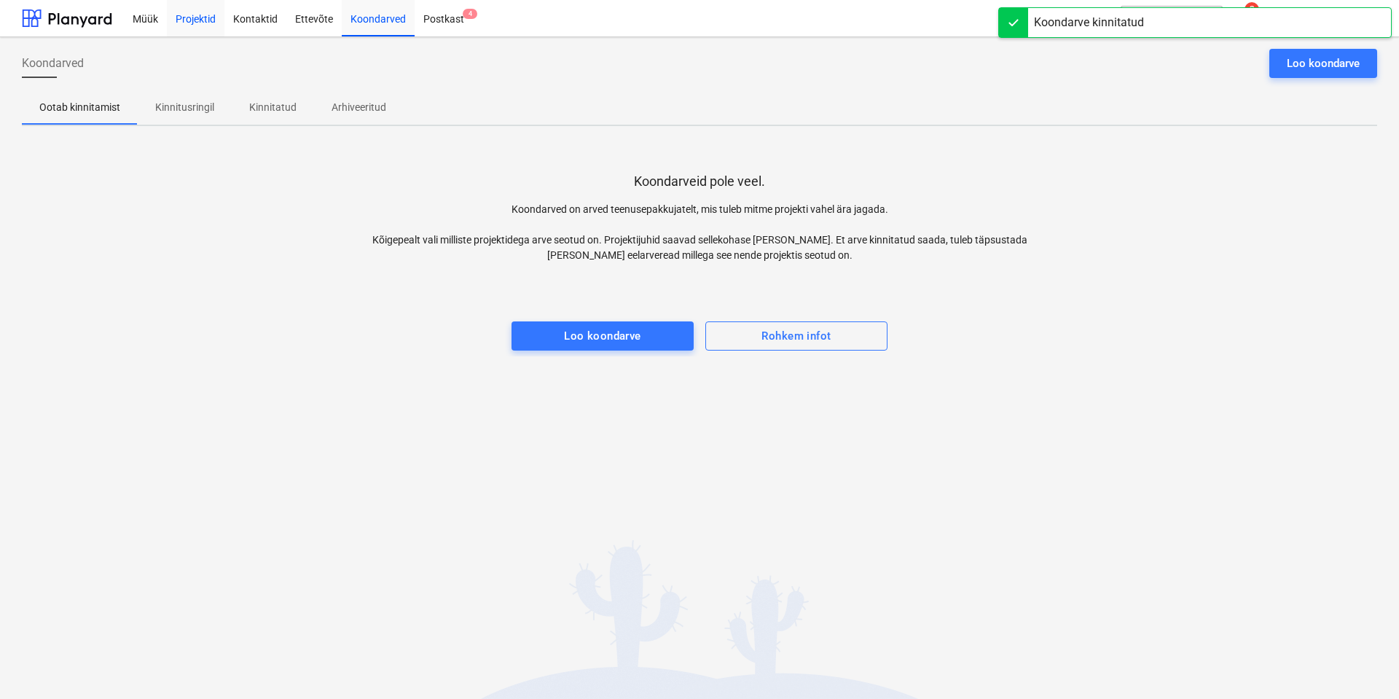
click at [192, 14] on div "Projektid" at bounding box center [196, 17] width 58 height 37
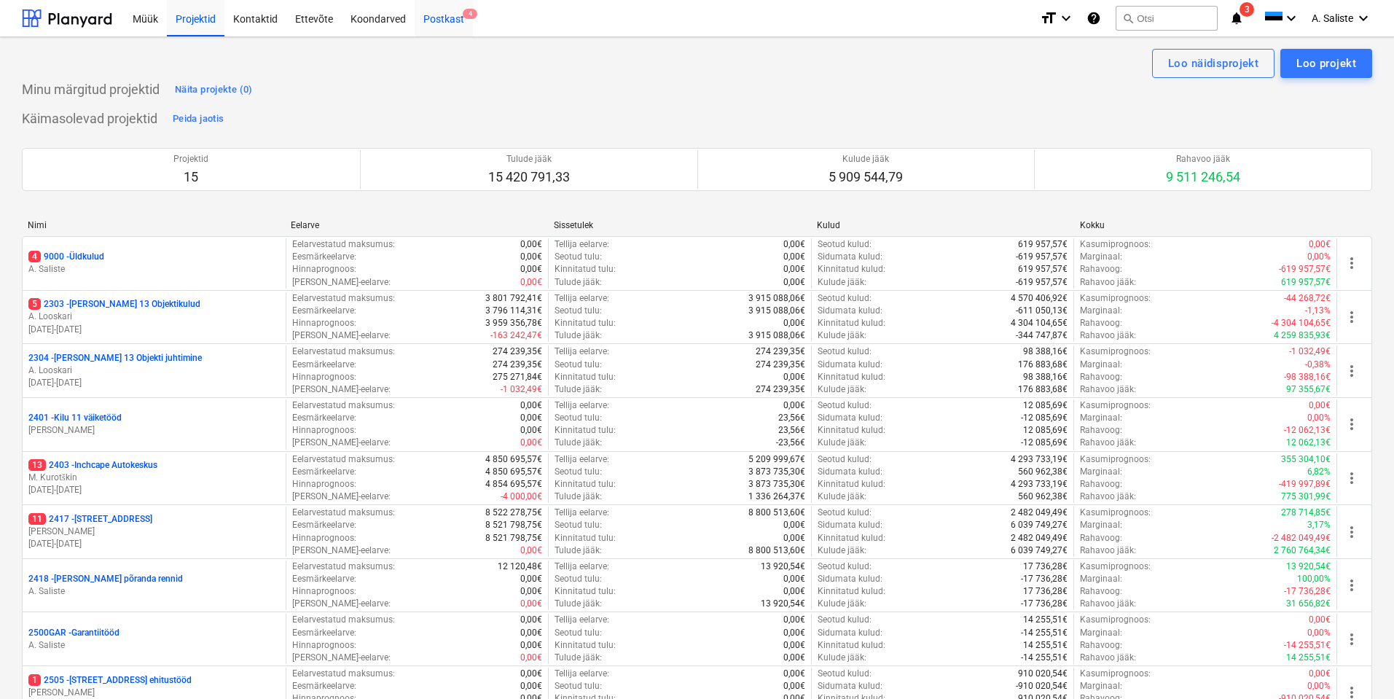
click at [456, 12] on div "Postkast 4" at bounding box center [444, 17] width 58 height 37
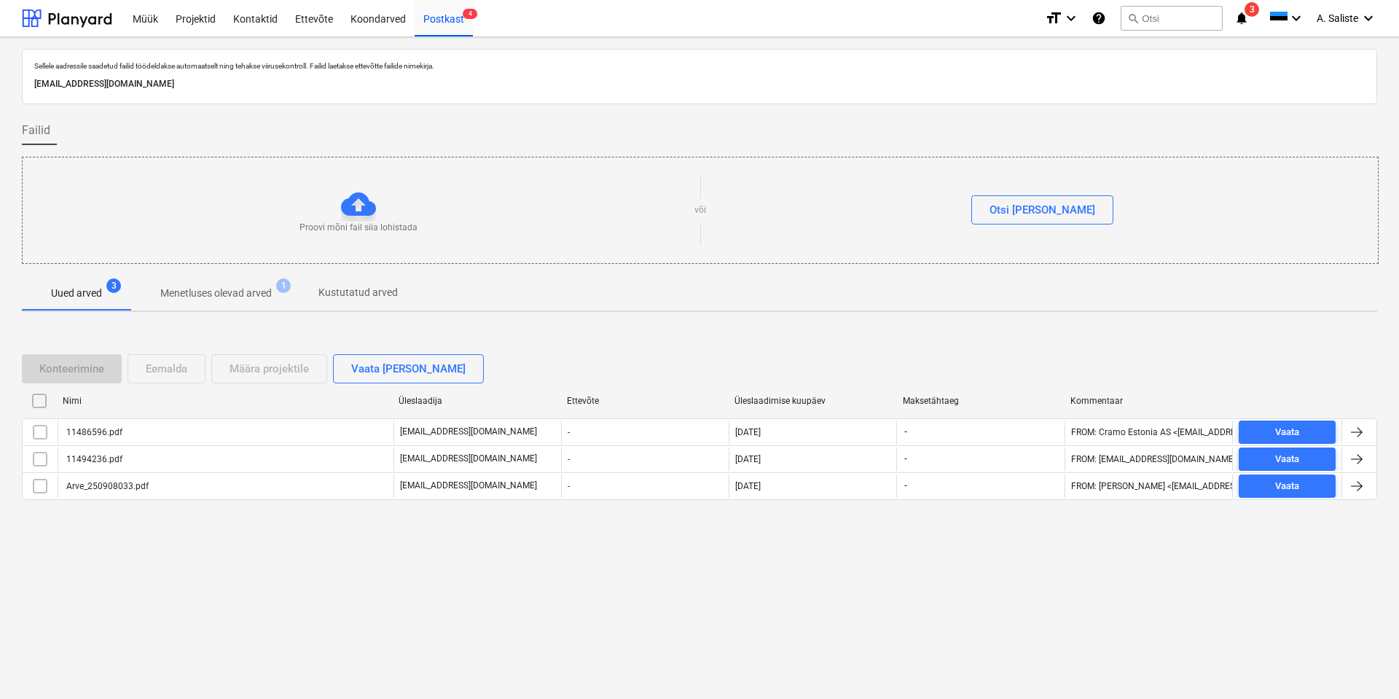
click at [240, 287] on p "Menetluses olevad arved" at bounding box center [215, 293] width 111 height 15
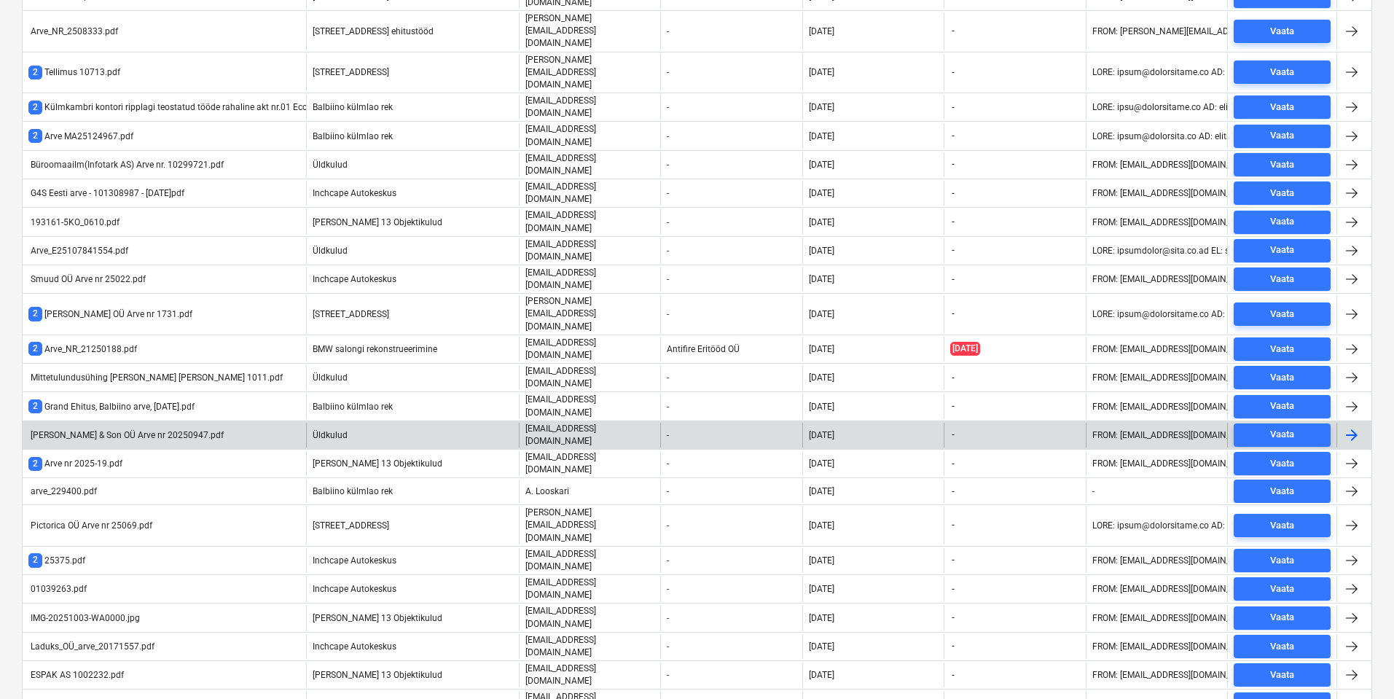
scroll to position [583, 0]
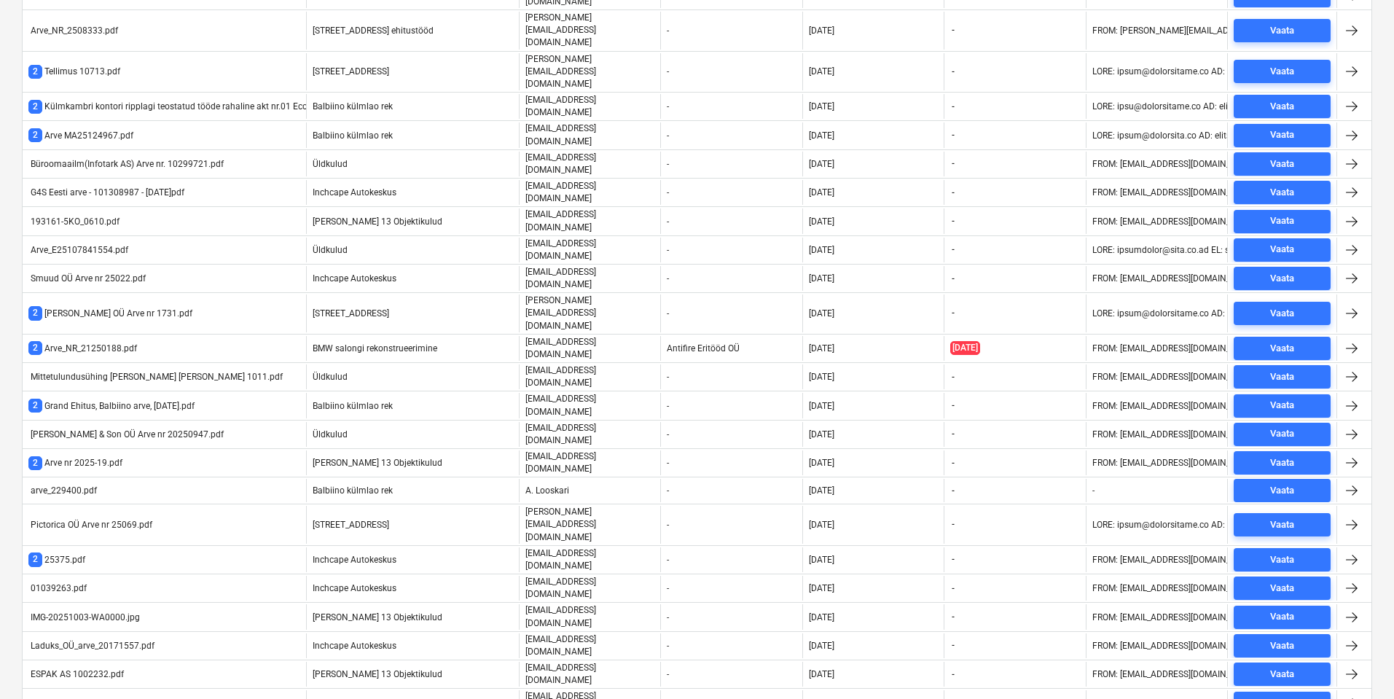
click at [195, 336] on div "2 Arve_NR_21250188.pdf" at bounding box center [164, 348] width 283 height 25
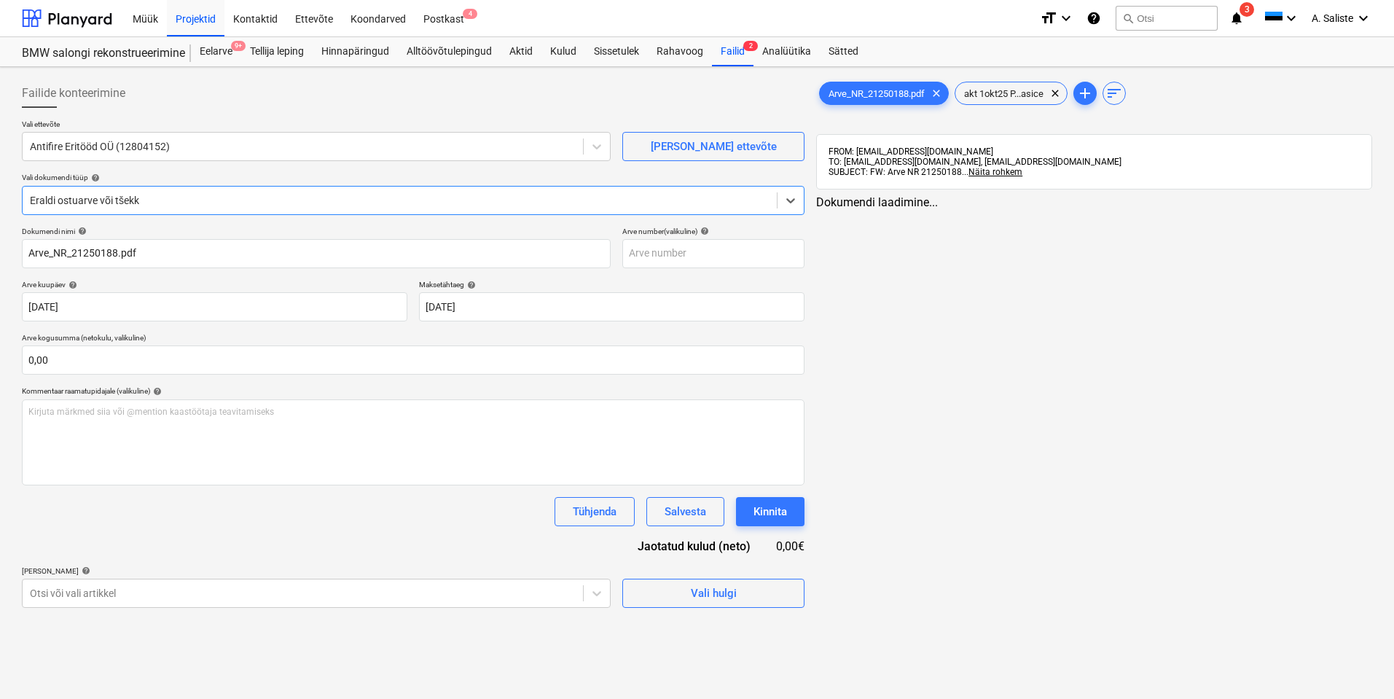
type input "Arve_NR_21250188.pdf"
type input "[DATE]"
click at [210, 19] on div "Projektid" at bounding box center [196, 17] width 58 height 37
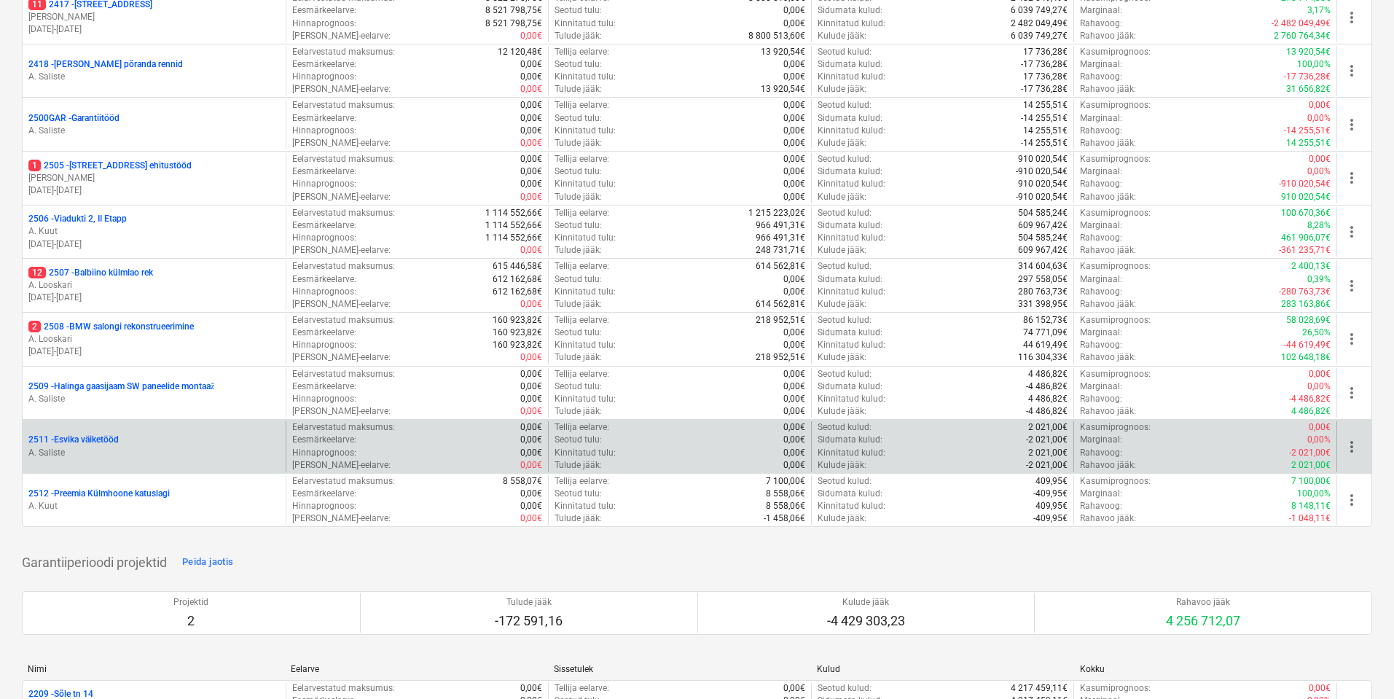
scroll to position [691, 0]
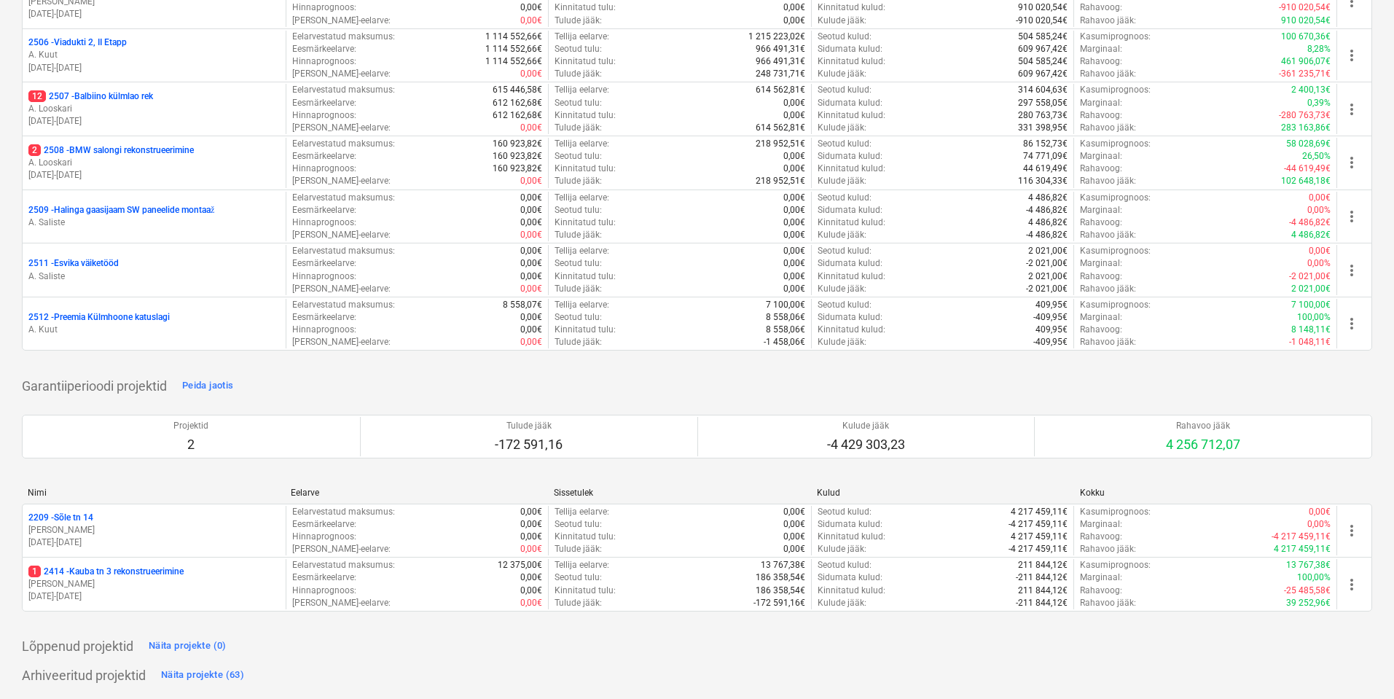
click at [221, 373] on div "Minu märgitud projektid Näita projekte (0) Käimasolevad projektid Peida jaotis …" at bounding box center [697, 37] width 1350 height 1300
click at [220, 385] on div "Peida jaotis" at bounding box center [207, 385] width 51 height 17
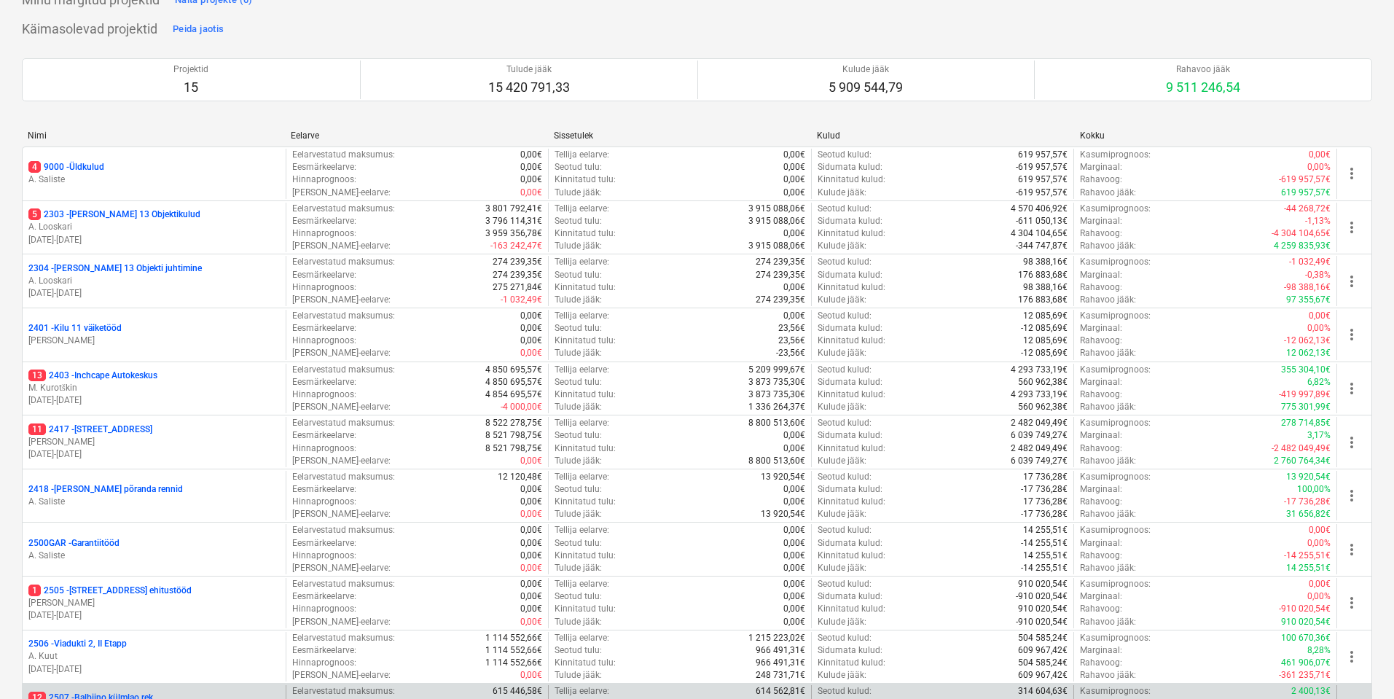
scroll to position [0, 0]
